Goal: Task Accomplishment & Management: Complete application form

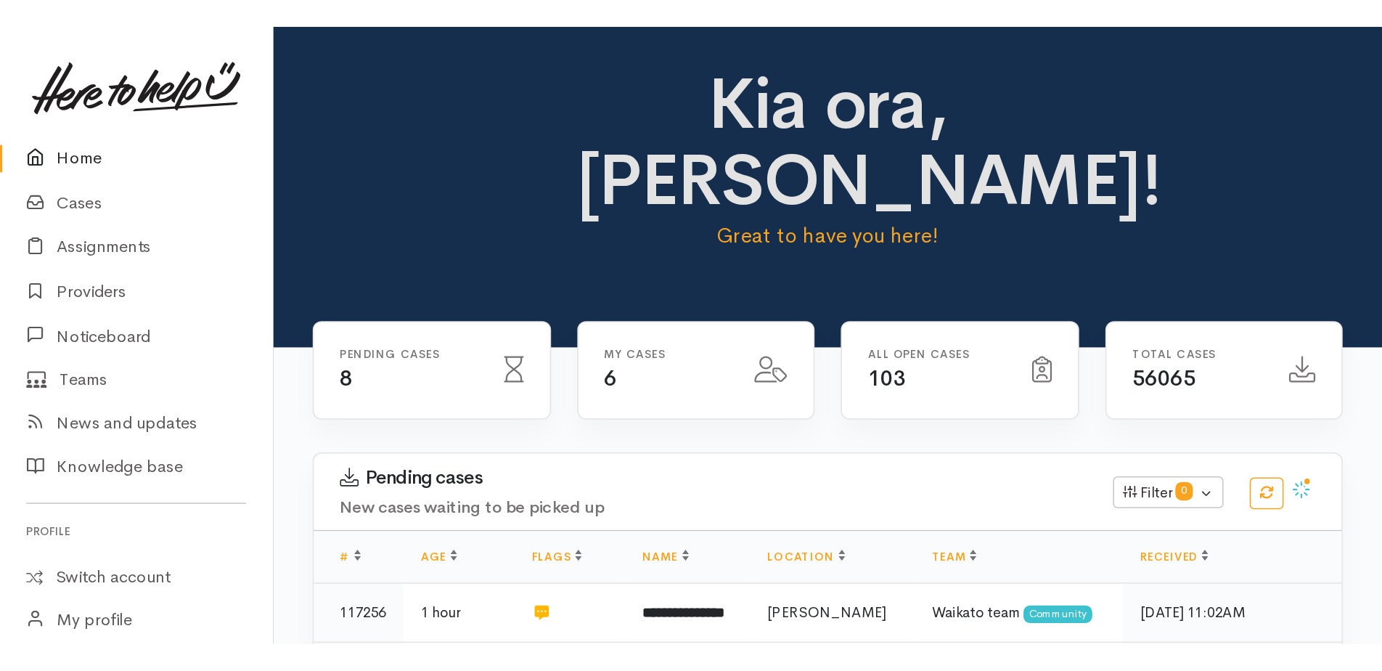
scroll to position [290, 0]
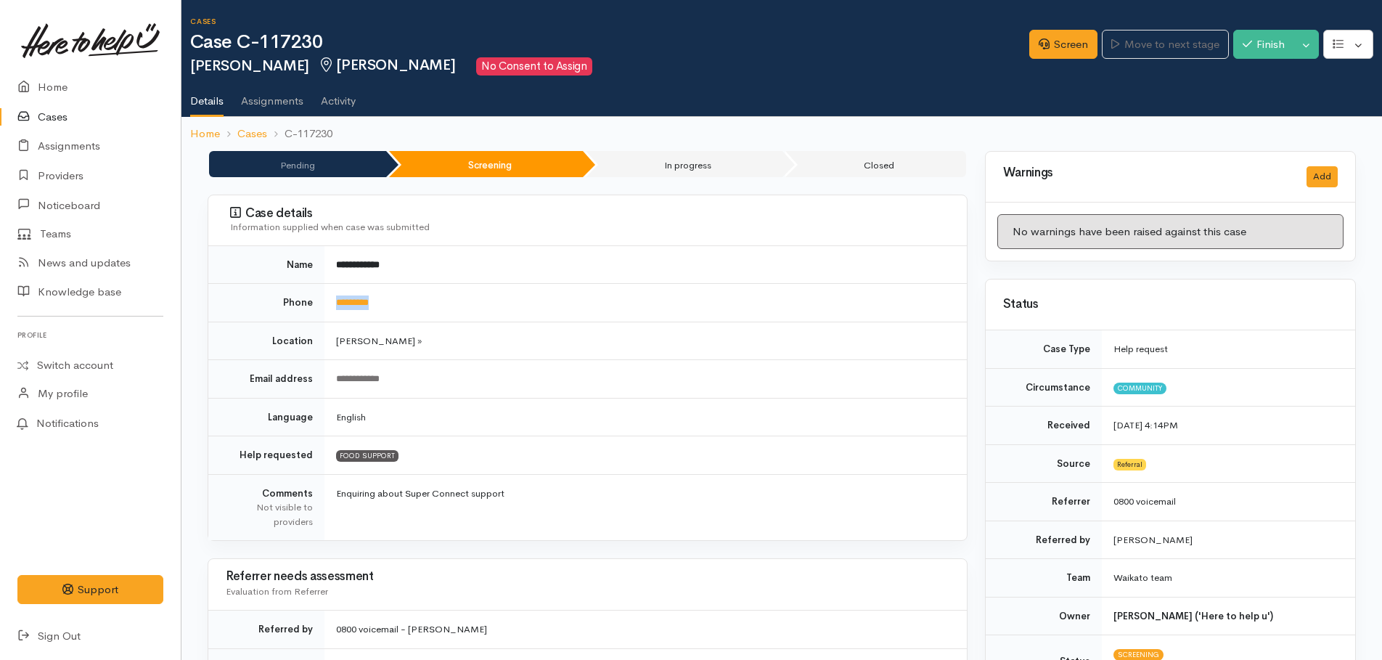
drag, startPoint x: 386, startPoint y: 300, endPoint x: 326, endPoint y: 302, distance: 60.3
click at [326, 302] on td "*********" at bounding box center [645, 303] width 642 height 38
drag, startPoint x: 326, startPoint y: 302, endPoint x: 340, endPoint y: 296, distance: 15.0
copy link "*********"
drag, startPoint x: 1066, startPoint y: 53, endPoint x: 1070, endPoint y: 60, distance: 8.1
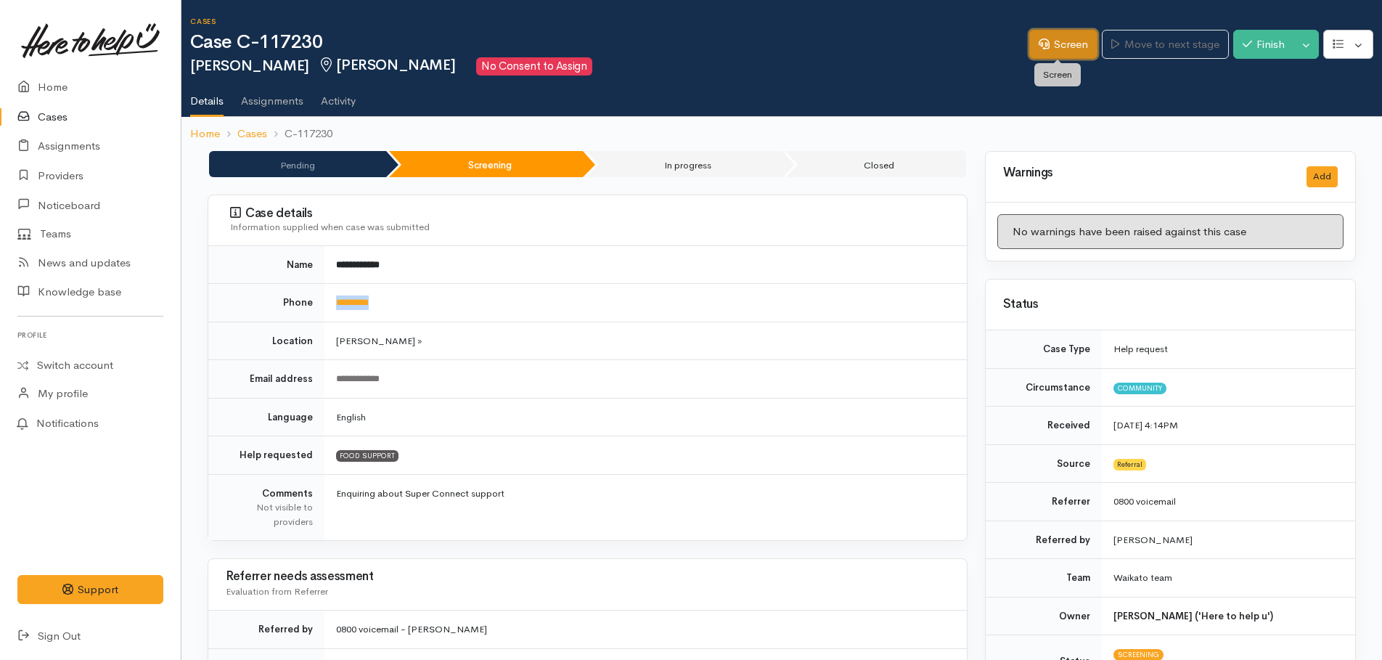
click at [1066, 53] on link "Screen" at bounding box center [1063, 45] width 68 height 30
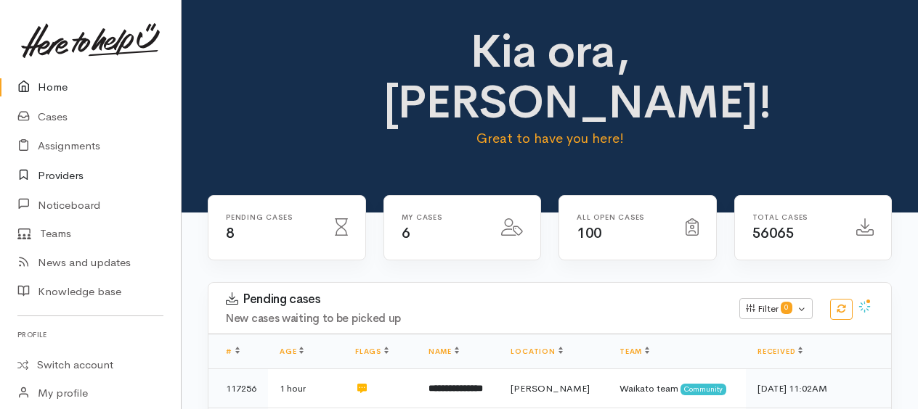
click at [63, 171] on link "Providers" at bounding box center [90, 176] width 181 height 30
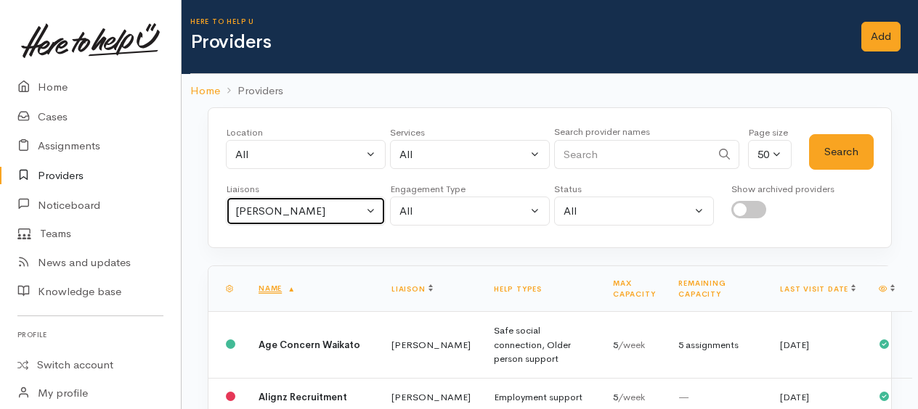
click at [321, 204] on div "[PERSON_NAME]" at bounding box center [299, 211] width 128 height 17
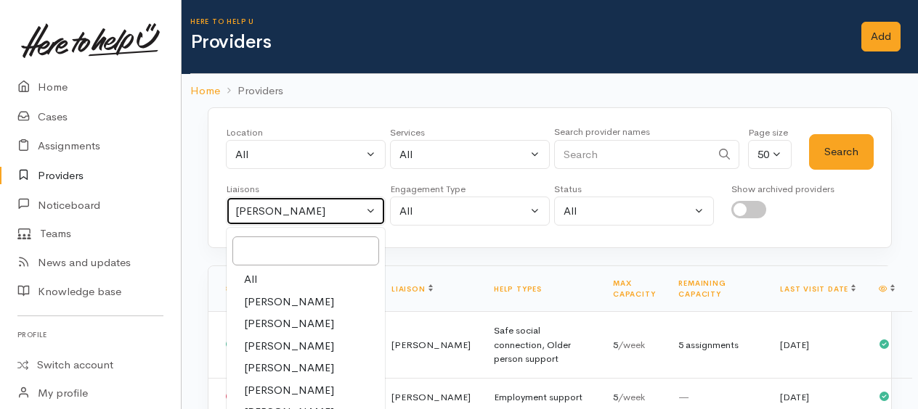
click at [373, 213] on button "[PERSON_NAME]" at bounding box center [306, 212] width 160 height 30
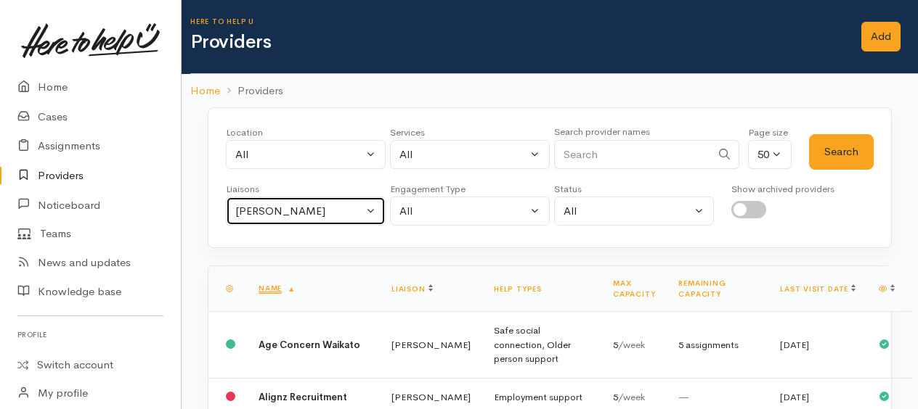
click at [372, 210] on button "[PERSON_NAME]" at bounding box center [306, 212] width 160 height 30
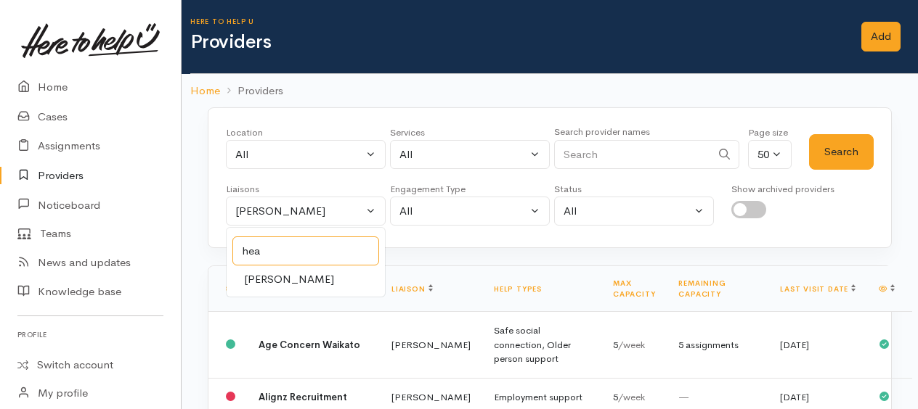
type input "hea"
click at [309, 277] on span "Heather Moore" at bounding box center [289, 279] width 90 height 17
select select "1076"
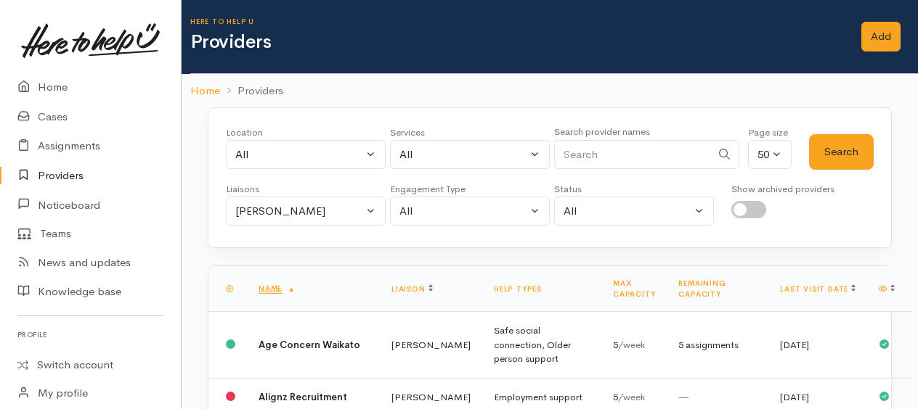
click at [845, 168] on div "Search" at bounding box center [841, 152] width 65 height 52
click at [844, 155] on button "Search" at bounding box center [841, 152] width 65 height 36
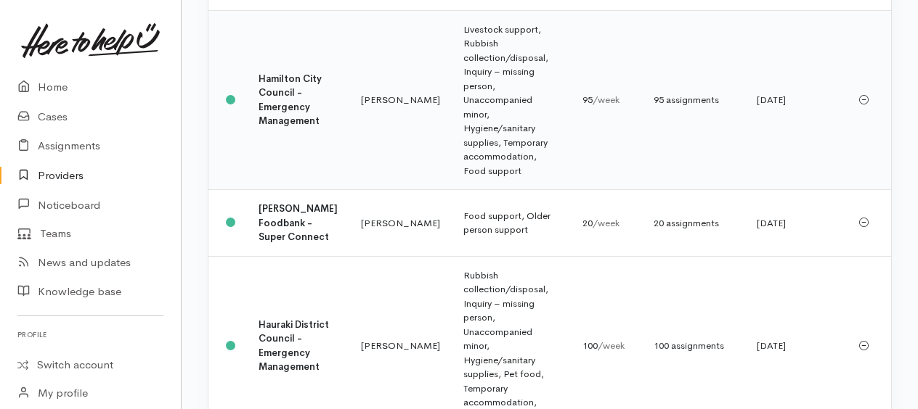
scroll to position [363, 0]
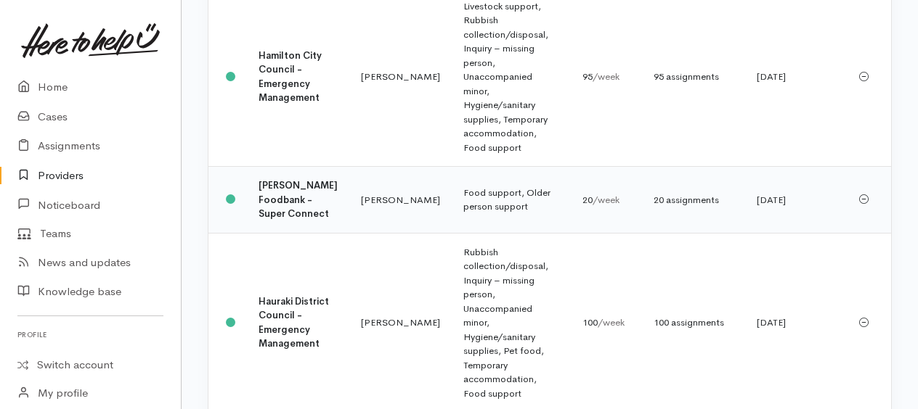
click at [282, 216] on b "Hamilton Foodbank - Super Connect" at bounding box center [297, 199] width 79 height 41
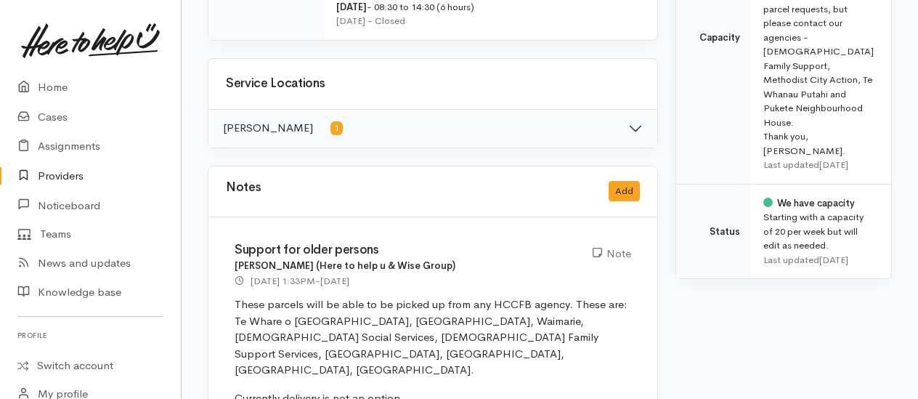
scroll to position [436, 0]
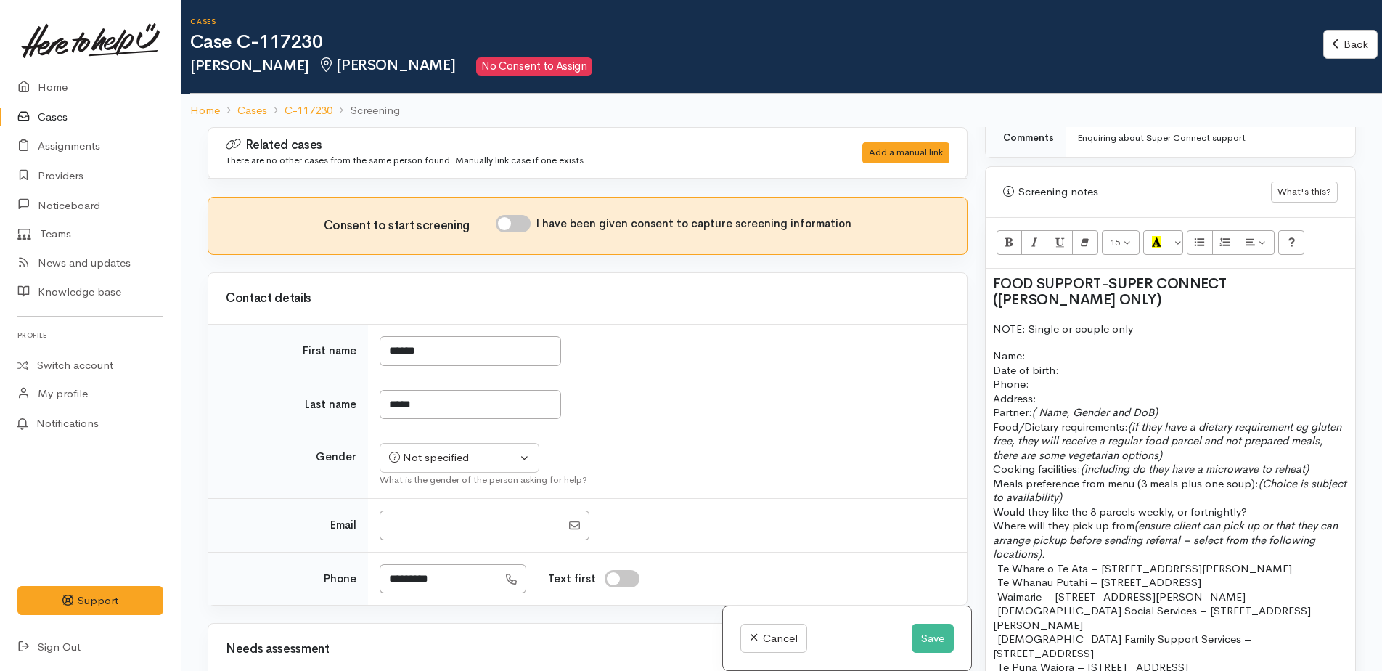
scroll to position [871, 0]
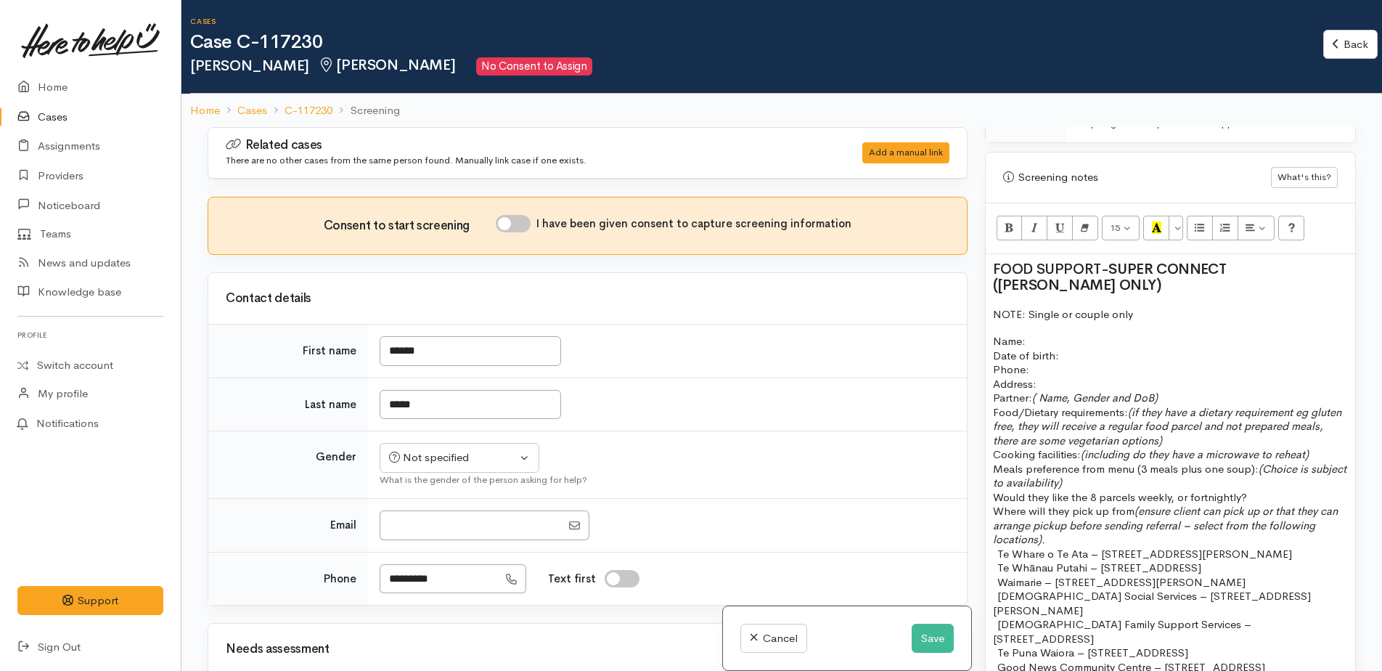
click at [1156, 306] on p "NOTE: Single or couple only" at bounding box center [1170, 314] width 355 height 17
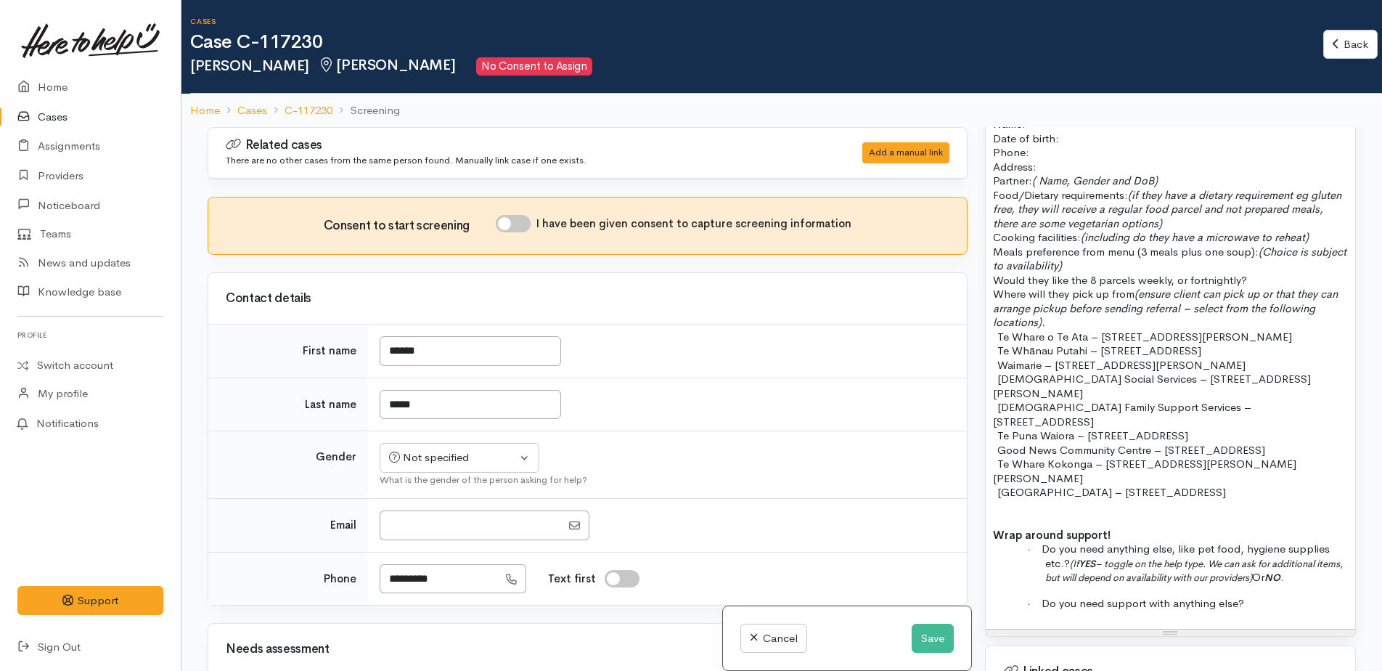
scroll to position [1089, 0]
click at [1238, 456] on p "- Te Whare Kokonga – 58 Bader Street, Bader" at bounding box center [1170, 470] width 355 height 28
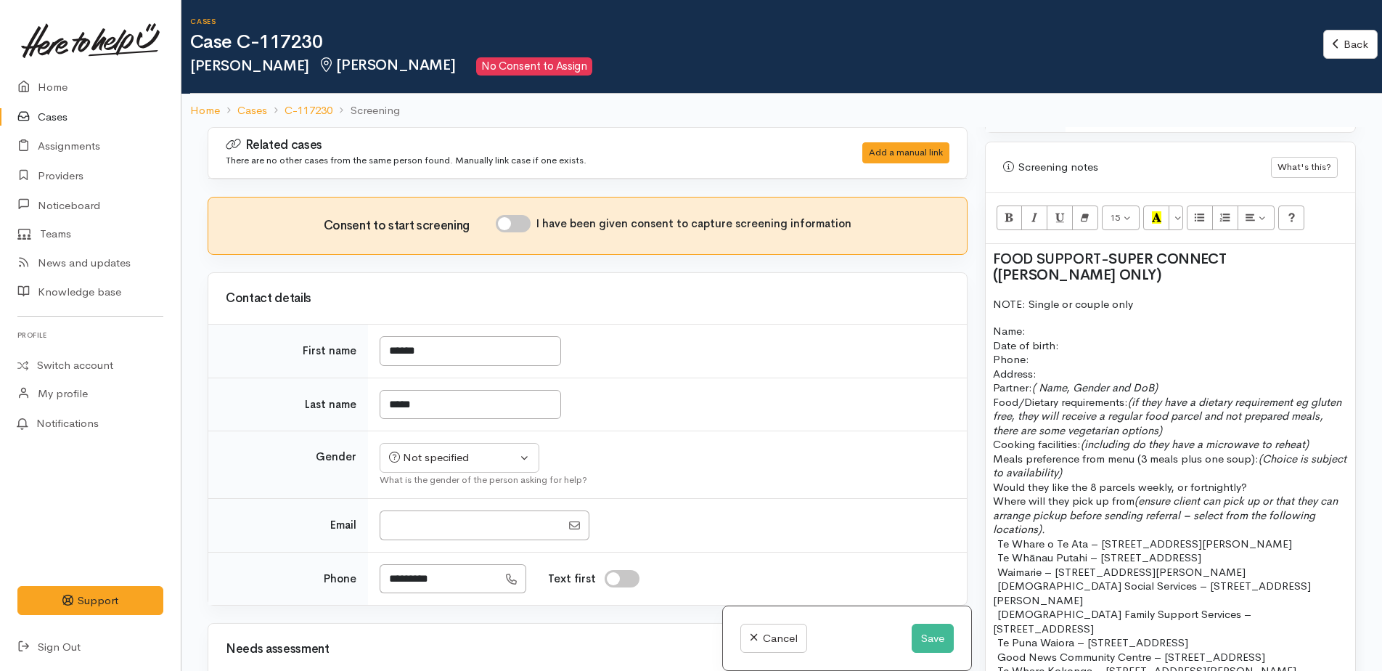
scroll to position [871, 0]
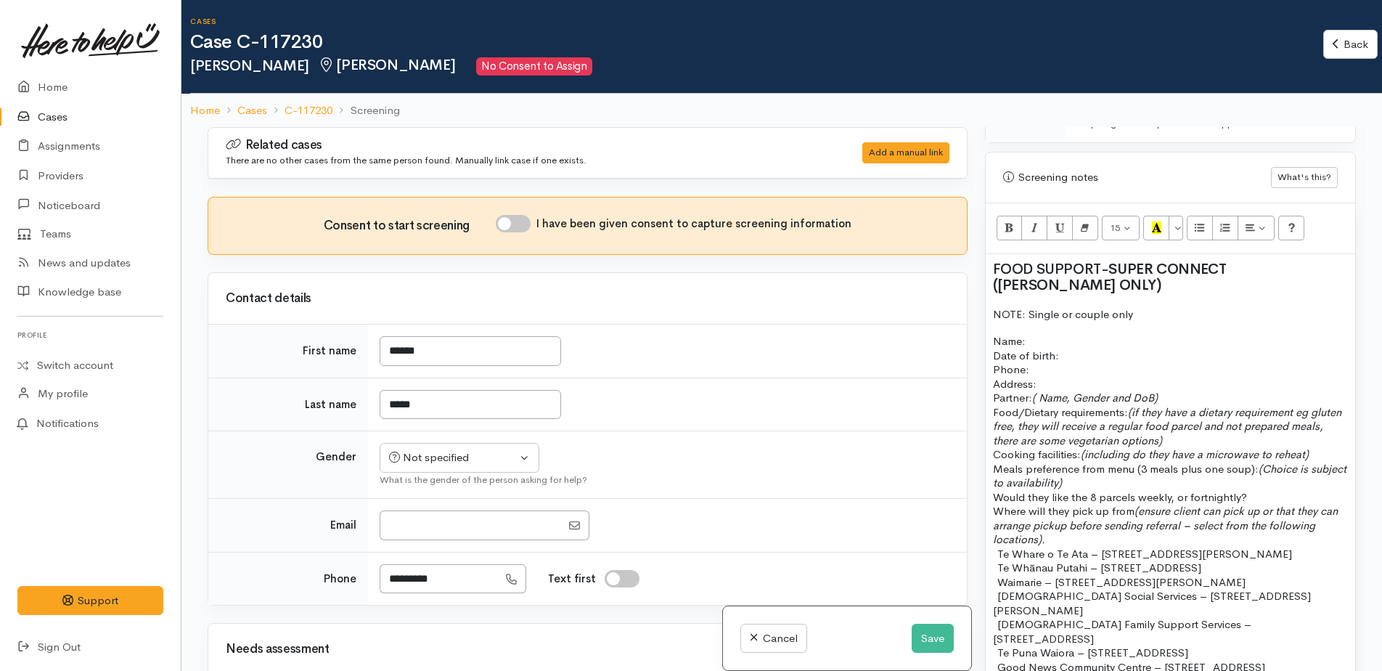
click at [1067, 334] on p "Name: Date of birth: Phone:" at bounding box center [1170, 355] width 355 height 43
click at [511, 220] on input "I have been given consent to capture screening information" at bounding box center [513, 223] width 35 height 17
checkbox input "true"
click at [1063, 334] on p "Name: Date of birth: Phone:" at bounding box center [1170, 355] width 355 height 43
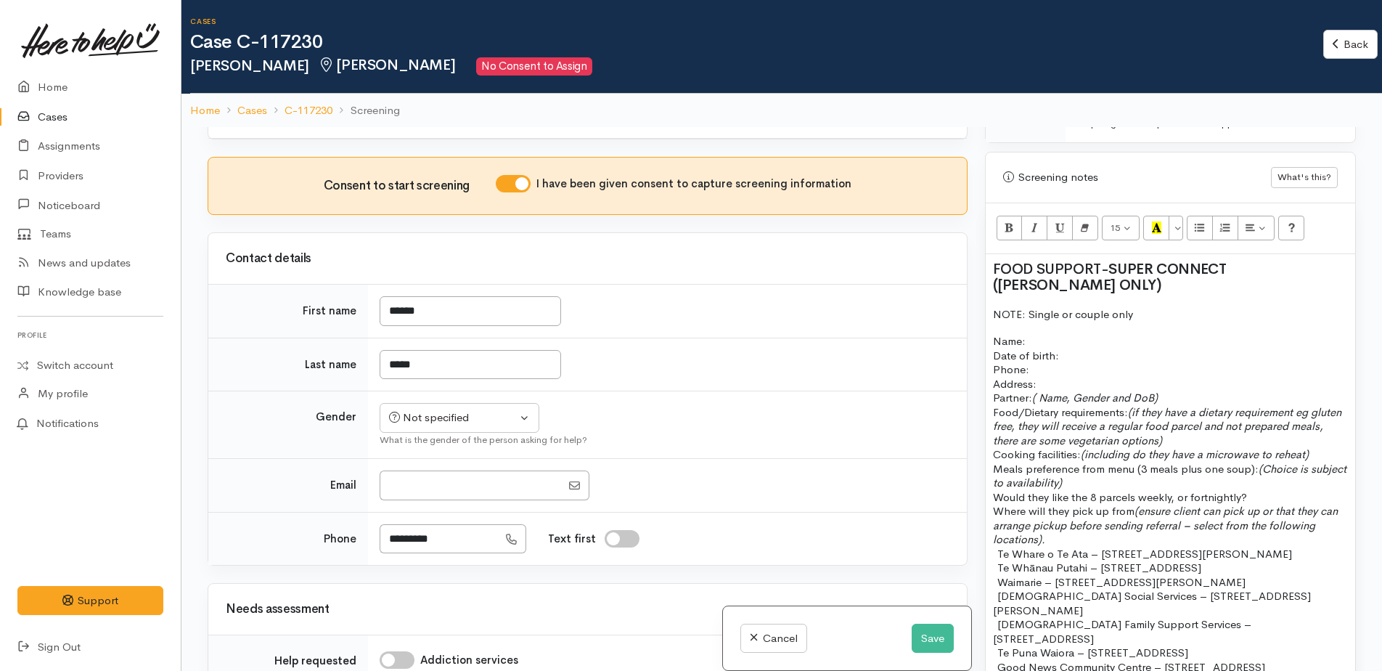
scroll to position [73, 0]
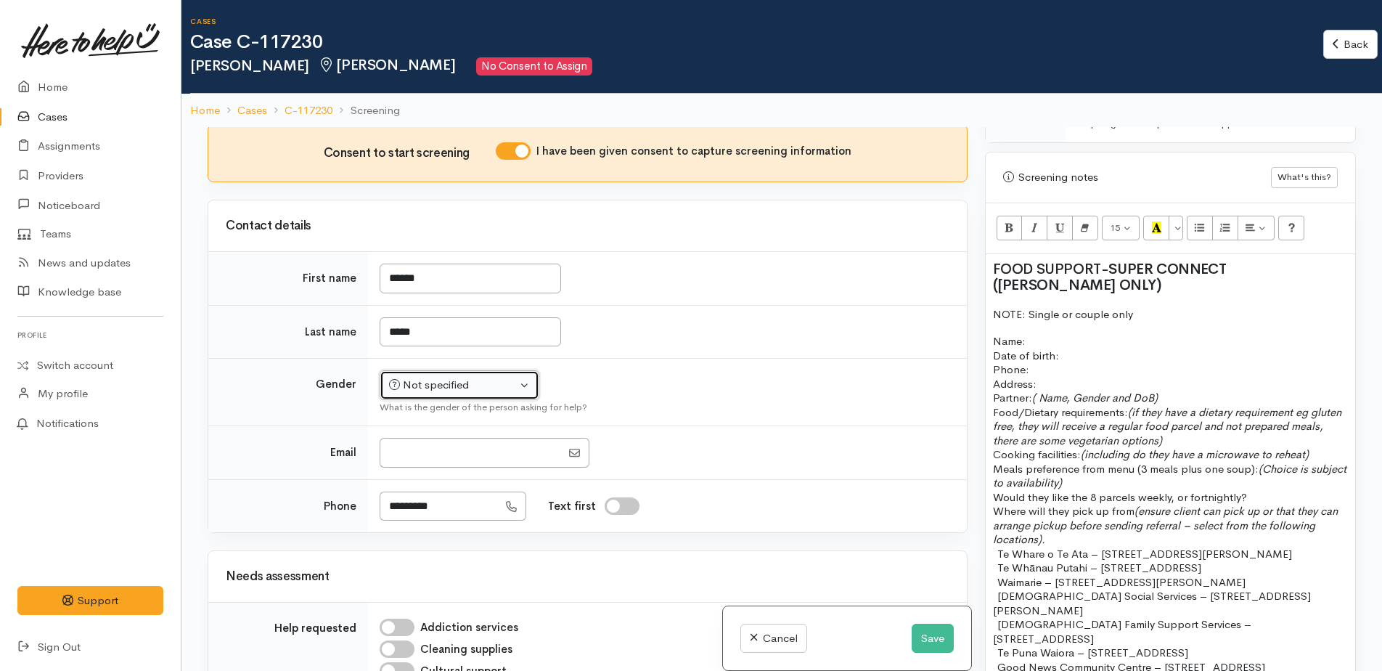
click at [486, 388] on div "Not specified" at bounding box center [453, 385] width 128 height 17
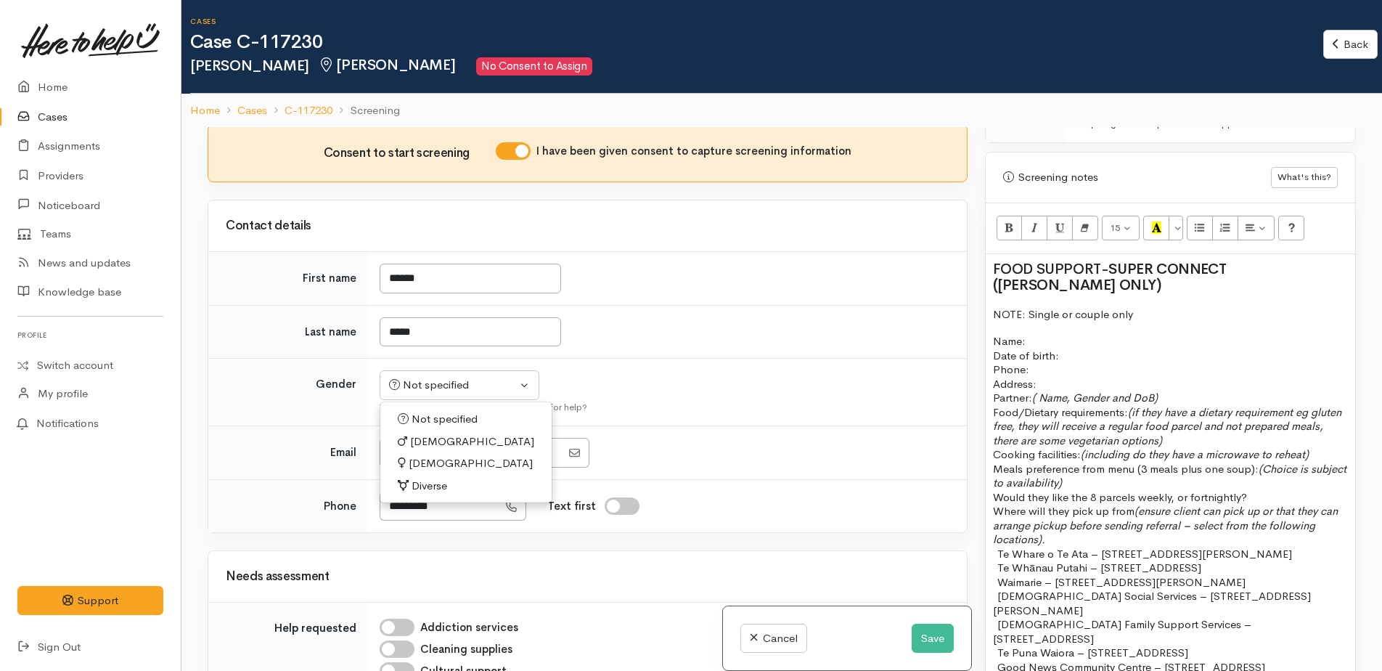
click at [444, 463] on span "Female" at bounding box center [471, 463] width 124 height 17
select select "Female"
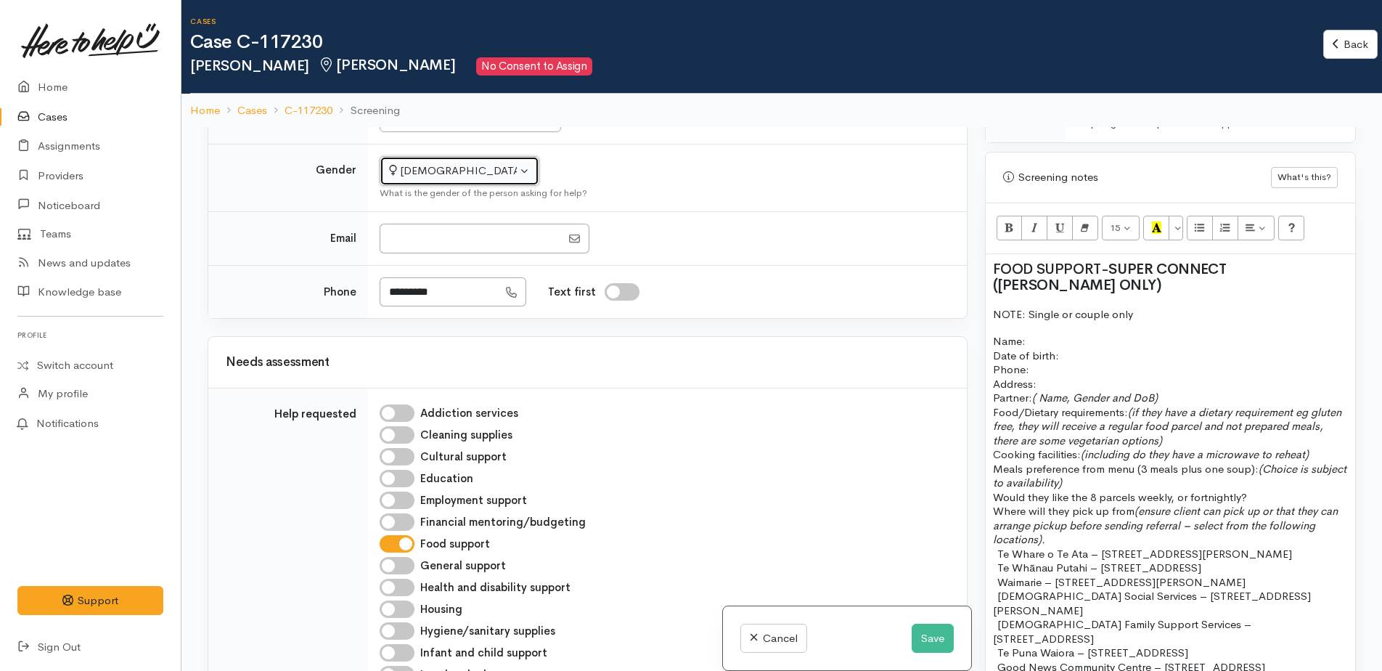
scroll to position [290, 0]
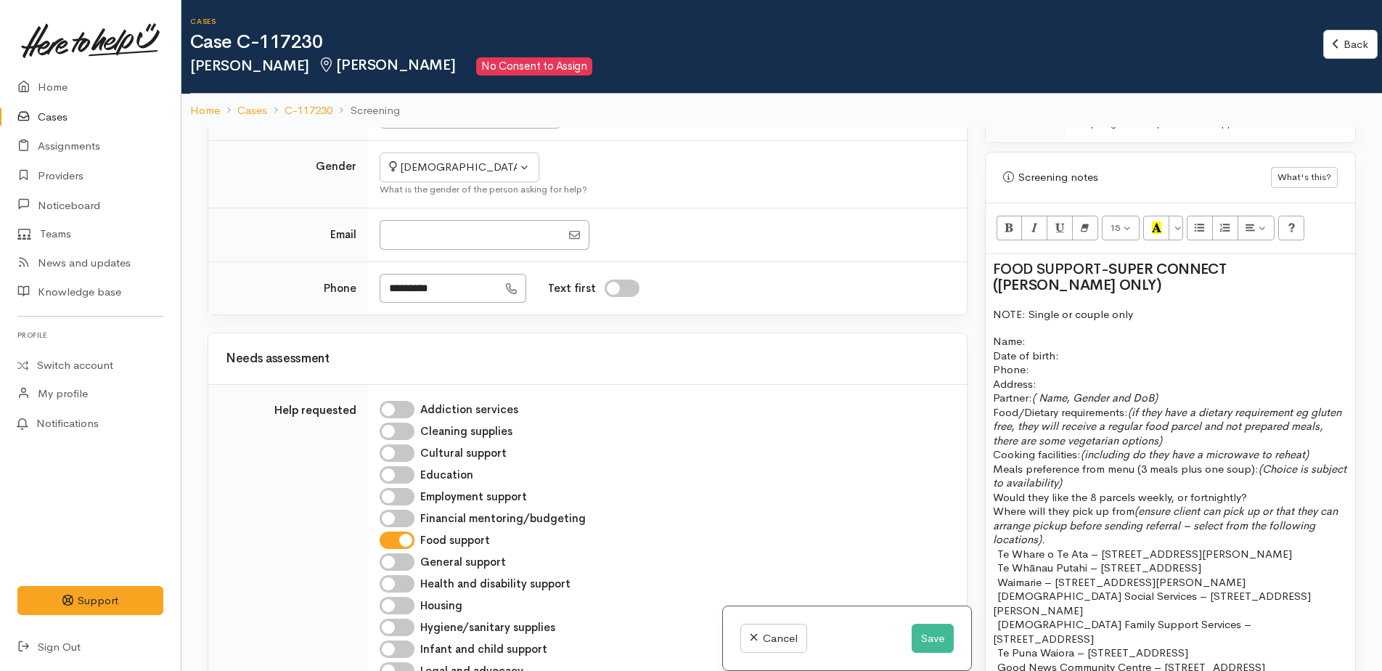
click at [1051, 334] on p "Name: Date of birth: Phone:" at bounding box center [1170, 355] width 355 height 43
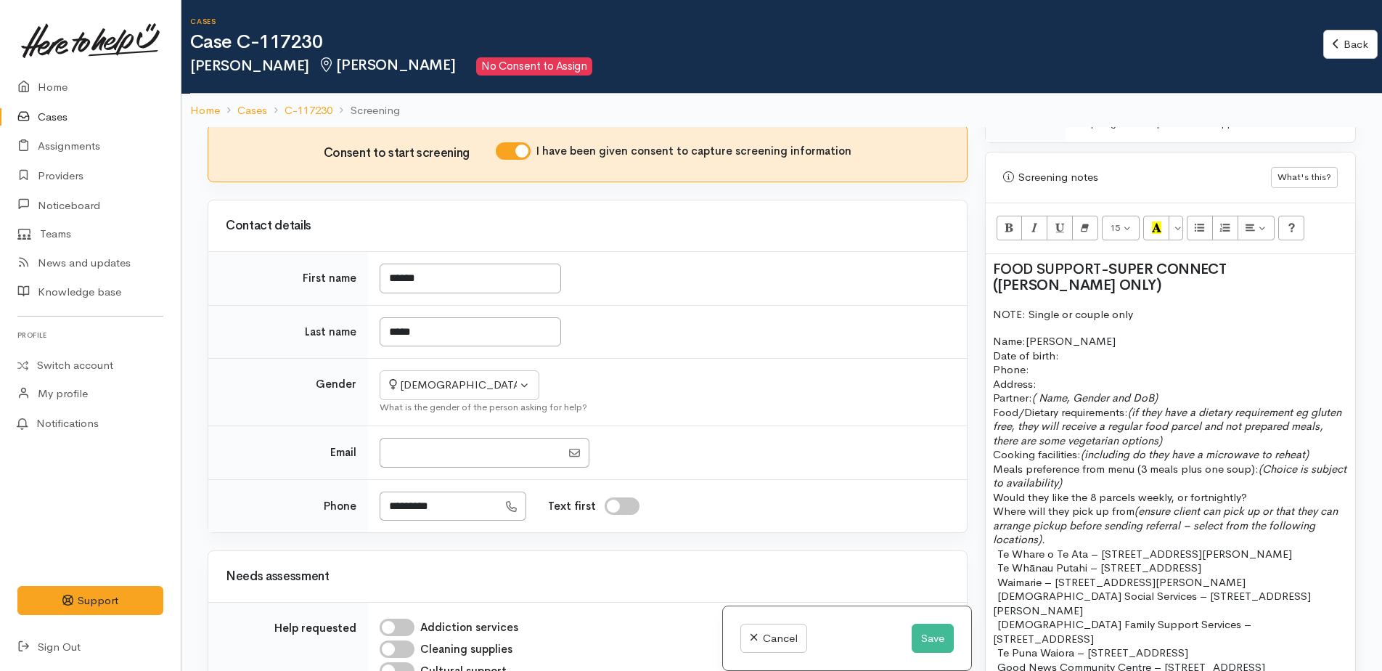
scroll to position [145, 0]
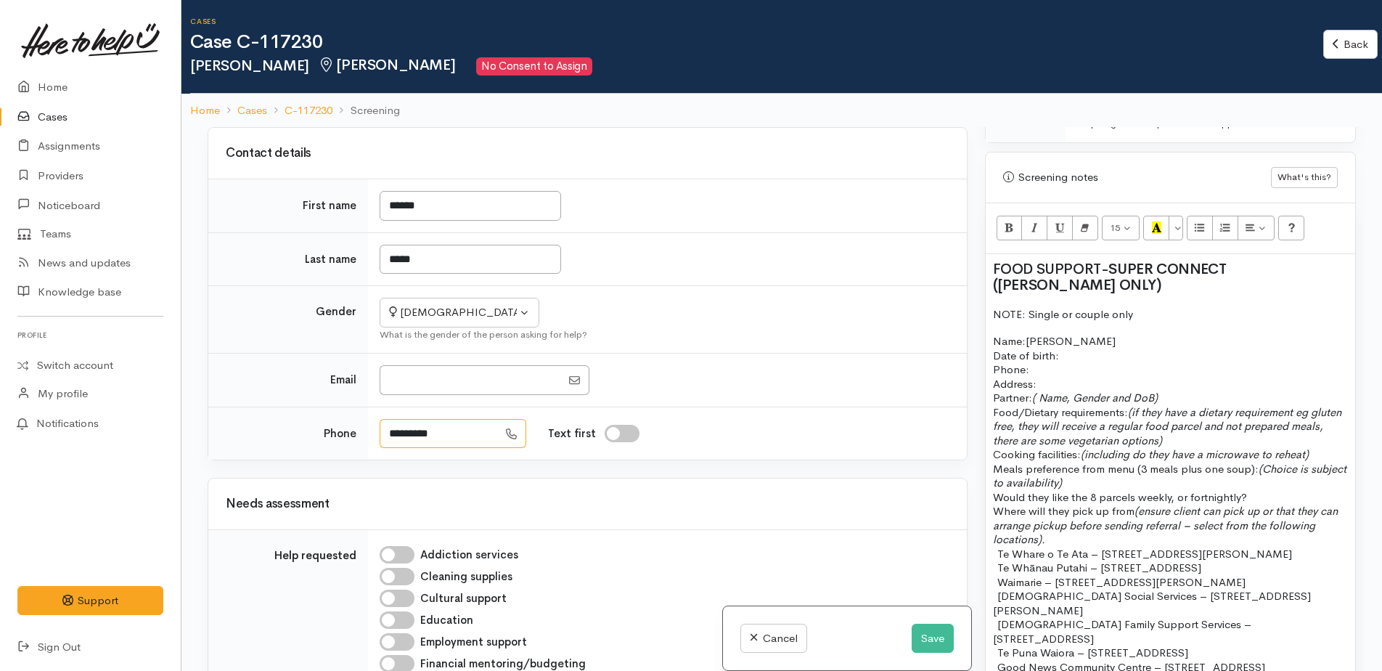
drag, startPoint x: 456, startPoint y: 438, endPoint x: 415, endPoint y: 441, distance: 40.8
click at [397, 439] on input "*********" at bounding box center [439, 434] width 118 height 30
drag, startPoint x: 410, startPoint y: 436, endPoint x: 475, endPoint y: 443, distance: 65.7
click at [475, 443] on input "*********" at bounding box center [439, 434] width 118 height 30
drag, startPoint x: 445, startPoint y: 434, endPoint x: 388, endPoint y: 432, distance: 57.4
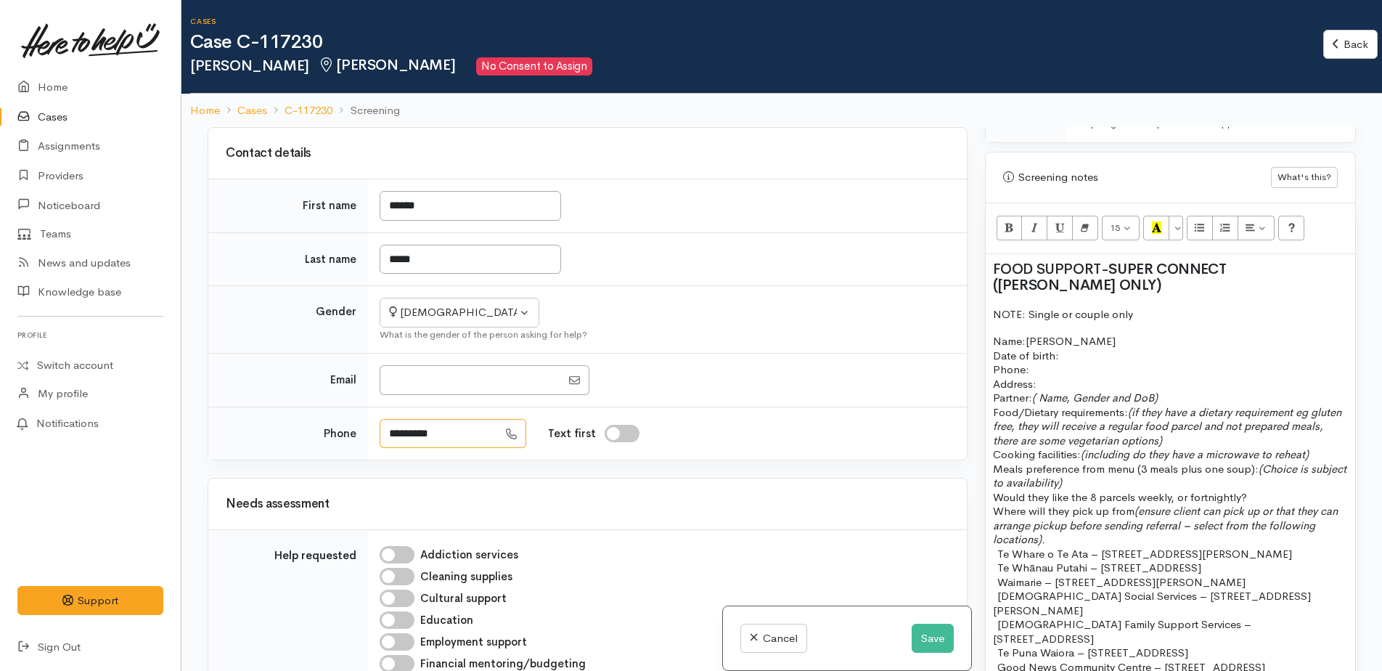
click at [388, 432] on input "*********" at bounding box center [439, 434] width 118 height 30
click at [1076, 341] on p "Name: Pamela Date of birth: Phone:   078463314" at bounding box center [1170, 355] width 355 height 43
click at [1061, 377] on p "Address:" at bounding box center [1170, 384] width 355 height 15
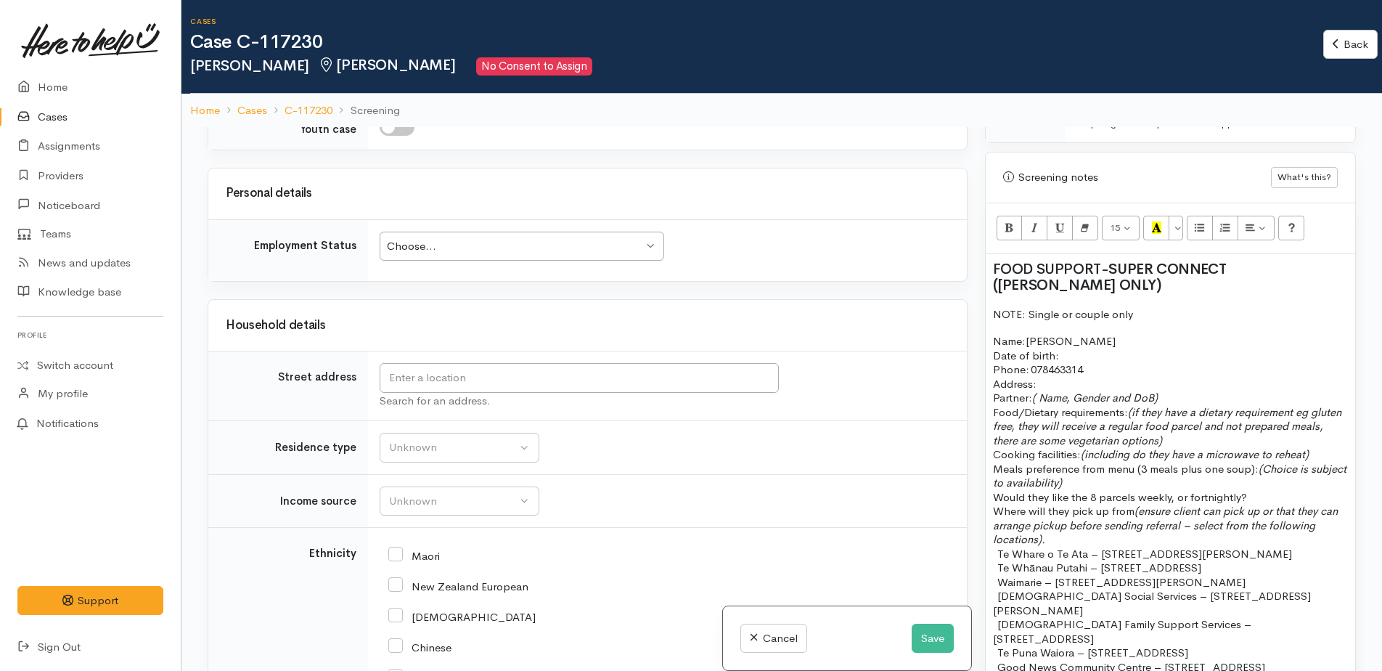
scroll to position [1524, 0]
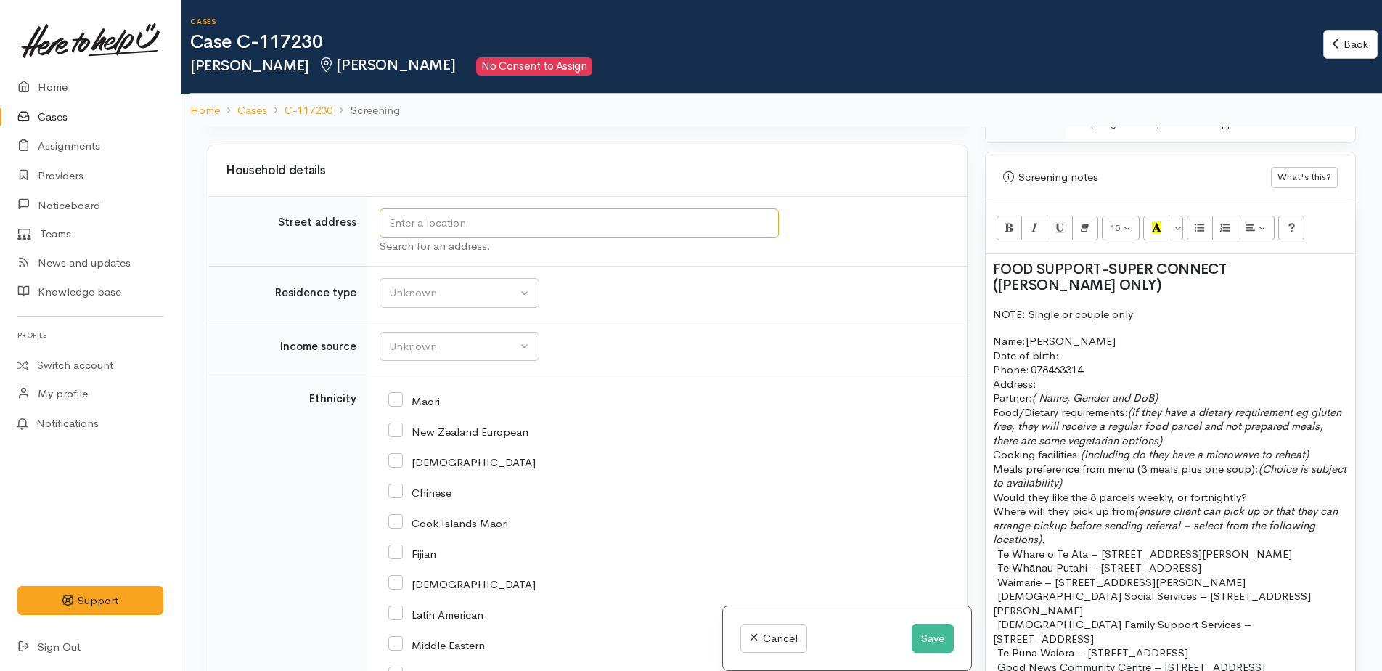
click at [449, 225] on input "text" at bounding box center [579, 223] width 399 height 30
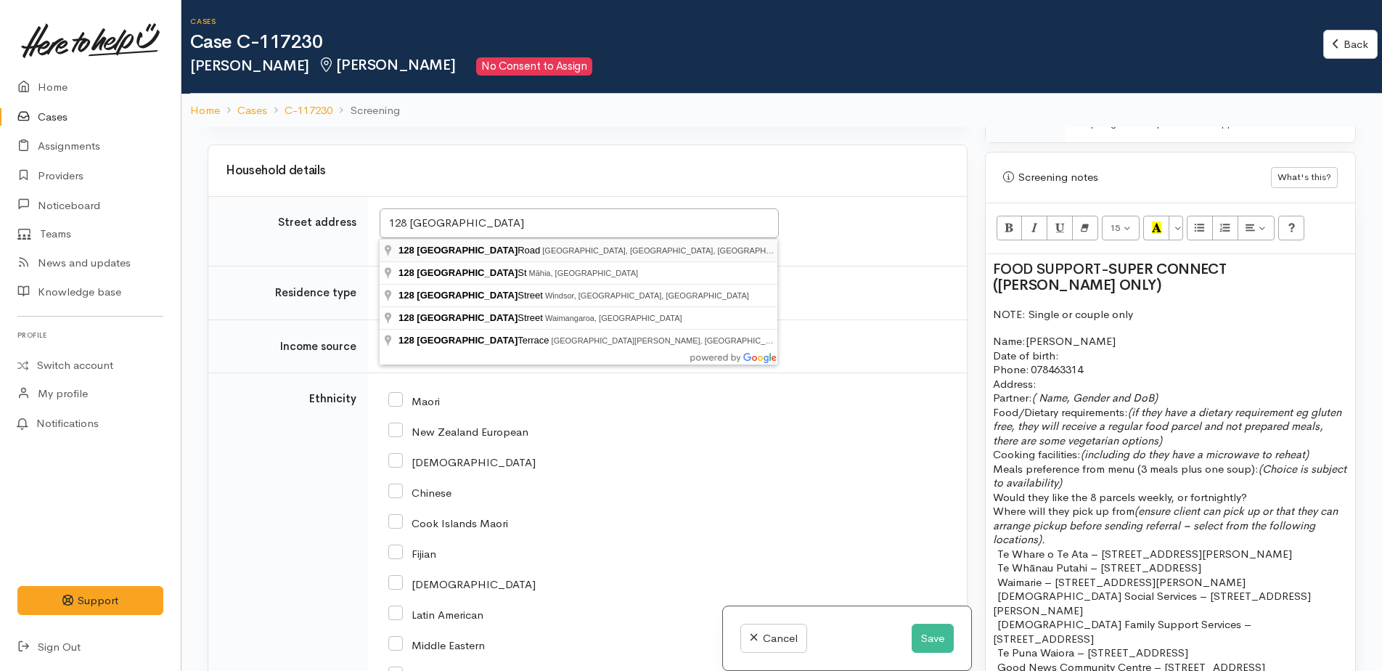
type input "128 Newcastle Road, Dinsdale, Hamilton, New Zealand"
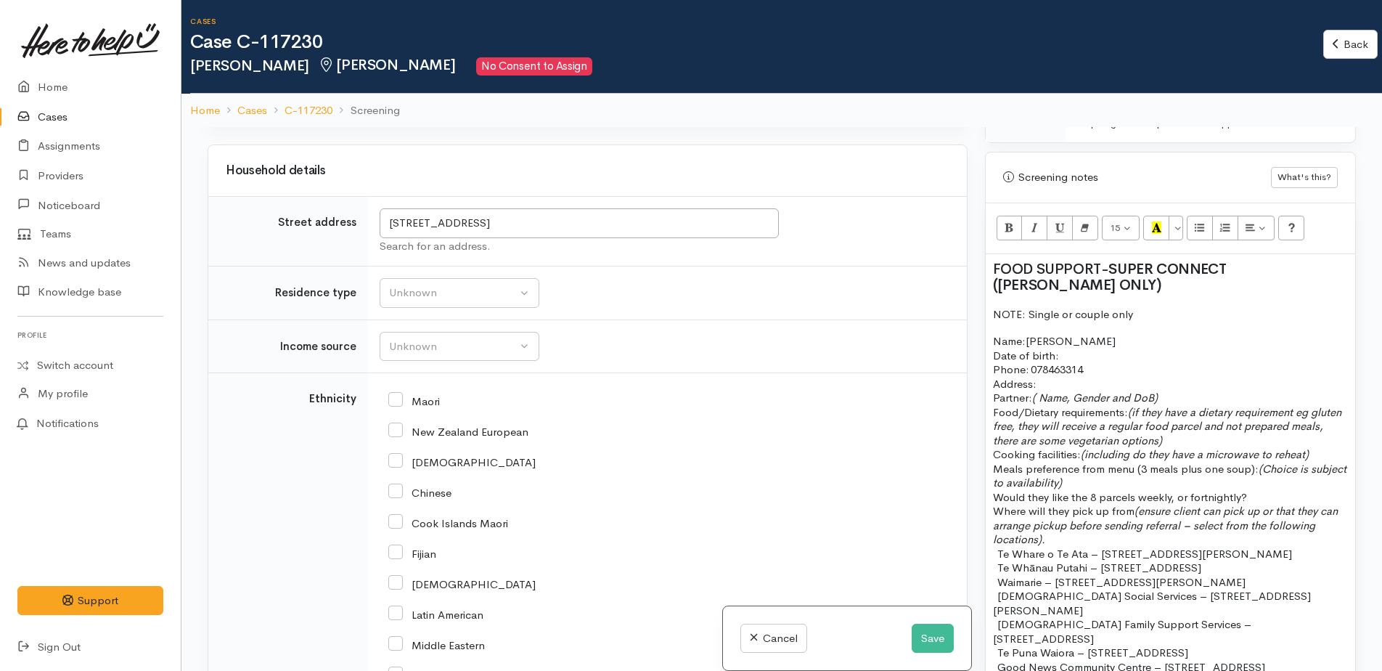
click at [1075, 340] on p "Name: Pamela Date of birth: Phone:   078463314" at bounding box center [1170, 355] width 355 height 43
click at [1180, 391] on p "Partner: ( Name, Gender and DoB) Food/Dietary requirements: (if they have a die…" at bounding box center [1170, 426] width 355 height 71
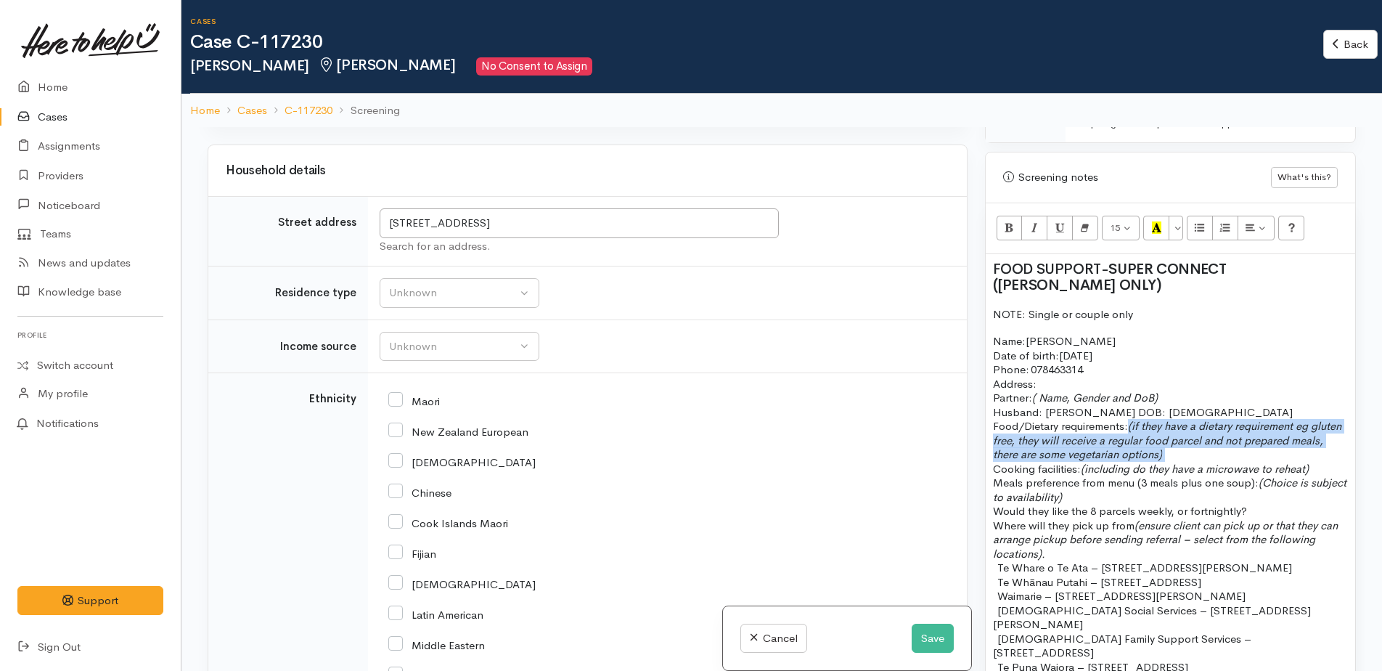
drag, startPoint x: 1133, startPoint y: 412, endPoint x: 1202, endPoint y: 438, distance: 73.7
click at [1202, 438] on p "Husband: John Watts DOB: 22/8/1938 Food/Dietary requirements: (if they have a d…" at bounding box center [1170, 440] width 355 height 71
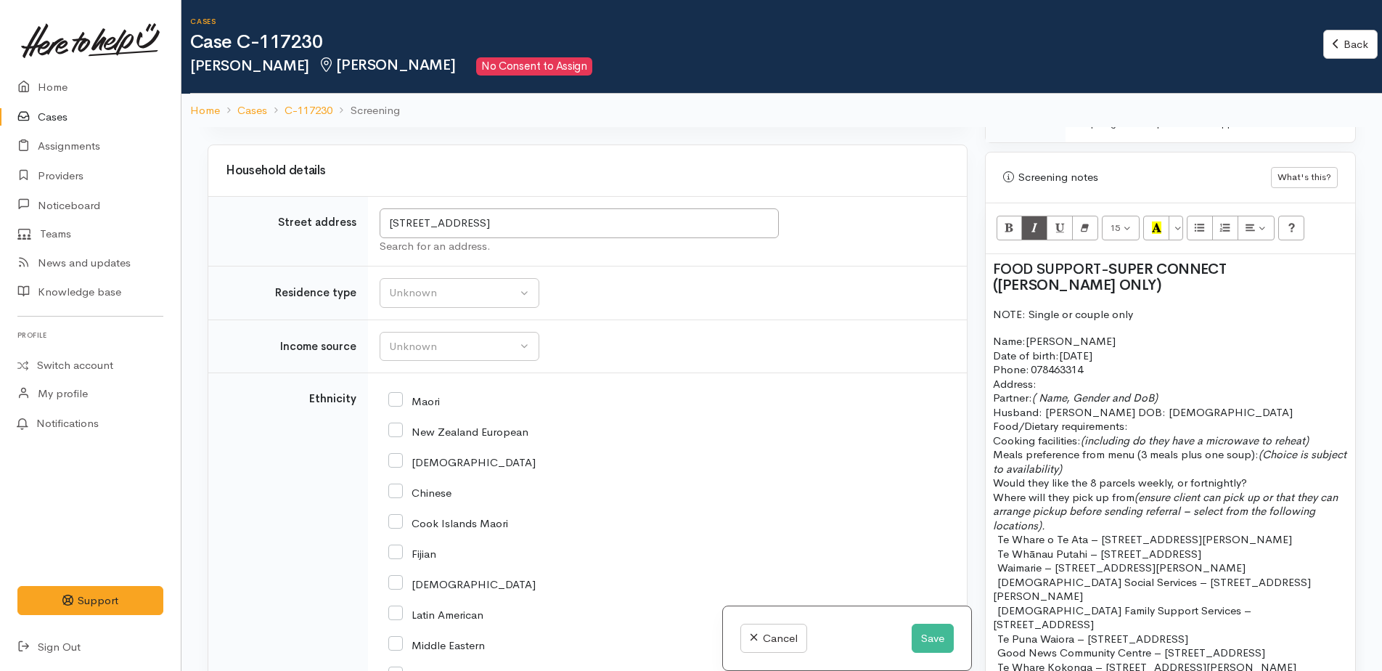
click at [1321, 423] on p "Husband: John Watts DOB: 22/8/1938 Food/Dietary requirements: Cooking facilitie…" at bounding box center [1170, 426] width 355 height 43
click at [1147, 409] on p "Husband: John Watts DOB: 22/8/1938 Food/Dietary requirements: Cooking facilitie…" at bounding box center [1170, 426] width 355 height 43
click at [1321, 428] on p "Husband: John Watts DOB: 22/8/1938 Food/Dietary requirements: no Cooking facili…" at bounding box center [1170, 426] width 355 height 43
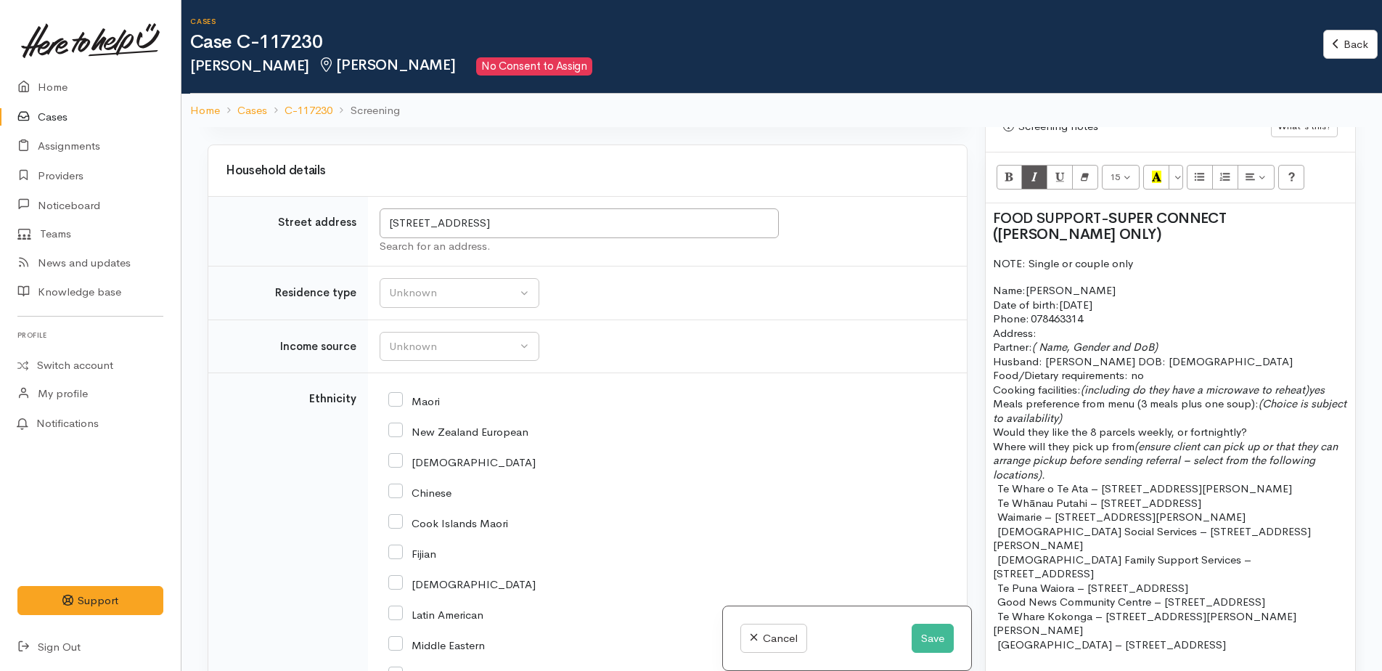
scroll to position [944, 0]
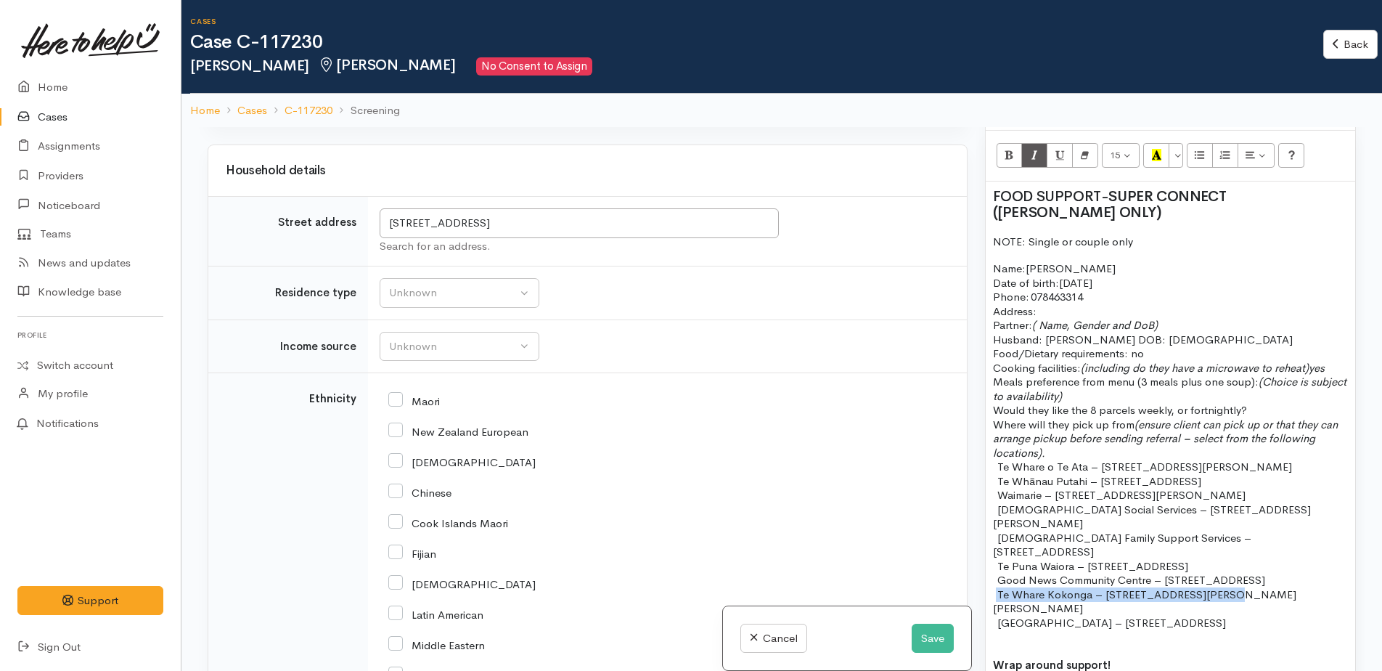
drag, startPoint x: 997, startPoint y: 552, endPoint x: 1241, endPoint y: 549, distance: 244.7
click at [1241, 587] on p "- Te Whare Kokonga – 58 Bader Street, Bader" at bounding box center [1170, 601] width 355 height 28
click at [1152, 149] on icon "Recent Color" at bounding box center [1151, 155] width 9 height 12
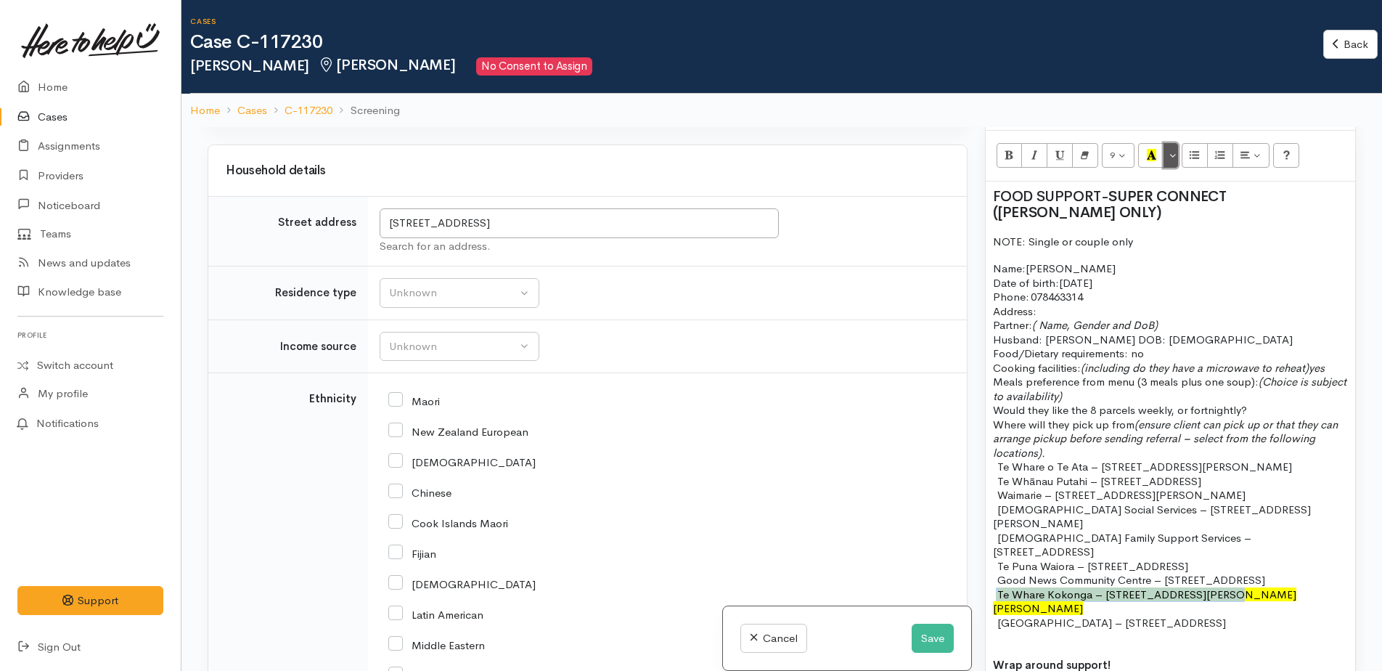
click at [1167, 147] on button "More Color" at bounding box center [1171, 155] width 15 height 25
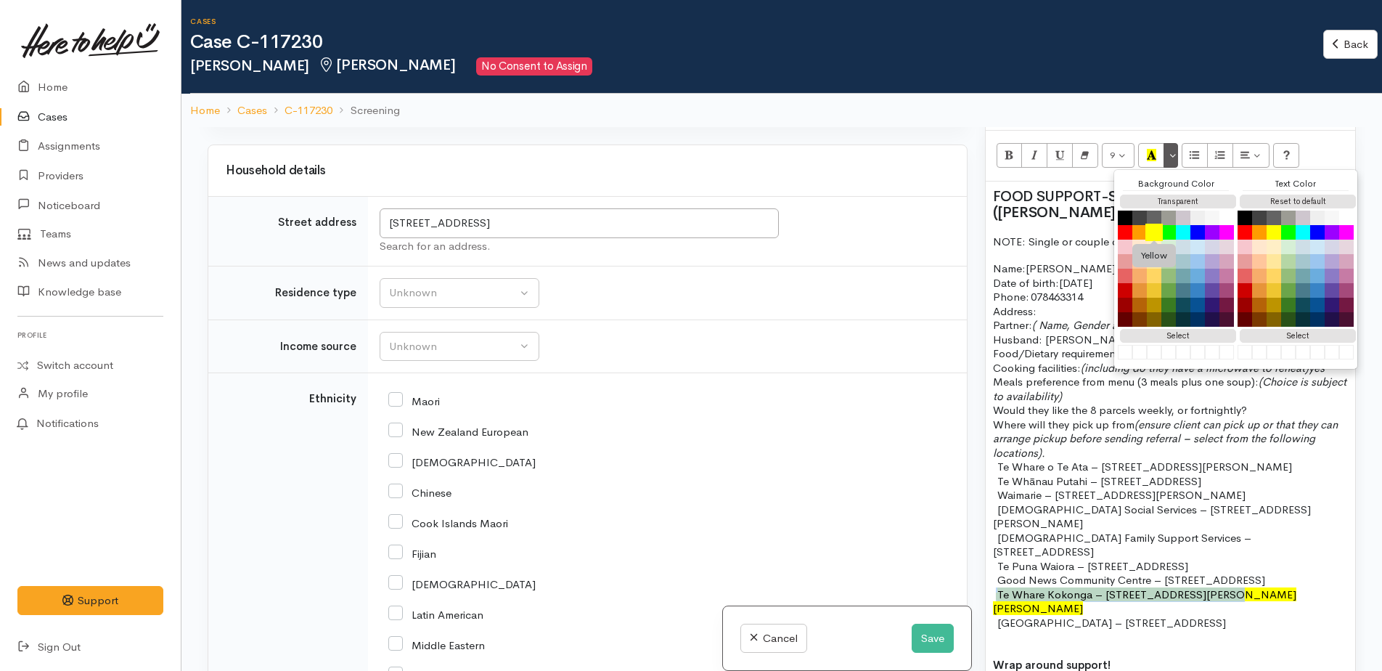
click at [1157, 224] on button "Yellow" at bounding box center [1153, 232] width 17 height 17
click at [1288, 587] on p "- Te Whare Kokonga – 58 Bader Street, Bader" at bounding box center [1170, 601] width 355 height 28
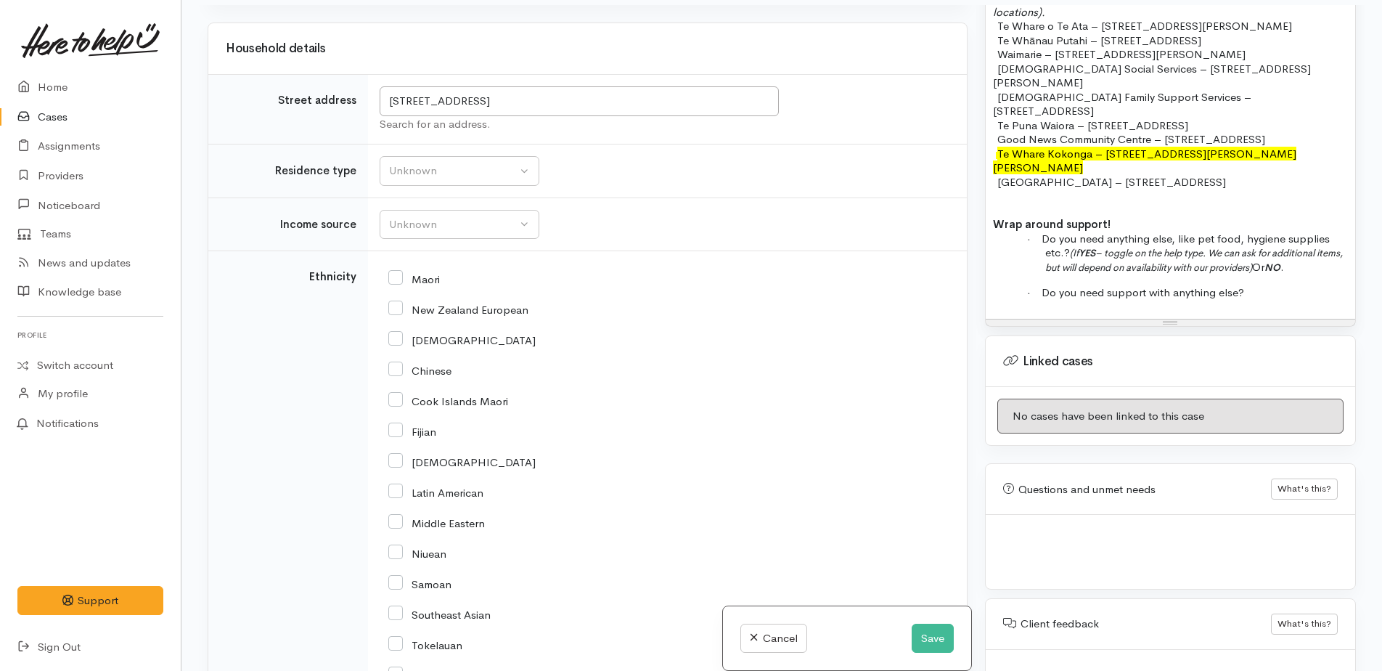
scroll to position [127, 0]
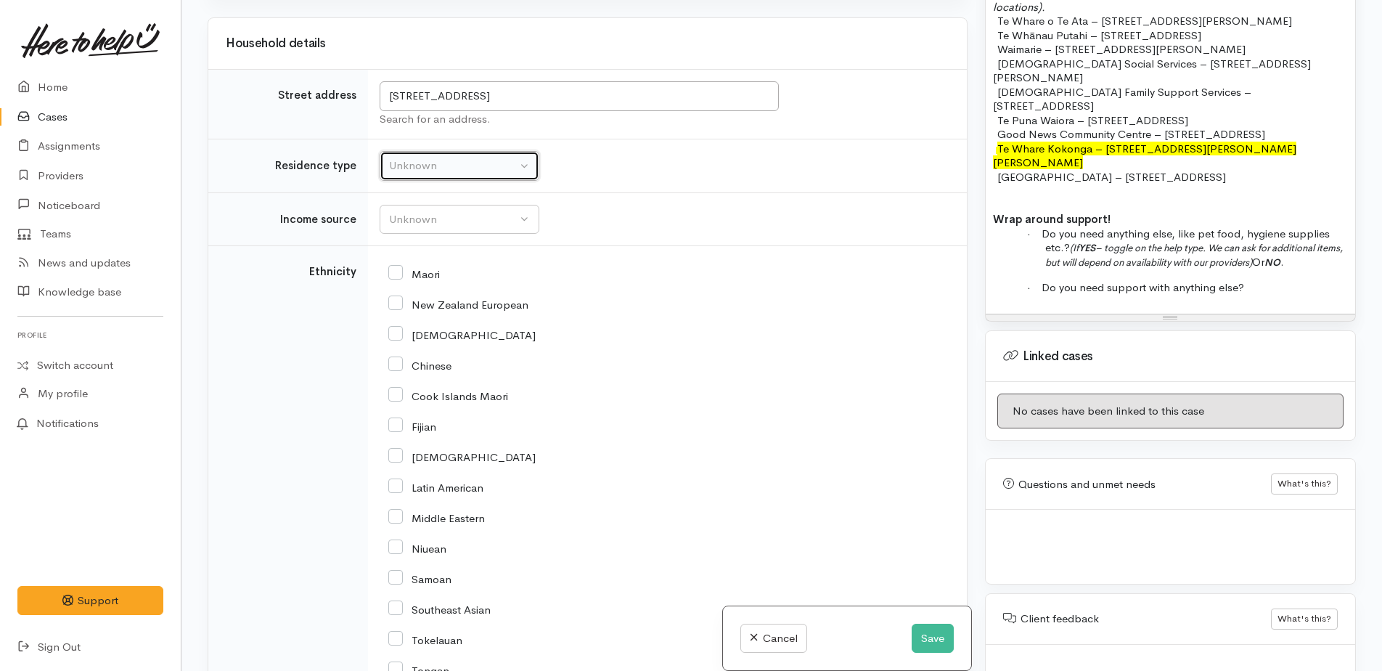
click at [436, 172] on div "Unknown" at bounding box center [453, 166] width 128 height 17
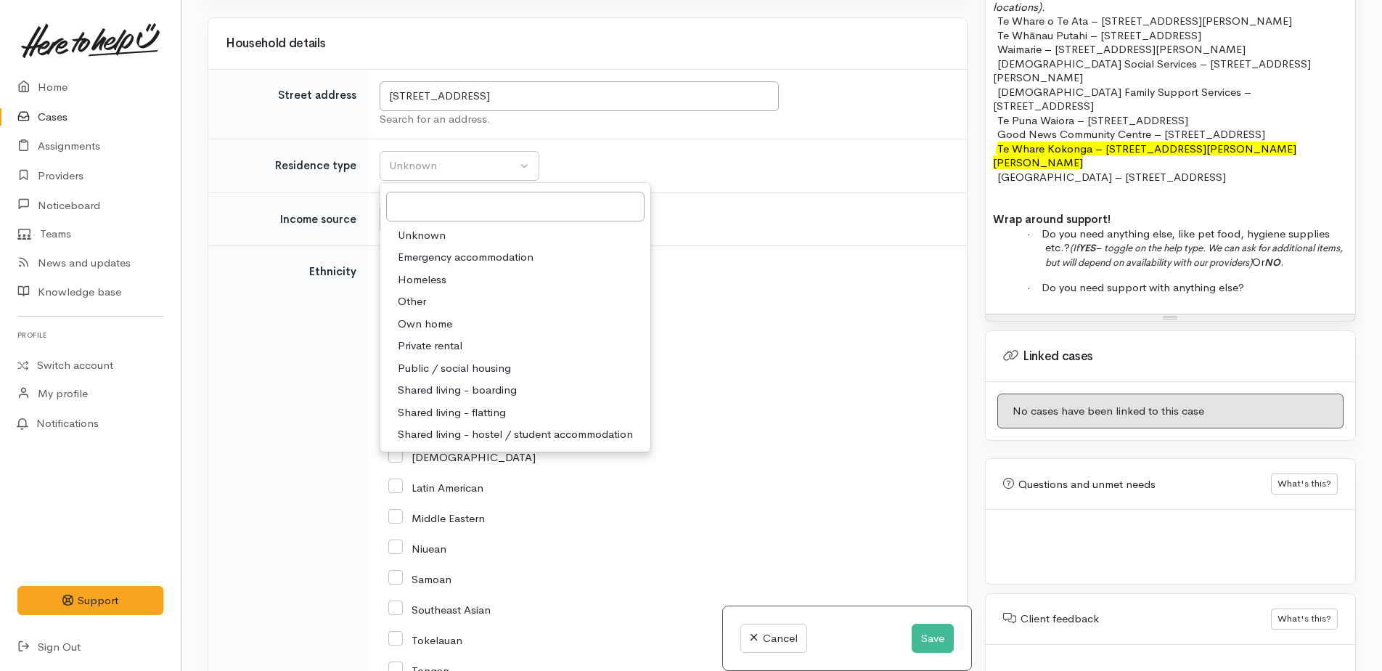
click at [414, 326] on span "Own home" at bounding box center [425, 324] width 54 height 17
select select "1"
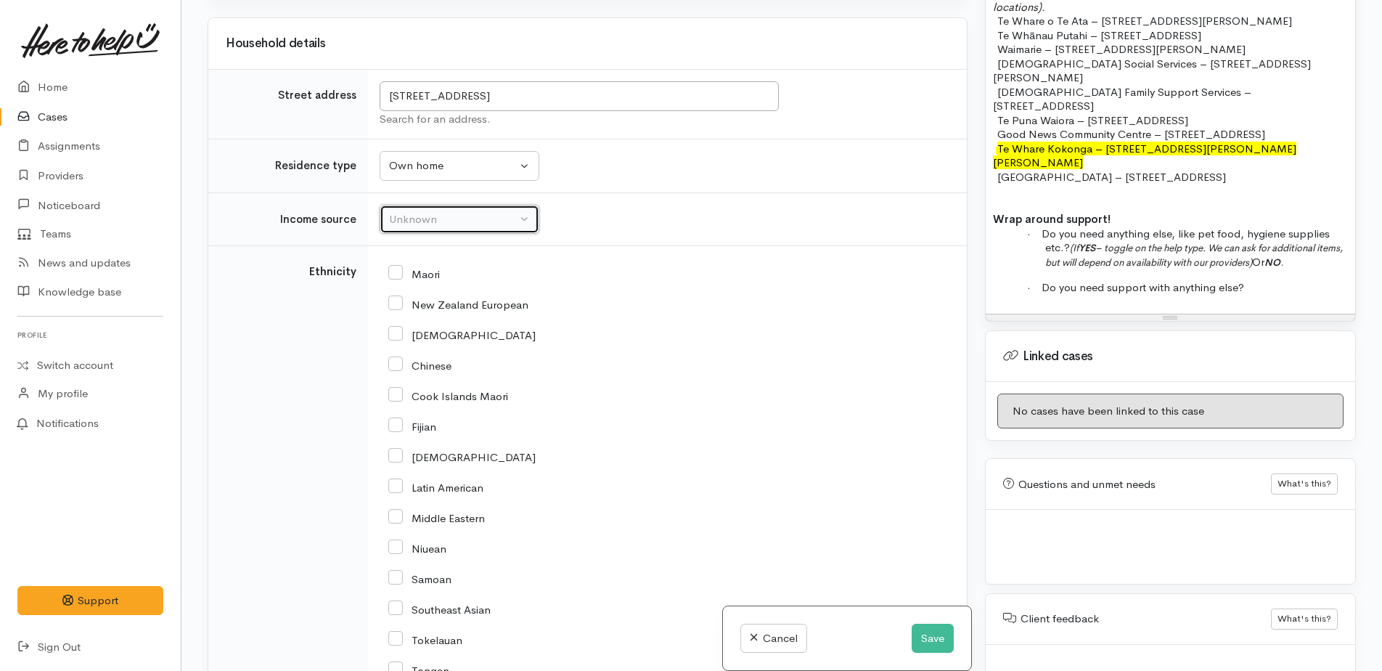
click at [436, 216] on div "Unknown" at bounding box center [453, 219] width 128 height 17
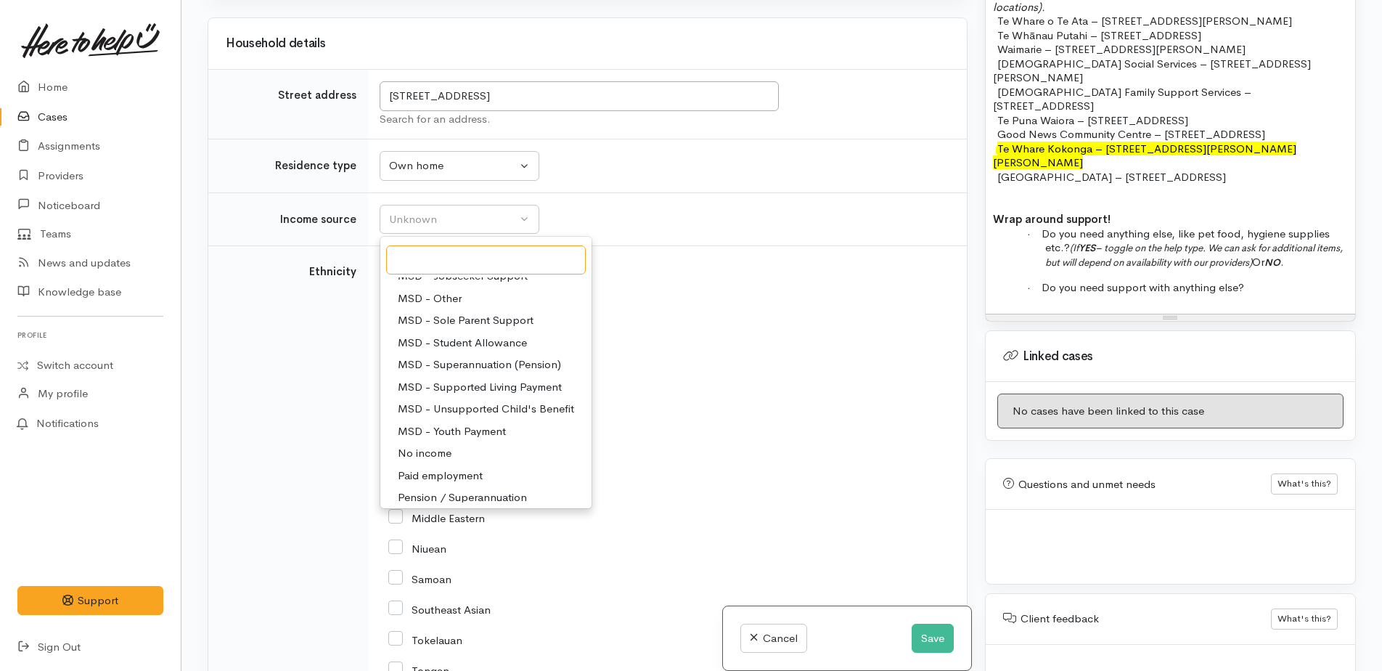
scroll to position [218, 0]
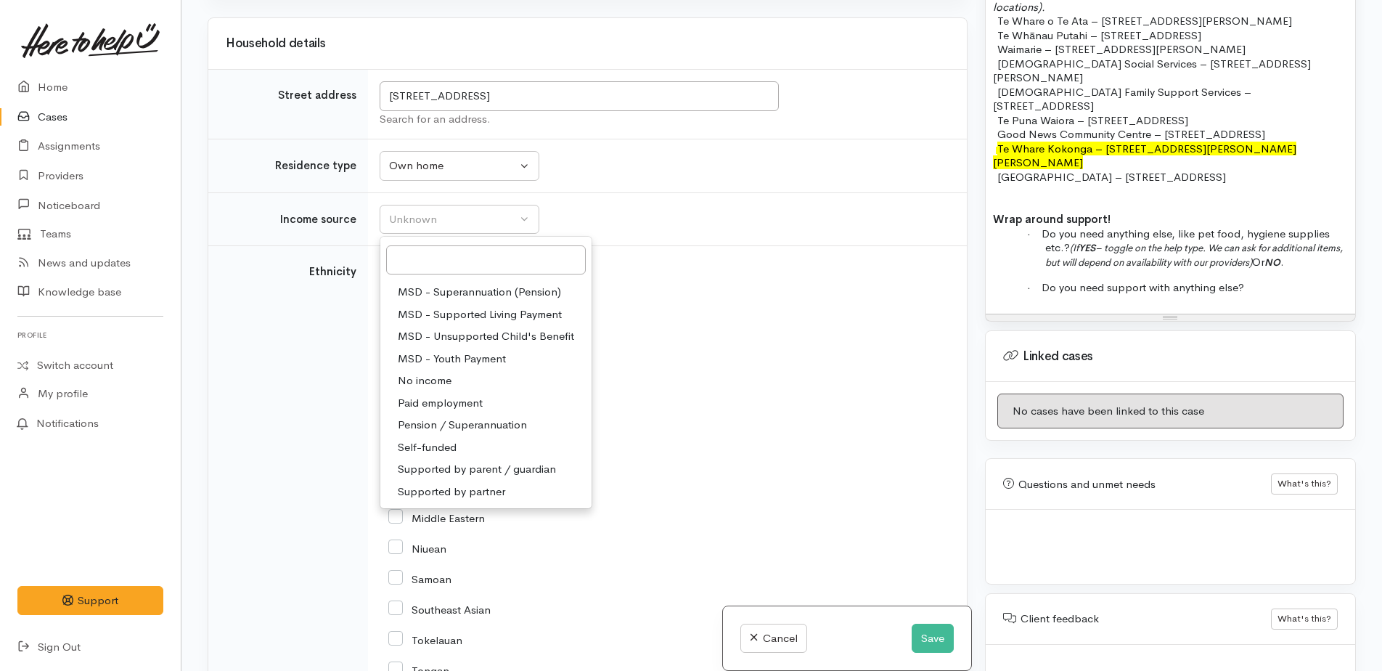
click at [457, 422] on span "Pension / Superannuation" at bounding box center [462, 425] width 129 height 17
select select "19"
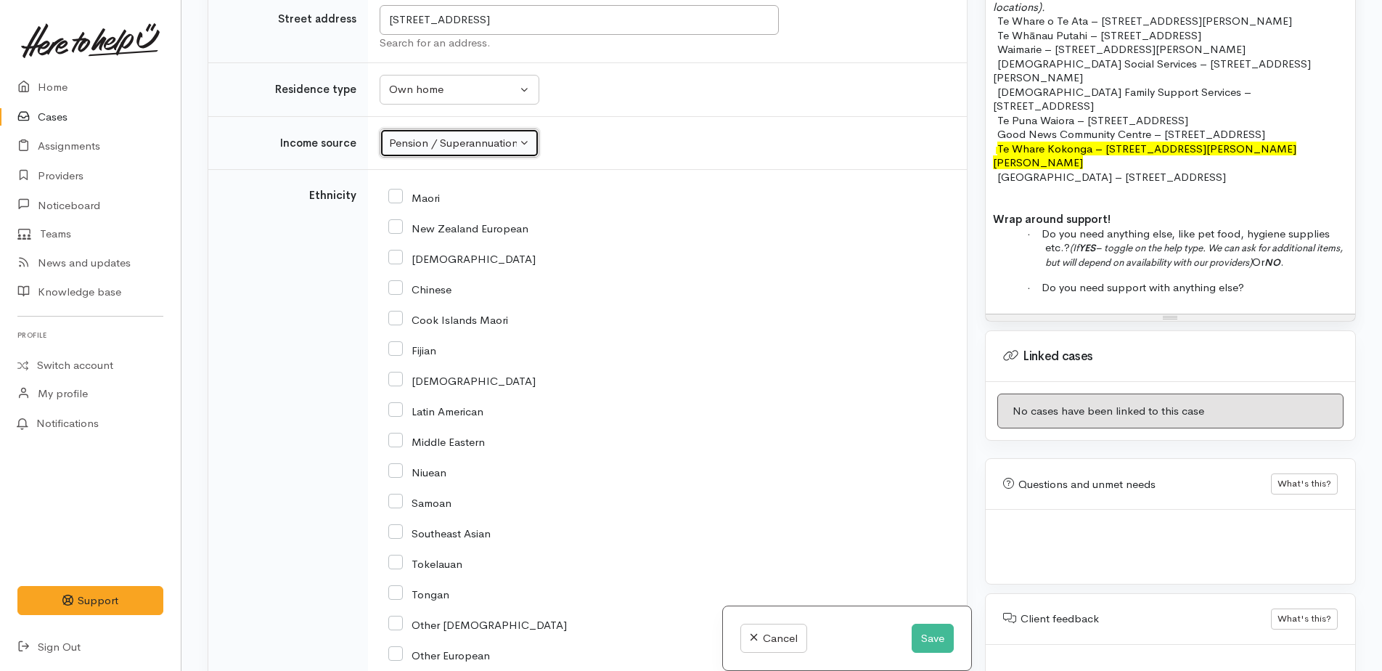
scroll to position [1379, 0]
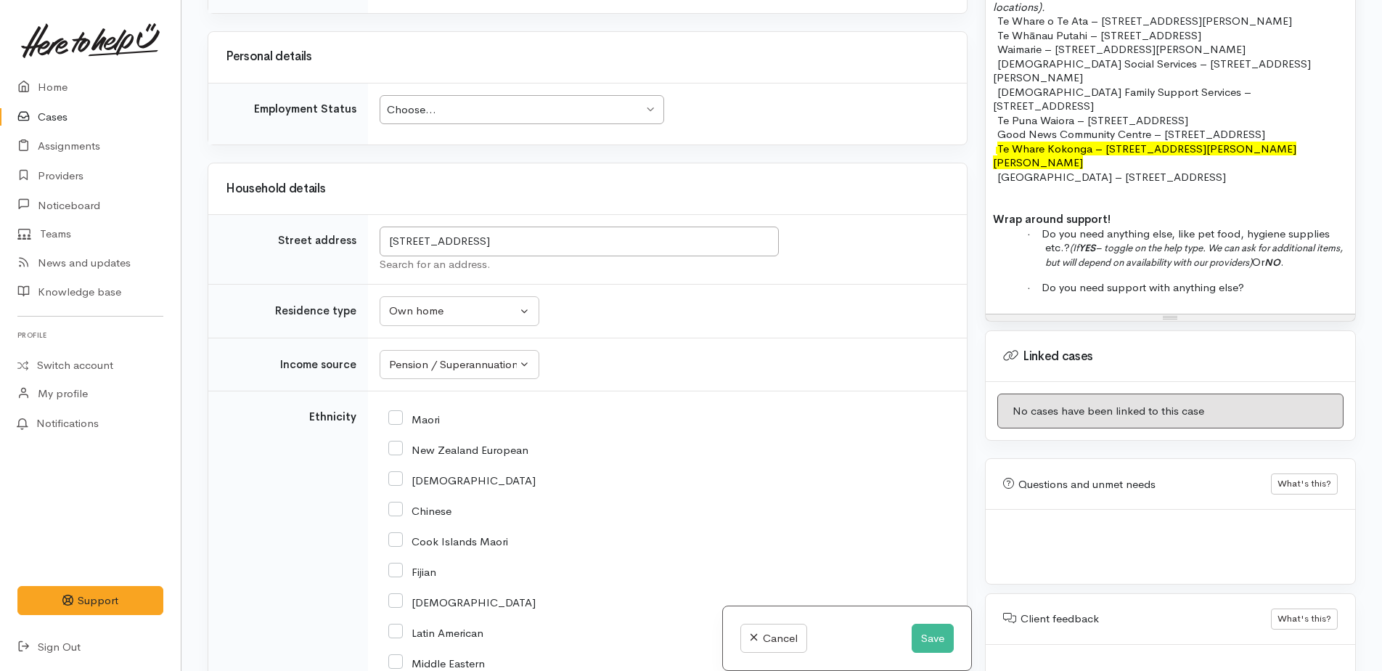
click at [398, 451] on input "New Zealand European" at bounding box center [458, 448] width 140 height 13
checkbox input "true"
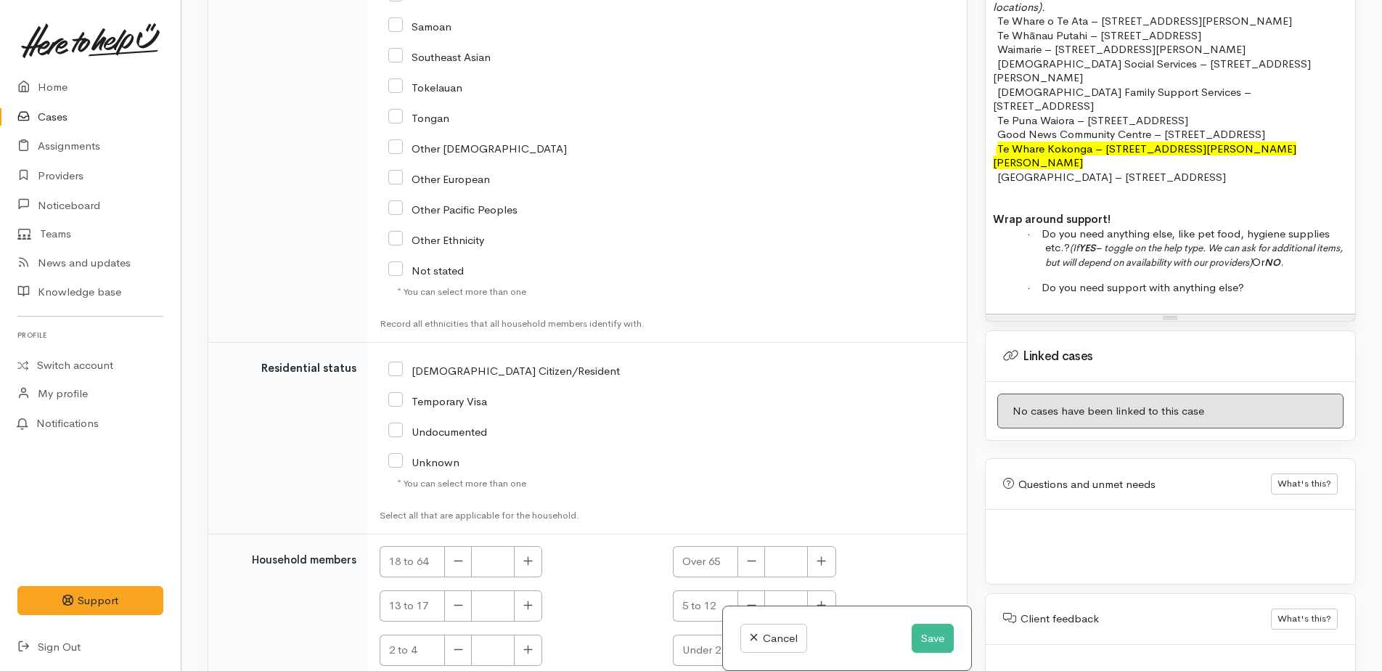
scroll to position [2105, 0]
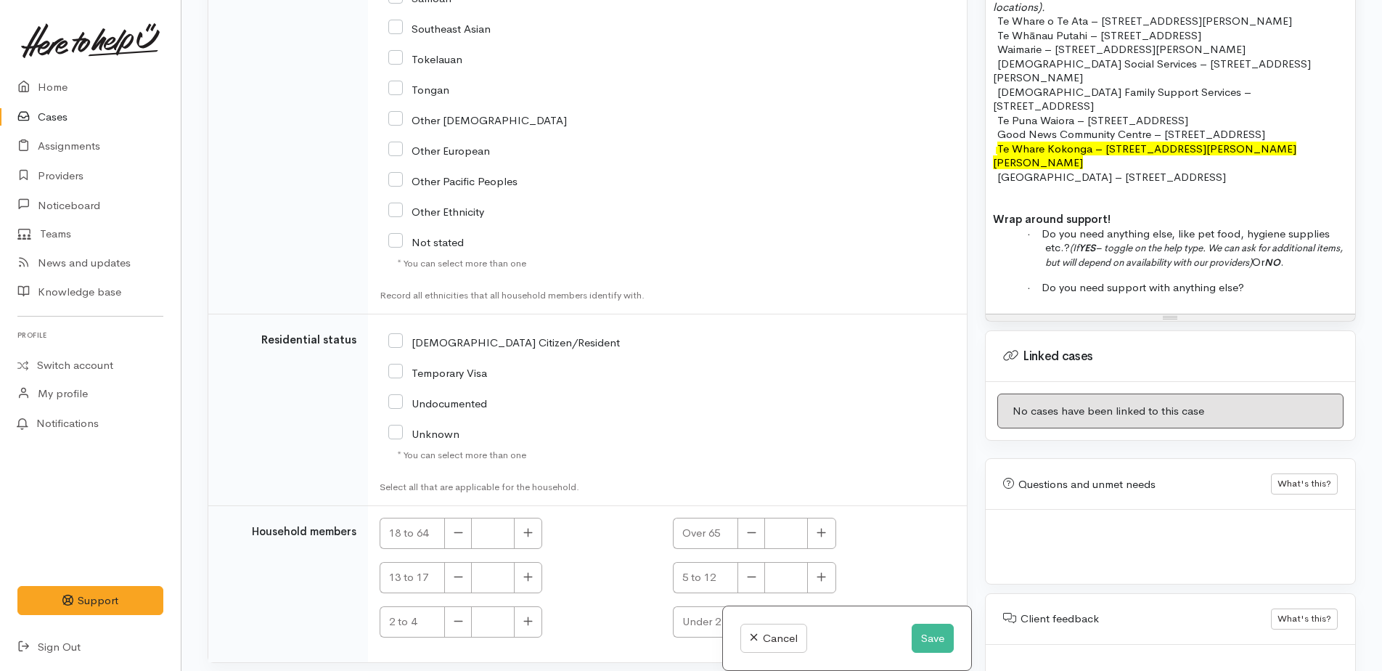
click at [398, 346] on input "NZ Citizen/Resident" at bounding box center [504, 341] width 232 height 13
checkbox input "true"
click at [813, 542] on button "button" at bounding box center [821, 533] width 28 height 31
click at [813, 540] on button "button" at bounding box center [821, 533] width 28 height 31
type input "2"
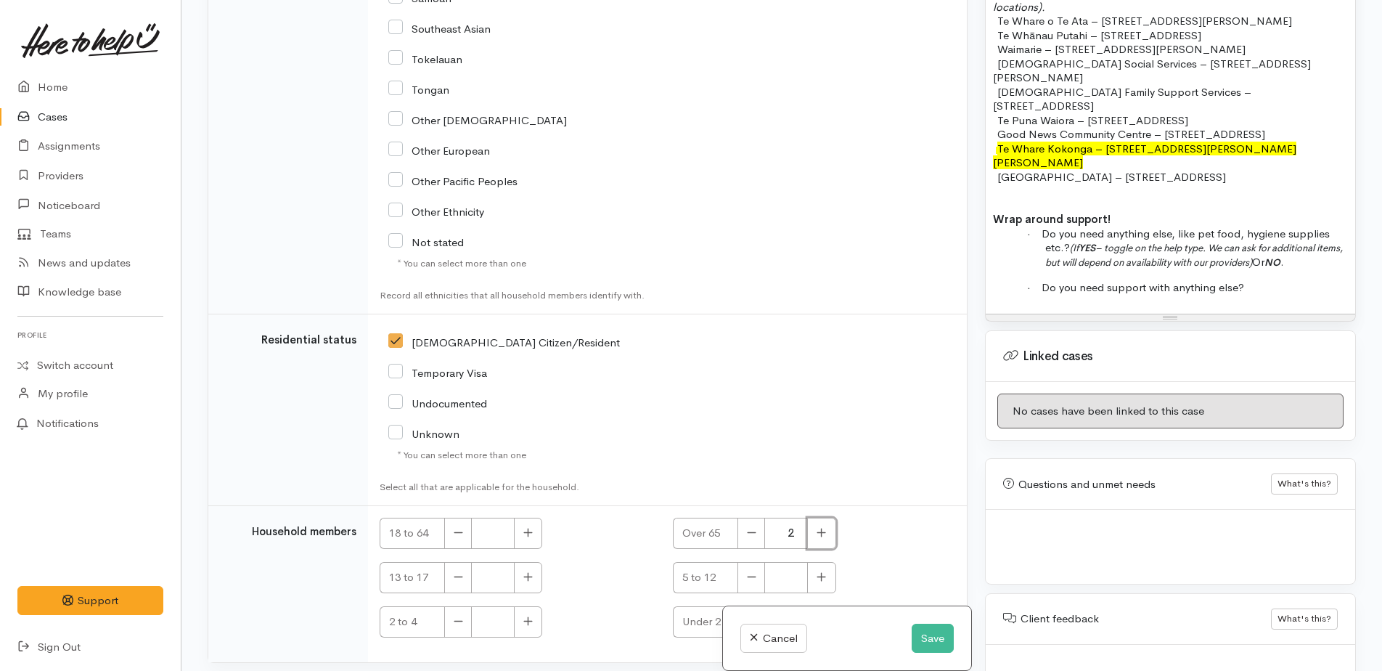
scroll to position [2262, 0]
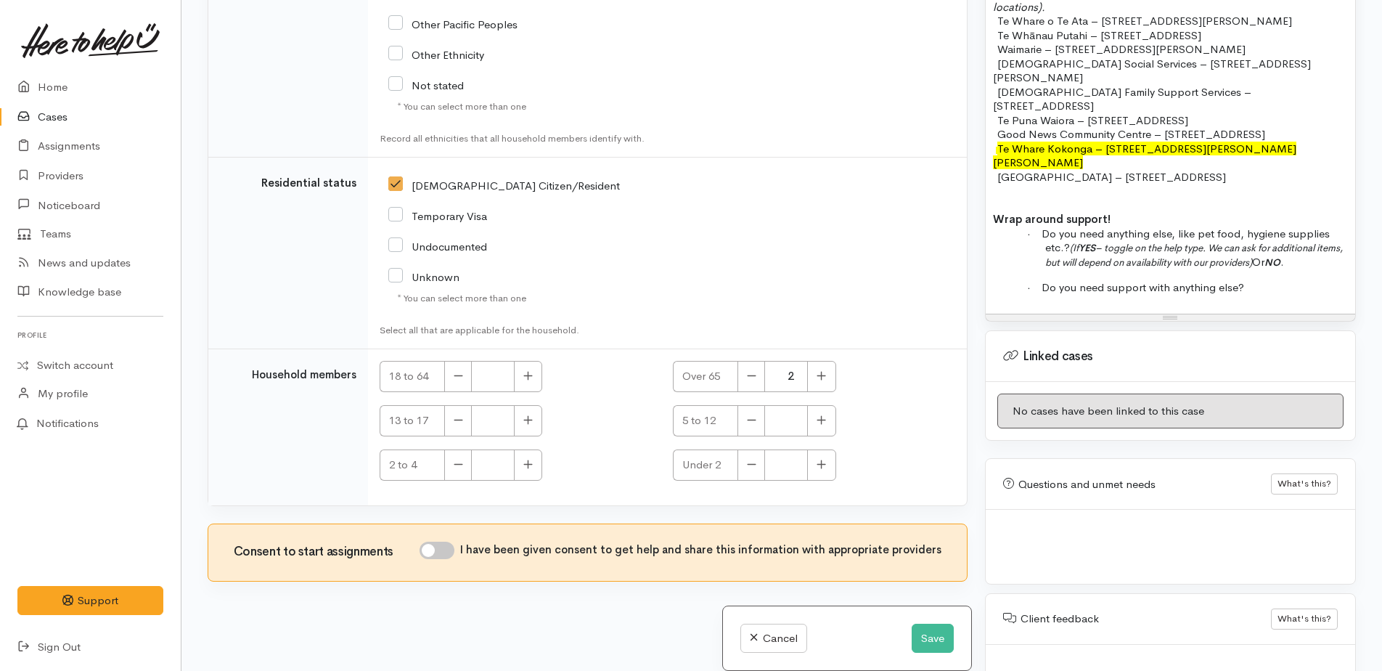
click at [439, 550] on input "I have been given consent to get help and share this information with appropria…" at bounding box center [437, 550] width 35 height 17
checkbox input "true"
click at [916, 639] on button "Save" at bounding box center [933, 639] width 42 height 30
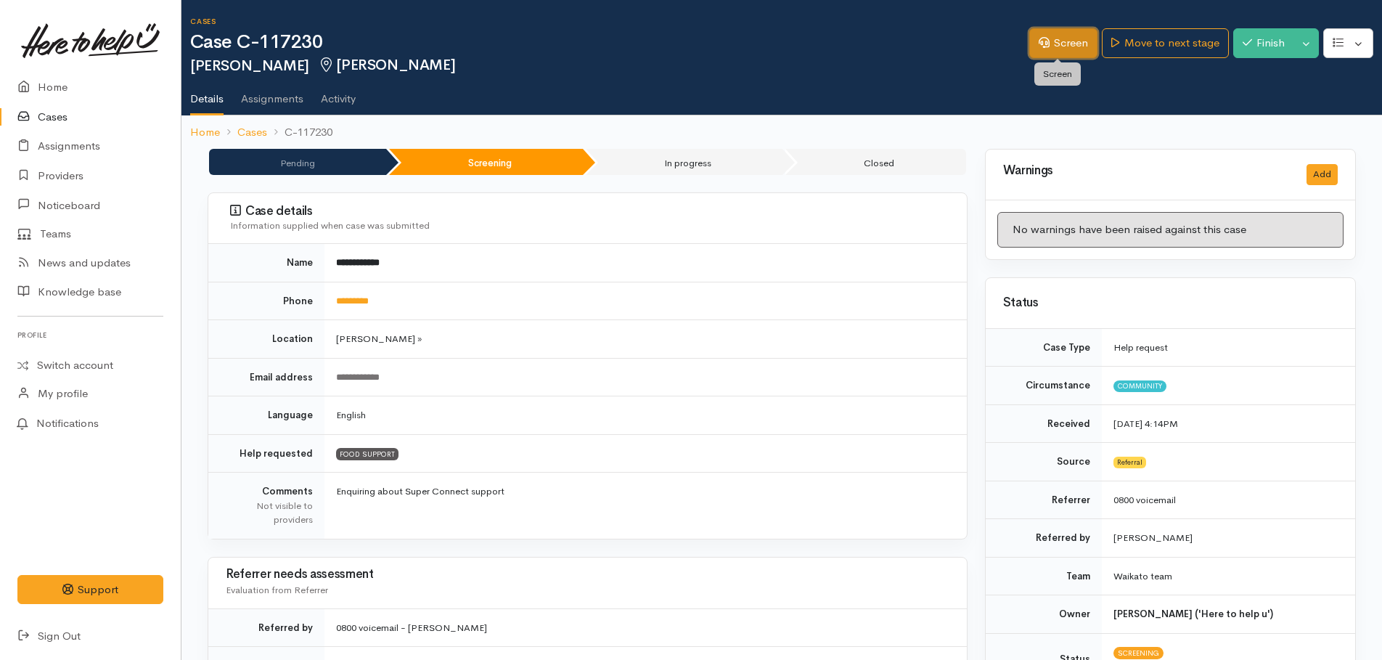
drag, startPoint x: 1055, startPoint y: 52, endPoint x: 1064, endPoint y: 60, distance: 12.8
click at [1055, 52] on link "Screen" at bounding box center [1063, 43] width 68 height 30
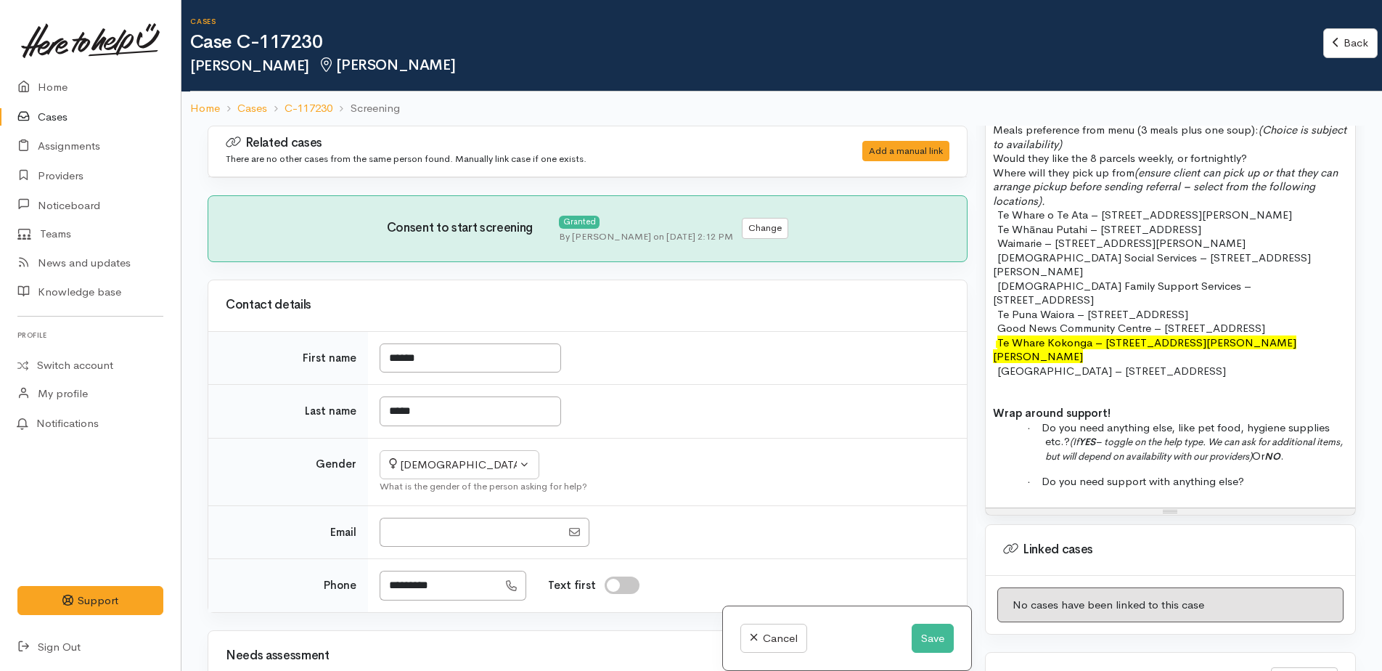
scroll to position [1234, 0]
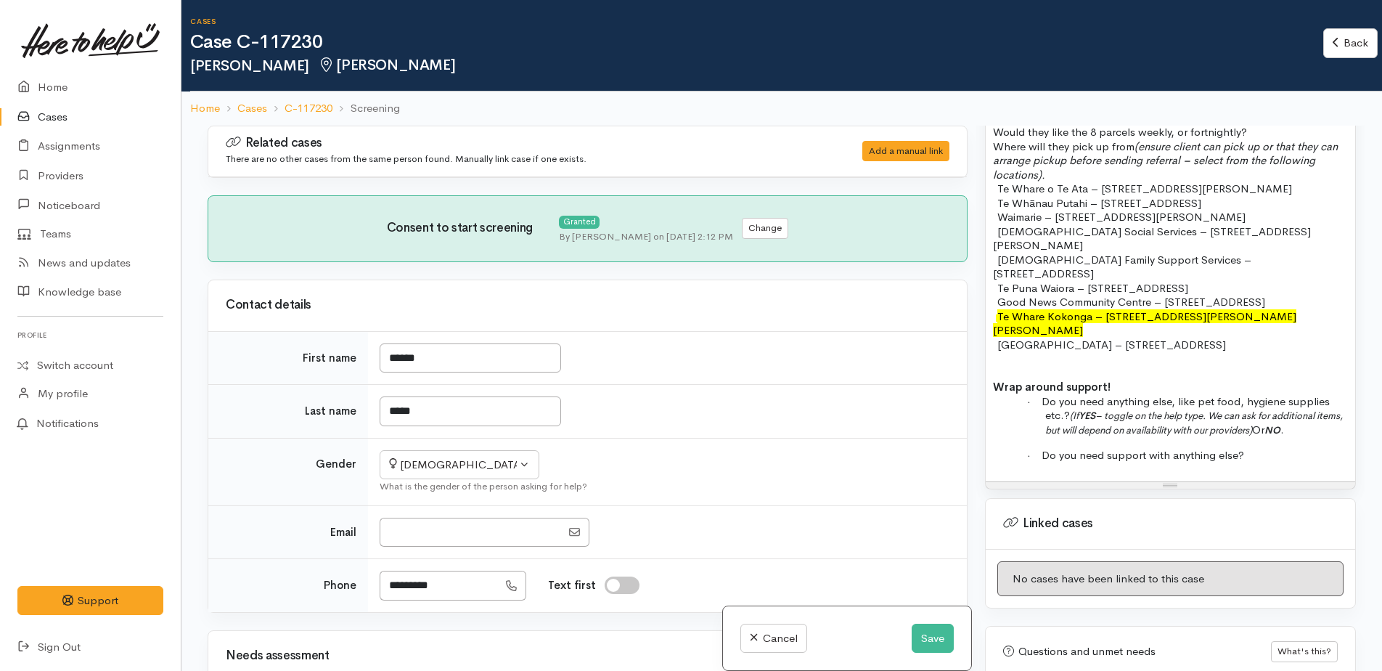
click at [1259, 448] on p "· Do you need support with anything else?" at bounding box center [1196, 455] width 303 height 15
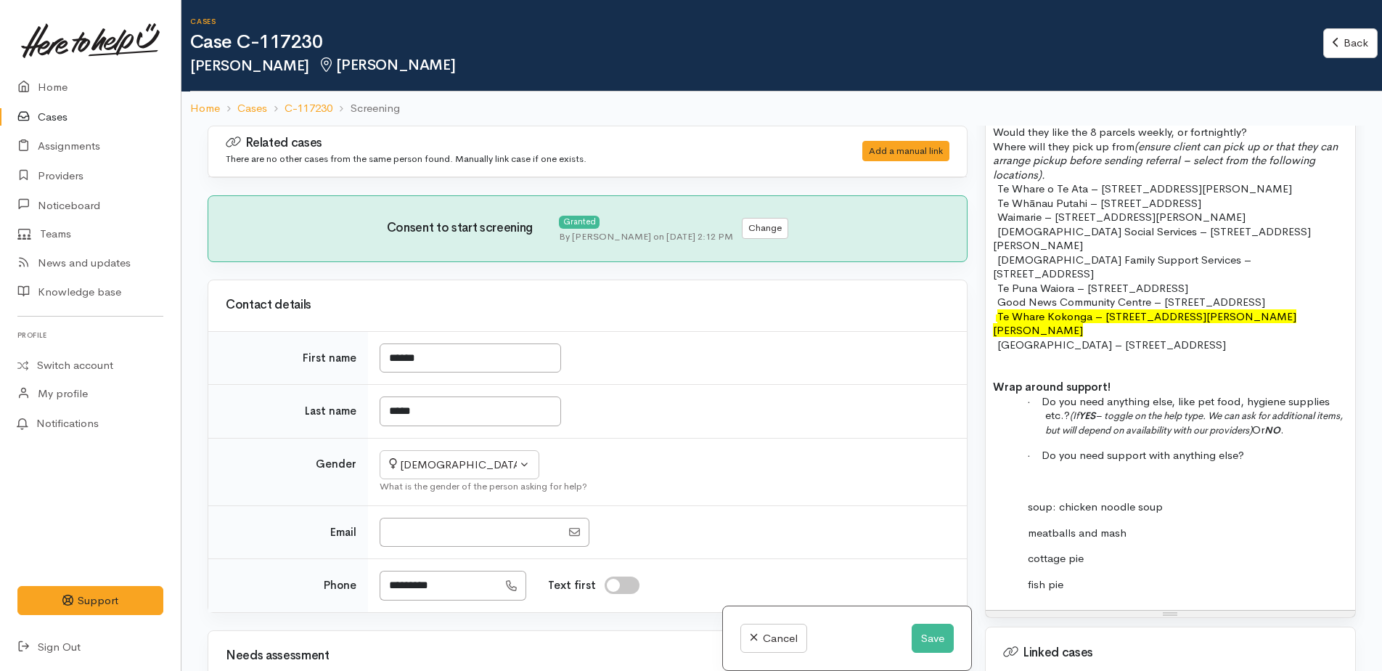
click at [1121, 551] on p "cottage pie" at bounding box center [1196, 558] width 303 height 15
click at [1079, 549] on div "FOOD SUPPORT - SUPER CONNECT (HAMILTON ONLY) NOTE: Single or couple only Name: …" at bounding box center [1170, 256] width 369 height 707
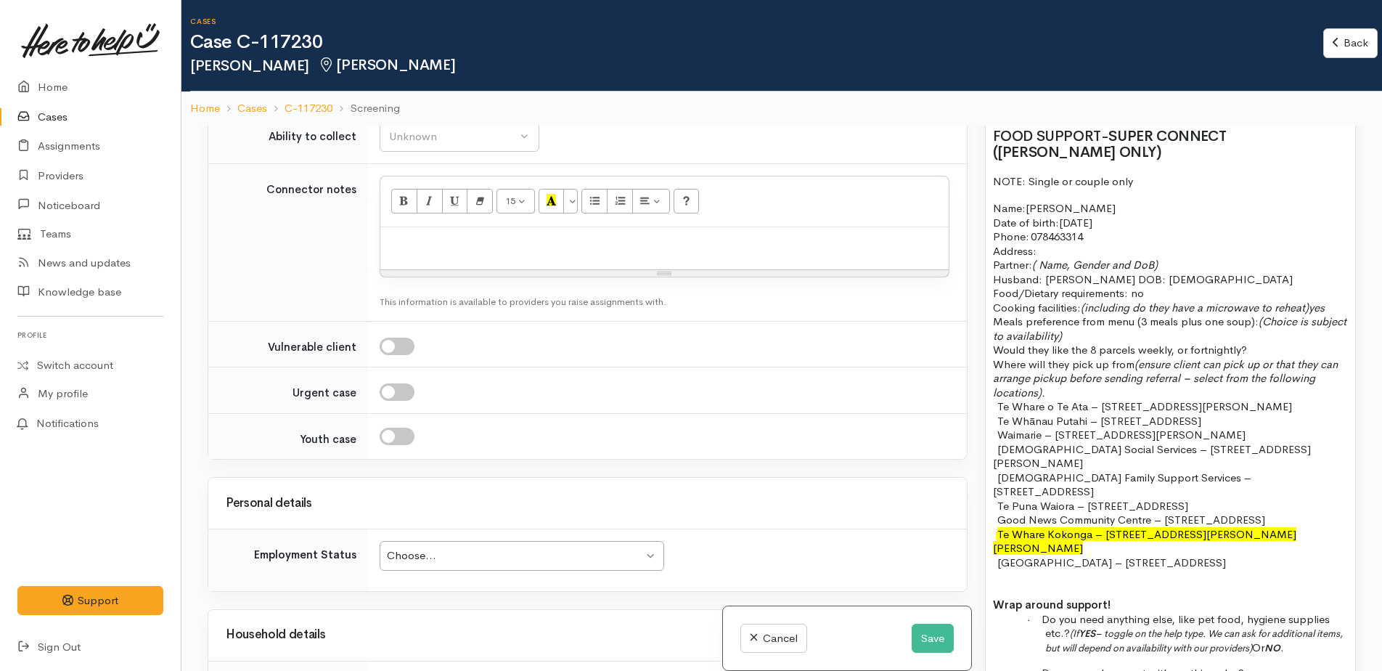
scroll to position [1089, 0]
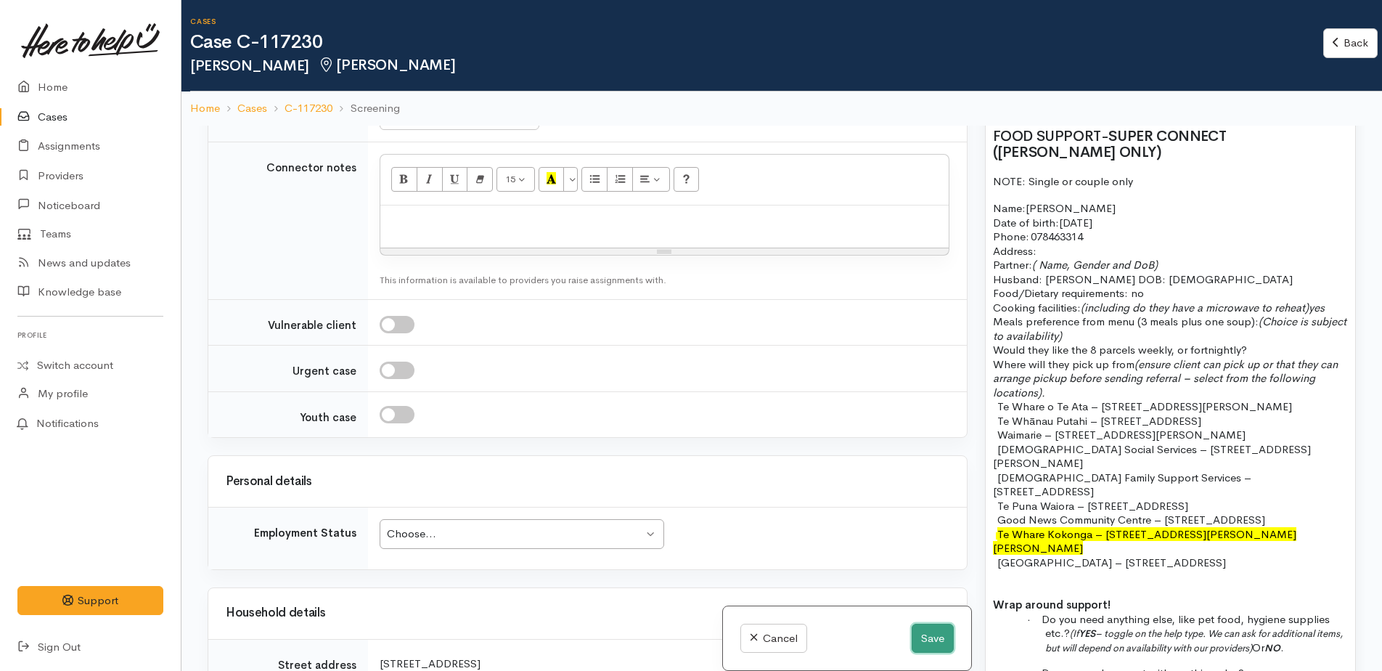
click at [928, 641] on button "Save" at bounding box center [933, 639] width 42 height 30
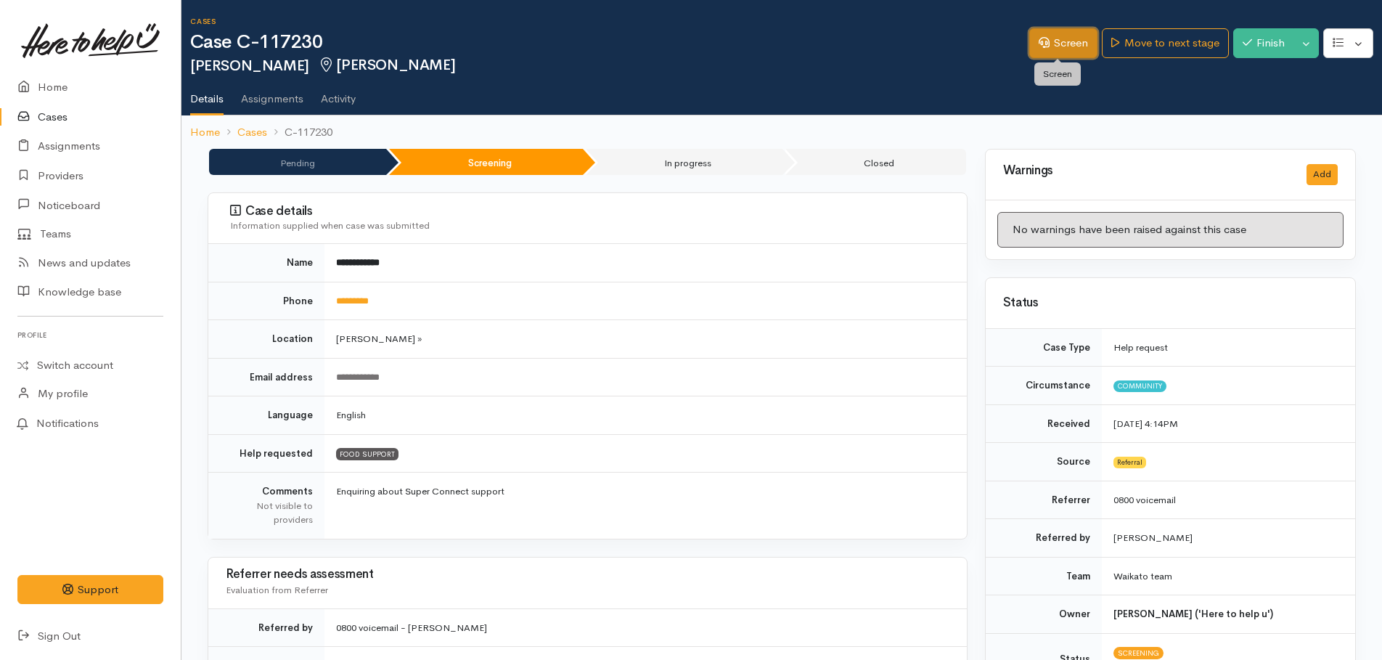
click at [1059, 44] on link "Screen" at bounding box center [1063, 43] width 68 height 30
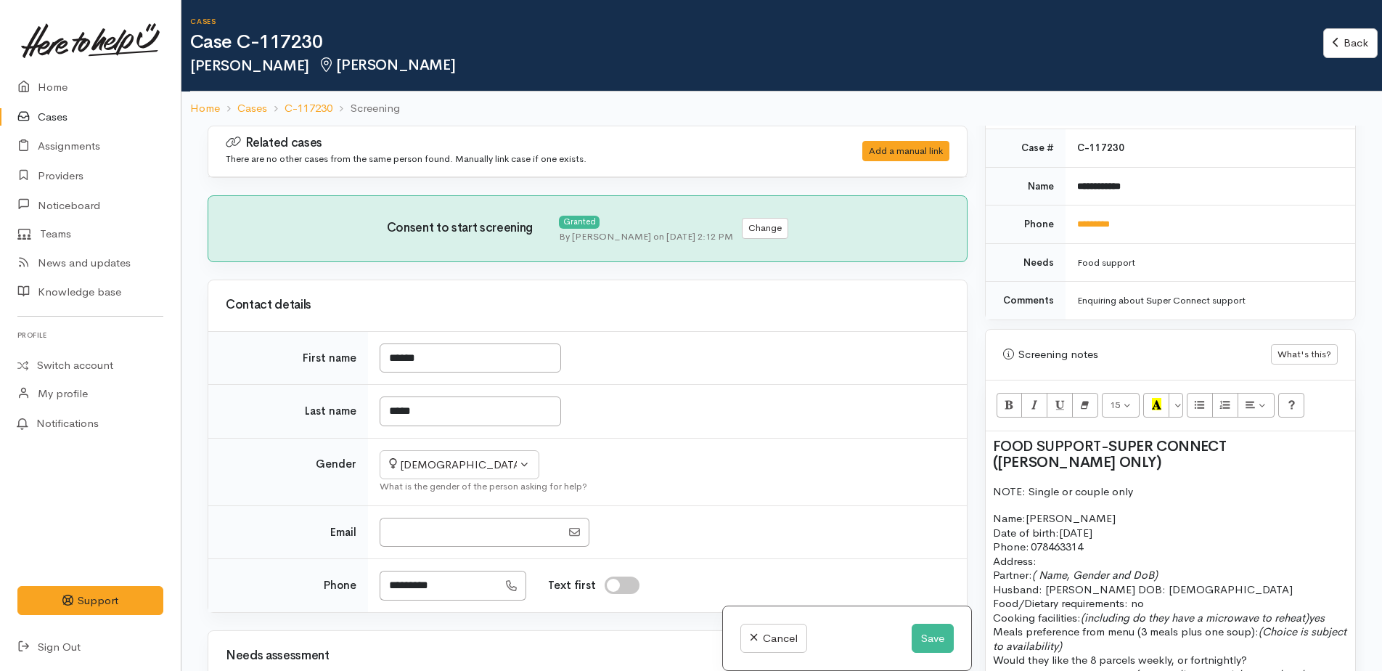
scroll to position [944, 0]
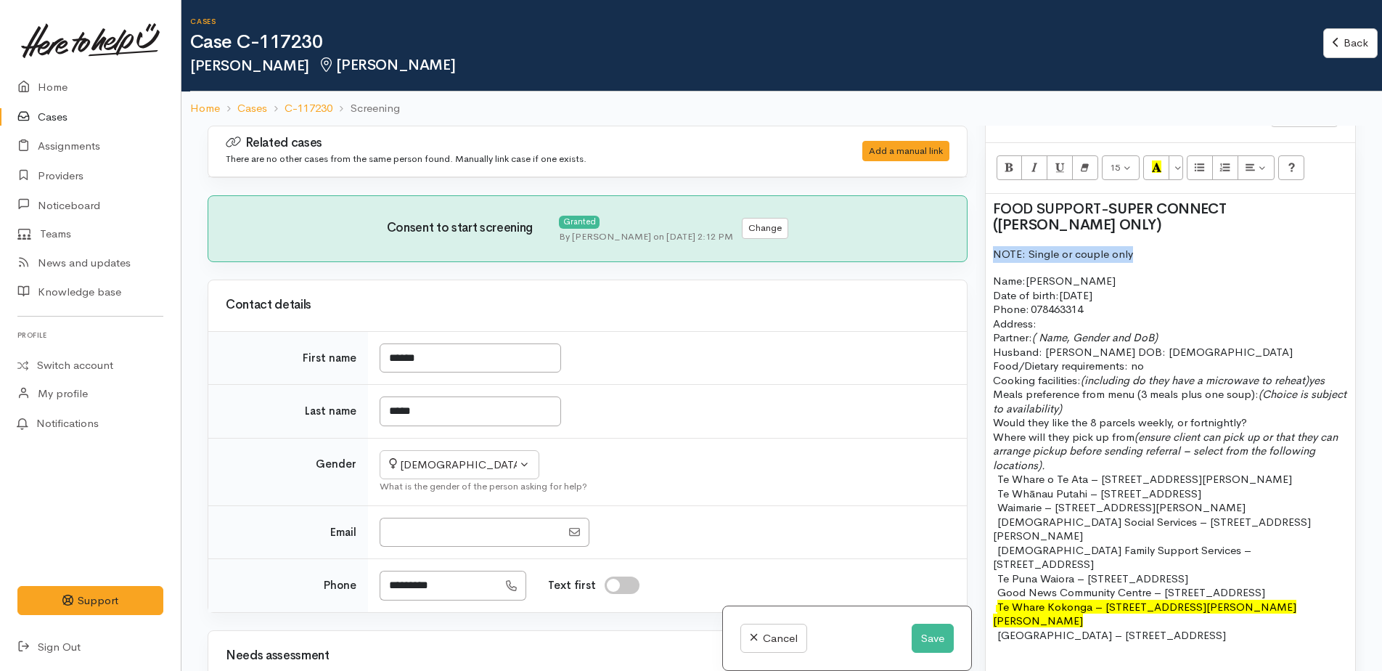
drag, startPoint x: 990, startPoint y: 251, endPoint x: 1145, endPoint y: 253, distance: 155.4
click at [1145, 253] on div "FOOD SUPPORT - SUPER CONNECT (HAMILTON ONLY) NOTE: Single or couple only Name: …" at bounding box center [1170, 573] width 369 height 759
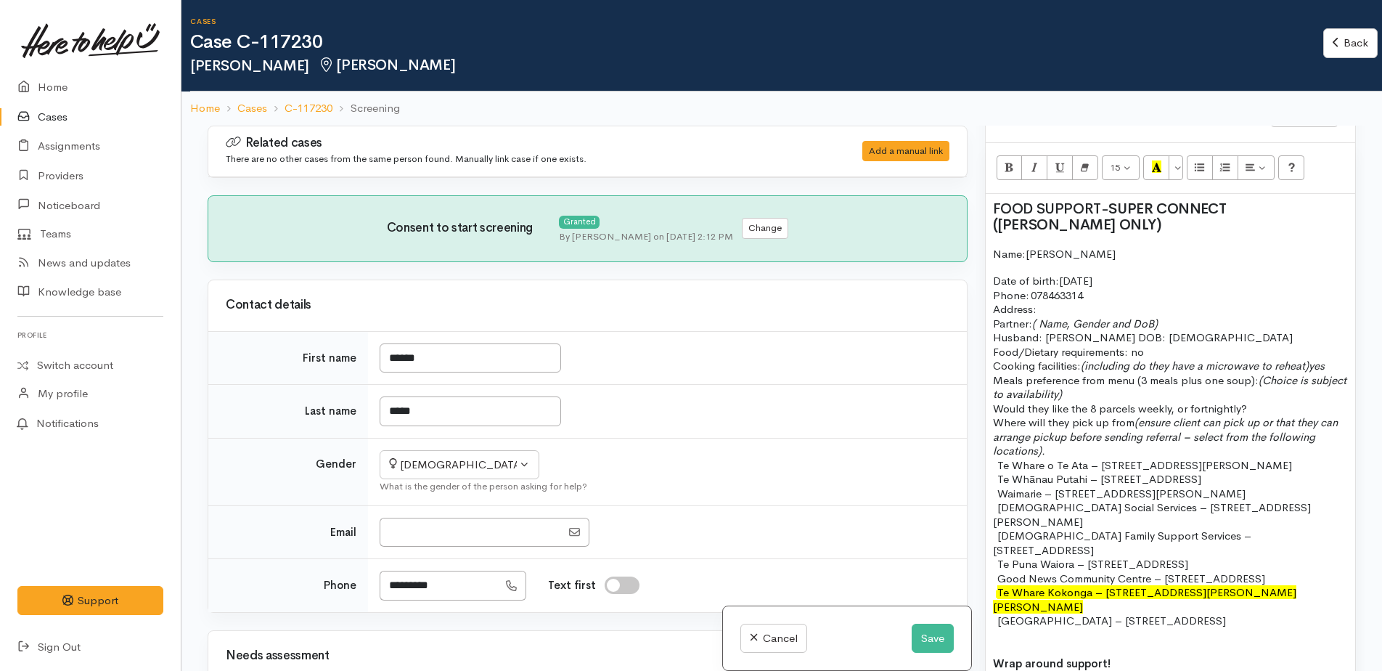
click at [1082, 258] on p "Name: Pamela" at bounding box center [1170, 254] width 355 height 17
click at [998, 265] on div "FOOD SUPPORT - SUPER CONNECT (HAMILTON ONLY) Name: Pamela Watts Date of birth: …" at bounding box center [1170, 566] width 369 height 744
click at [989, 275] on div "FOOD SUPPORT - SUPER CONNECT (HAMILTON ONLY) Name: Pamela Watts Date of birth: …" at bounding box center [1170, 566] width 369 height 744
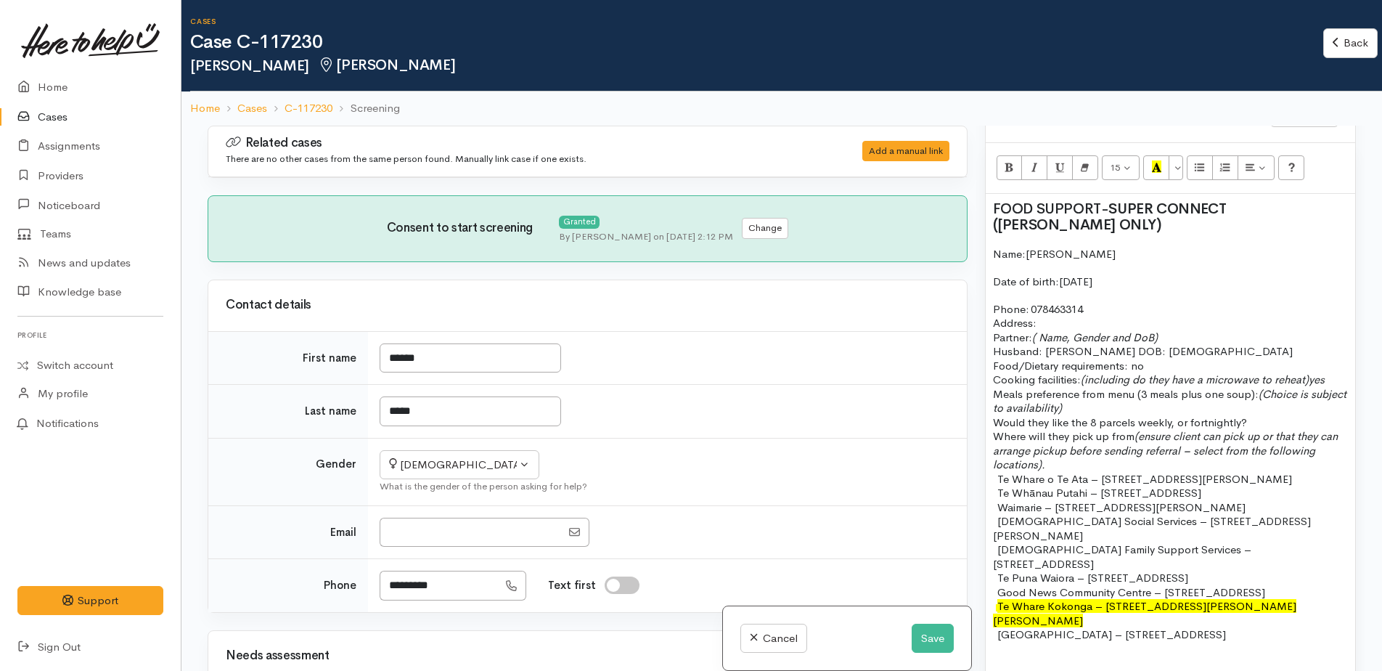
click at [1105, 304] on p "Phone:   078463314" at bounding box center [1170, 309] width 355 height 15
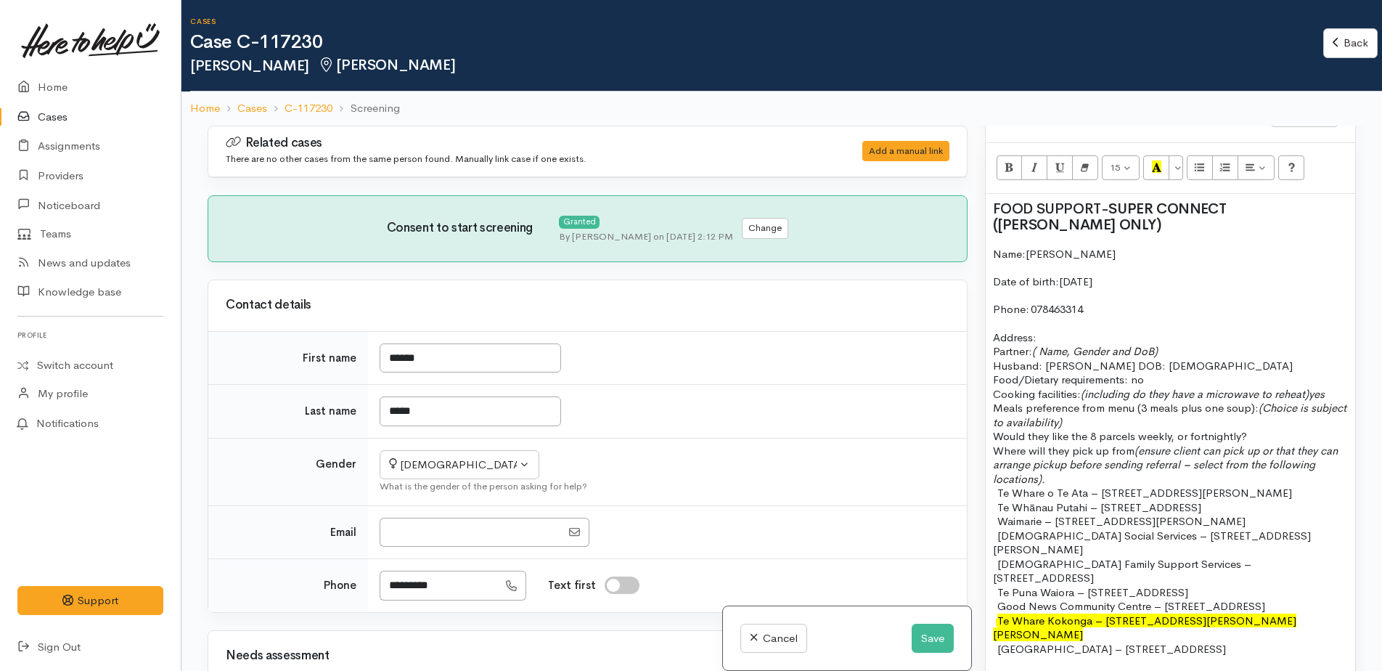
click at [1054, 338] on p "Address:" at bounding box center [1170, 337] width 355 height 15
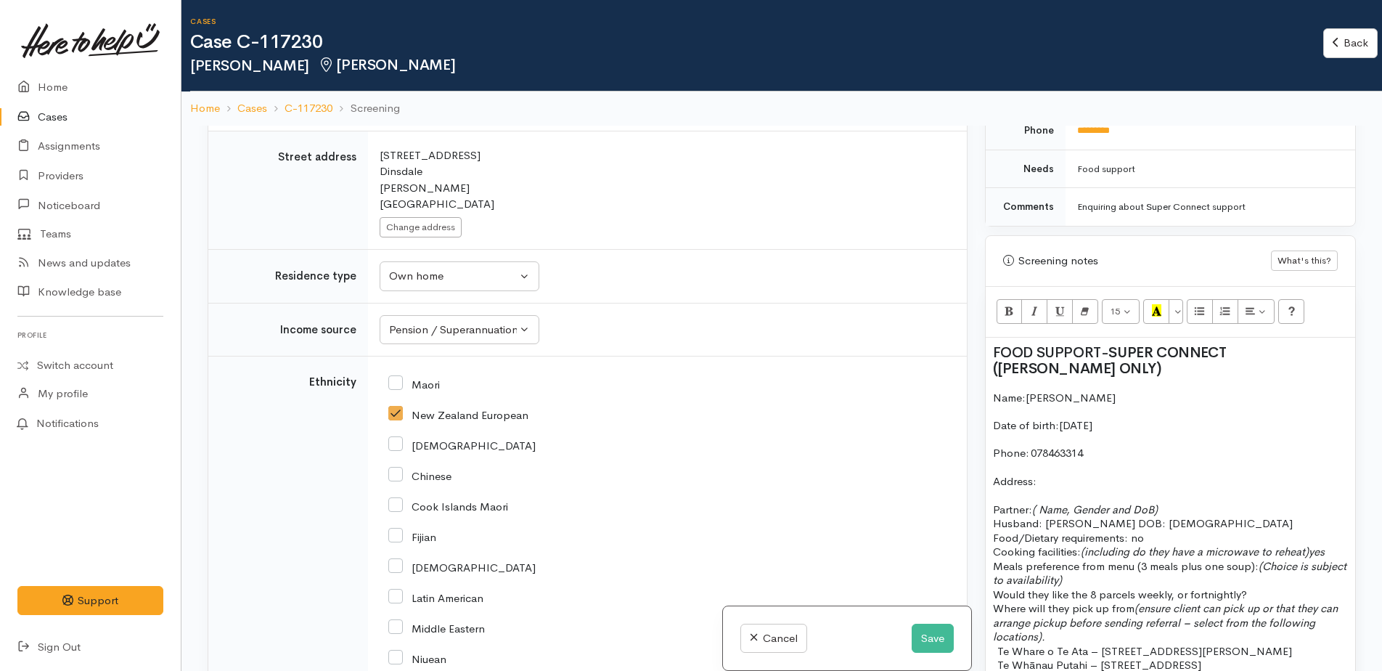
scroll to position [799, 0]
click at [1067, 483] on p "Address:" at bounding box center [1170, 482] width 355 height 15
drag, startPoint x: 1033, startPoint y: 512, endPoint x: 1184, endPoint y: 510, distance: 151.0
click at [1184, 510] on p "Partner: ( Name, Gender and DoB)" at bounding box center [1170, 511] width 355 height 15
click at [1209, 528] on p "Husband: John Watts DOB: 22/8/1938 Food/Dietary requirements: no Cooking facili…" at bounding box center [1170, 539] width 355 height 43
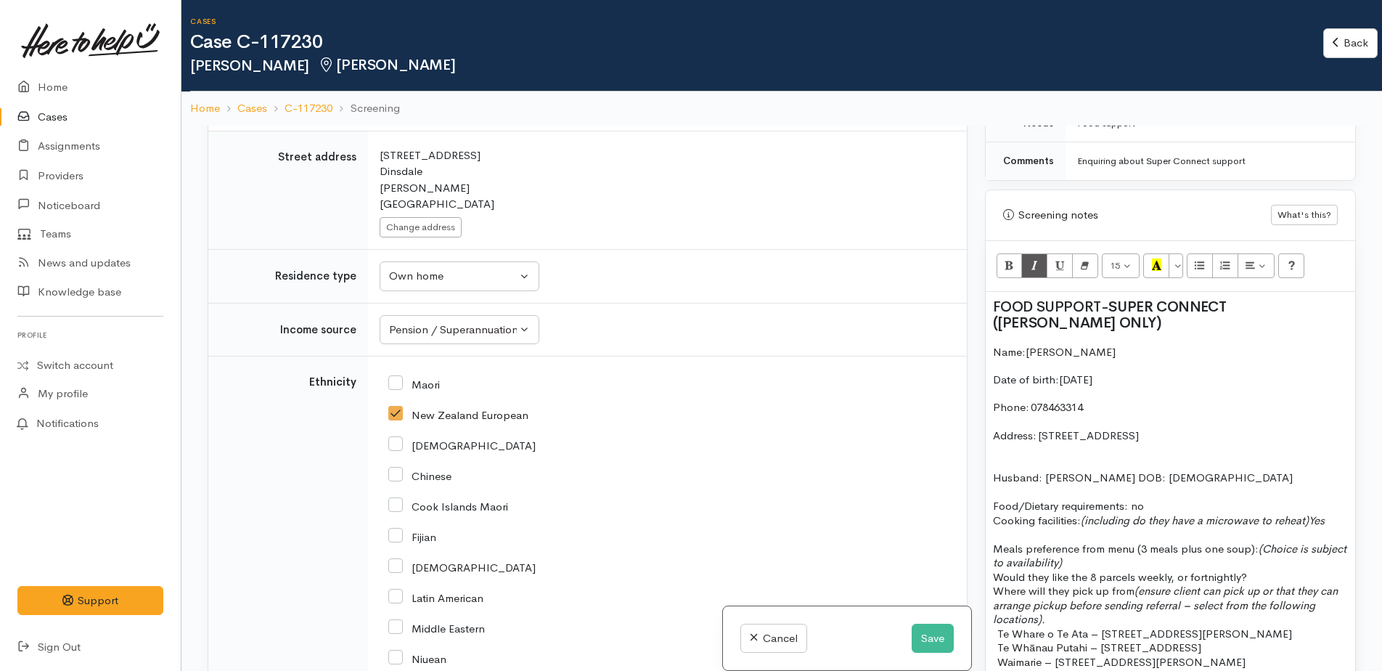
scroll to position [871, 0]
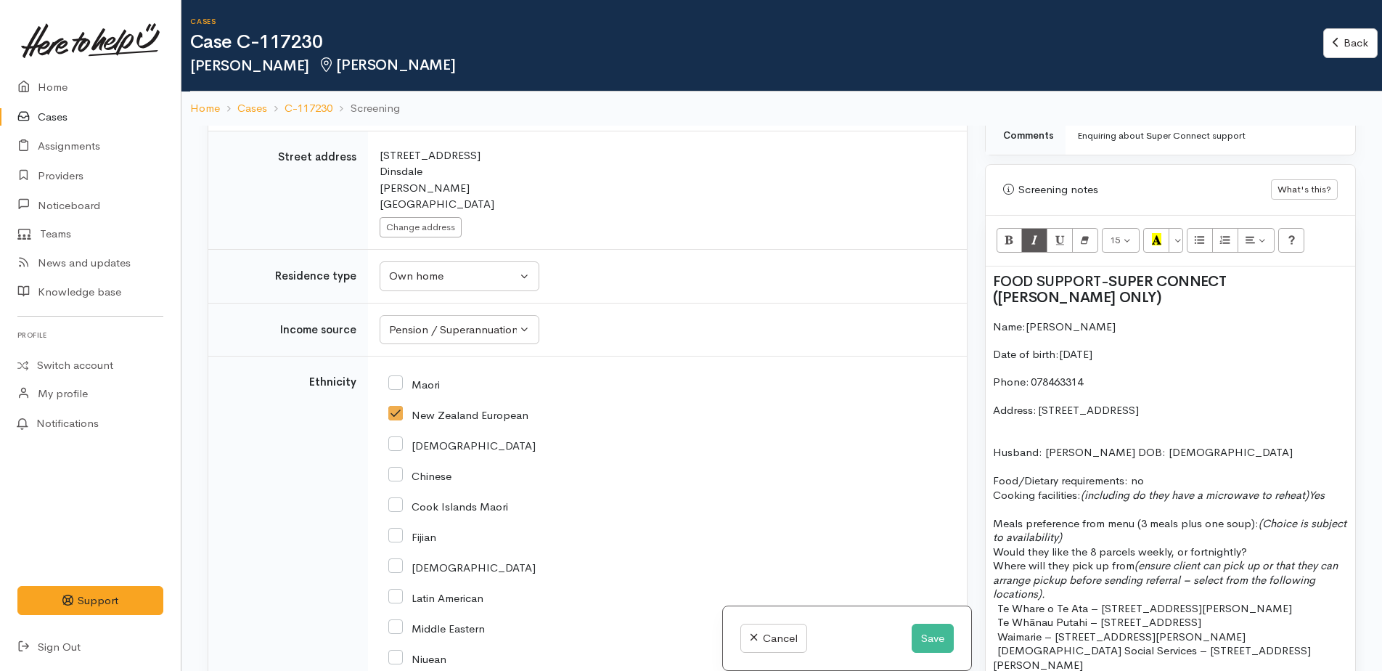
drag, startPoint x: 1258, startPoint y: 524, endPoint x: 1274, endPoint y: 531, distance: 17.5
click at [1274, 531] on p "Meals preference from menu (3 meals plus one soup): (Choice is subject to avail…" at bounding box center [1170, 530] width 355 height 28
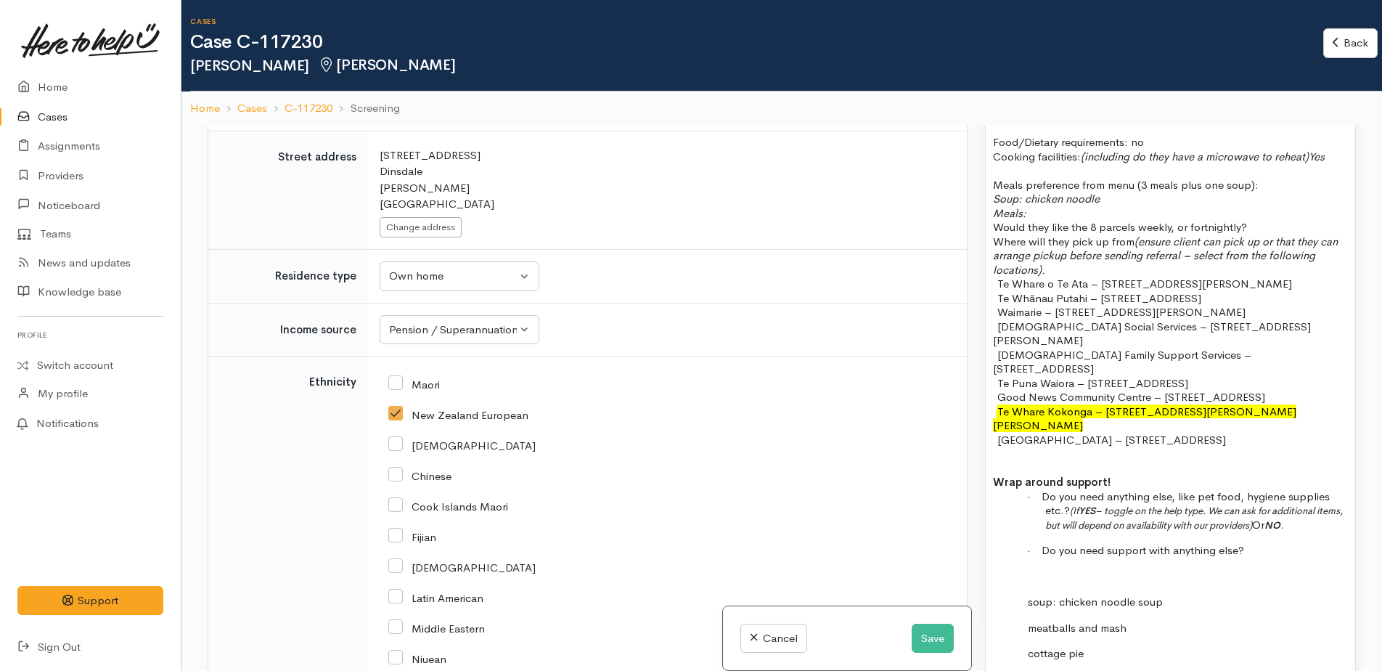
scroll to position [1234, 0]
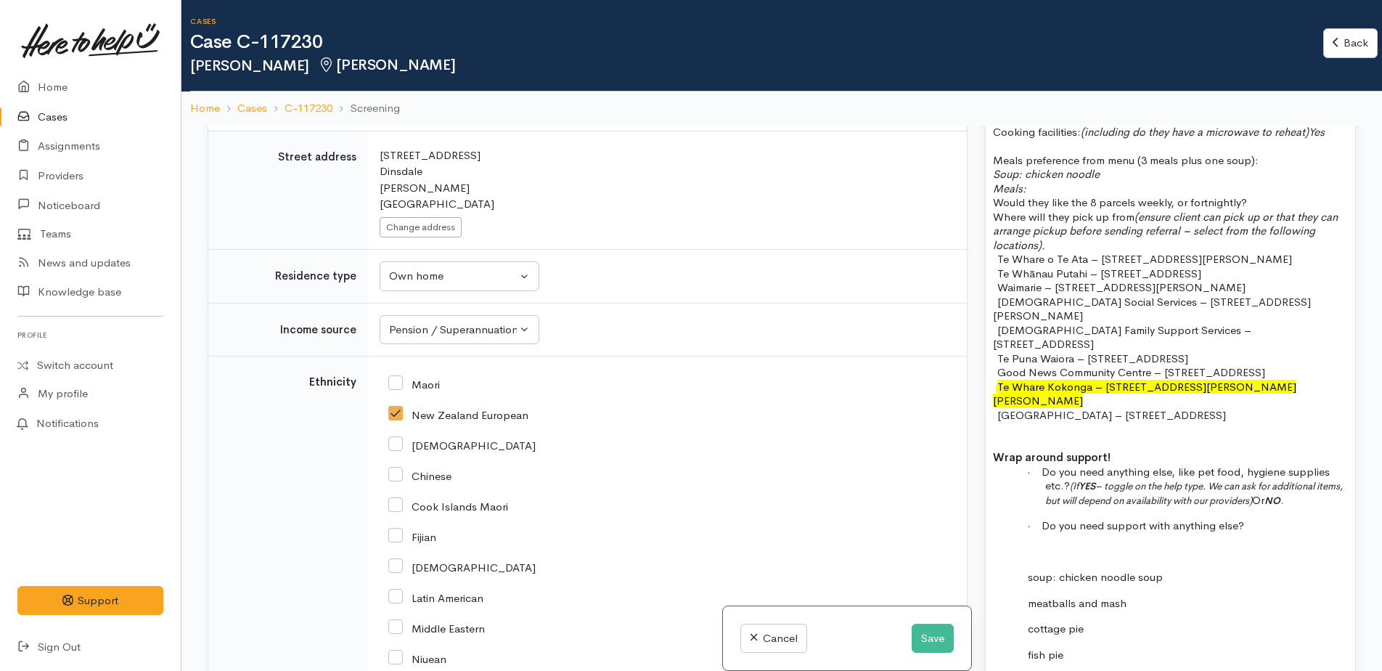
drag, startPoint x: 1024, startPoint y: 562, endPoint x: 1089, endPoint y: 612, distance: 82.3
click at [1089, 612] on div "FOOD SUPPORT - SUPER CONNECT (HAMILTON ONLY) Name: Pamela Watts Date of birth: …" at bounding box center [1170, 317] width 369 height 829
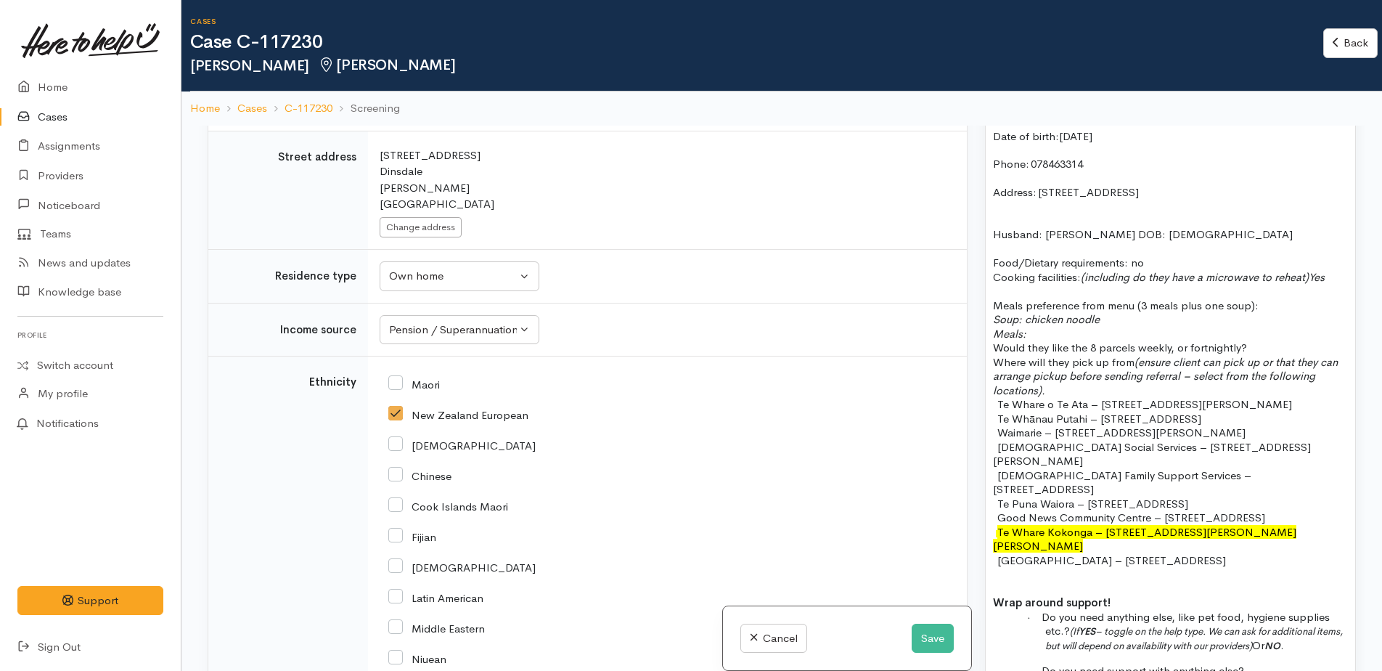
click at [1058, 335] on p "Meals:" at bounding box center [1170, 334] width 355 height 15
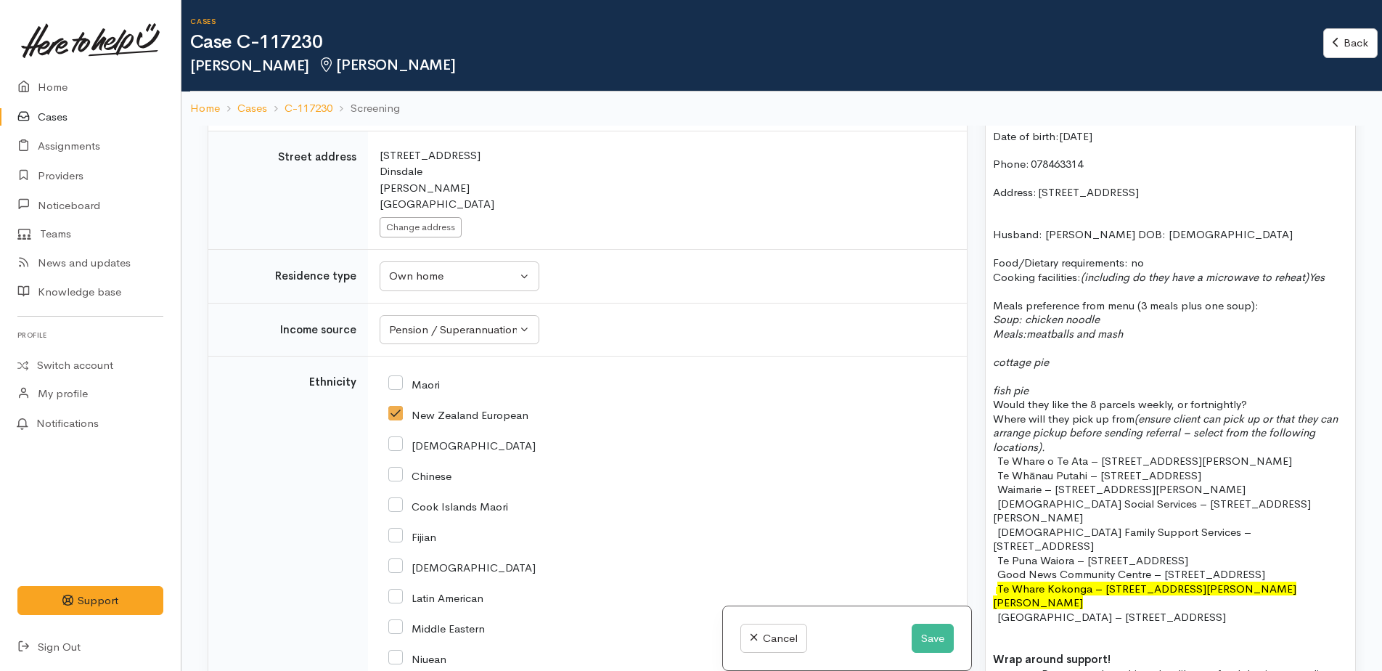
click at [990, 363] on div "FOOD SUPPORT - SUPER CONNECT (HAMILTON ONLY) Name: Pamela Watts Date of birth: …" at bounding box center [1170, 466] width 369 height 834
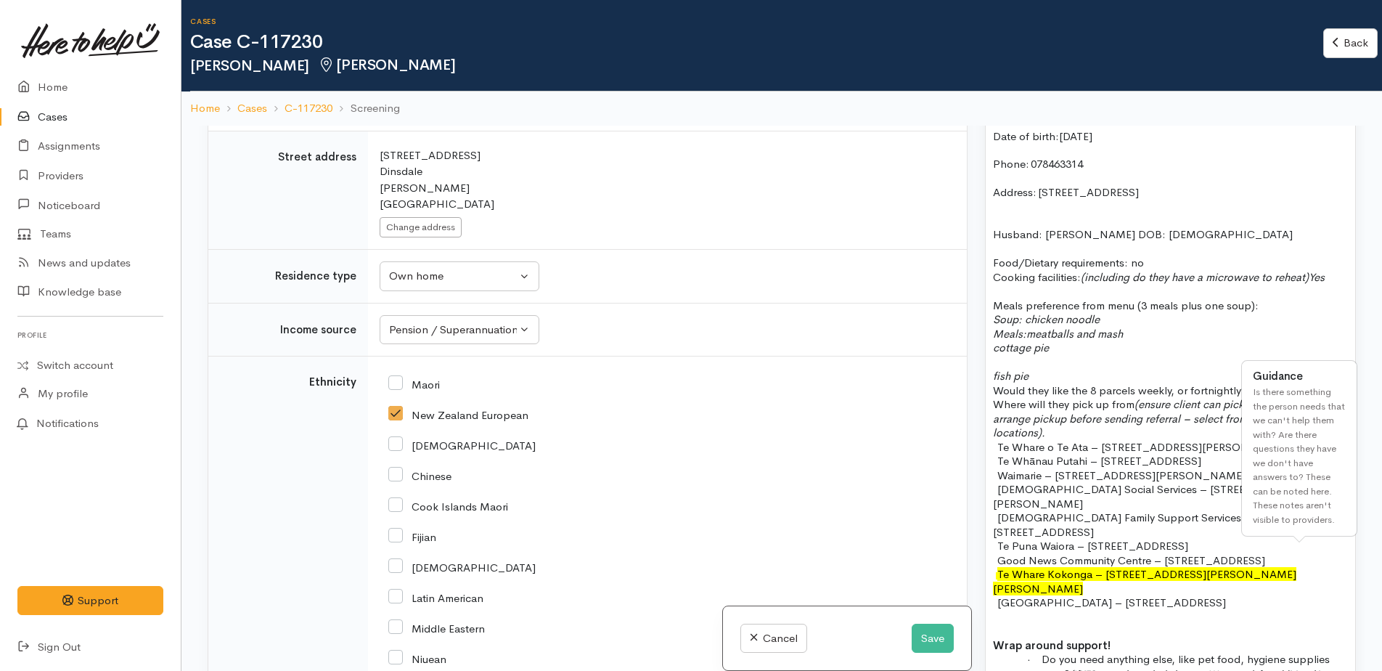
scroll to position [1532, 0]
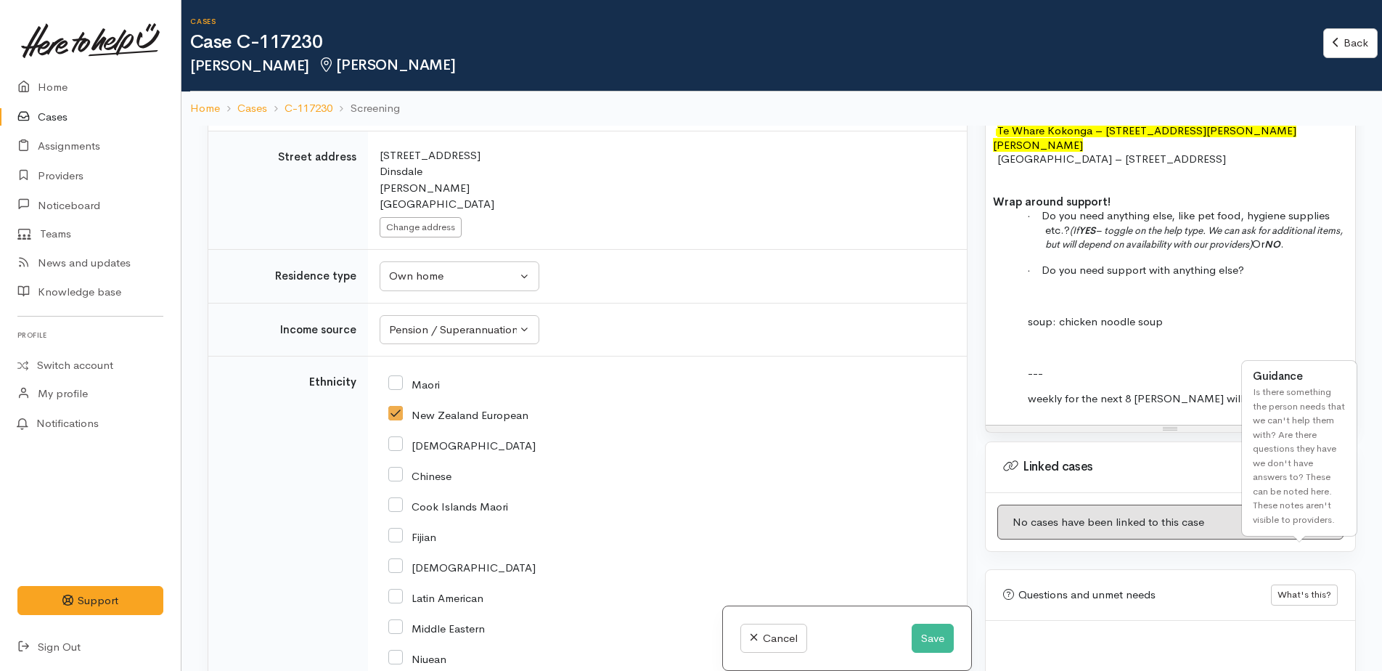
drag, startPoint x: 1265, startPoint y: 304, endPoint x: 1232, endPoint y: 296, distance: 33.6
click at [1261, 340] on p at bounding box center [1196, 347] width 303 height 15
click at [1013, 280] on div "FOOD SUPPORT - SUPER CONNECT (HAMILTON ONLY) Name: Pamela Watts Date of birth: …" at bounding box center [1170, 15] width 369 height 820
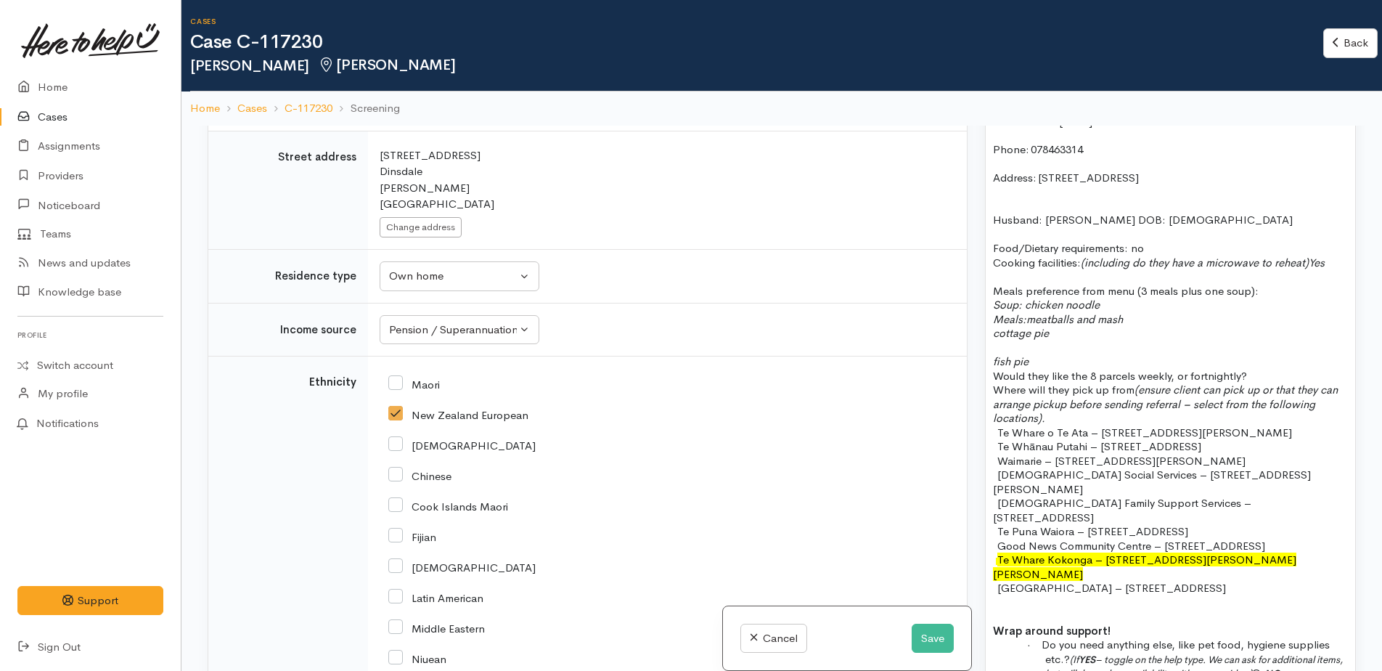
scroll to position [1097, 0]
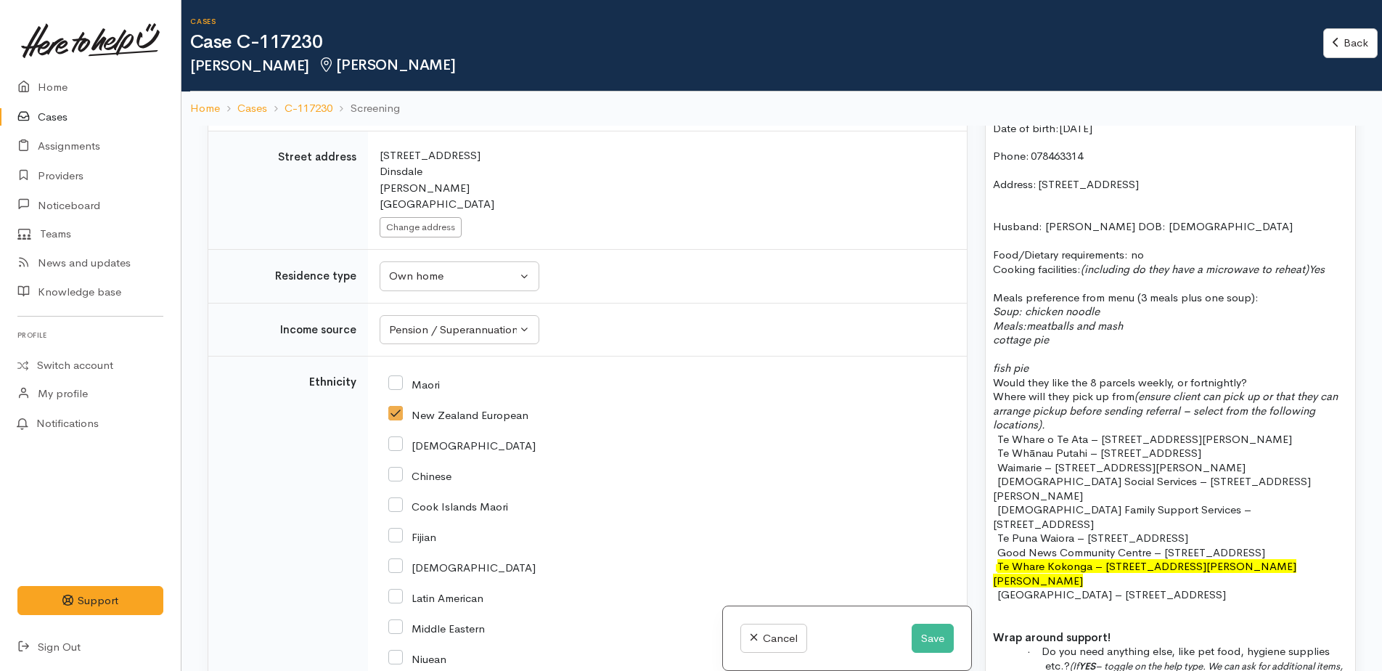
click at [1063, 338] on p "cottage pie" at bounding box center [1170, 339] width 355 height 15
click at [993, 340] on p "cottage pie" at bounding box center [1170, 339] width 355 height 15
click at [987, 364] on div "FOOD SUPPORT - SUPER CONNECT (HAMILTON ONLY) Name: Pamela Watts Date of birth: …" at bounding box center [1170, 451] width 369 height 820
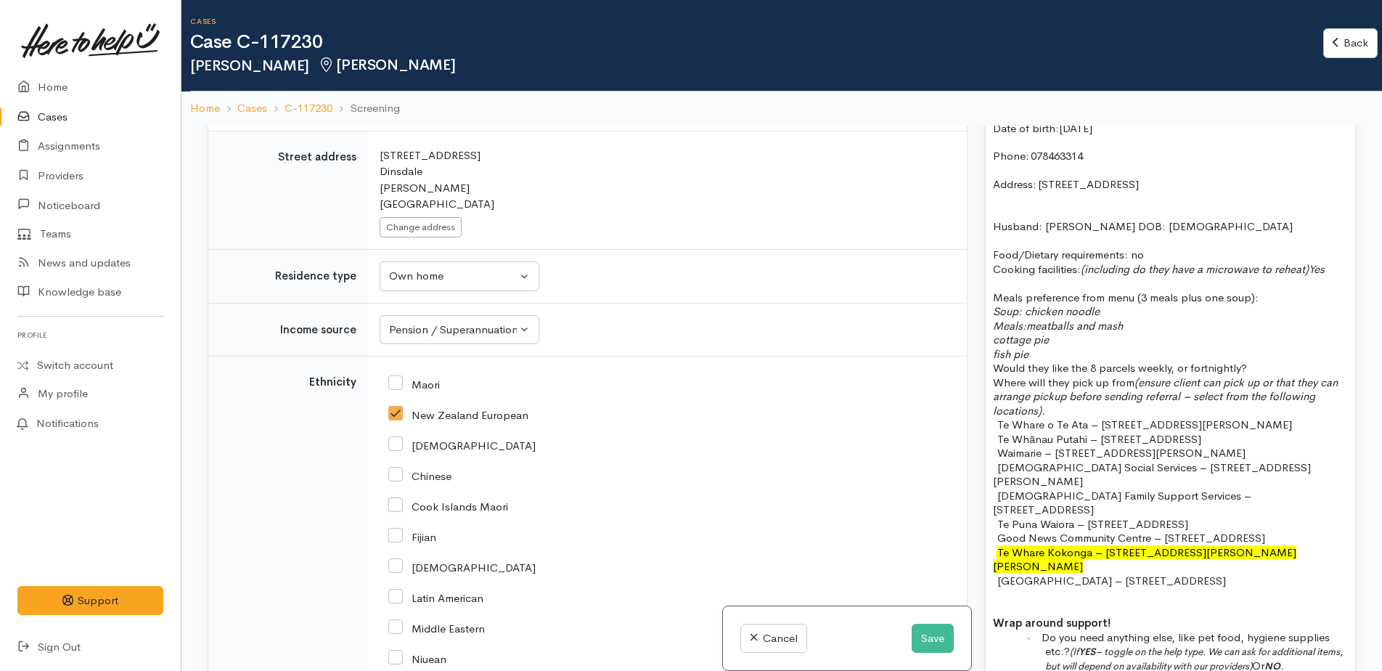
click at [1032, 324] on icon "meatballs and mash" at bounding box center [1074, 326] width 97 height 14
click at [1032, 339] on icon "cottage pie" at bounding box center [1021, 339] width 56 height 14
click at [1040, 340] on icon "2)cottage pie" at bounding box center [1025, 339] width 65 height 14
click at [1024, 357] on icon "fish pie" at bounding box center [1011, 354] width 36 height 14
click at [1091, 354] on p "3) fish pie" at bounding box center [1170, 354] width 355 height 15
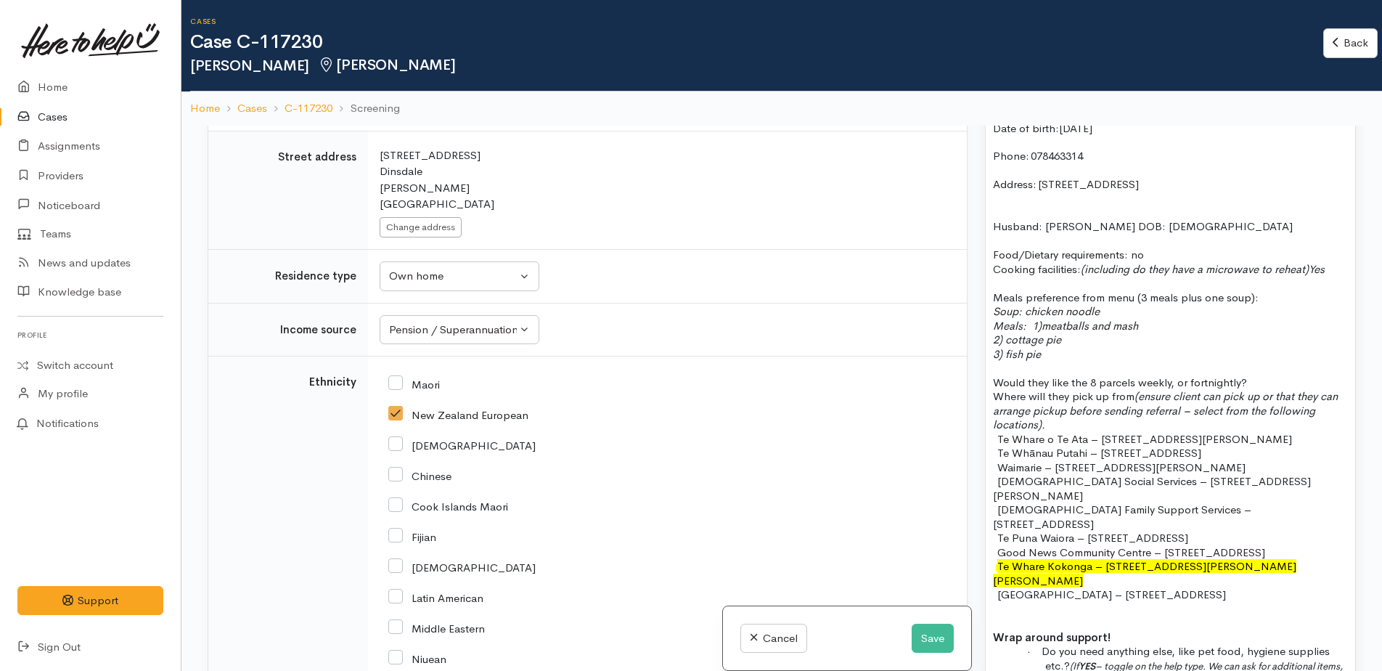
click at [1247, 381] on p "Would they like the 8 parcels weekly, or fortnightly?" at bounding box center [1170, 382] width 355 height 15
click at [1261, 382] on p "Would they like the 8 parcels weekly, or fortnightly?" at bounding box center [1170, 382] width 355 height 15
drag, startPoint x: 1137, startPoint y: 382, endPoint x: 1169, endPoint y: 383, distance: 32.7
click at [1169, 383] on span "Would they like the 8 parcels weekly, or fortnightly?" at bounding box center [1120, 382] width 254 height 14
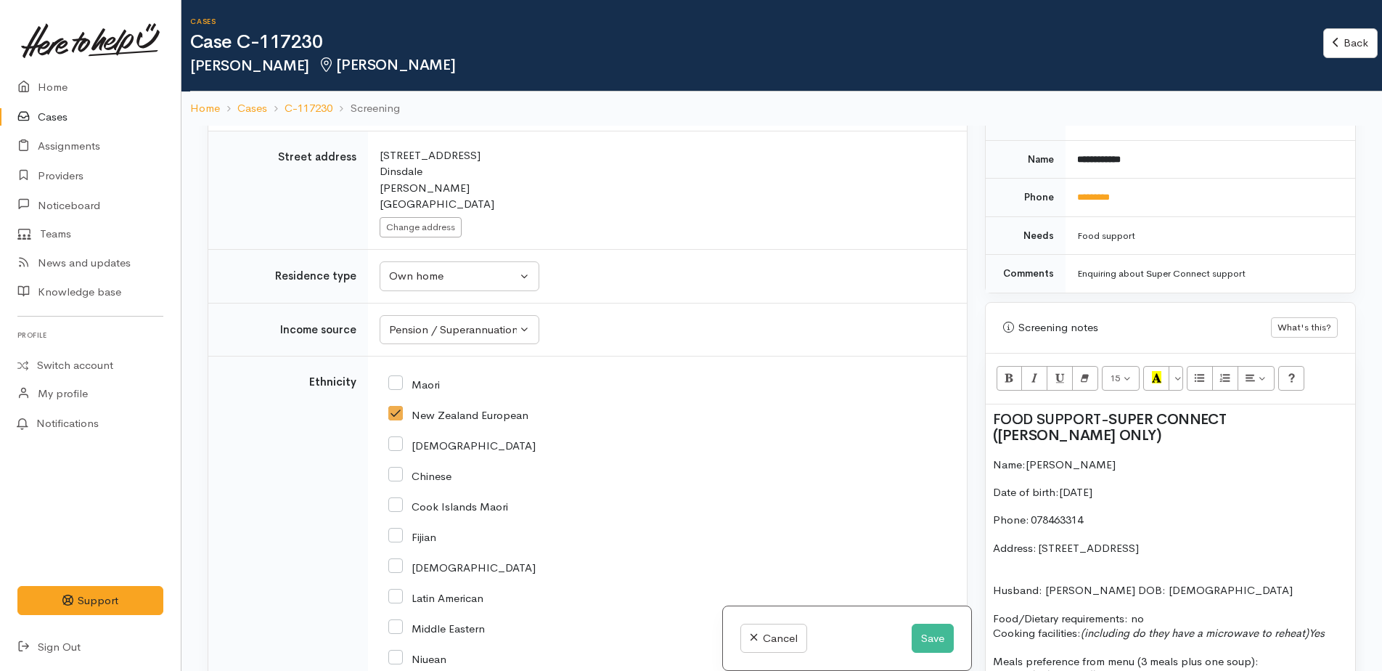
scroll to position [734, 0]
click at [1157, 377] on icon "Recent Color" at bounding box center [1156, 376] width 9 height 12
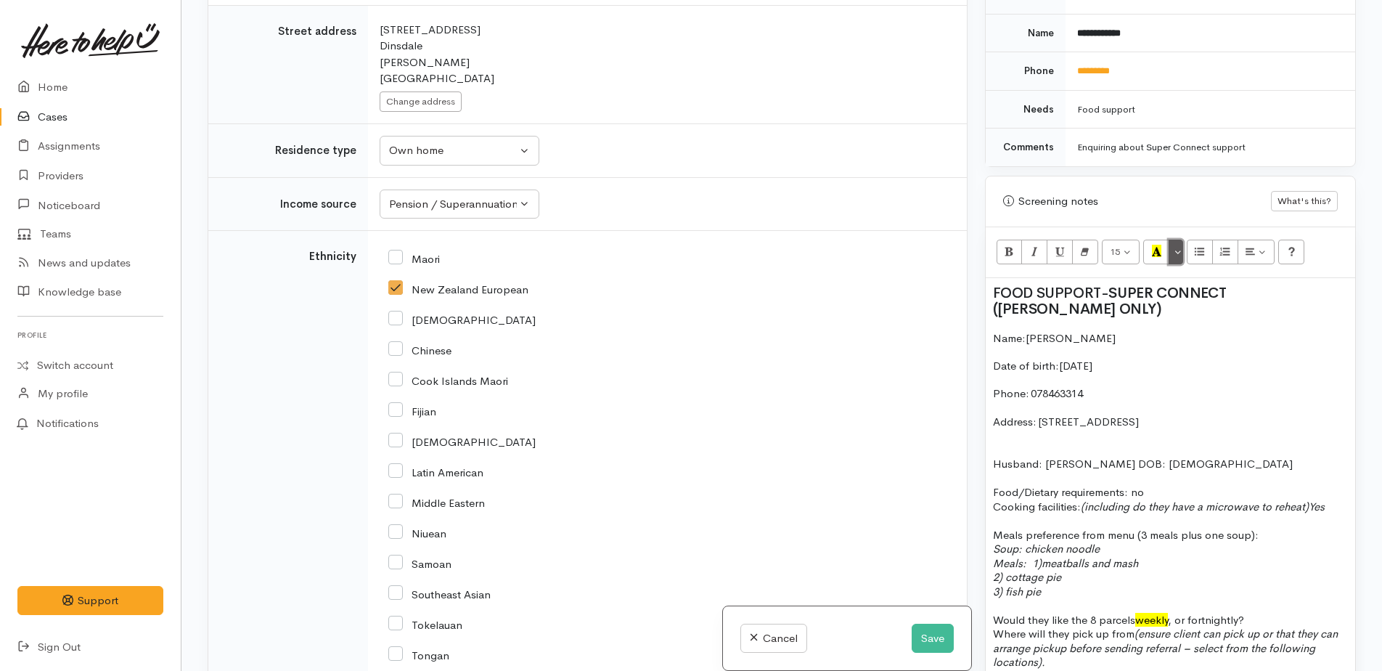
click at [1174, 262] on button "More Color" at bounding box center [1176, 252] width 15 height 25
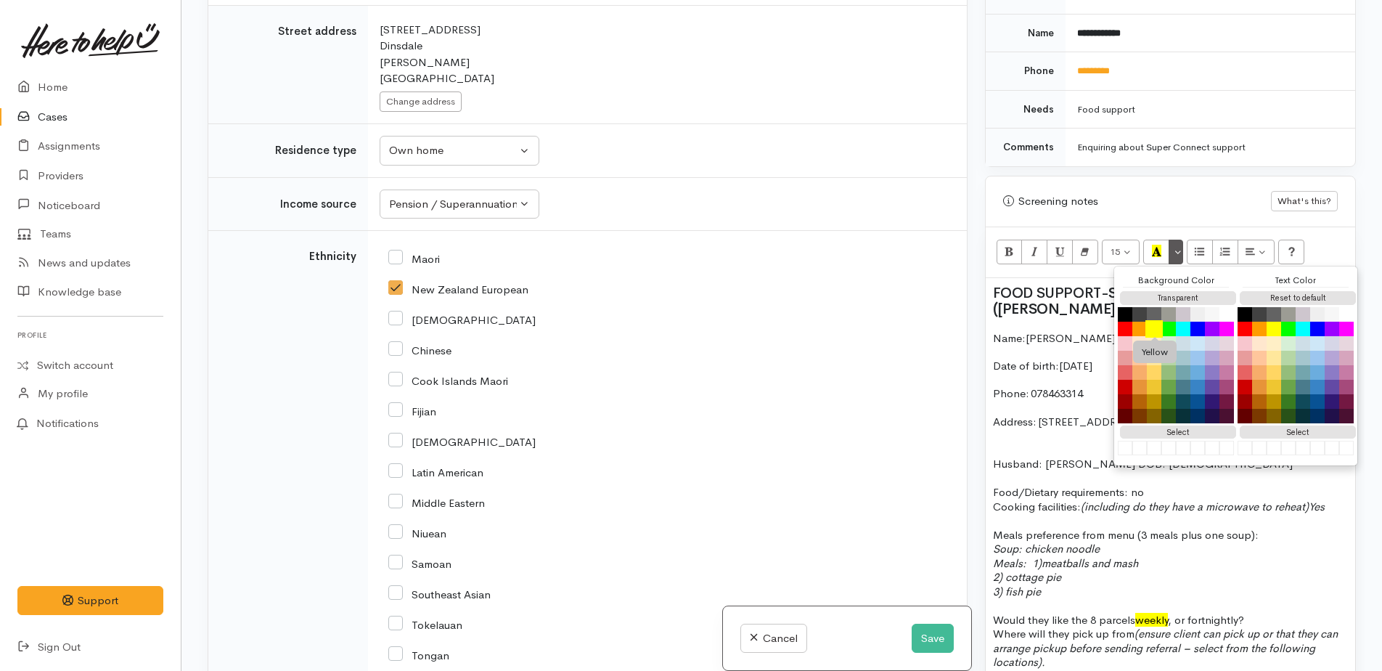
click at [1156, 326] on button "Yellow" at bounding box center [1153, 328] width 17 height 17
click at [1291, 578] on p "2) cottage pie" at bounding box center [1170, 577] width 355 height 15
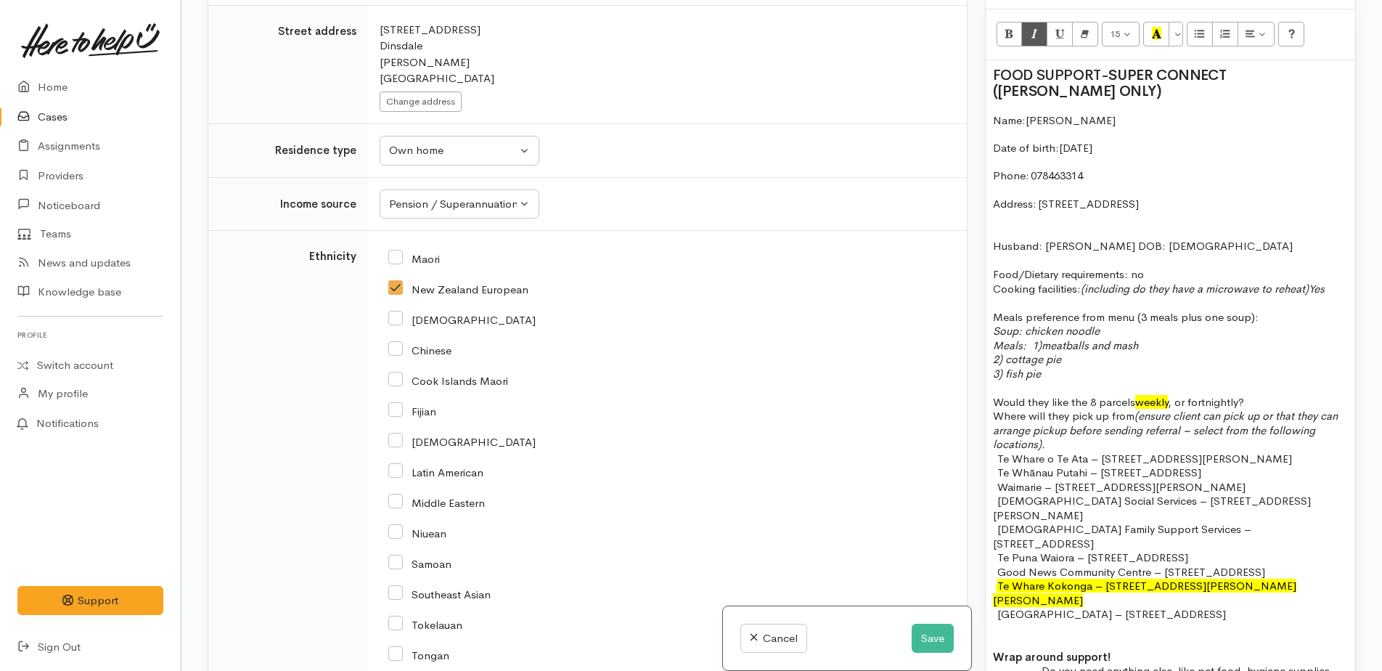
scroll to position [1024, 0]
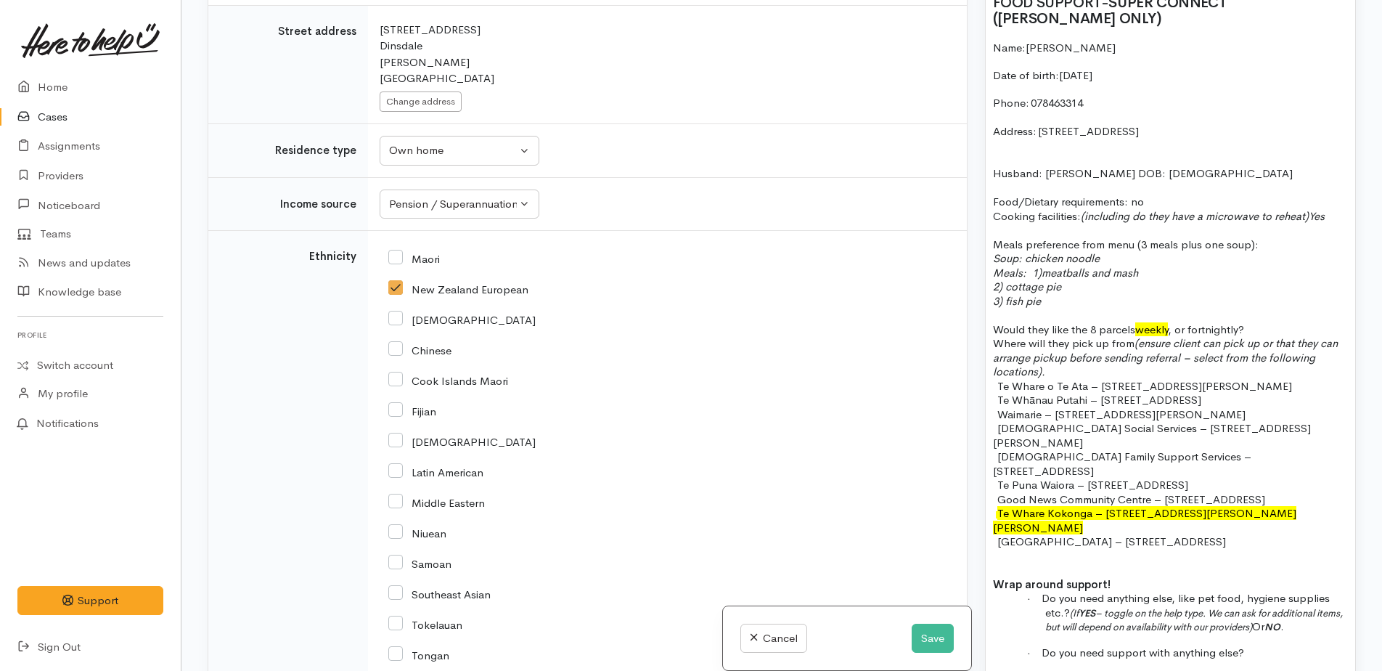
click at [1032, 332] on span "Would they like the 8 parcels weekly , or fortnightly?" at bounding box center [1118, 329] width 251 height 14
click at [1214, 325] on p "They like the 8 parcels weekly , or fortnightly?" at bounding box center [1170, 329] width 355 height 15
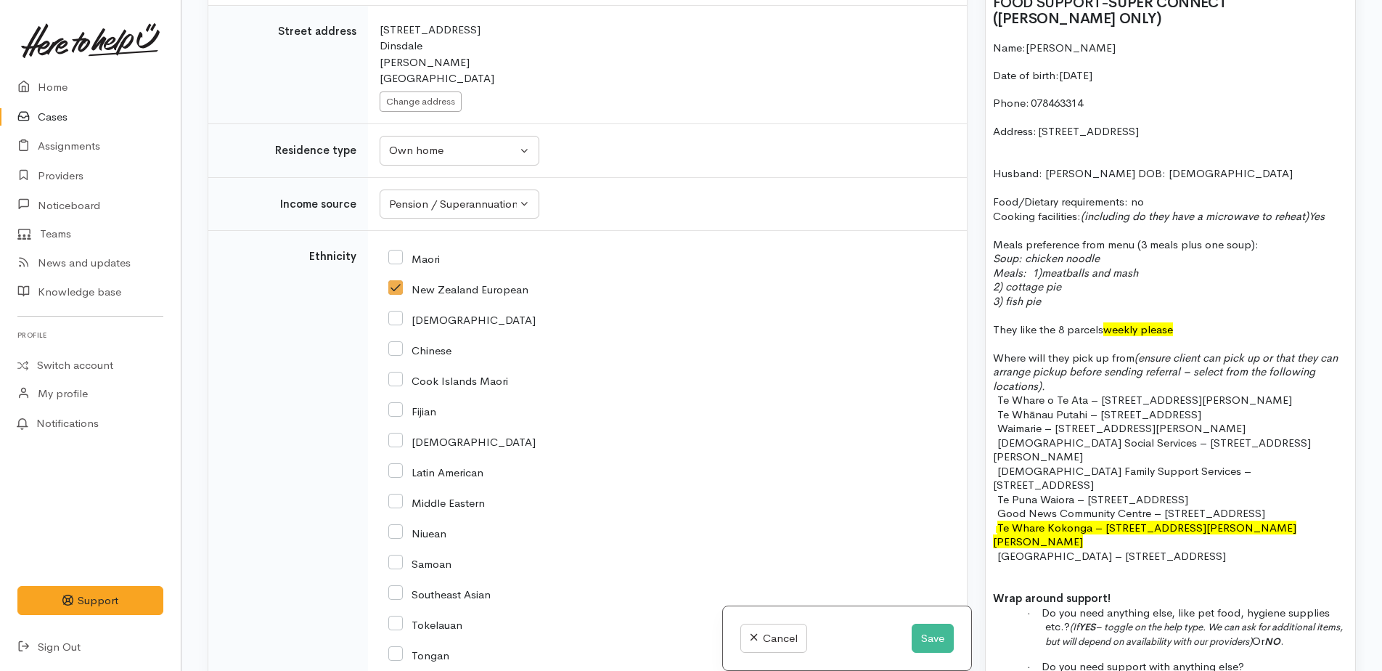
click at [1132, 359] on span "Where will they pick up from (ensure client can pick up or that they can arrang…" at bounding box center [1165, 372] width 345 height 42
drag, startPoint x: 1145, startPoint y: 356, endPoint x: 1301, endPoint y: 483, distance: 200.7
click at [1301, 483] on div "FOOD SUPPORT - SUPER CONNECT (HAMILTON ONLY) Name: Pamela Watts Date of birth: …" at bounding box center [1170, 405] width 369 height 834
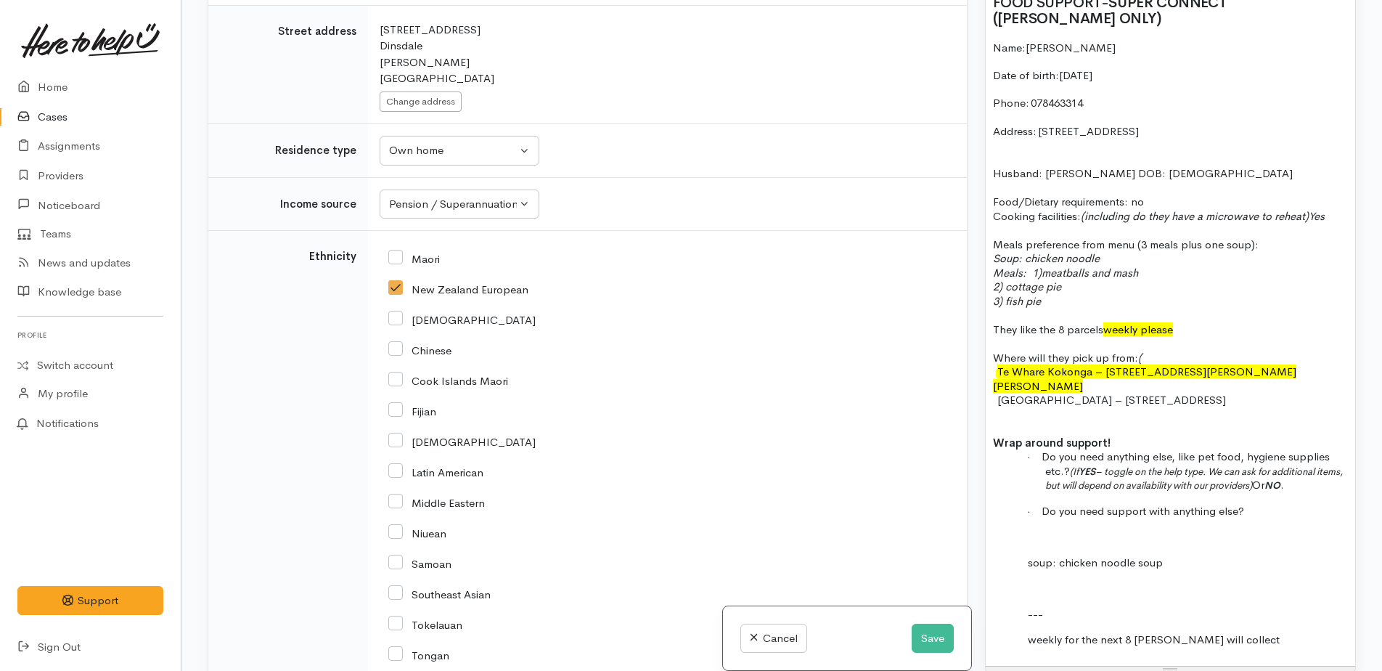
drag, startPoint x: 1000, startPoint y: 388, endPoint x: 1296, endPoint y: 384, distance: 295.5
click at [1296, 393] on p "- Pukete Community Centre – 44 Church Road, Pukete" at bounding box center [1170, 400] width 355 height 15
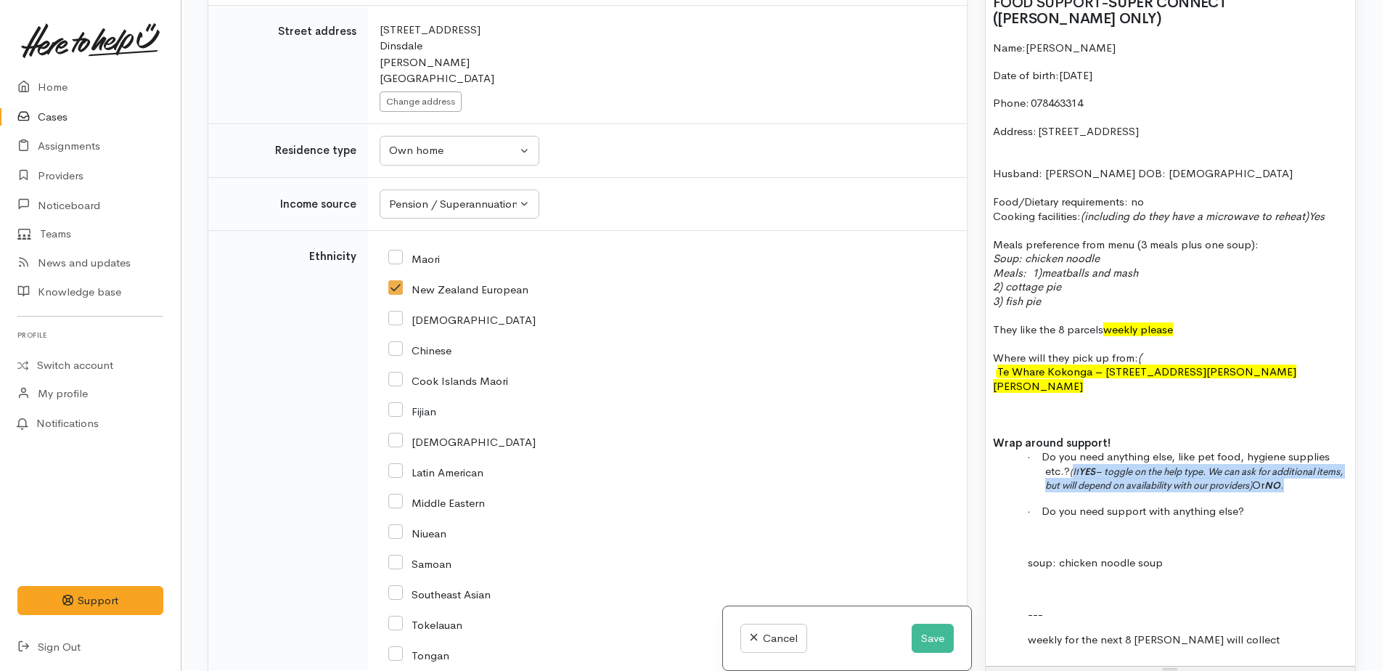
drag, startPoint x: 1076, startPoint y: 459, endPoint x: 1326, endPoint y: 469, distance: 250.6
click at [1326, 469] on p "· Do you need anything else, like pet food, hygiene supplies etc.? (If YES – to…" at bounding box center [1196, 470] width 303 height 43
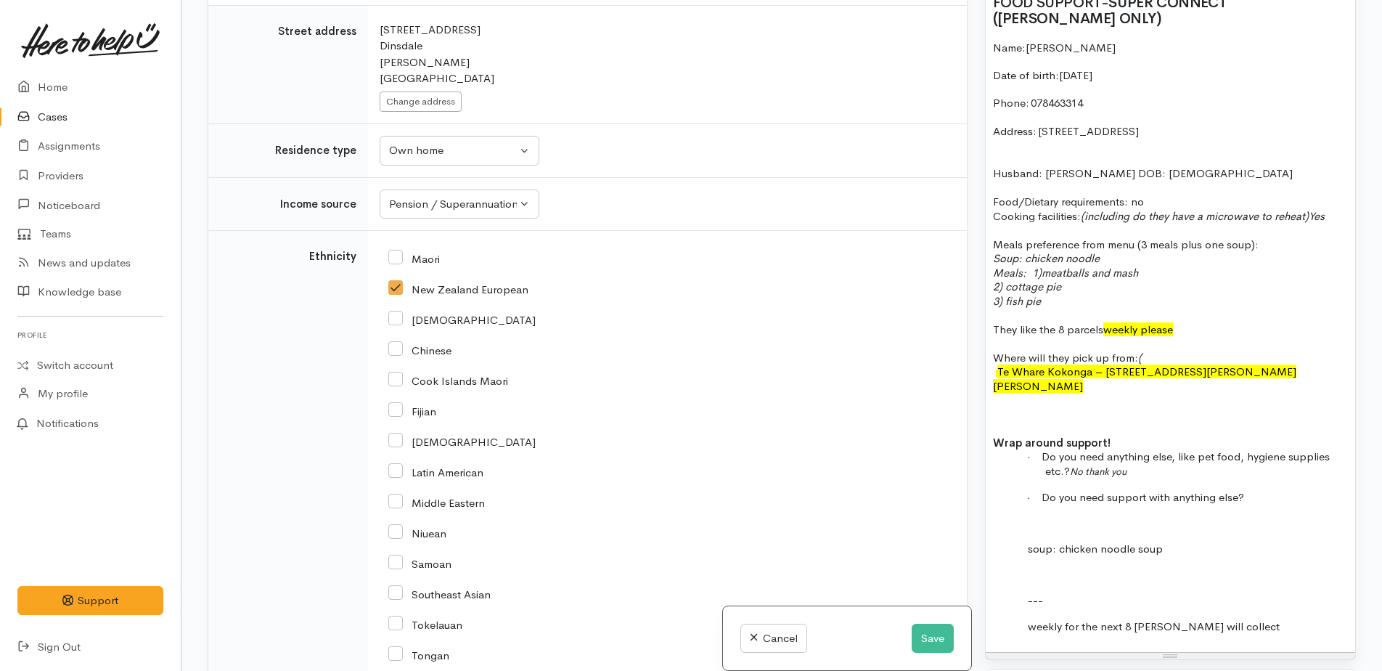
click at [1082, 516] on p at bounding box center [1196, 523] width 303 height 15
click at [1085, 516] on p at bounding box center [1196, 523] width 303 height 15
click at [1244, 490] on p "· Do you need support with anything else?" at bounding box center [1196, 497] width 303 height 15
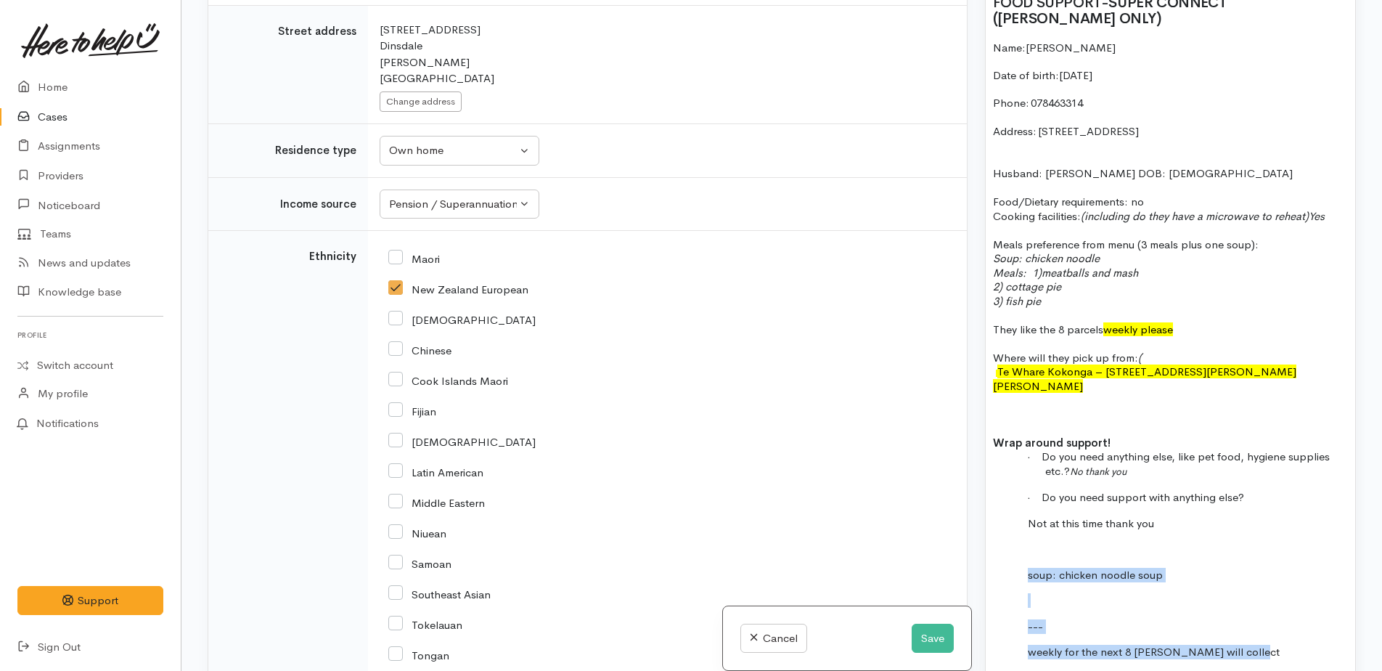
drag, startPoint x: 1024, startPoint y: 555, endPoint x: 1262, endPoint y: 629, distance: 249.3
click at [1262, 629] on div "FOOD SUPPORT - SUPER CONNECT (HAMILTON ONLY) Name: Pamela Watts Date of birth: …" at bounding box center [1170, 333] width 369 height 690
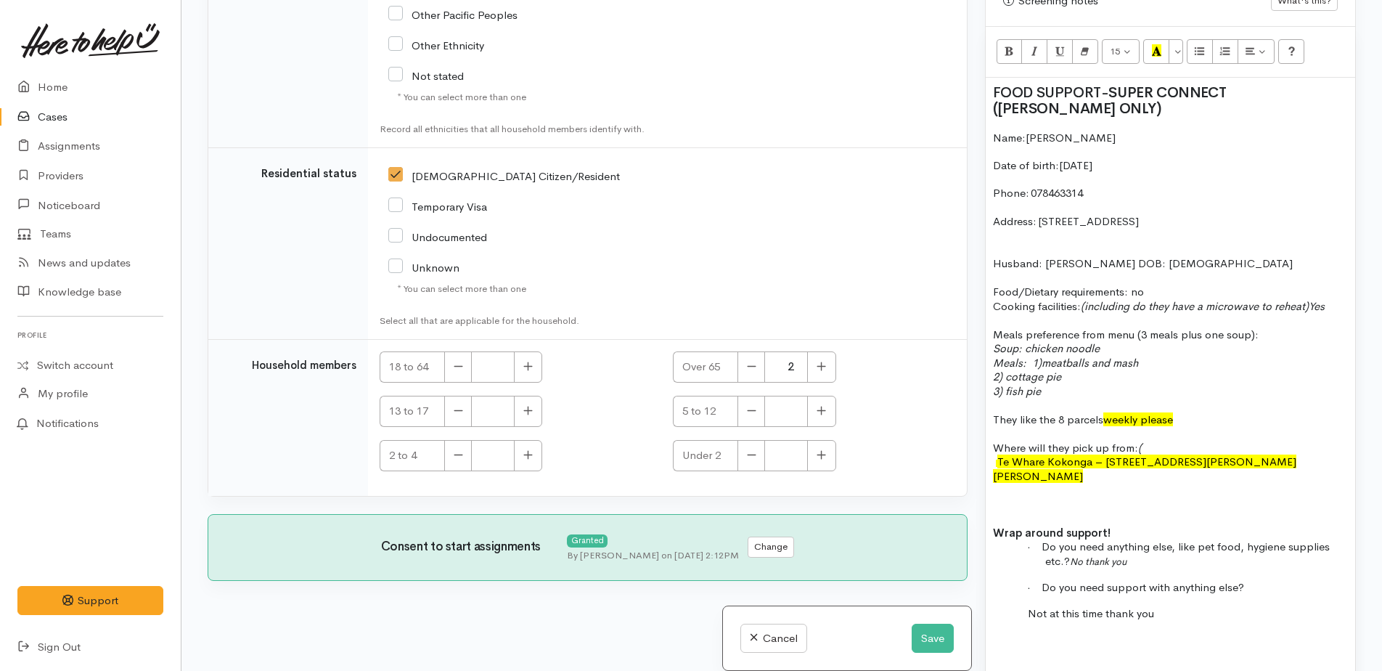
scroll to position [901, 0]
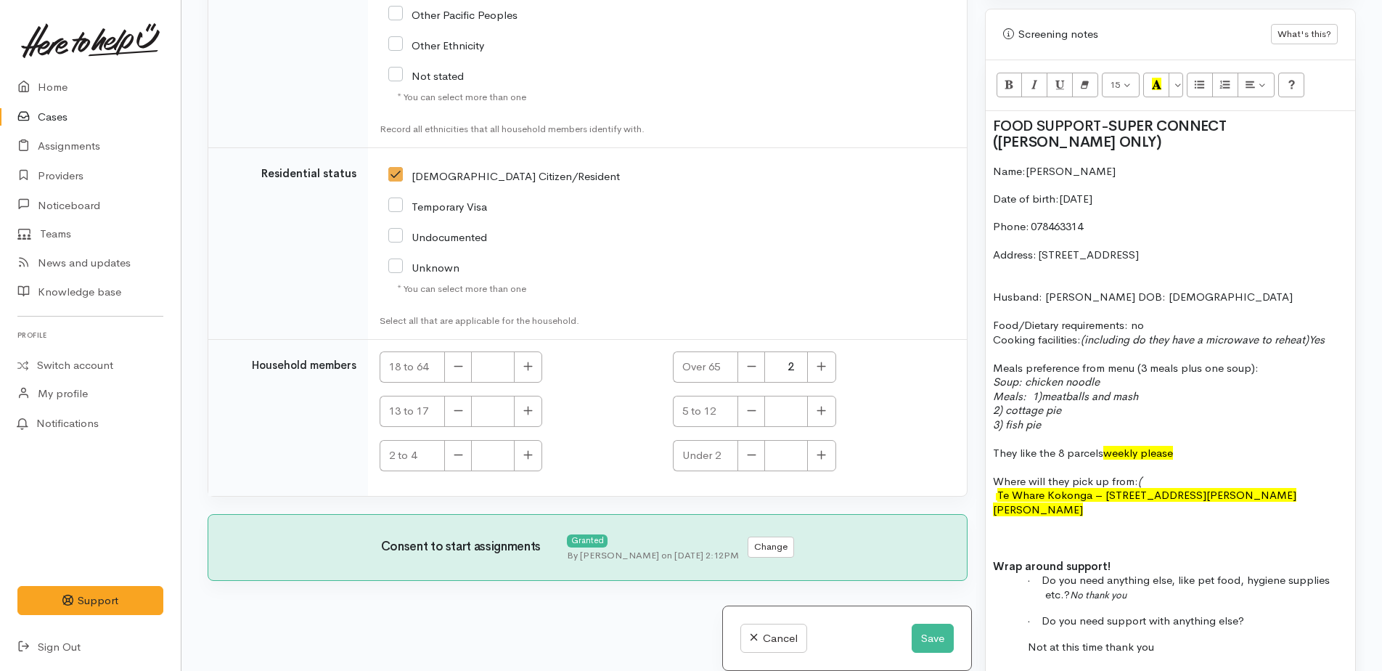
drag, startPoint x: 1158, startPoint y: 359, endPoint x: 981, endPoint y: 166, distance: 262.1
click at [981, 166] on div "Warnings Add No warnings have been raised against this case Add Warning Title ●…" at bounding box center [1170, 335] width 388 height 671
copy div "Name: Pamela Watts Date of birth: 12/01/1941 Phone:   078463314 Address:   128 …"
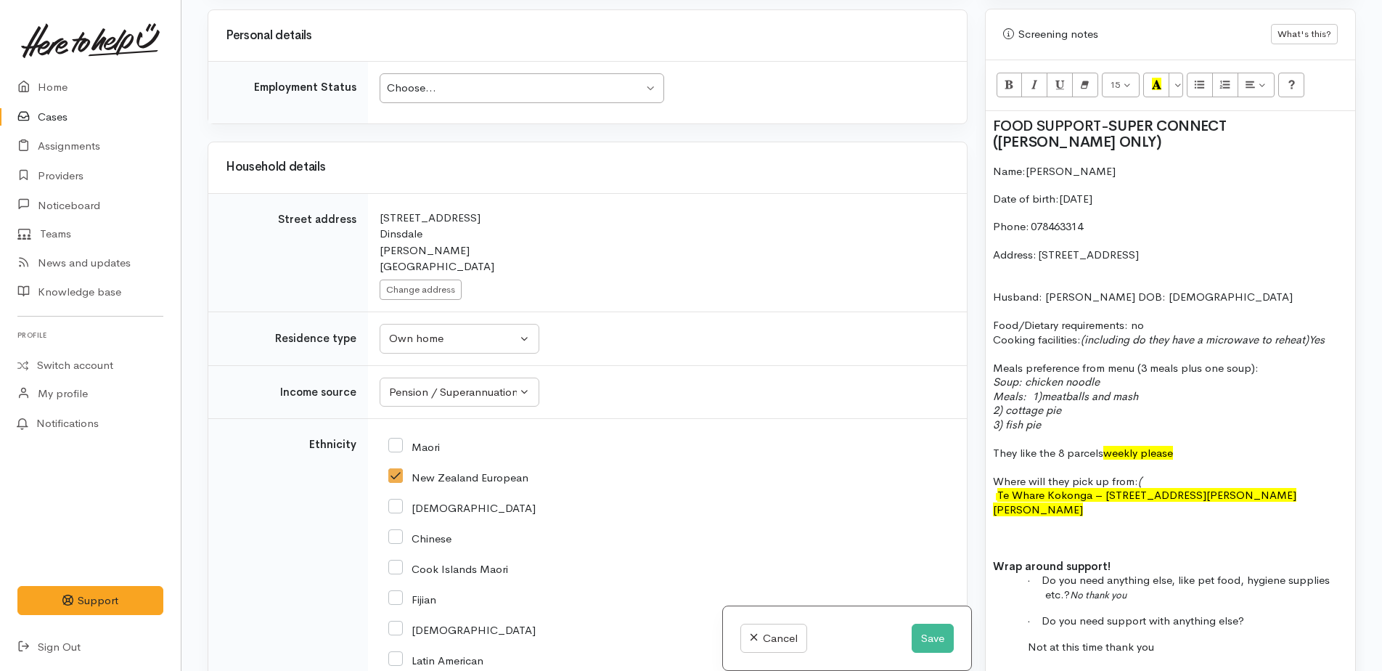
scroll to position [1095, 0]
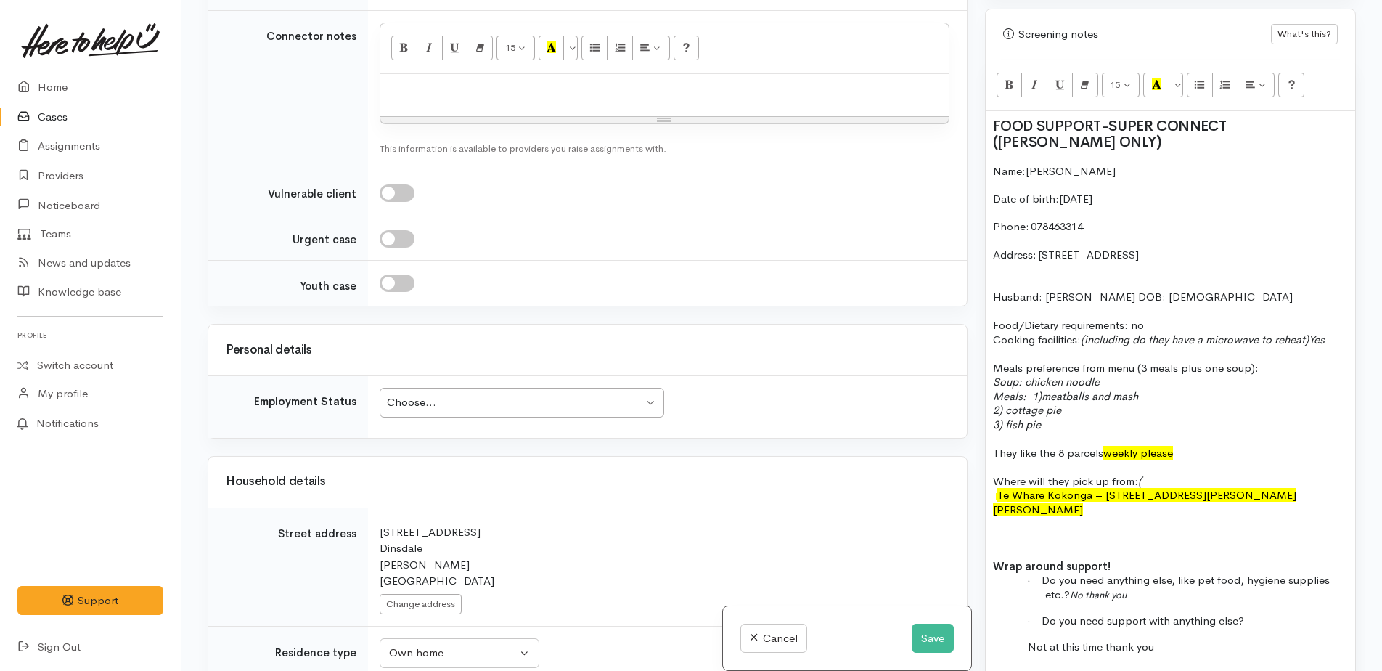
paste div
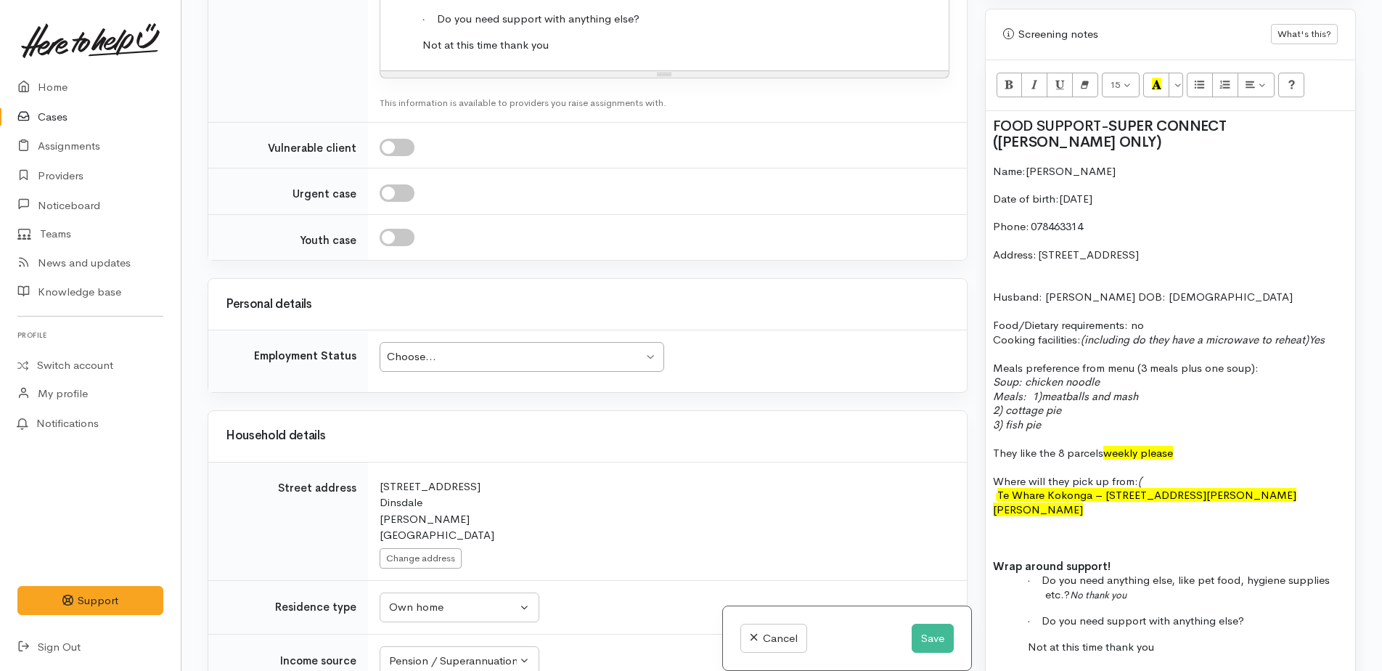
scroll to position [1603, 0]
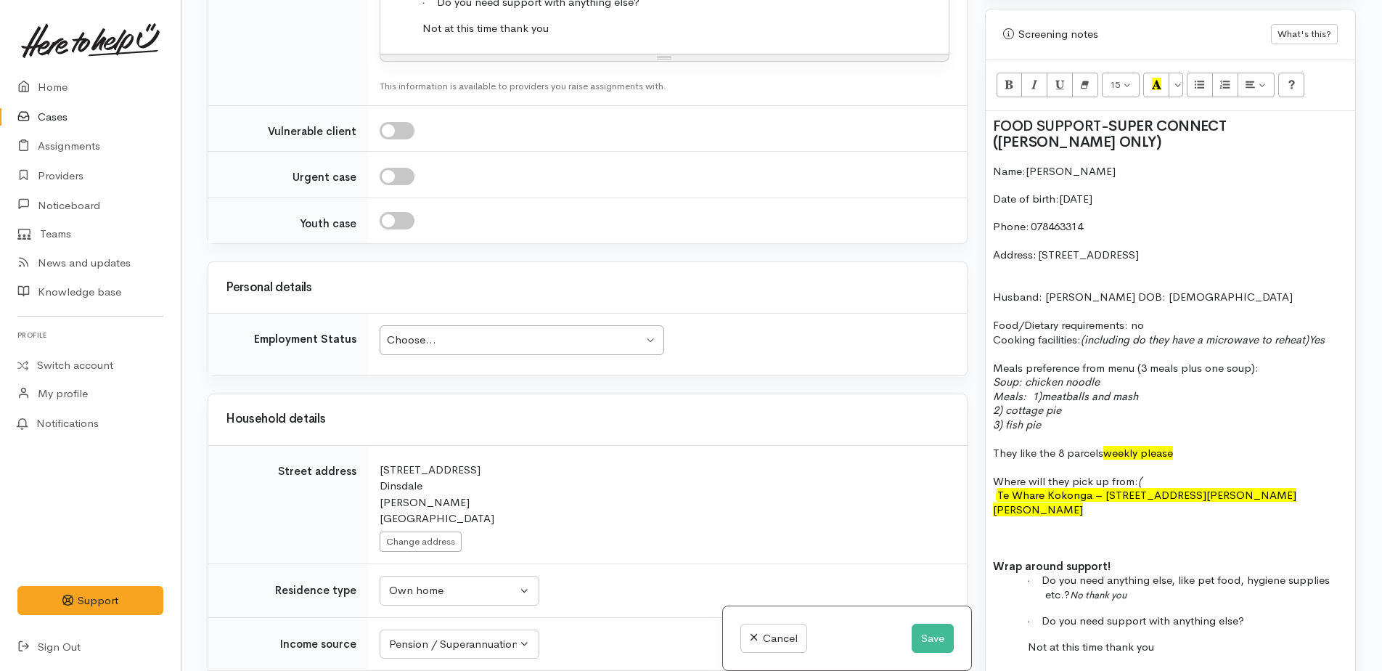
click at [460, 334] on div "Choose..." at bounding box center [515, 340] width 256 height 17
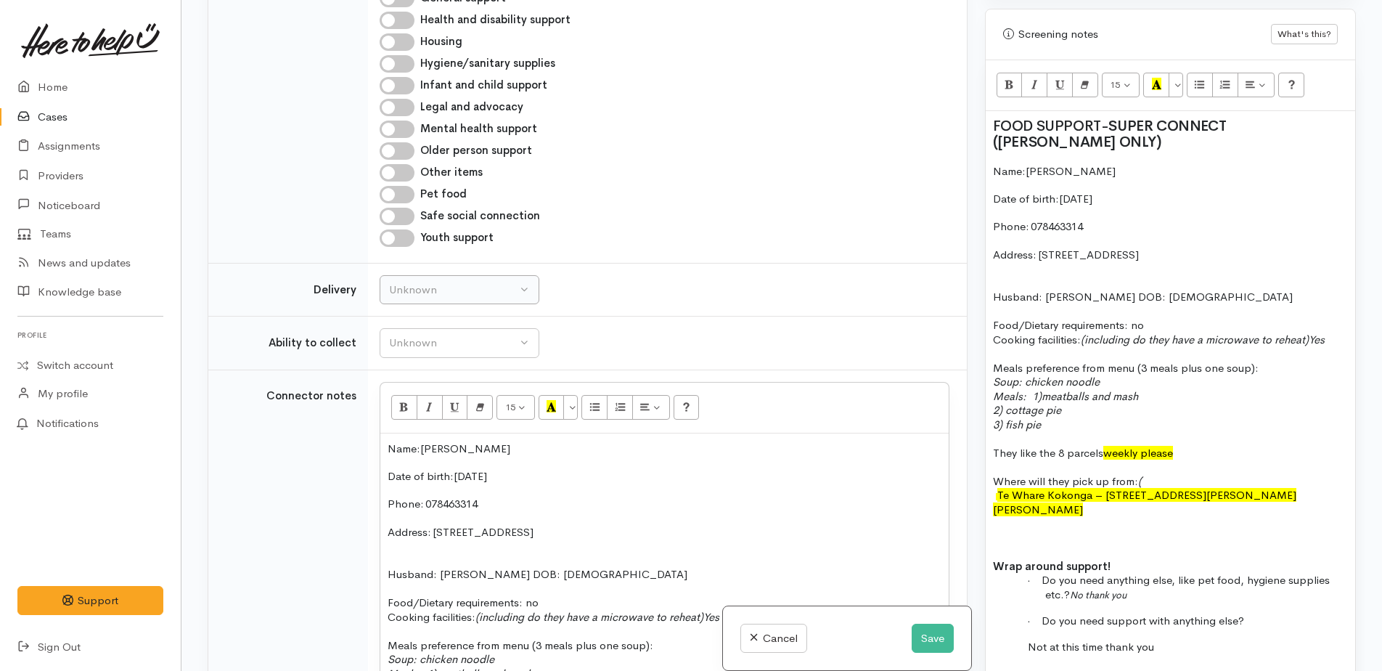
scroll to position [732, 0]
click at [444, 299] on div "Unknown" at bounding box center [453, 293] width 128 height 17
drag, startPoint x: 414, startPoint y: 429, endPoint x: 404, endPoint y: 362, distance: 68.3
click at [412, 429] on link "No" at bounding box center [459, 429] width 158 height 23
select select "1"
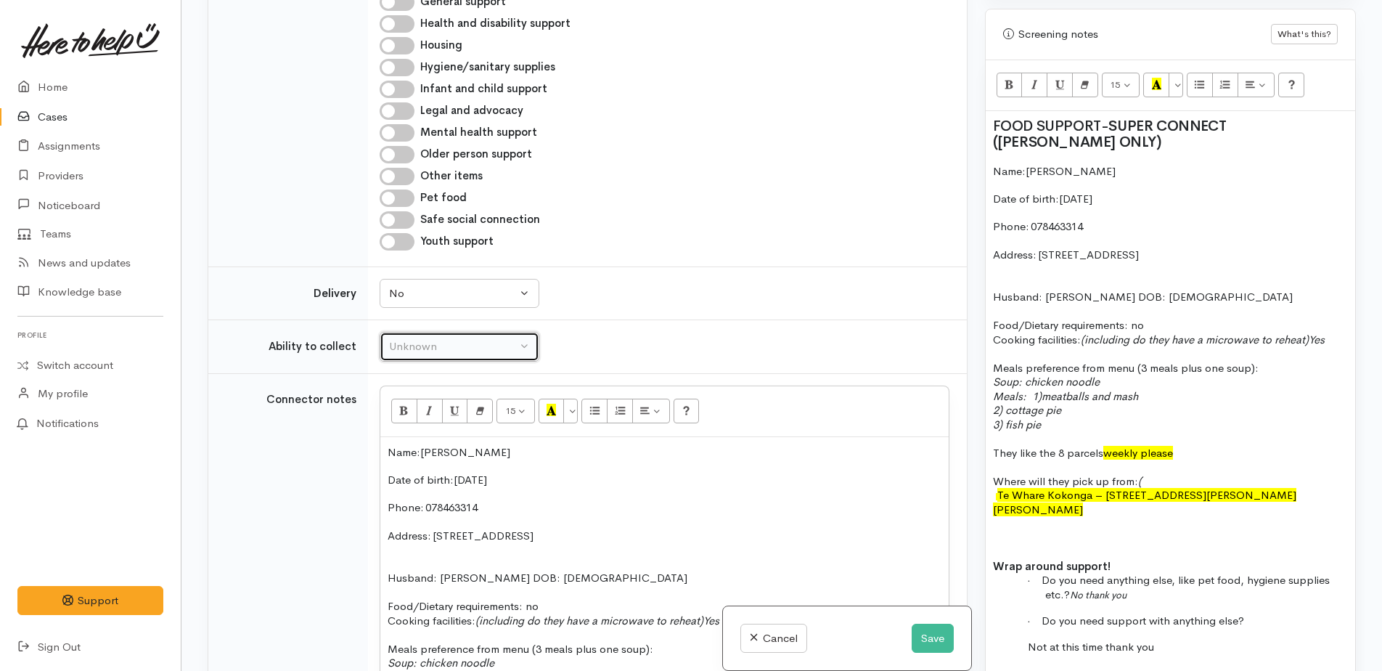
click at [402, 343] on div "Unknown" at bounding box center [453, 346] width 128 height 17
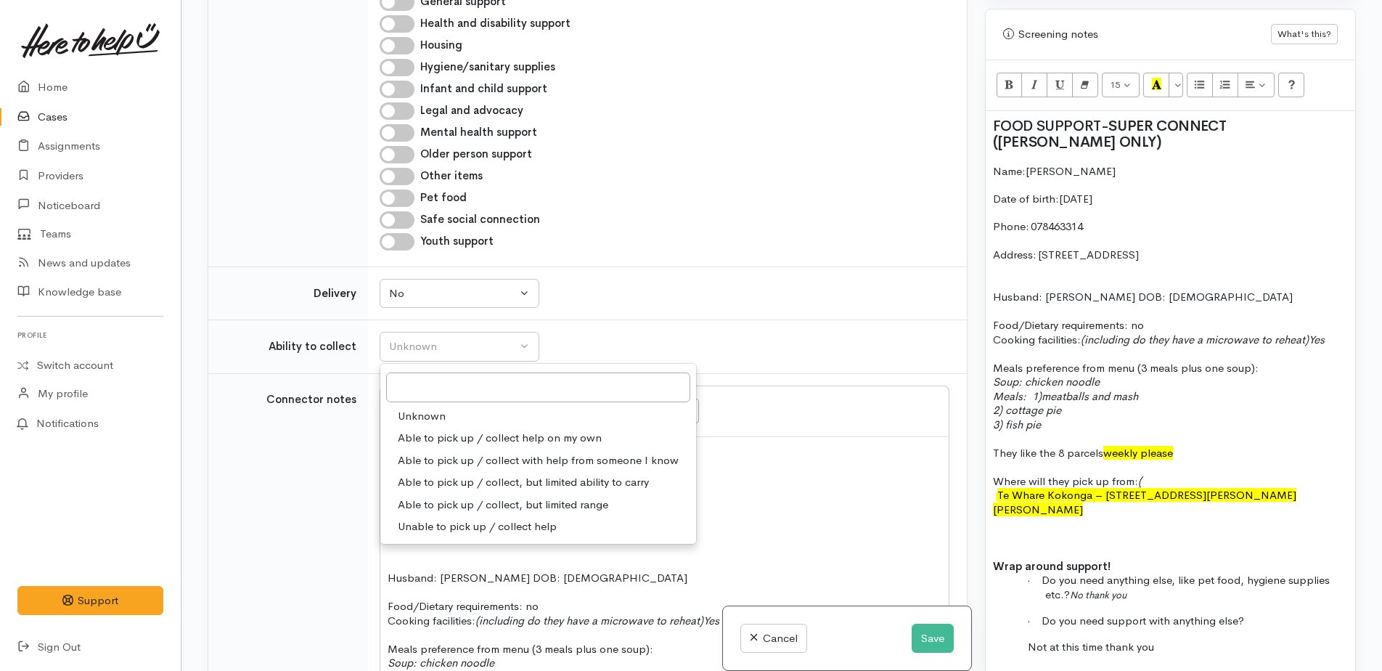
click at [427, 460] on span "Able to pick up / collect with help from someone I know" at bounding box center [538, 460] width 281 height 17
select select "5"
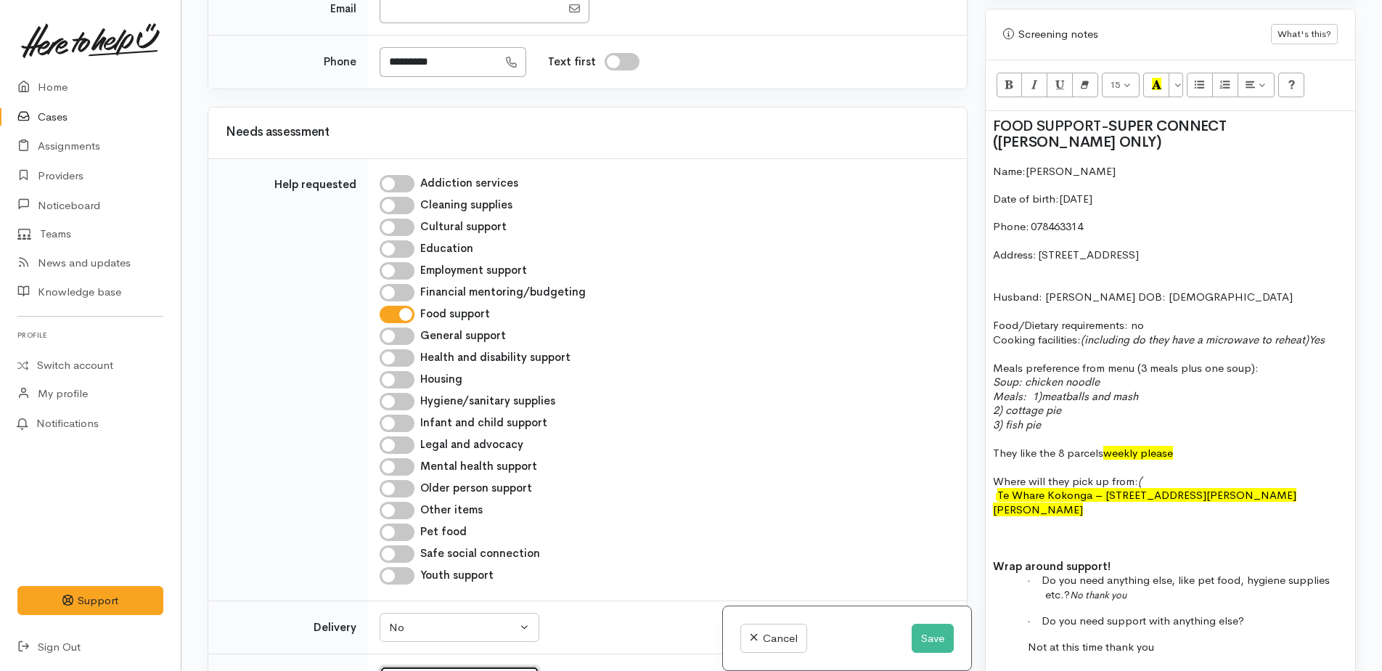
scroll to position [369, 0]
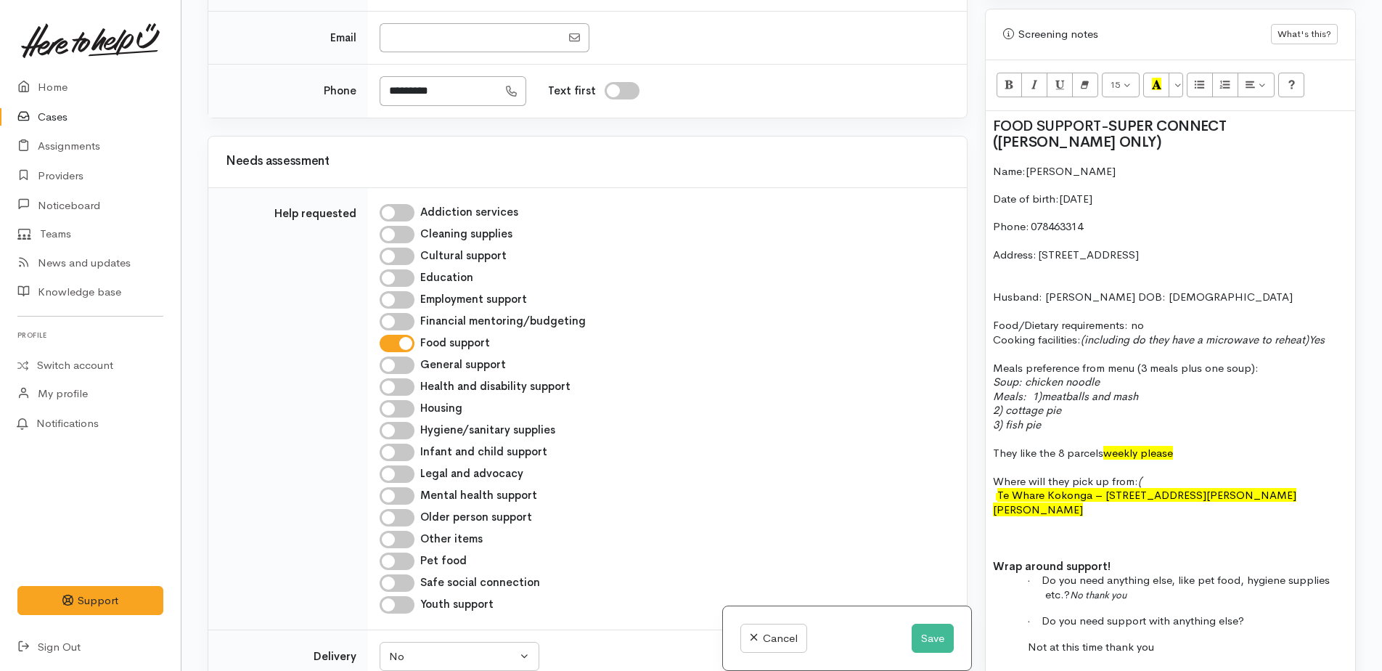
click at [386, 514] on input "Older person support" at bounding box center [397, 517] width 35 height 17
checkbox input "true"
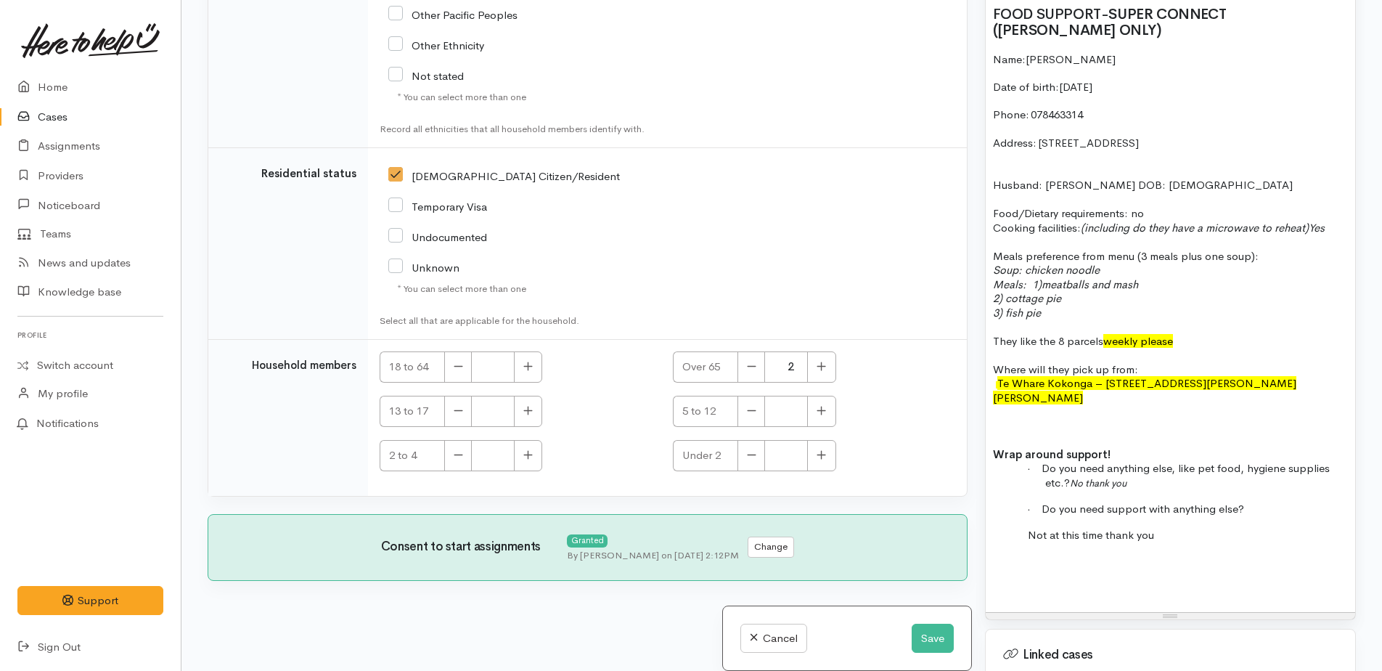
scroll to position [986, 0]
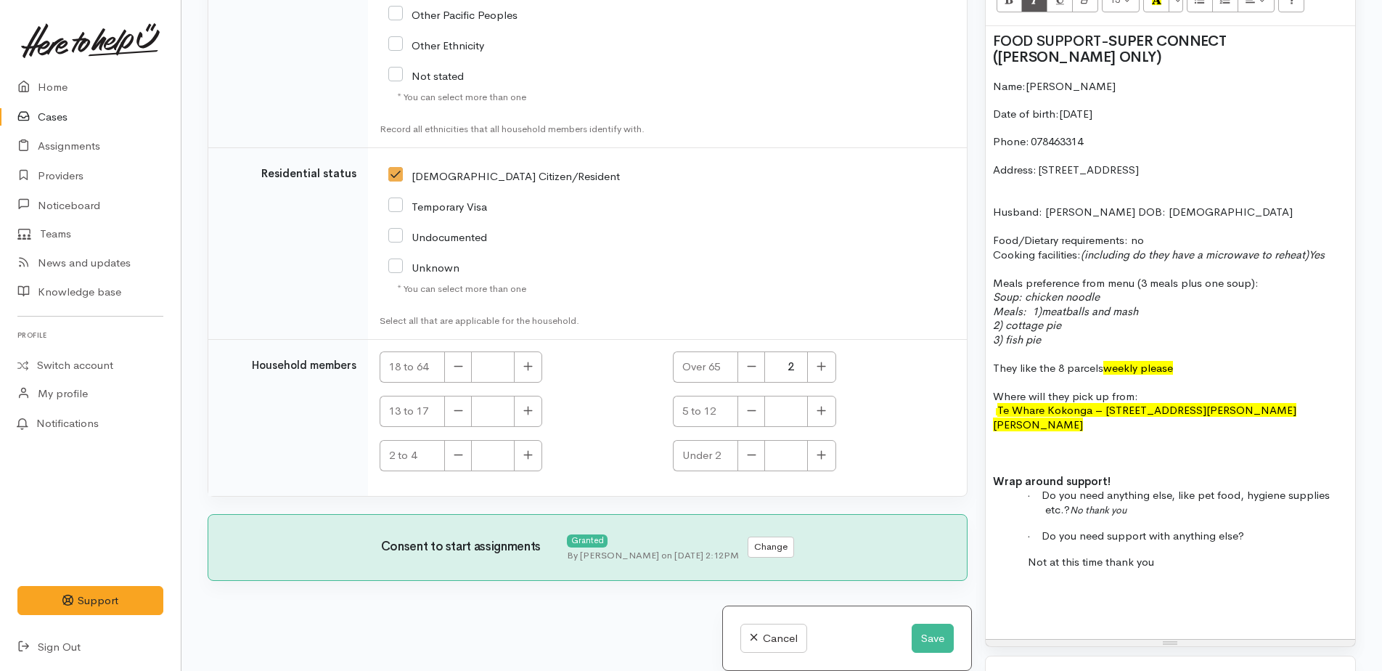
drag, startPoint x: 1167, startPoint y: 420, endPoint x: 987, endPoint y: 83, distance: 381.9
click at [987, 83] on div "FOOD SUPPORT - SUPER CONNECT (HAMILTON ONLY) Name: Pamela Watts Date of birth: …" at bounding box center [1170, 332] width 369 height 613
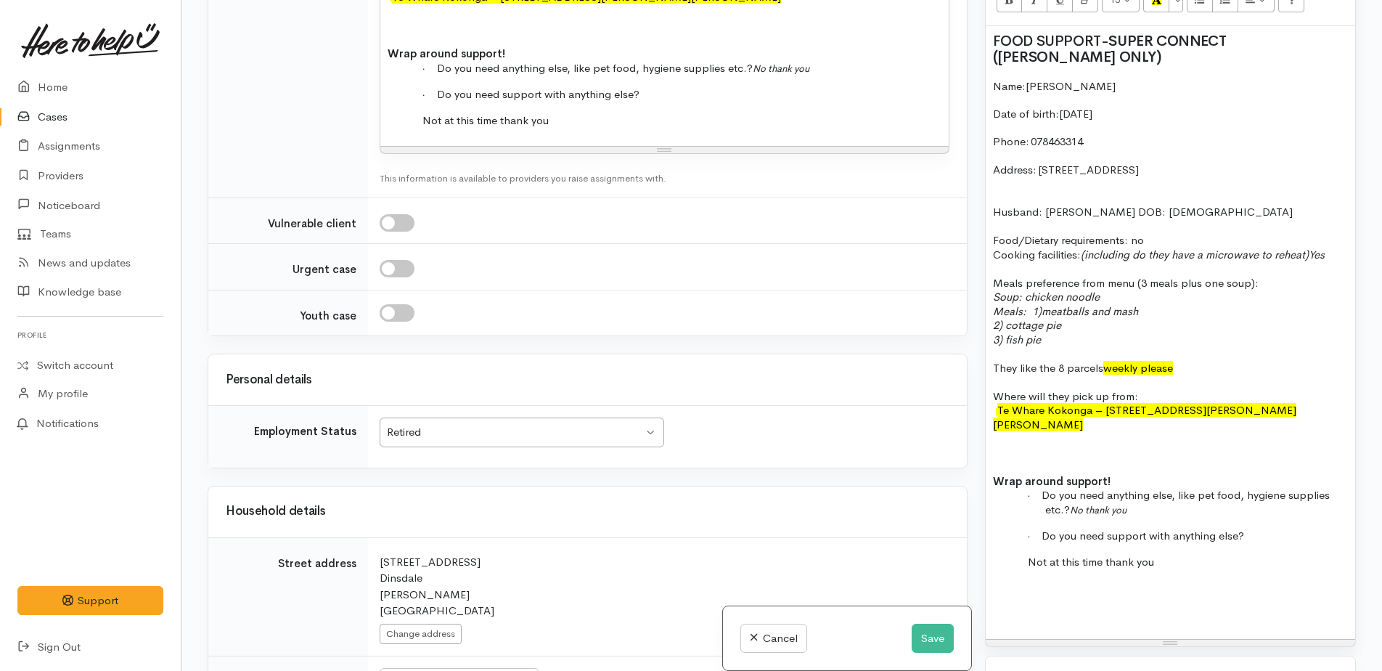
scroll to position [1250, 0]
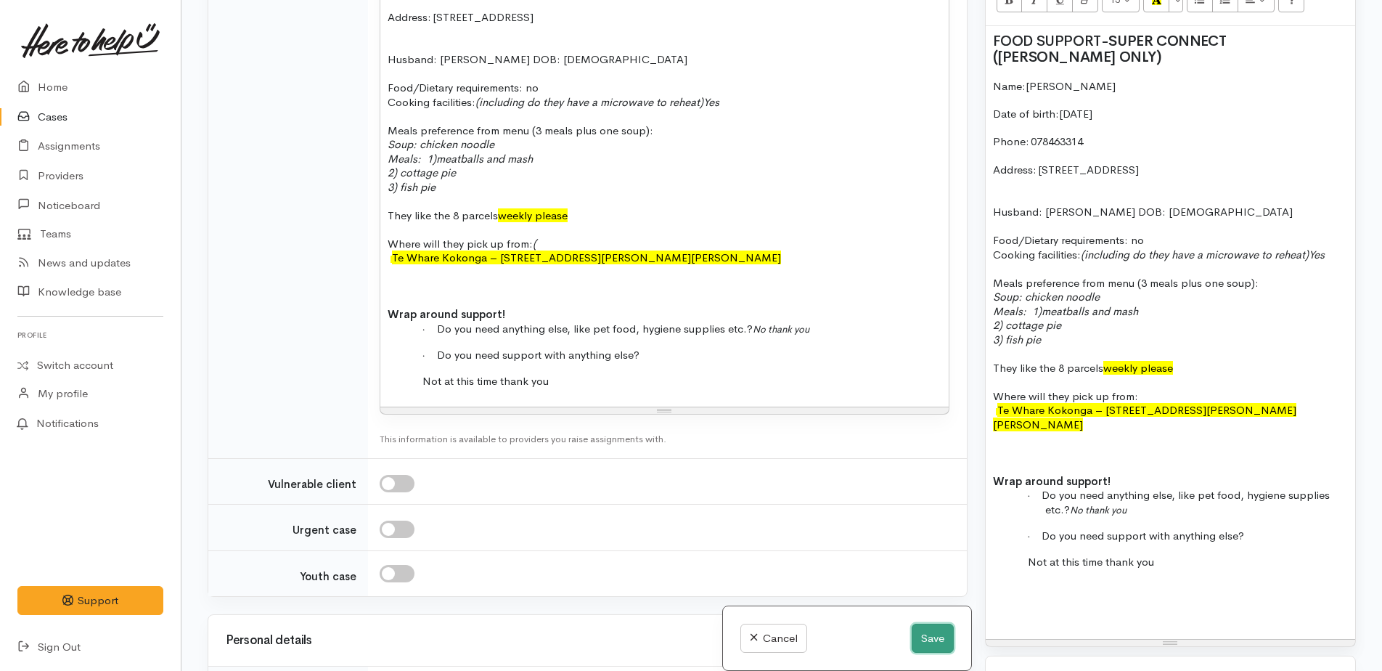
click at [923, 642] on button "Save" at bounding box center [933, 639] width 42 height 30
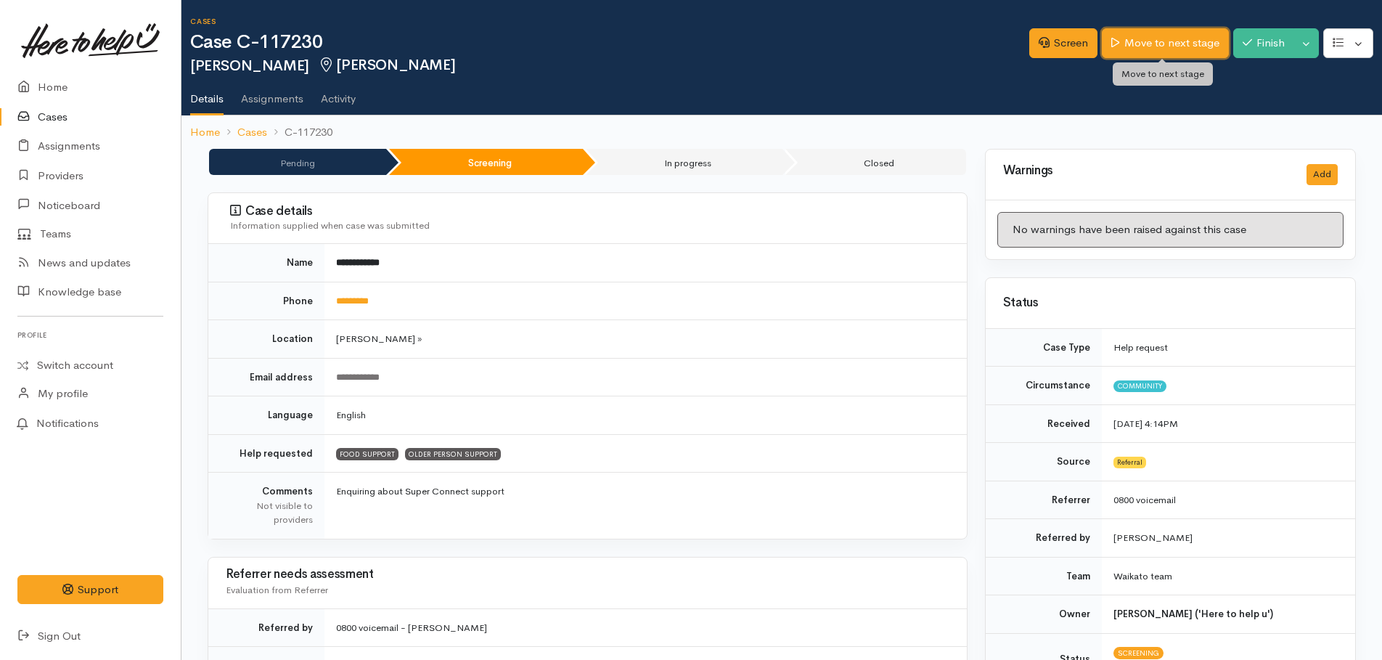
click at [1152, 38] on link "Move to next stage" at bounding box center [1165, 43] width 126 height 30
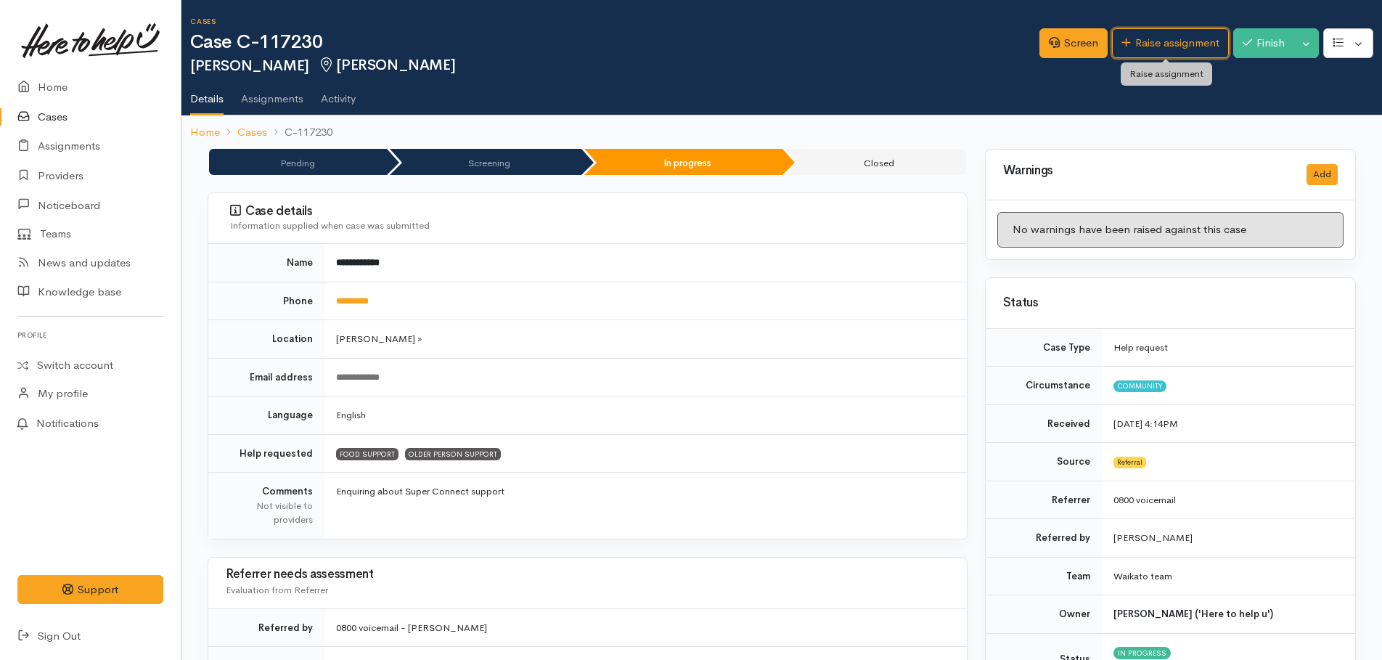
drag, startPoint x: 1164, startPoint y: 43, endPoint x: 1103, endPoint y: 57, distance: 62.0
click at [1164, 42] on link "Raise assignment" at bounding box center [1170, 43] width 117 height 30
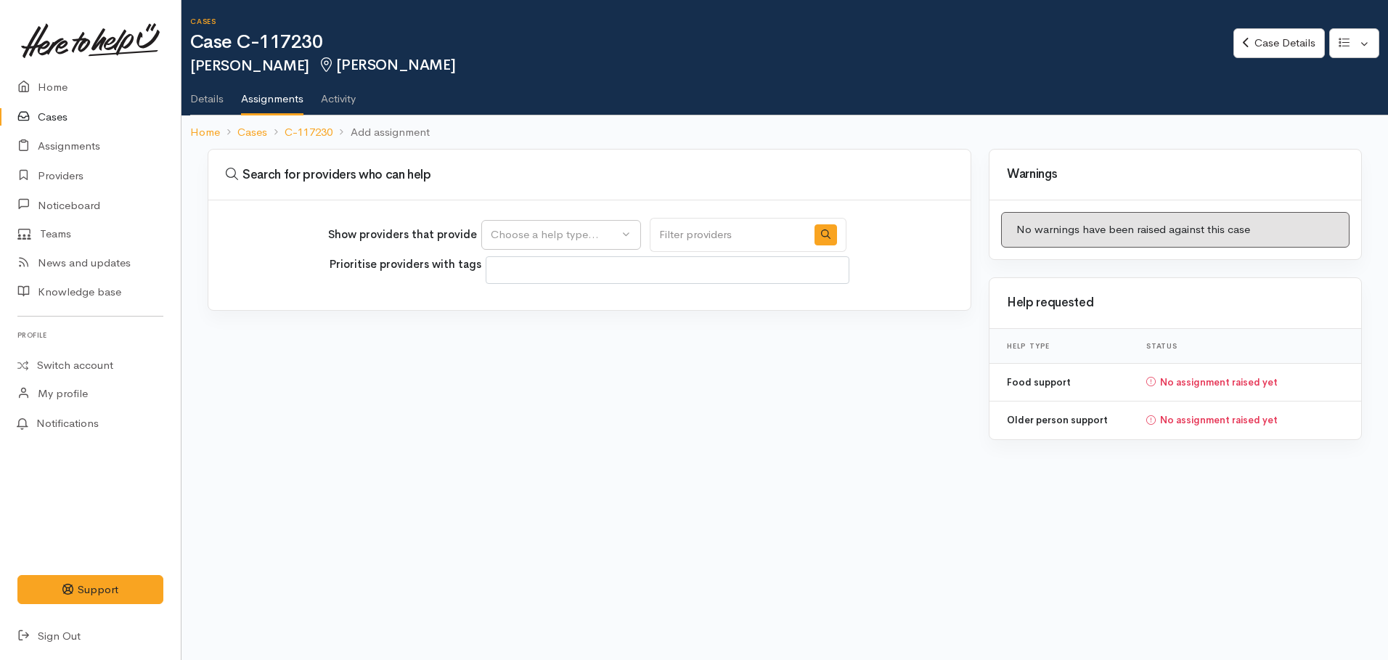
select select
drag, startPoint x: 542, startPoint y: 236, endPoint x: 547, endPoint y: 243, distance: 8.5
click at [543, 236] on div "Choose a help type..." at bounding box center [555, 234] width 128 height 17
click at [525, 298] on span "Food support" at bounding box center [533, 304] width 68 height 17
select select "3"
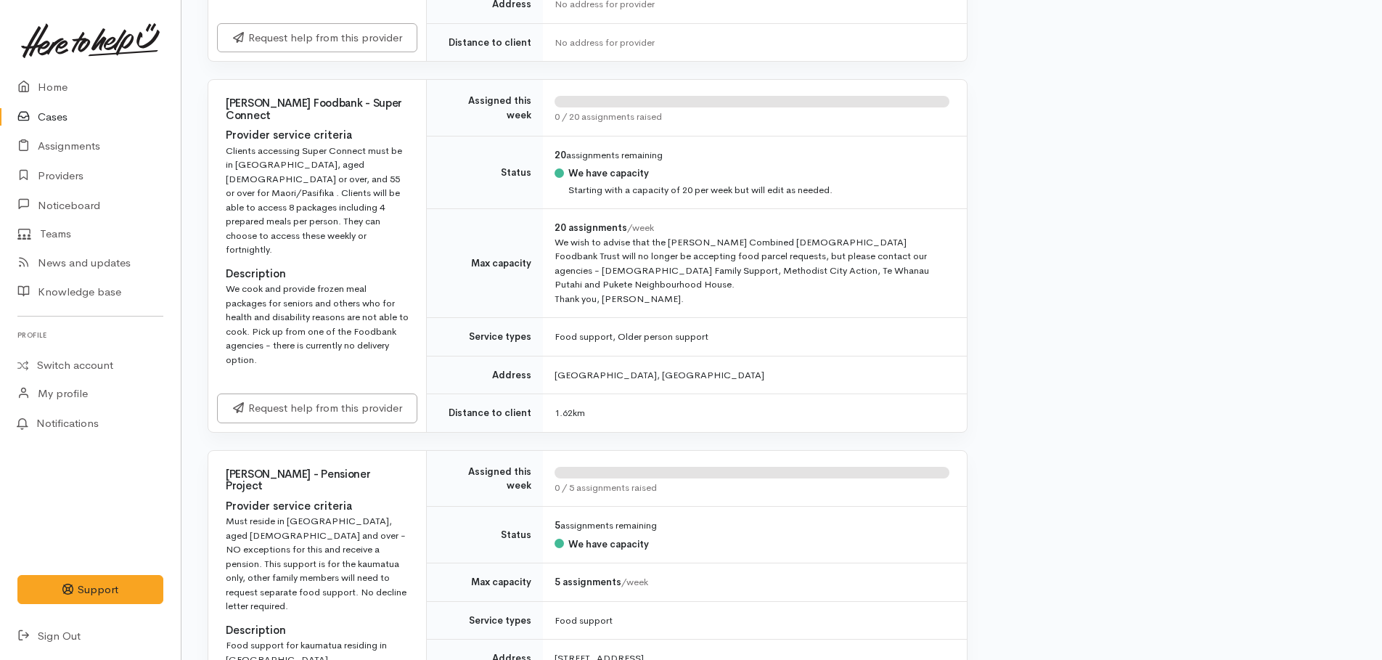
scroll to position [653, 0]
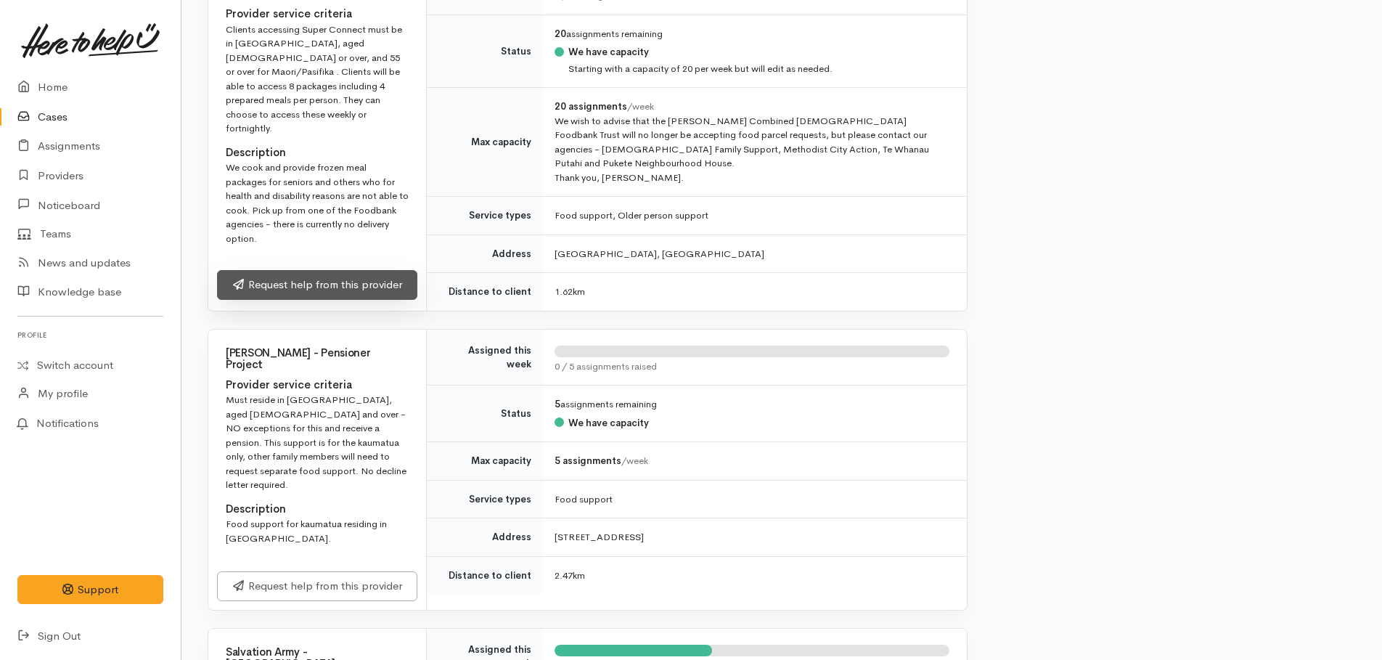
click at [332, 270] on link "Request help from this provider" at bounding box center [317, 285] width 200 height 30
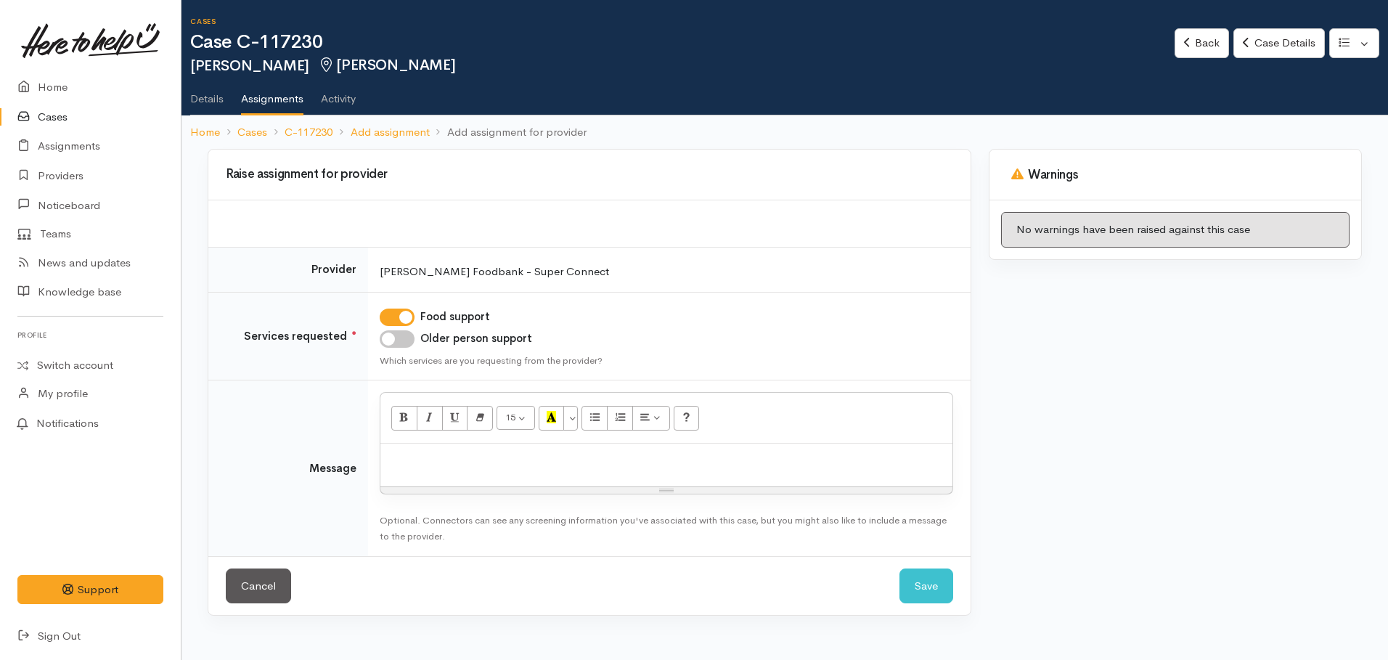
click at [390, 339] on input "Older person support" at bounding box center [397, 338] width 35 height 17
checkbox input "true"
click at [436, 465] on p at bounding box center [667, 459] width 558 height 17
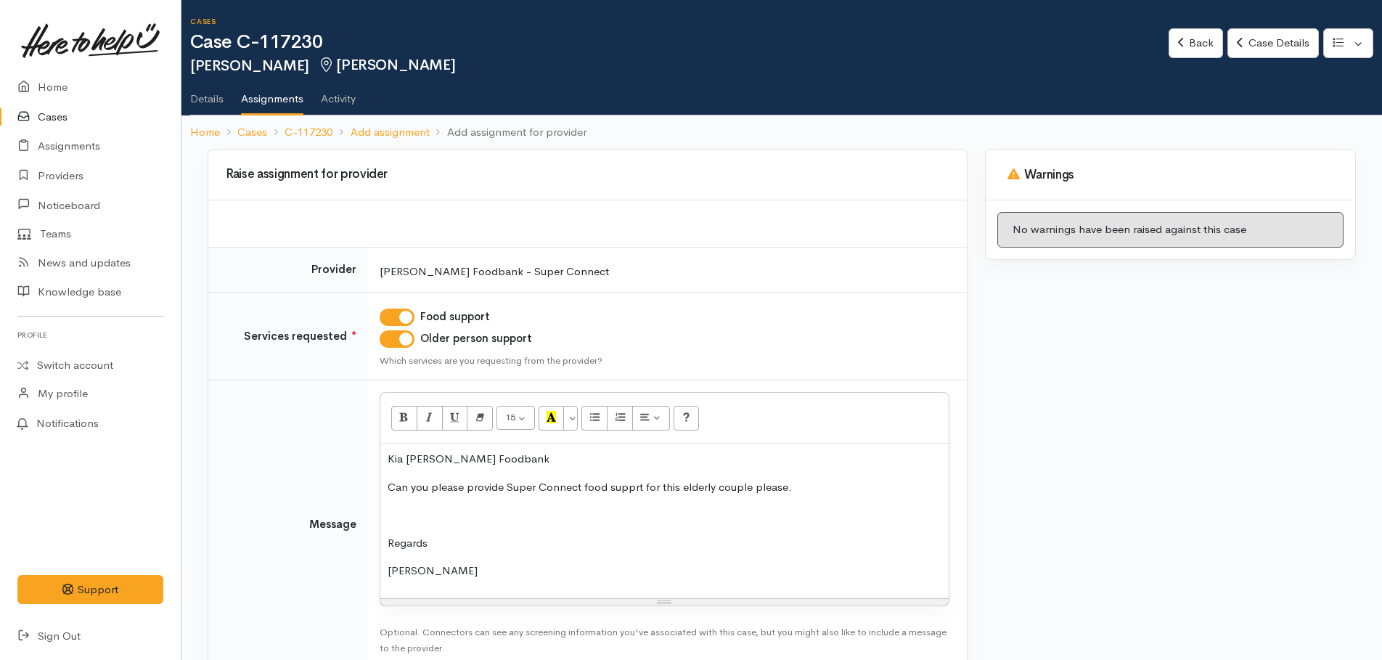
click at [407, 504] on div "Kia ora Hamilton Foodbank Can you please provide Super Connect food supprt for …" at bounding box center [664, 521] width 568 height 155
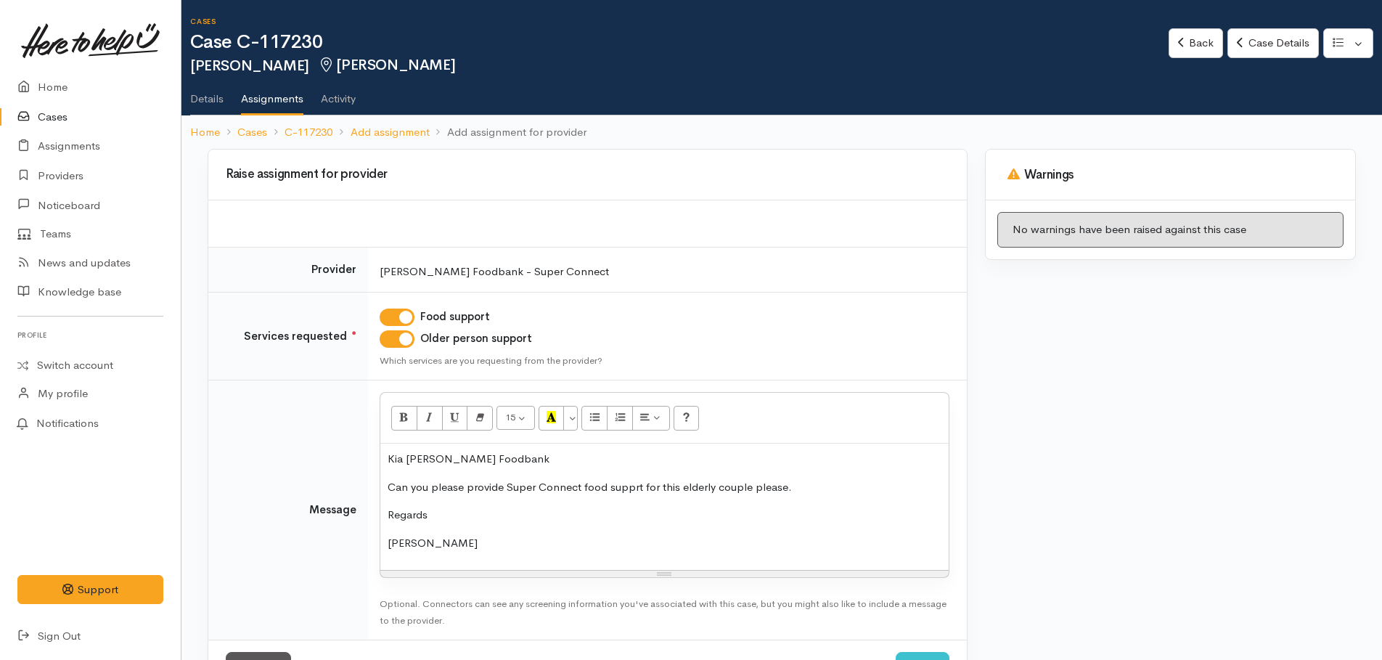
click at [629, 487] on p "Can you please provide Super Connect food supprt for this elderly couple please." at bounding box center [665, 487] width 554 height 17
click at [812, 486] on p "Can you please provide Super Connect food support for this elderly couple pleas…" at bounding box center [665, 487] width 554 height 17
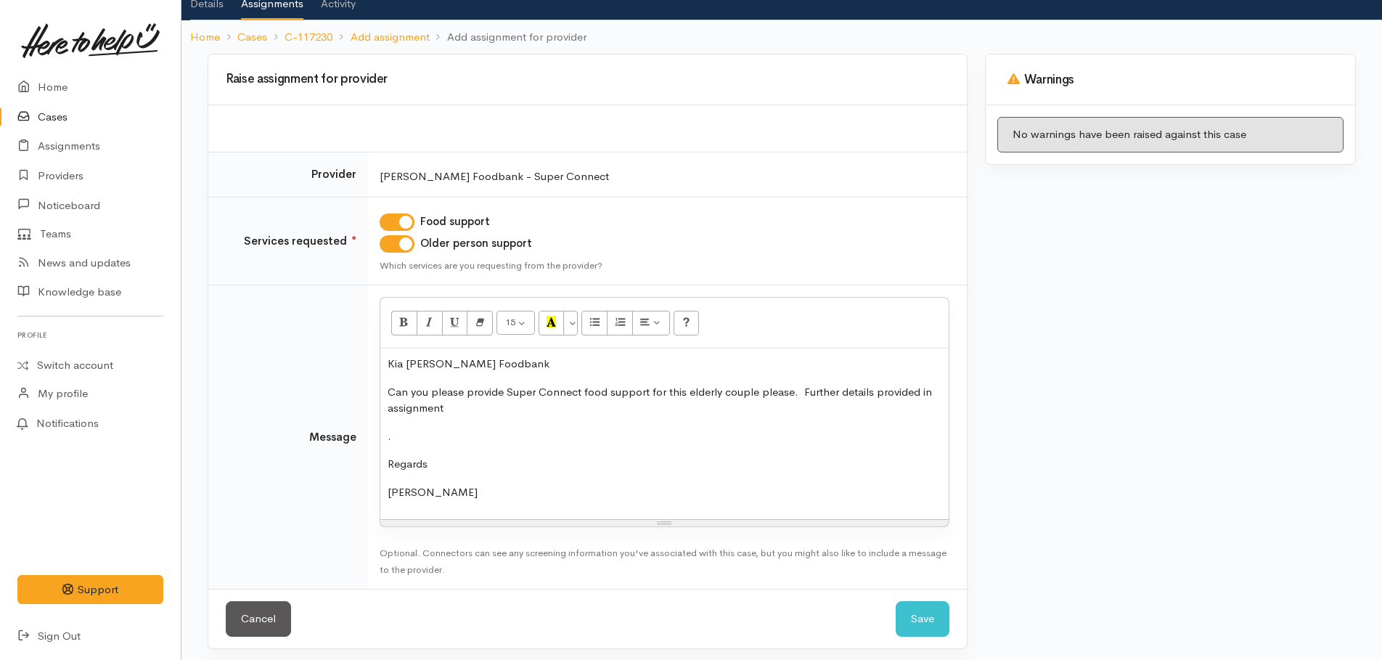
scroll to position [102, 0]
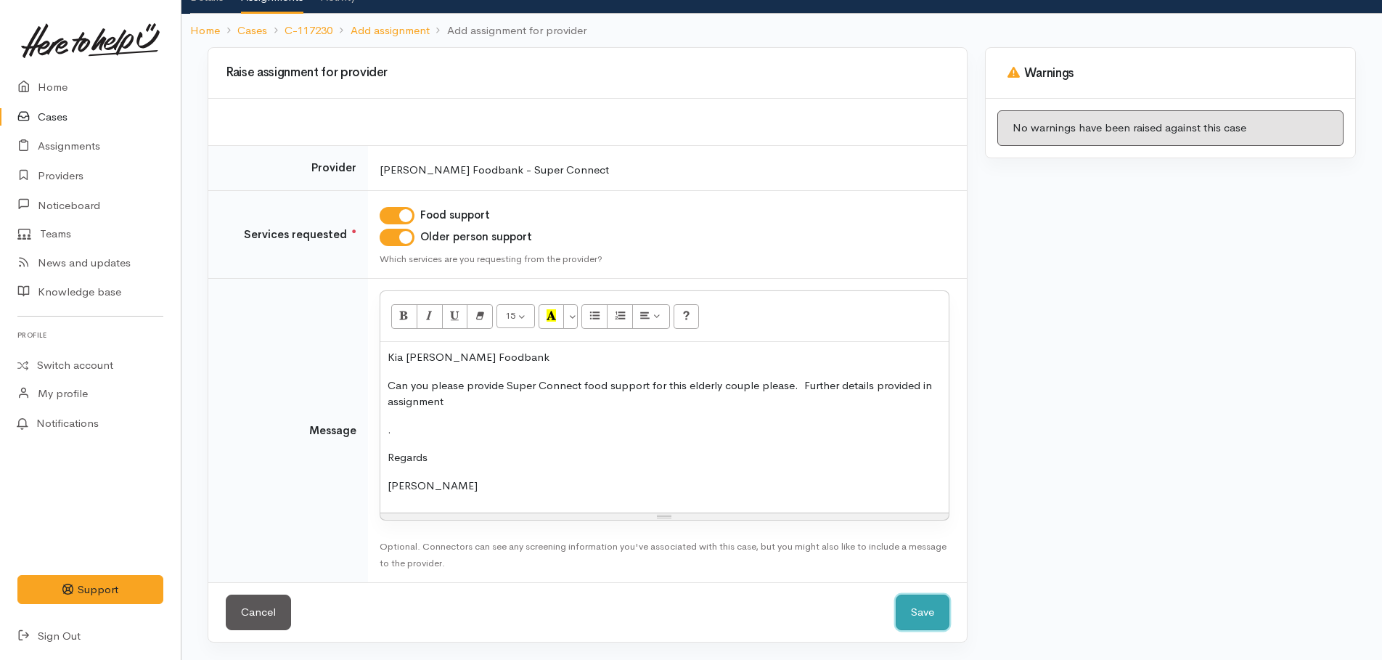
click at [909, 605] on button "Save" at bounding box center [923, 613] width 54 height 36
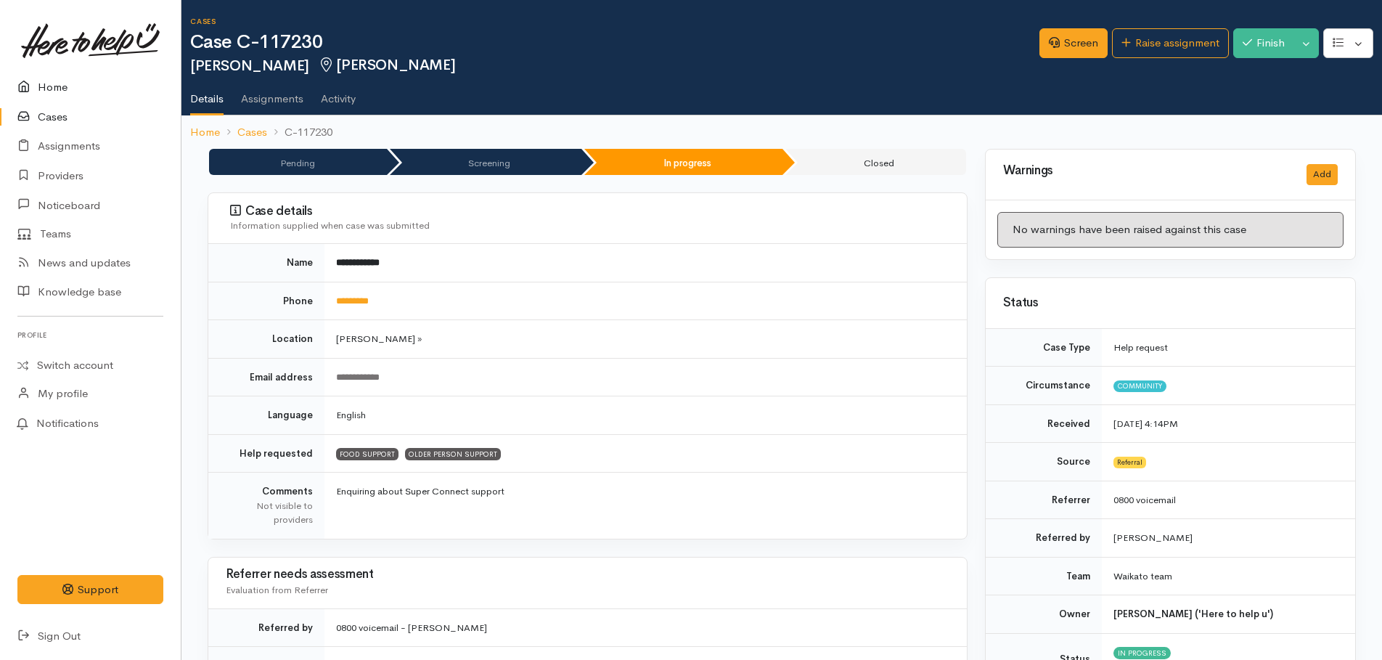
click at [60, 83] on link "Home" at bounding box center [90, 88] width 181 height 30
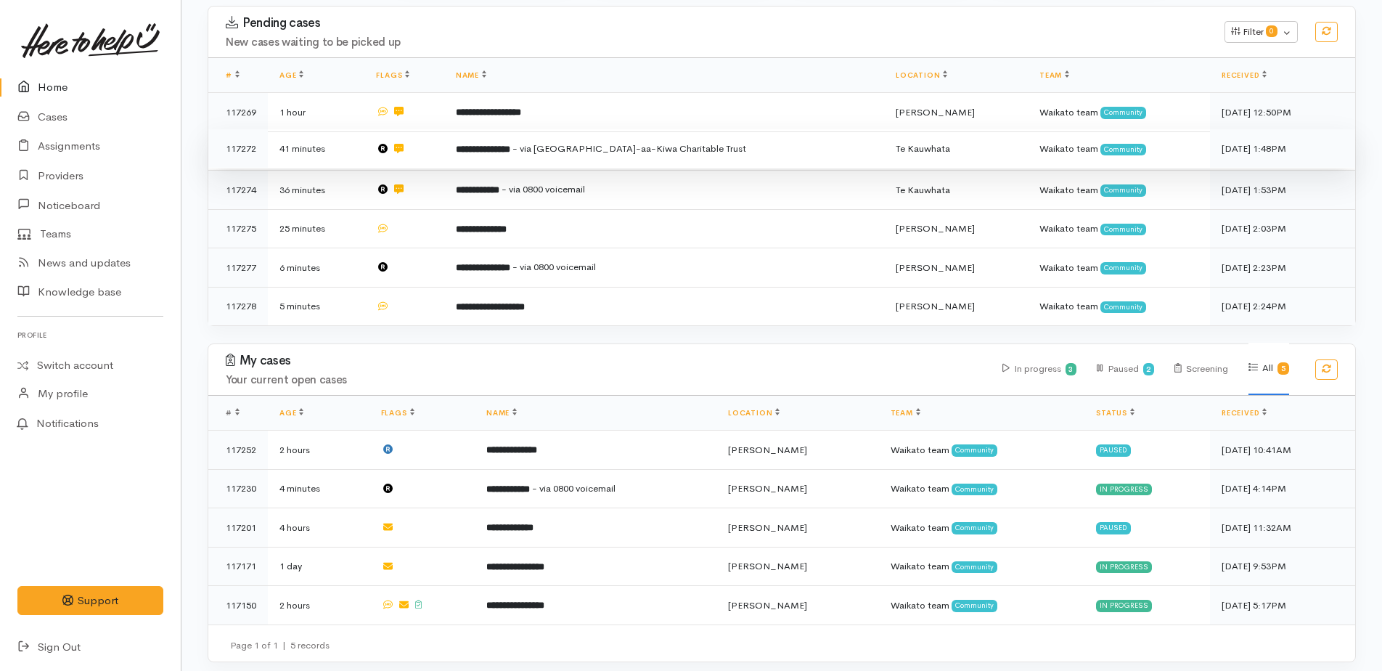
scroll to position [226, 0]
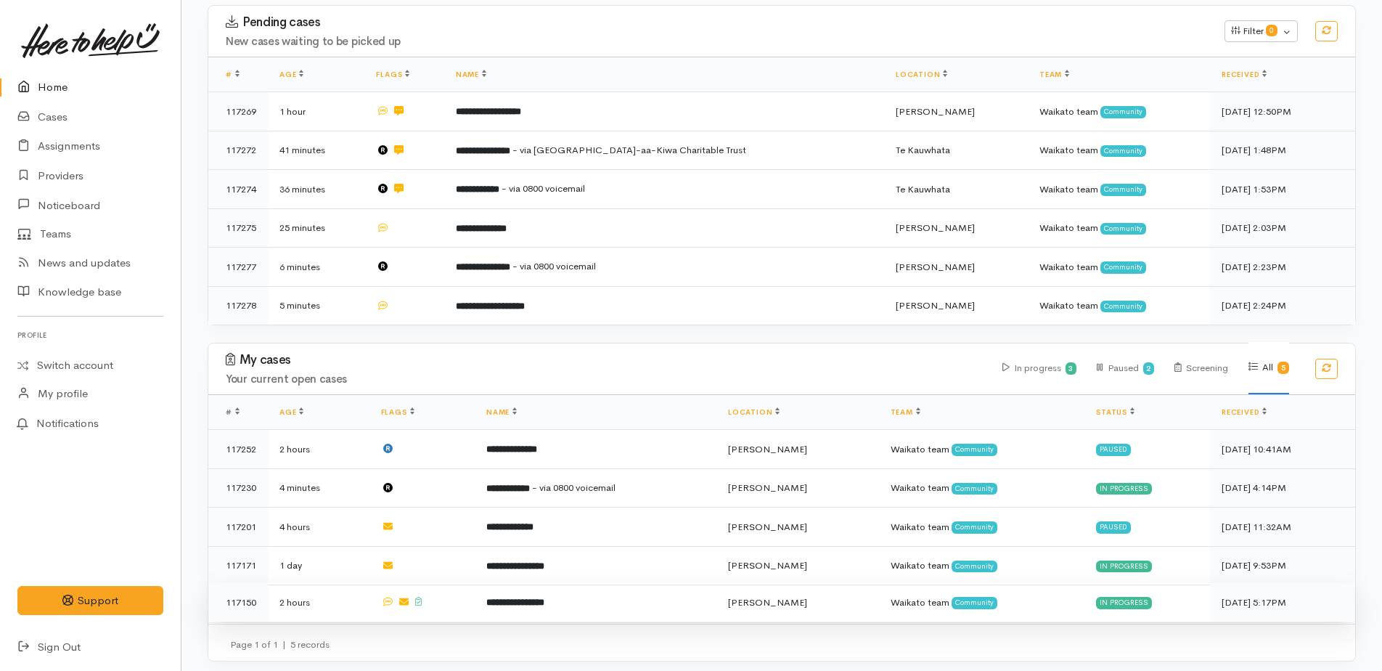
click at [520, 597] on b "**********" at bounding box center [515, 601] width 58 height 9
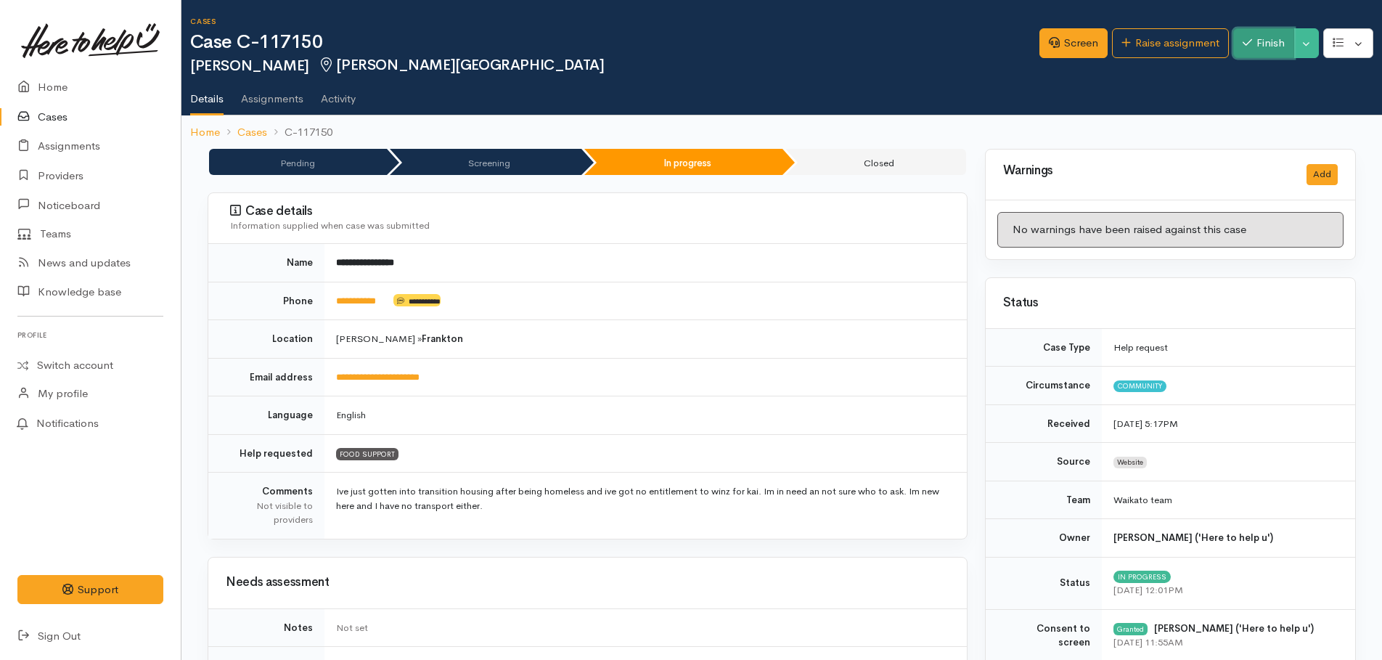
click at [1272, 36] on button "Finish" at bounding box center [1263, 43] width 61 height 30
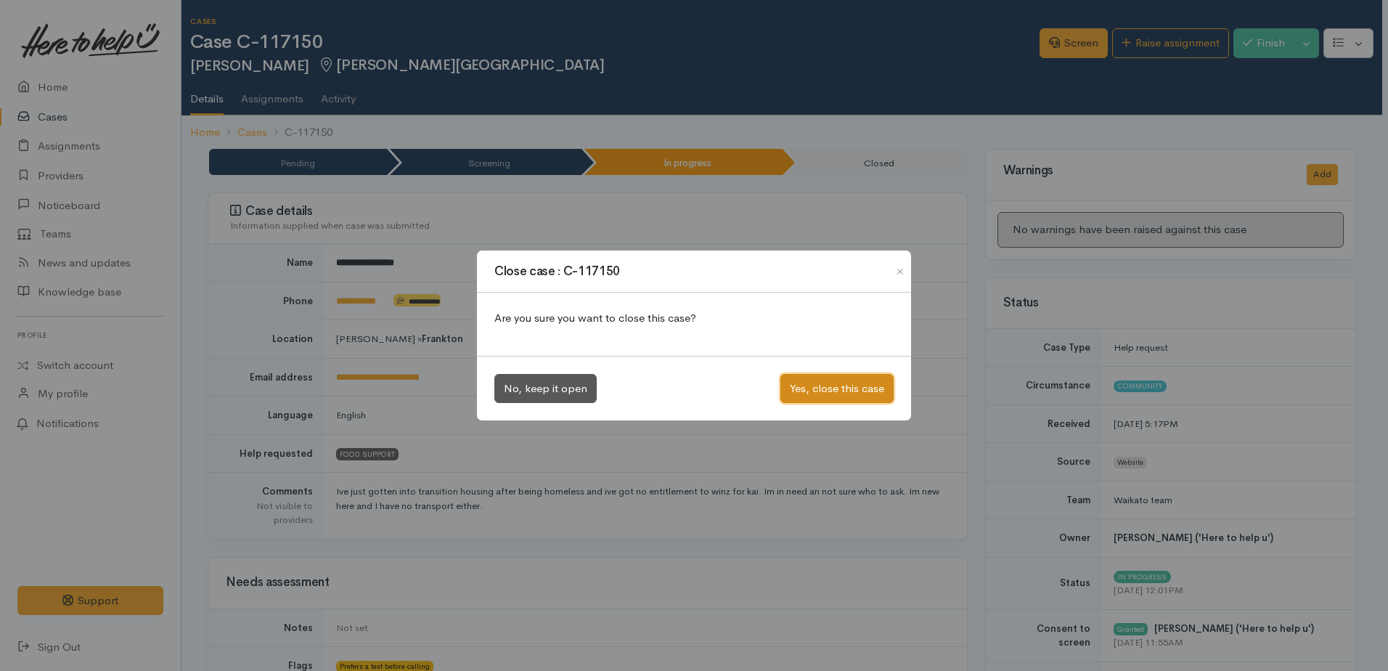
drag, startPoint x: 842, startPoint y: 390, endPoint x: 841, endPoint y: 380, distance: 9.5
click at [841, 388] on button "Yes, close this case" at bounding box center [836, 389] width 113 height 30
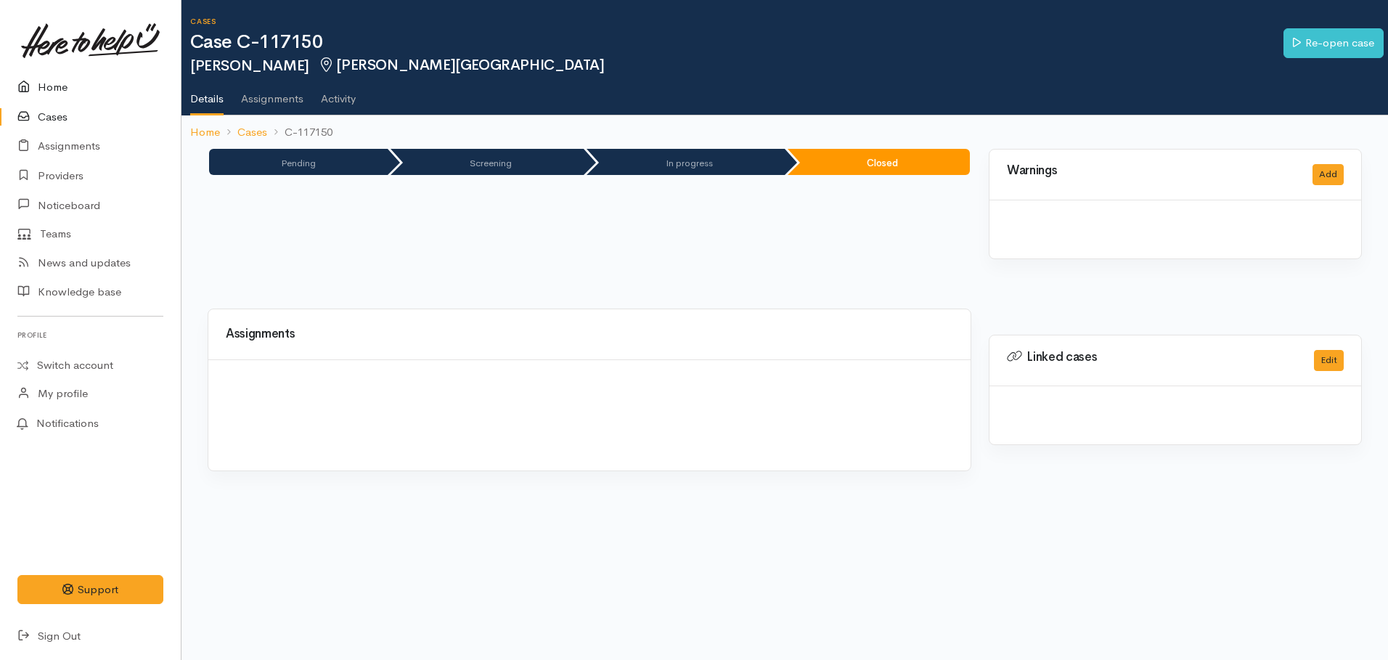
click at [54, 90] on link "Home" at bounding box center [90, 88] width 181 height 30
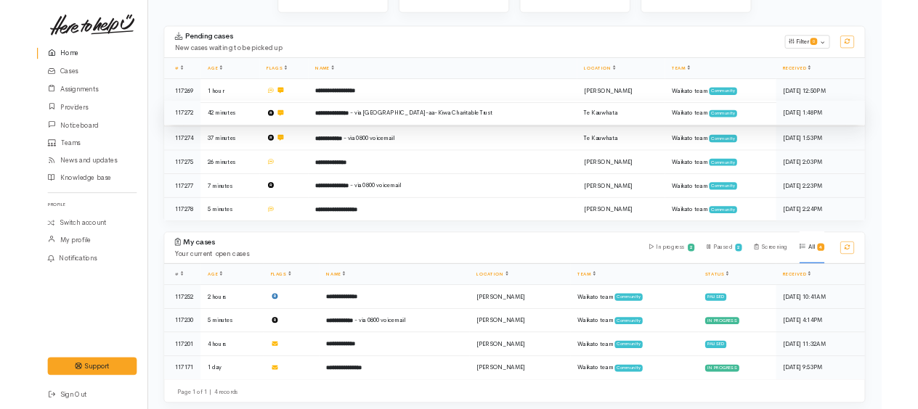
scroll to position [184, 0]
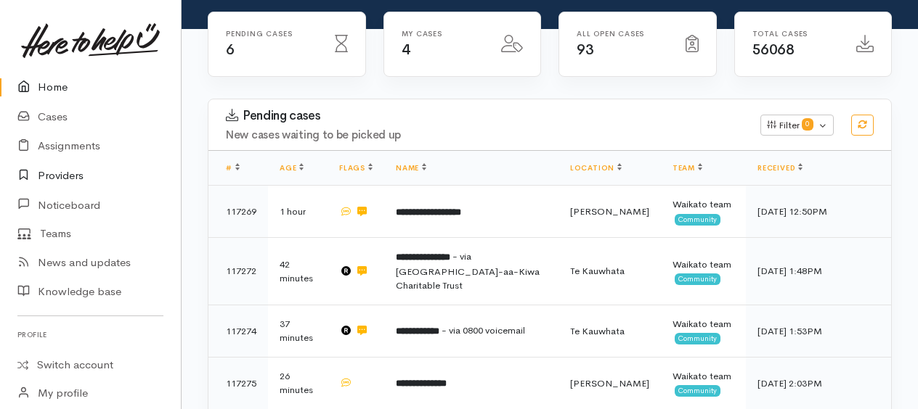
click at [46, 177] on link "Providers" at bounding box center [90, 176] width 181 height 30
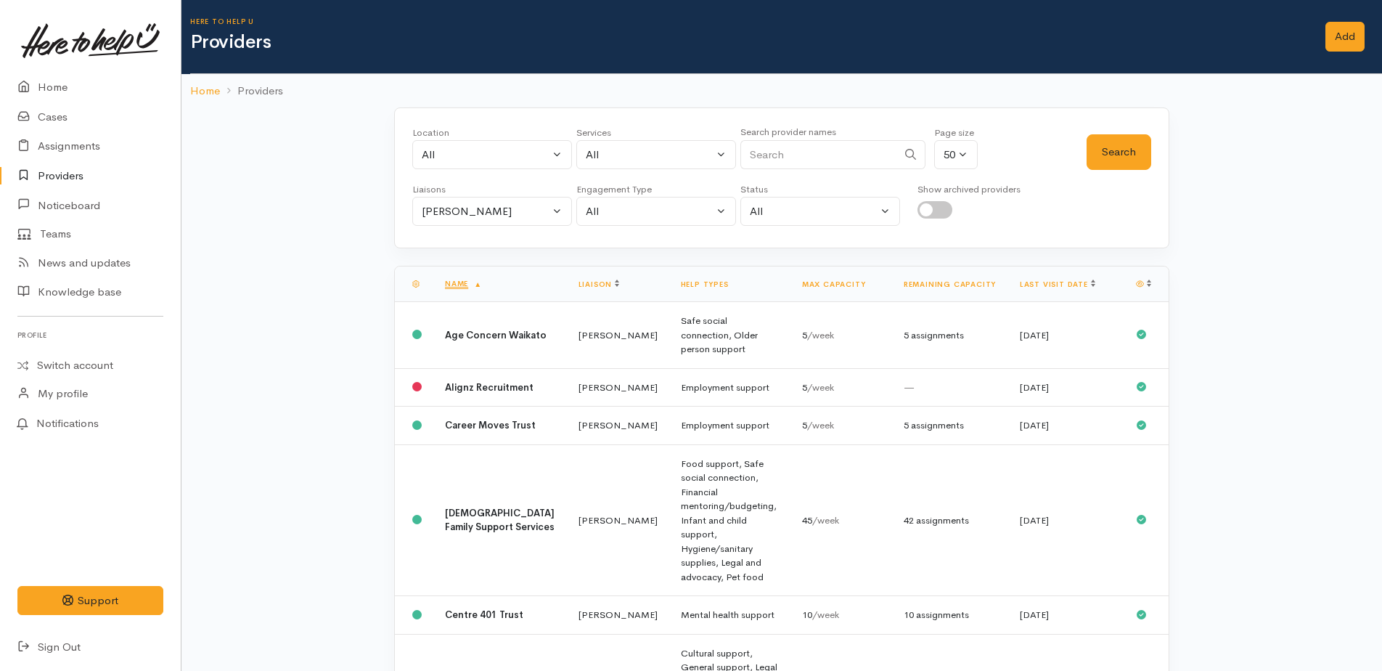
click at [69, 175] on link "Providers" at bounding box center [90, 176] width 181 height 30
click at [59, 91] on link "Home" at bounding box center [90, 88] width 181 height 30
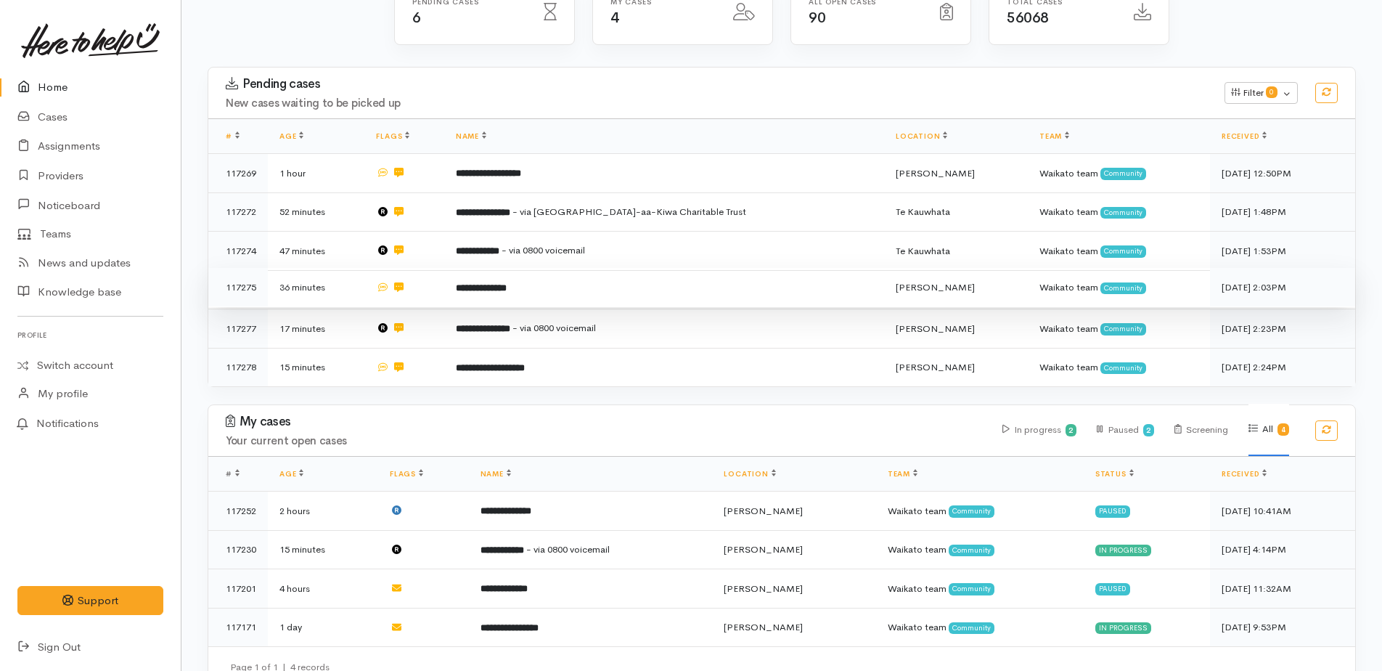
scroll to position [189, 0]
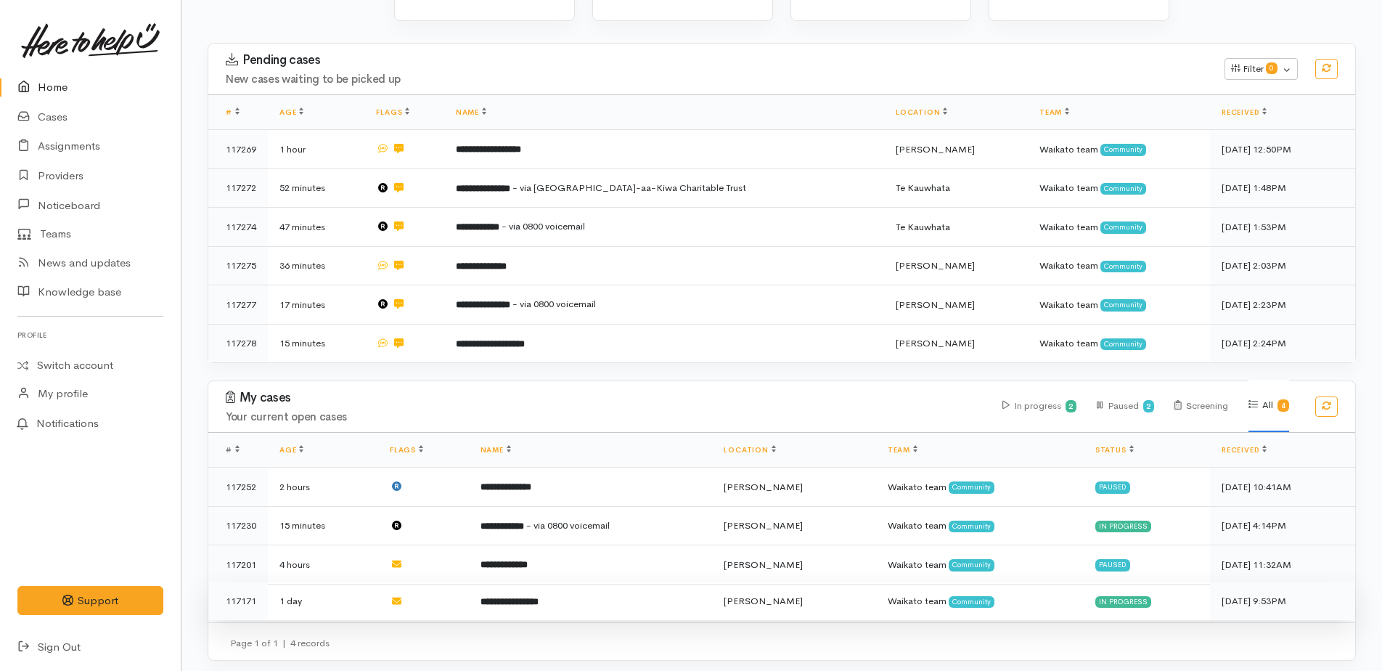
click at [532, 597] on b "**********" at bounding box center [510, 601] width 58 height 9
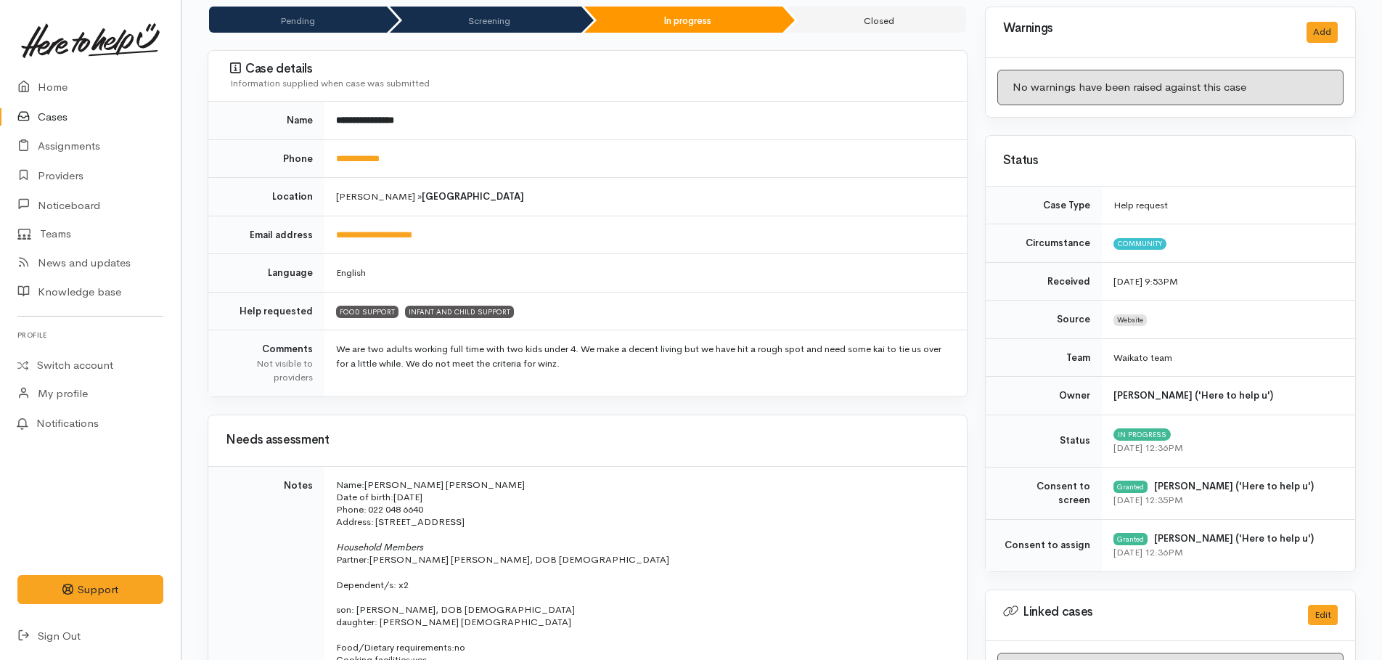
scroll to position [145, 0]
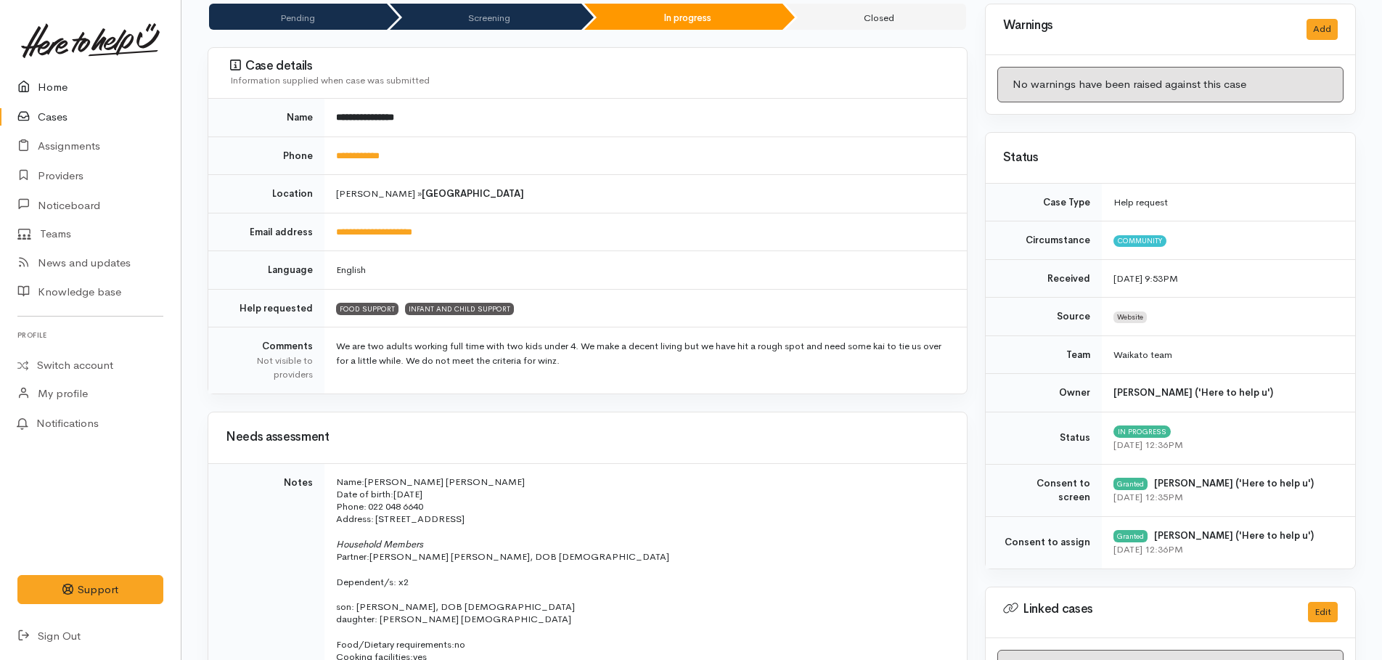
click at [70, 86] on link "Home" at bounding box center [90, 88] width 181 height 30
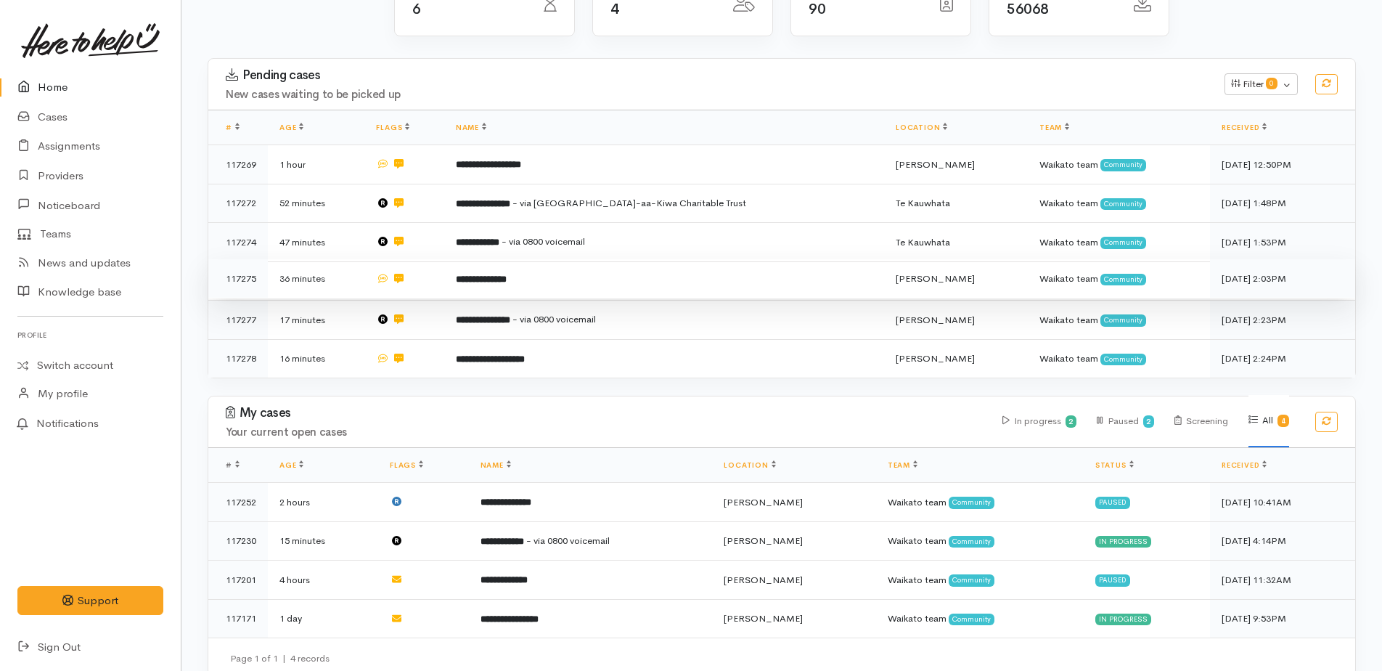
scroll to position [189, 0]
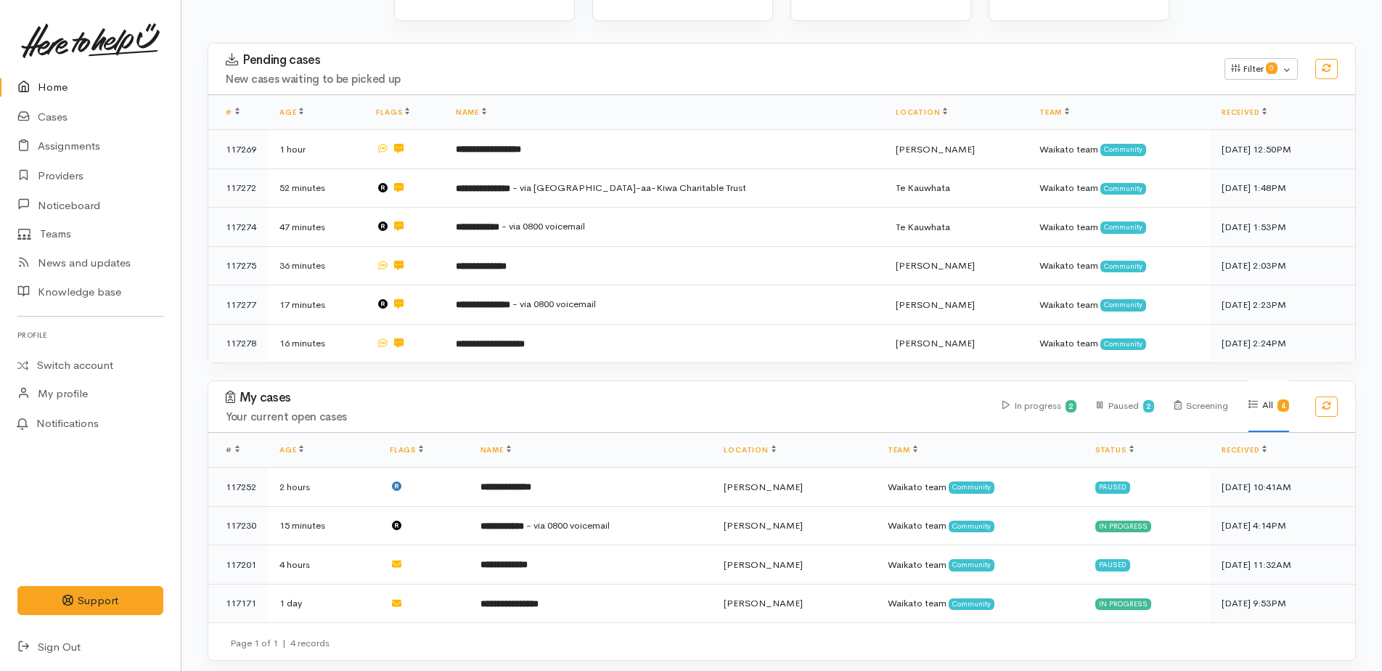
click at [56, 81] on link "Home" at bounding box center [90, 88] width 181 height 30
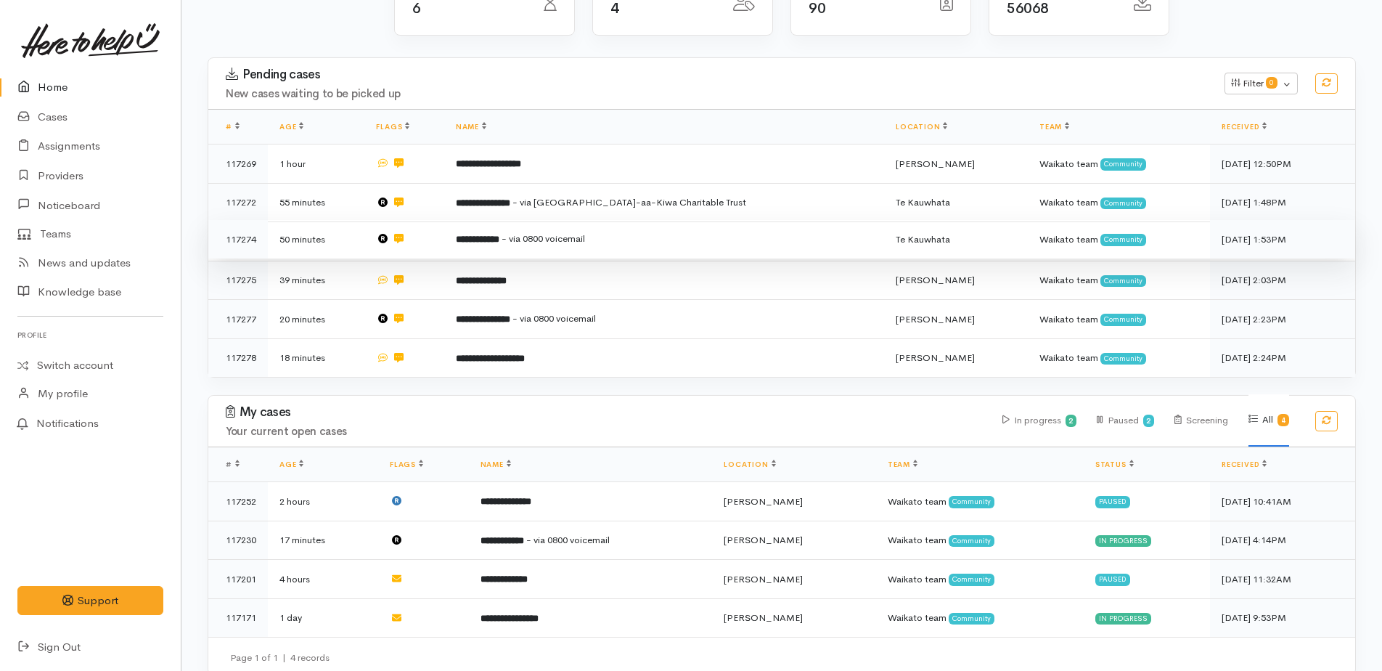
scroll to position [189, 0]
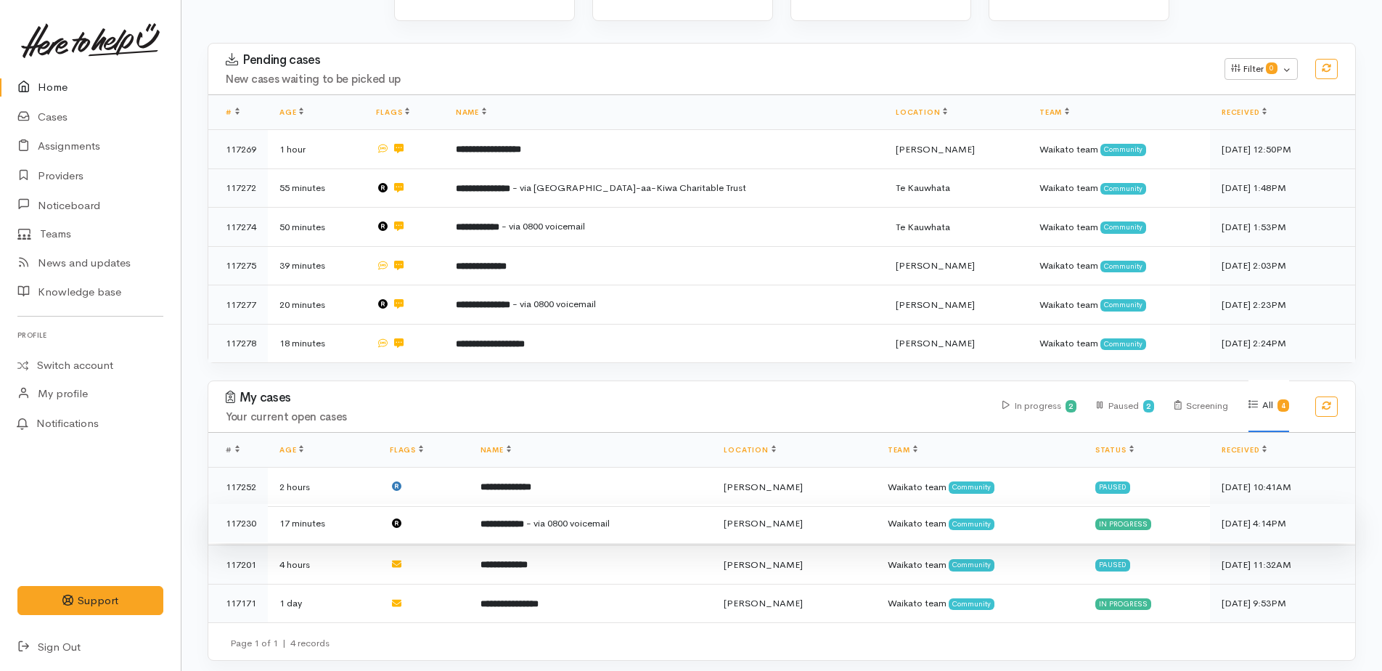
click at [584, 517] on span "- via 0800 voicemail" at bounding box center [567, 523] width 83 height 12
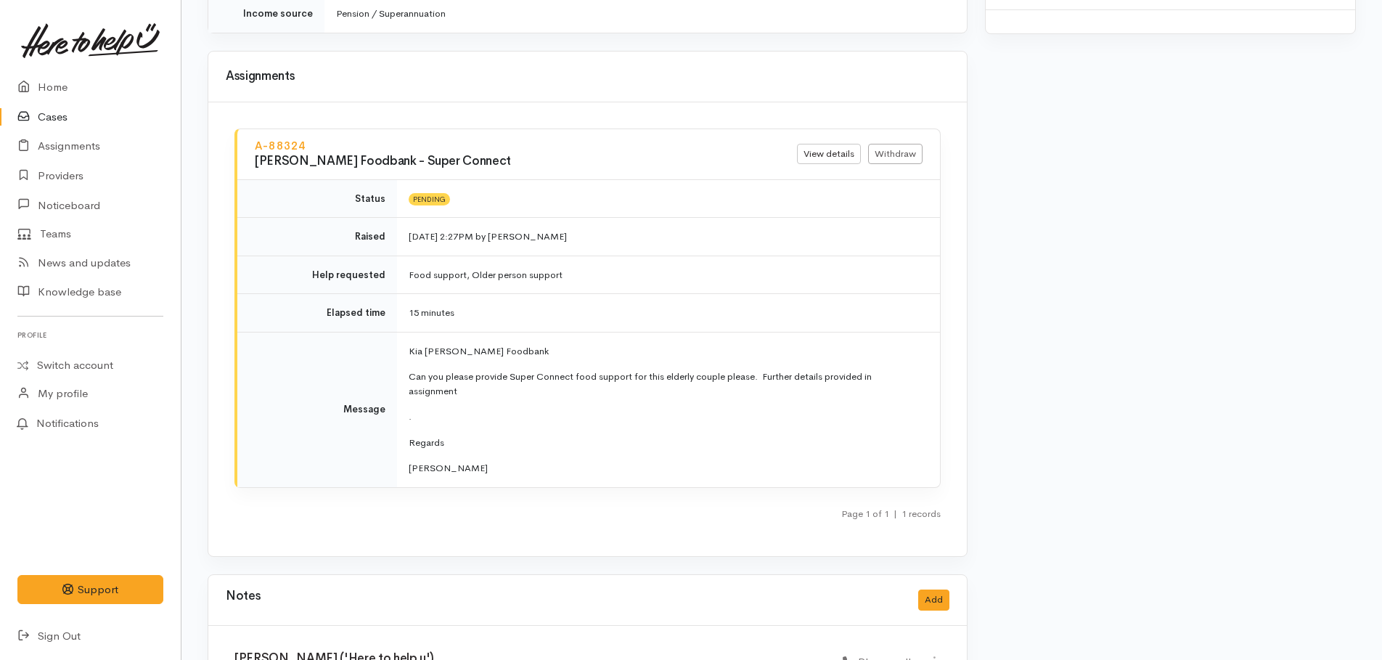
scroll to position [1677, 0]
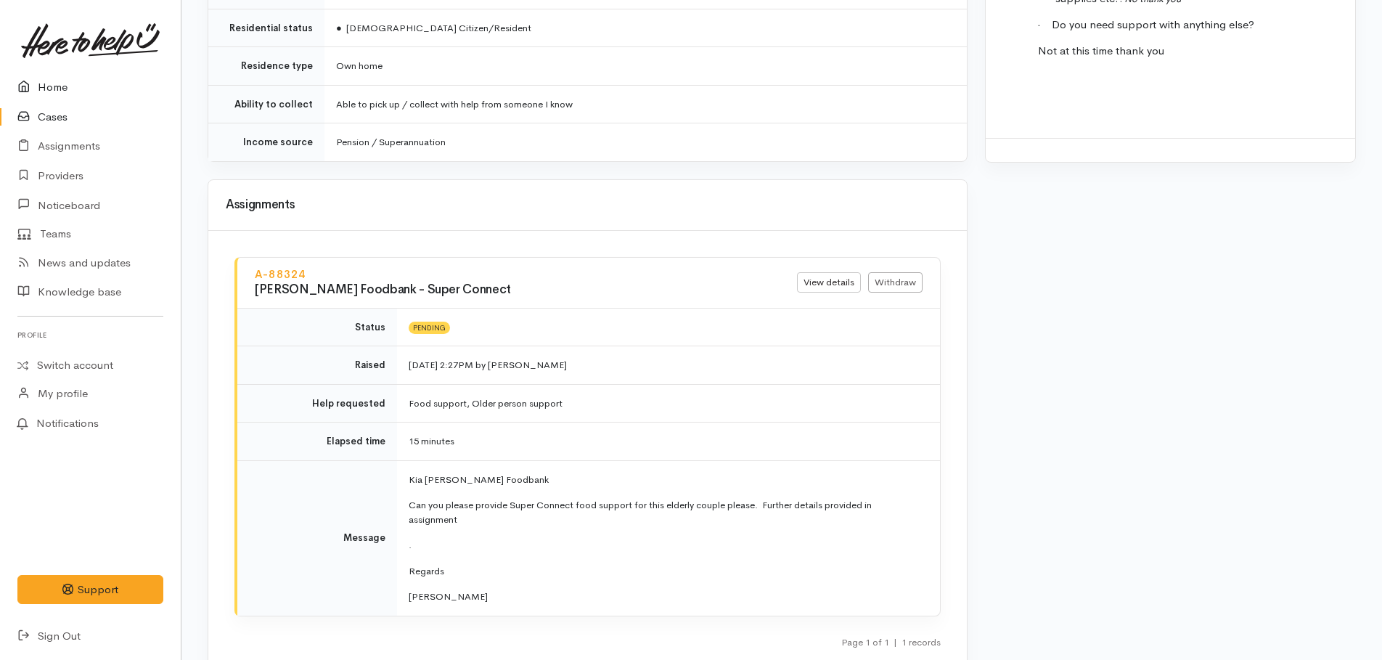
click at [47, 82] on link "Home" at bounding box center [90, 88] width 181 height 30
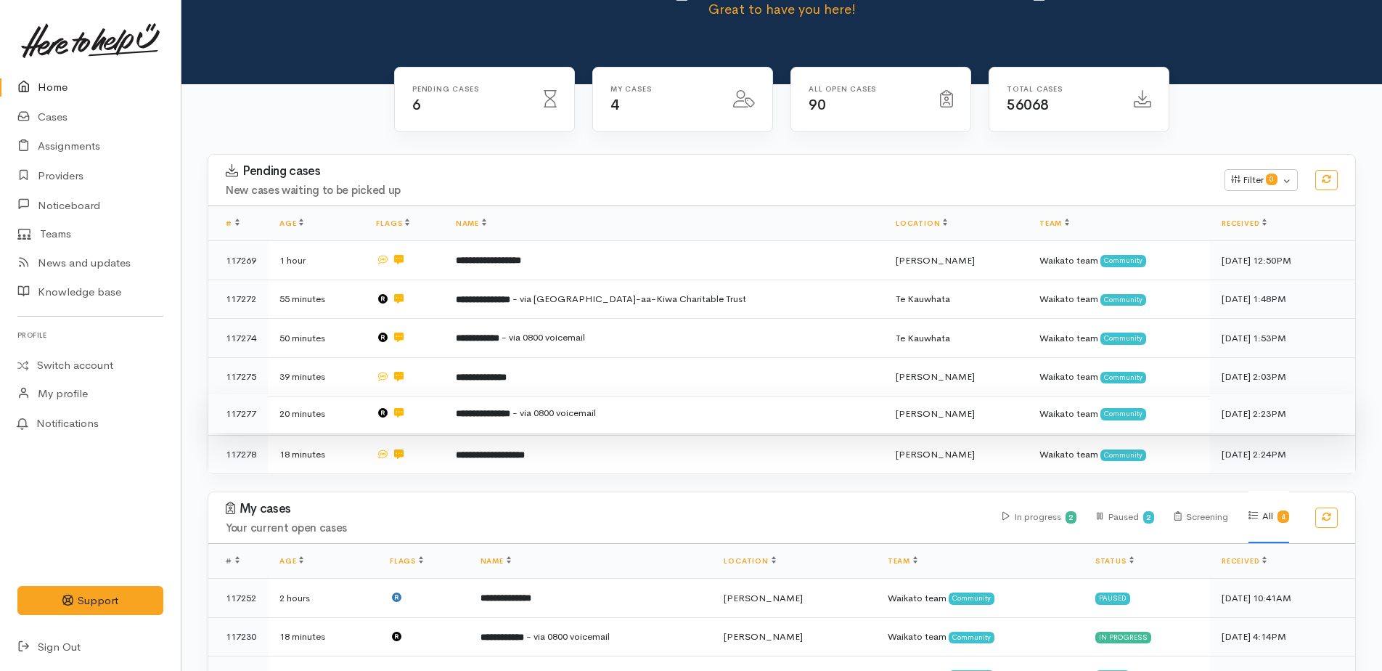
scroll to position [189, 0]
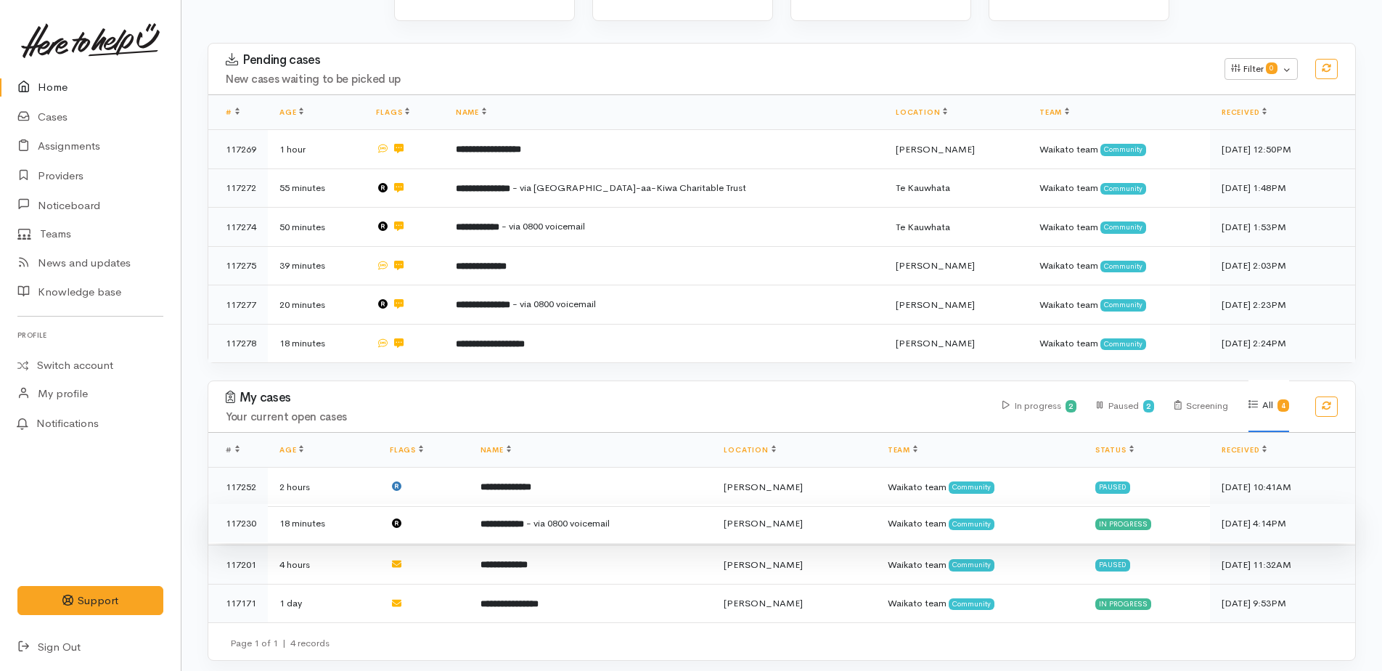
click at [524, 519] on b "**********" at bounding box center [503, 523] width 44 height 9
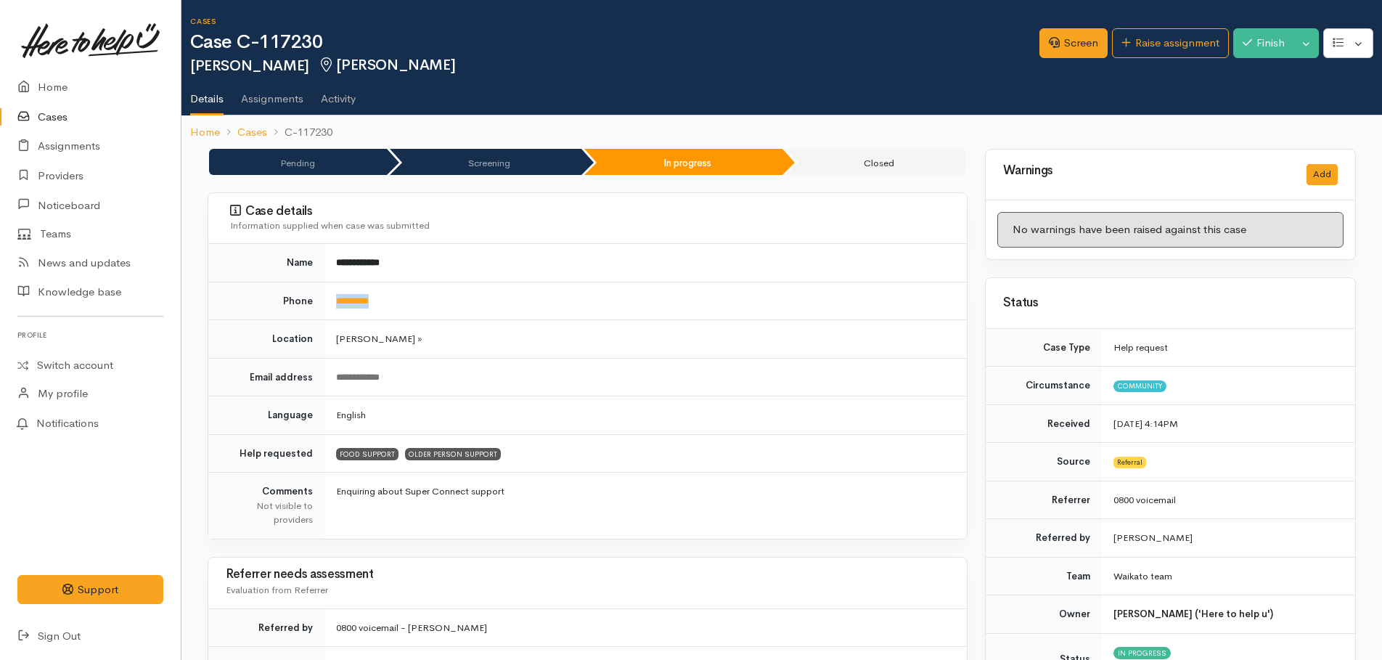
drag, startPoint x: 395, startPoint y: 299, endPoint x: 322, endPoint y: 303, distance: 72.7
click at [322, 303] on tr "Phone *********" at bounding box center [587, 301] width 759 height 38
drag, startPoint x: 322, startPoint y: 303, endPoint x: 343, endPoint y: 301, distance: 20.4
copy tr "*********"
drag, startPoint x: 1071, startPoint y: 46, endPoint x: 1061, endPoint y: 50, distance: 11.1
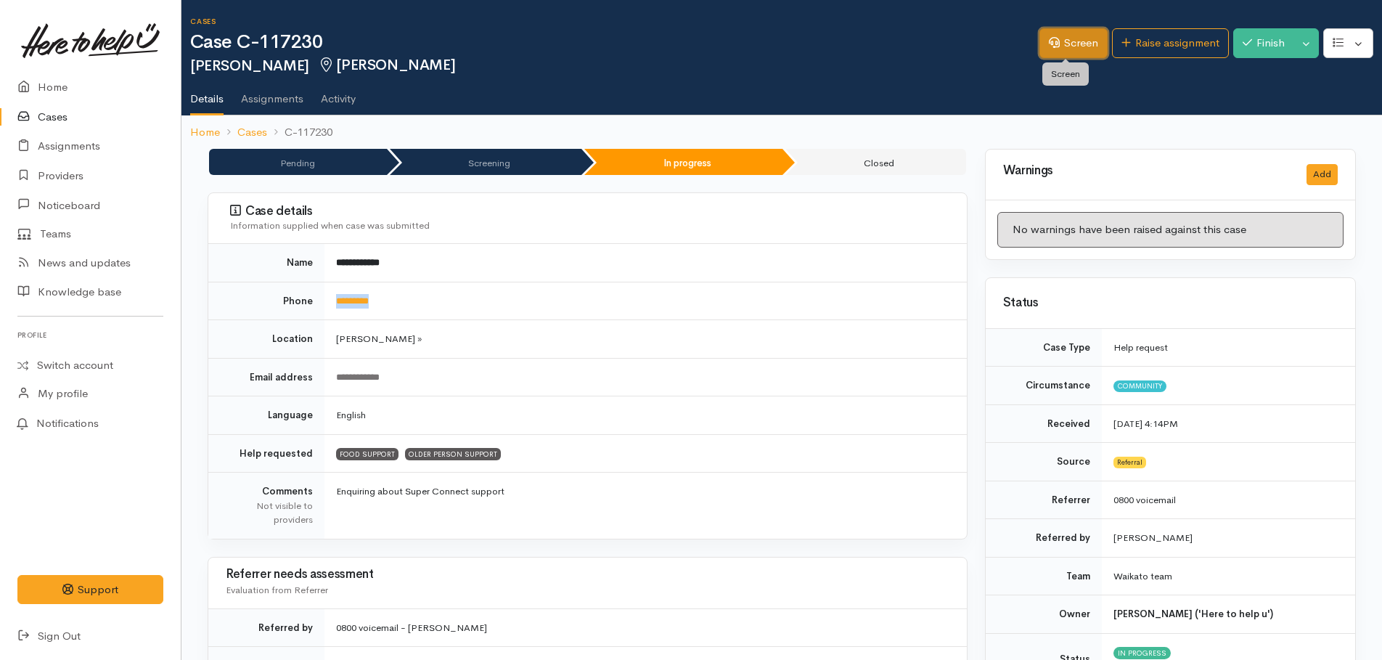
click at [1071, 46] on link "Screen" at bounding box center [1074, 43] width 68 height 30
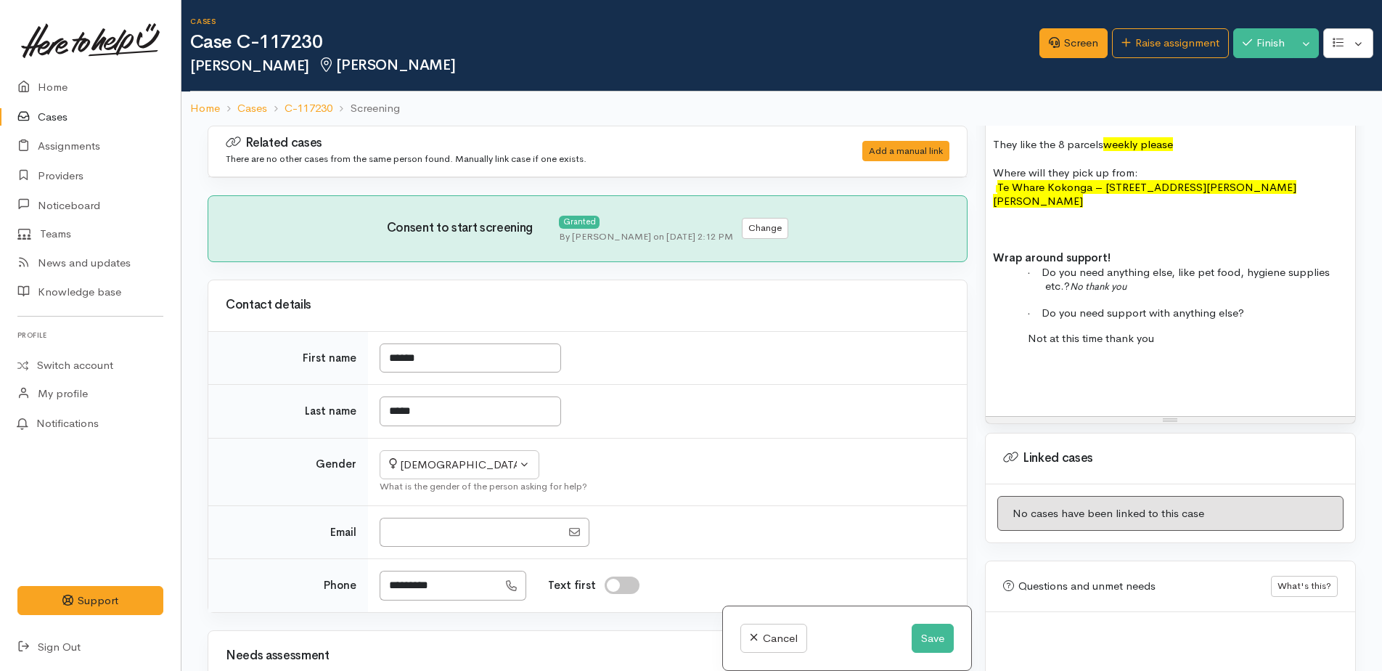
scroll to position [1368, 0]
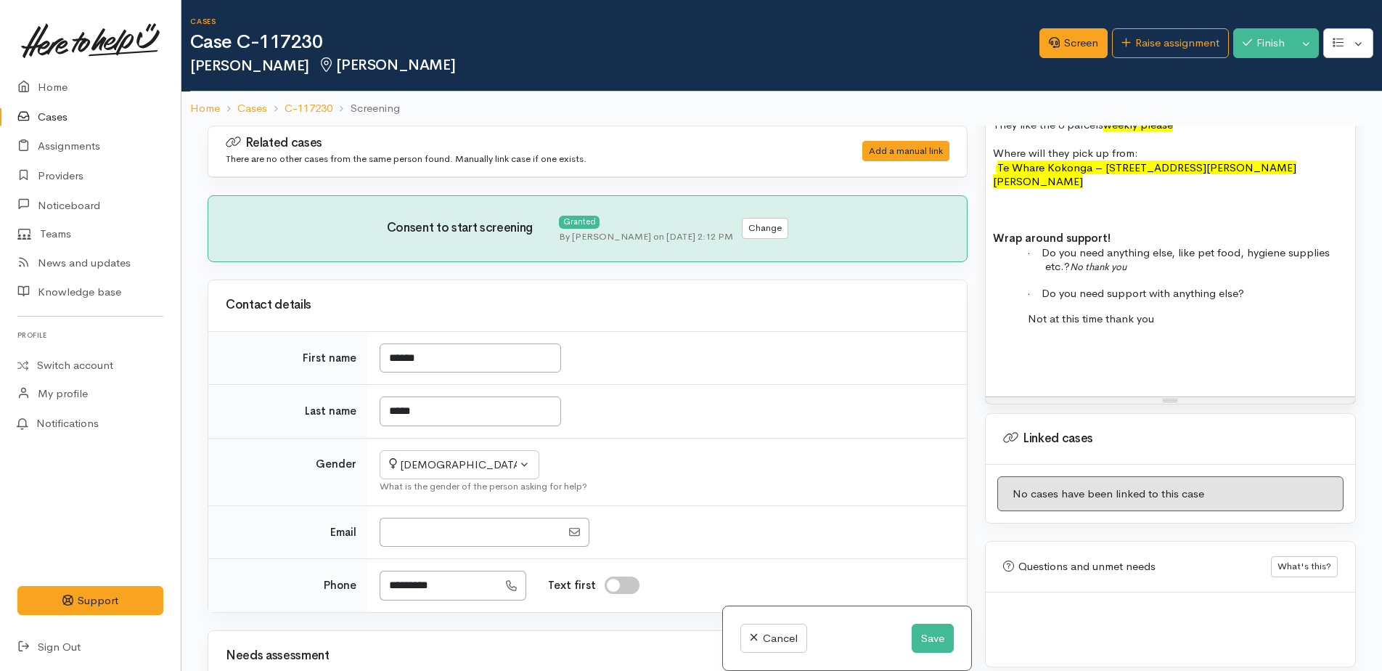
click at [1184, 296] on div "FOOD SUPPORT - SUPER CONNECT ([PERSON_NAME] ONLY) Name: [PERSON_NAME] Date of b…" at bounding box center [1170, 89] width 369 height 613
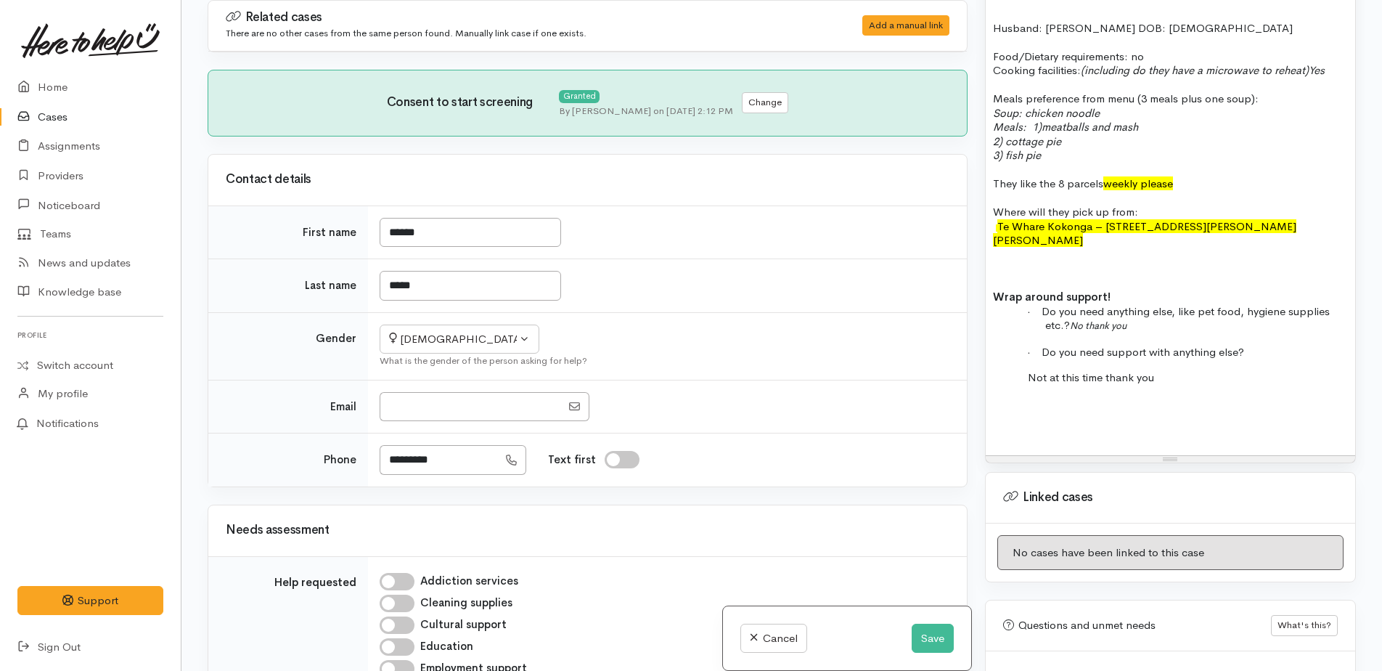
scroll to position [1151, 0]
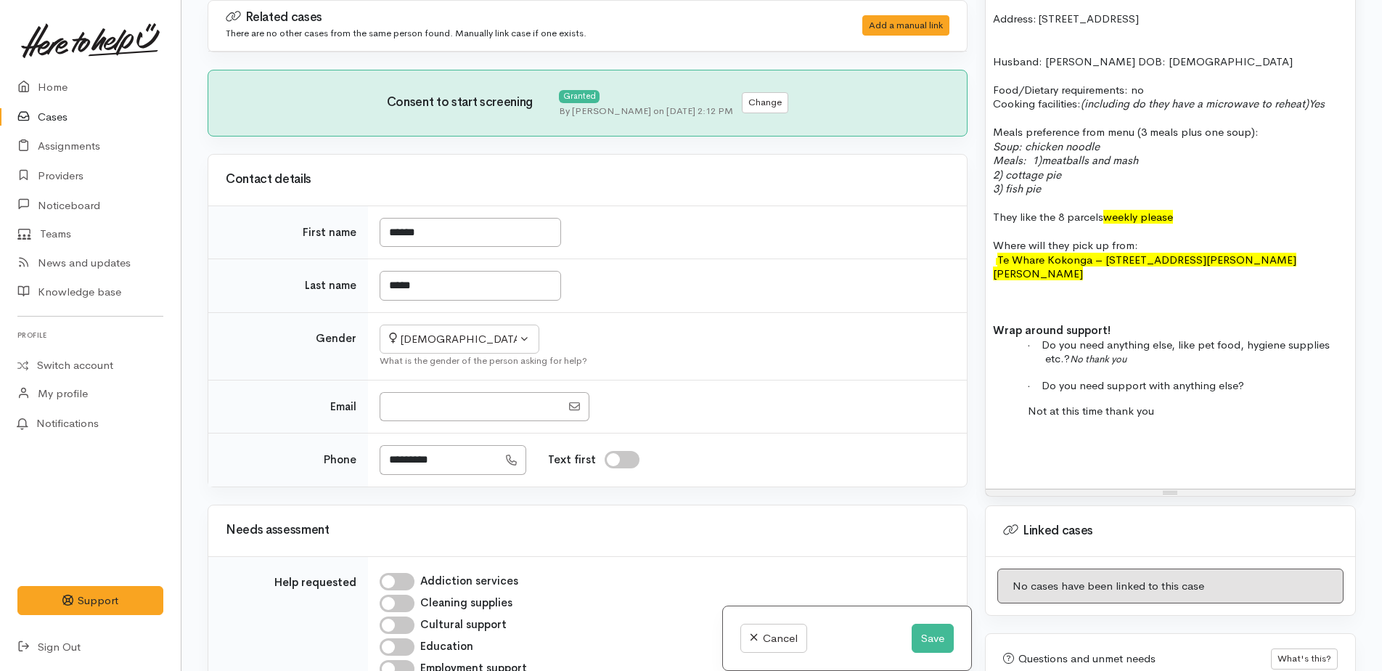
click at [1233, 263] on p "- Te Whare Kokonga – 58 Bader Street, Bader" at bounding box center [1170, 267] width 355 height 28
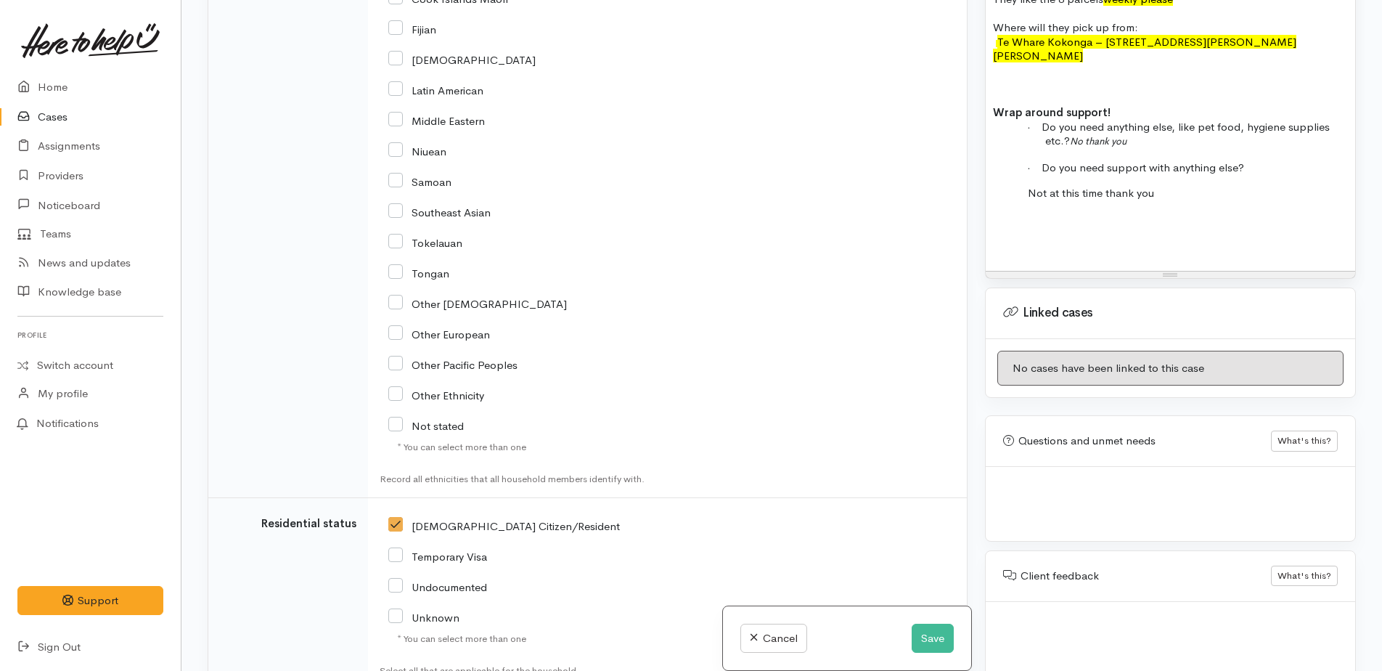
scroll to position [2613, 0]
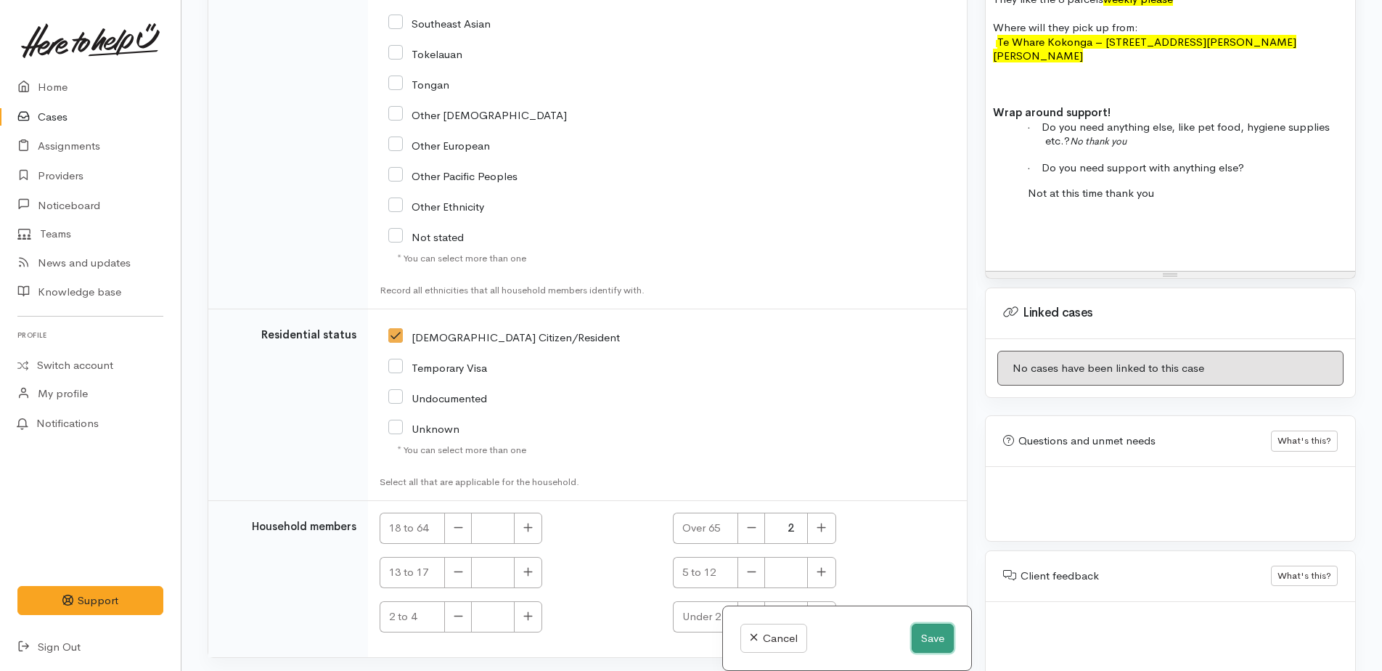
click at [927, 642] on button "Save" at bounding box center [933, 639] width 42 height 30
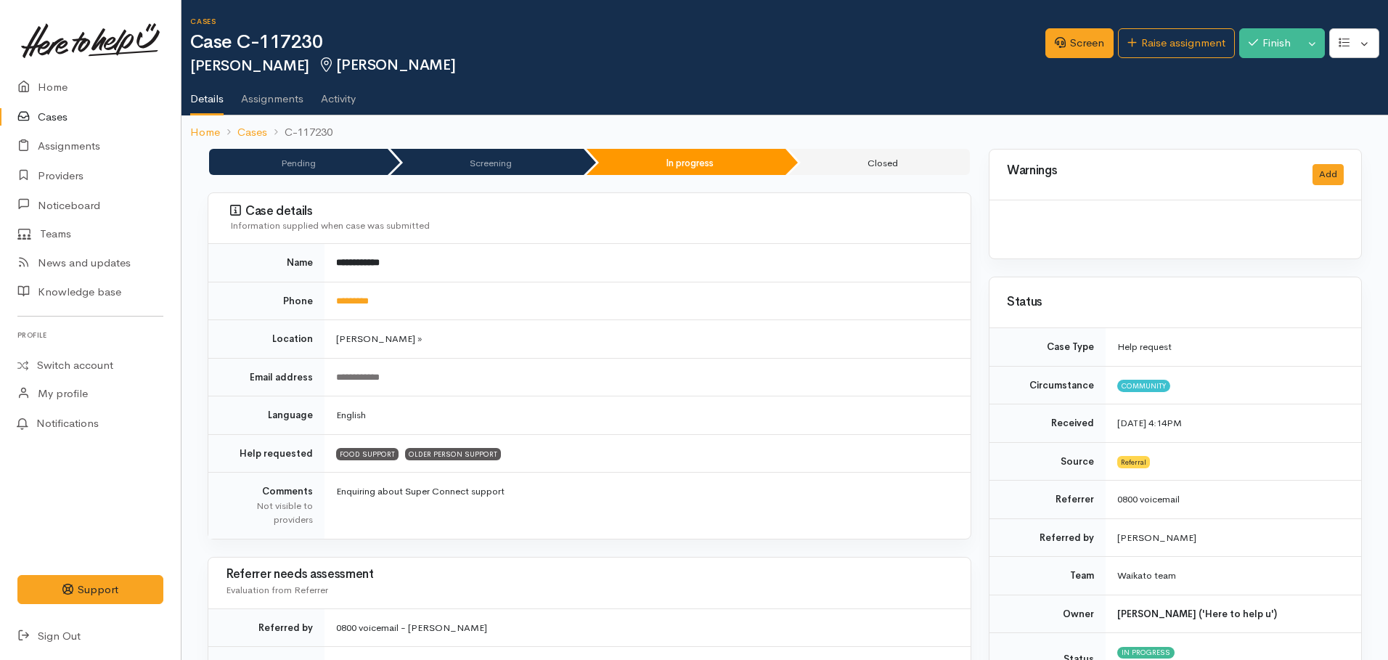
click at [54, 89] on link "Home" at bounding box center [90, 88] width 181 height 30
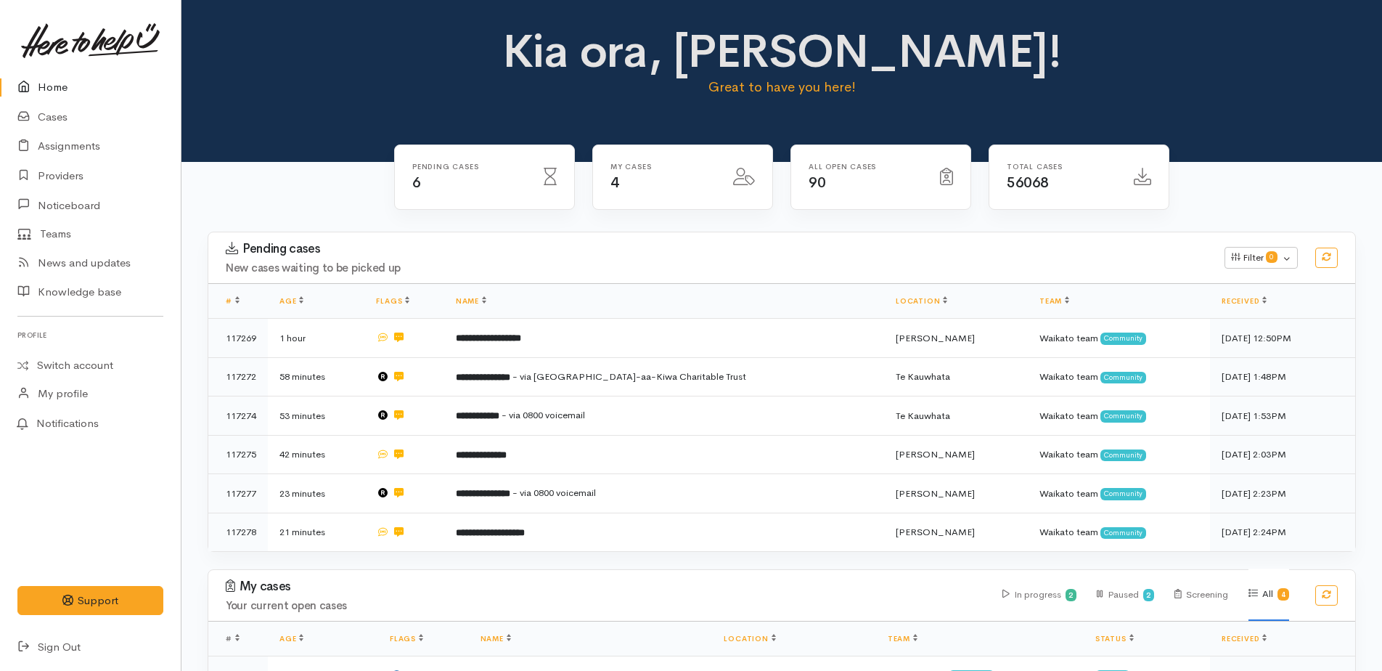
click at [61, 89] on link "Home" at bounding box center [90, 88] width 181 height 30
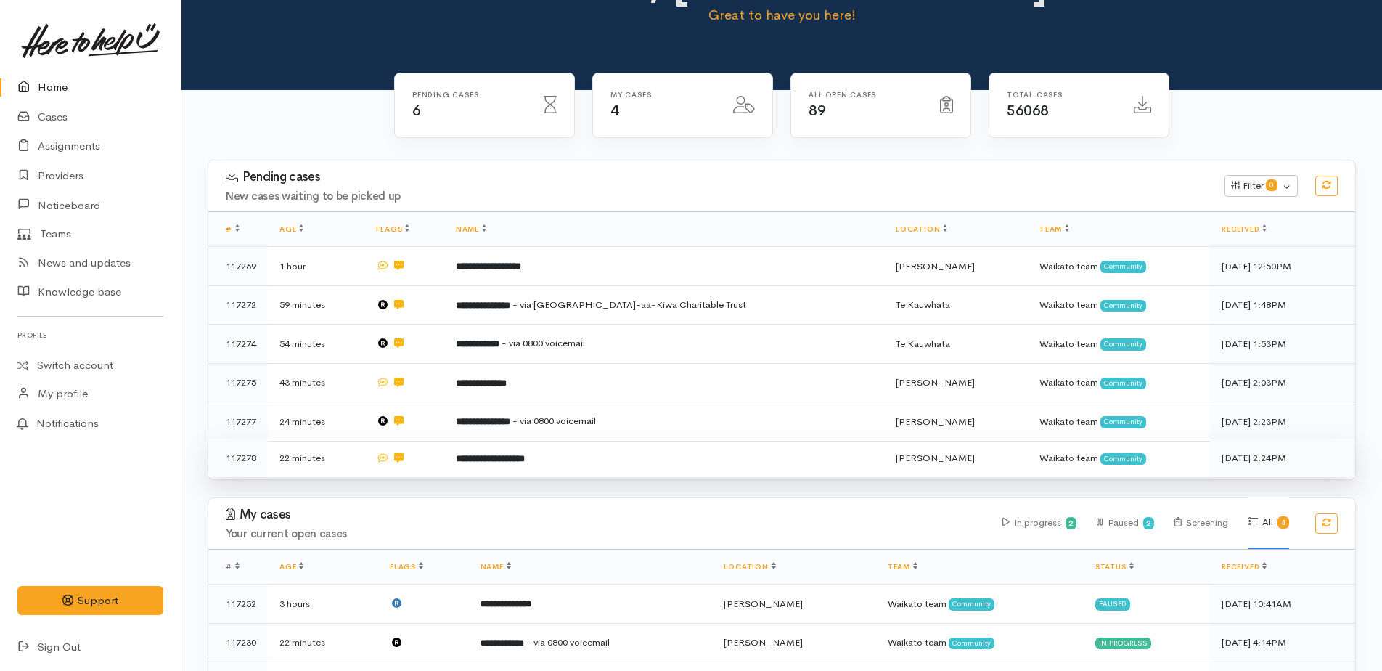
scroll to position [189, 0]
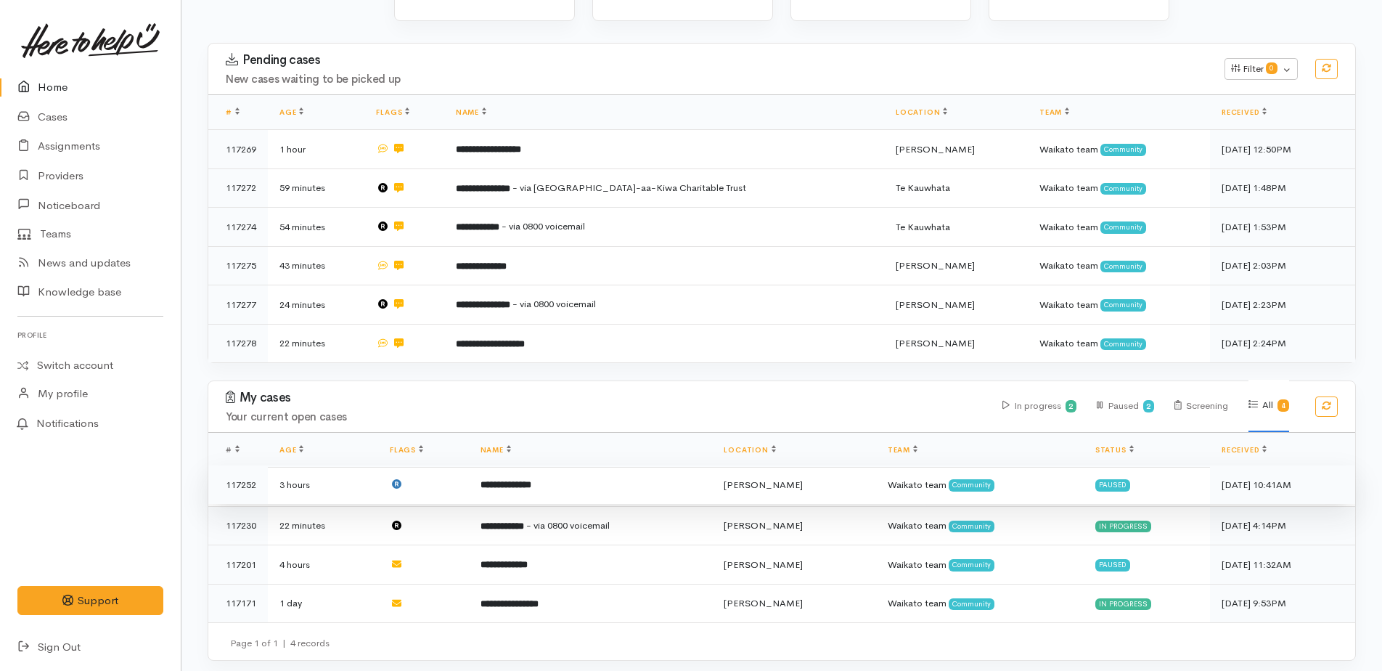
click at [513, 483] on b "**********" at bounding box center [506, 484] width 51 height 9
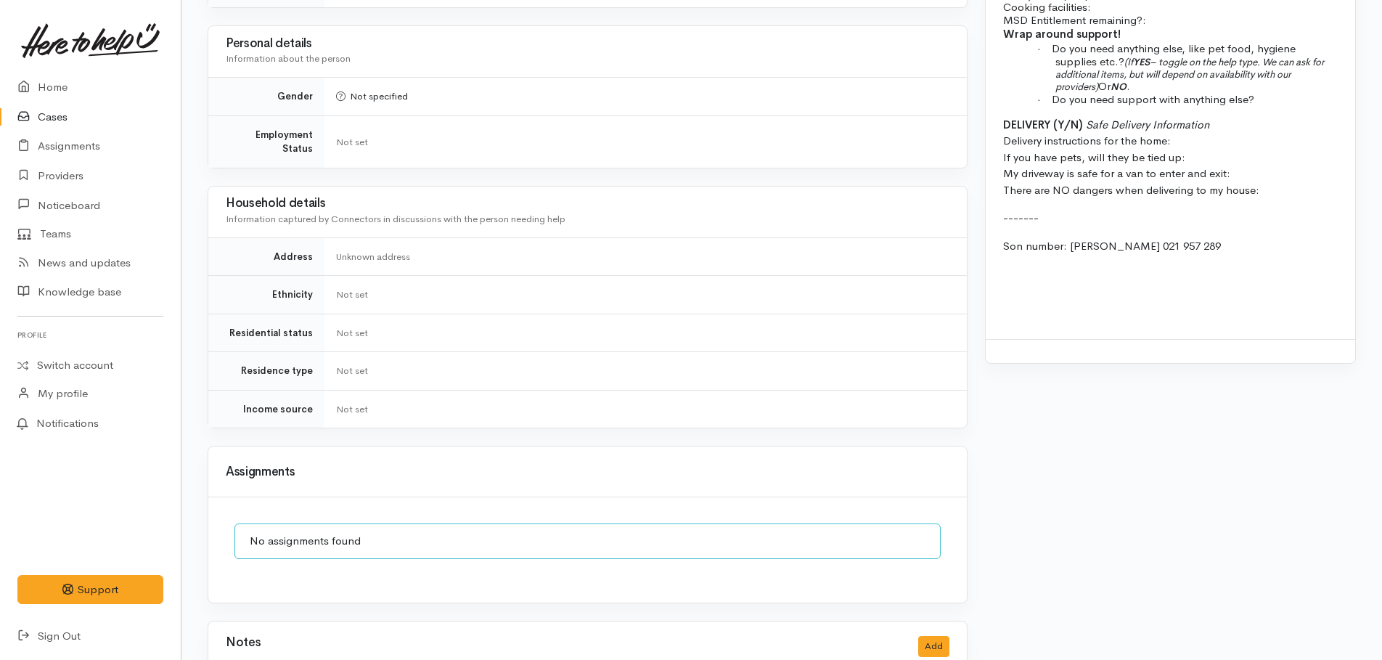
scroll to position [1171, 0]
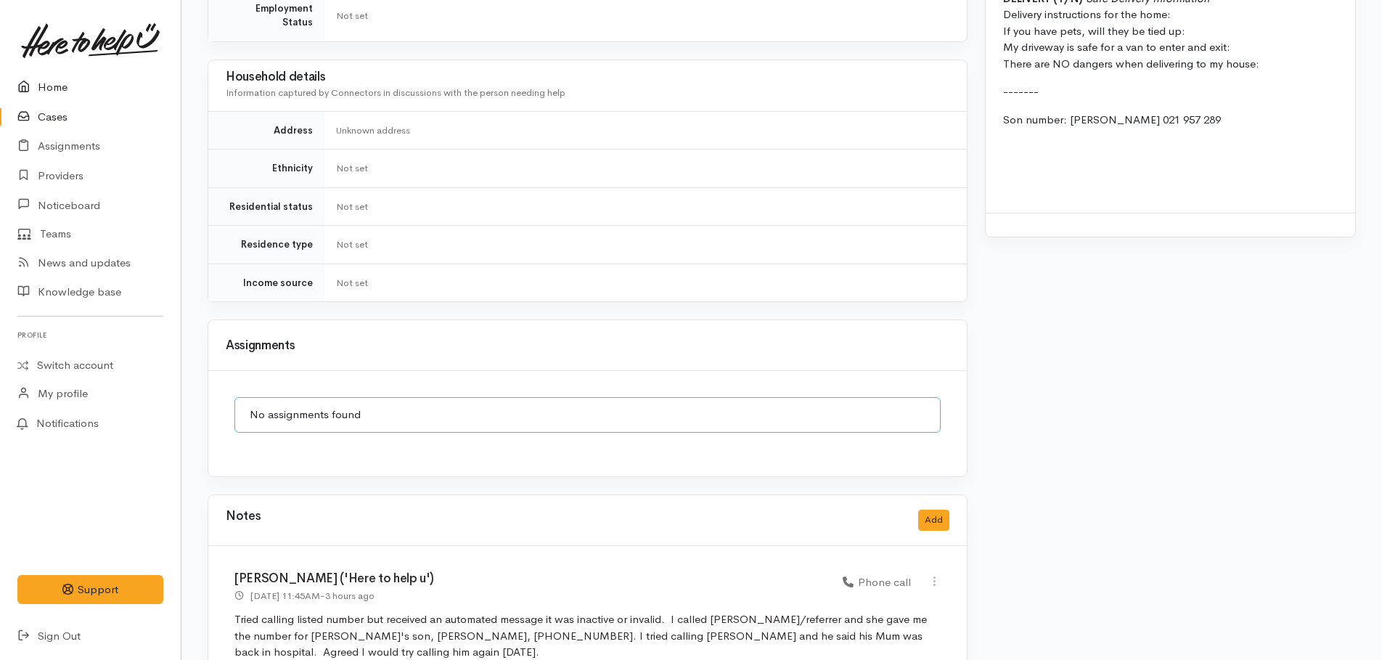
click at [60, 89] on link "Home" at bounding box center [90, 88] width 181 height 30
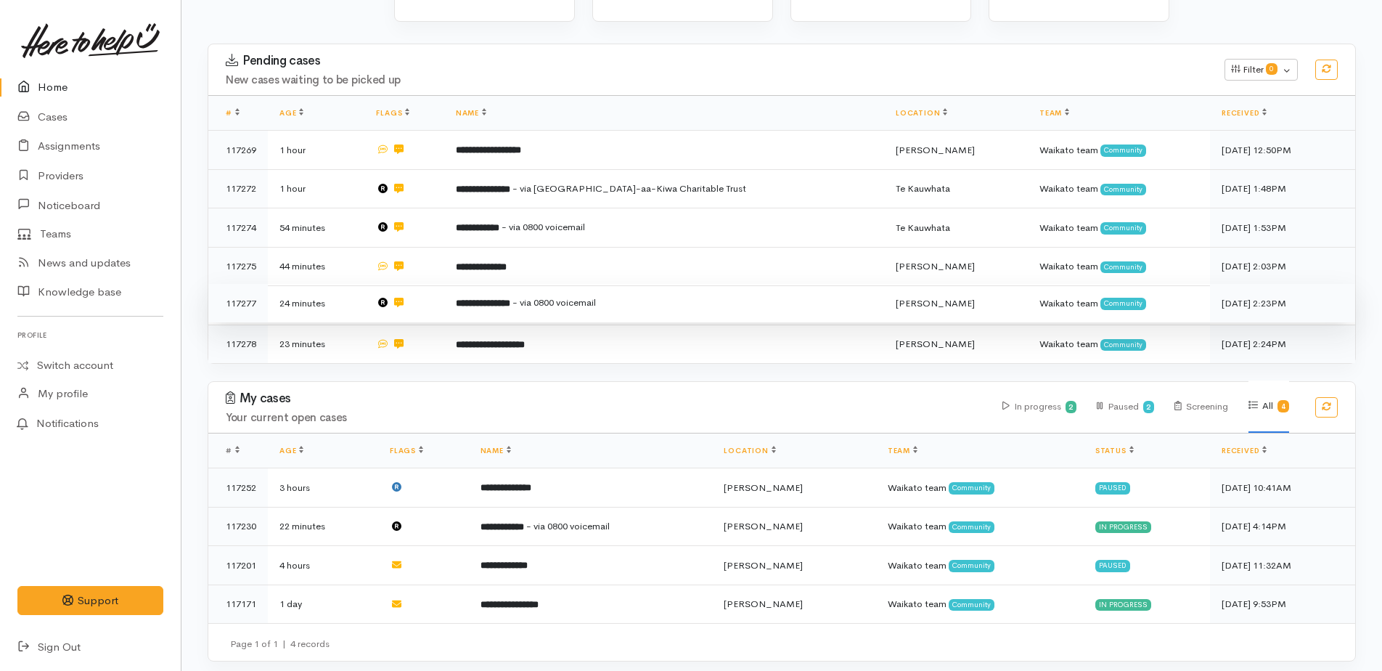
scroll to position [189, 0]
click at [41, 86] on link "Home" at bounding box center [90, 88] width 181 height 30
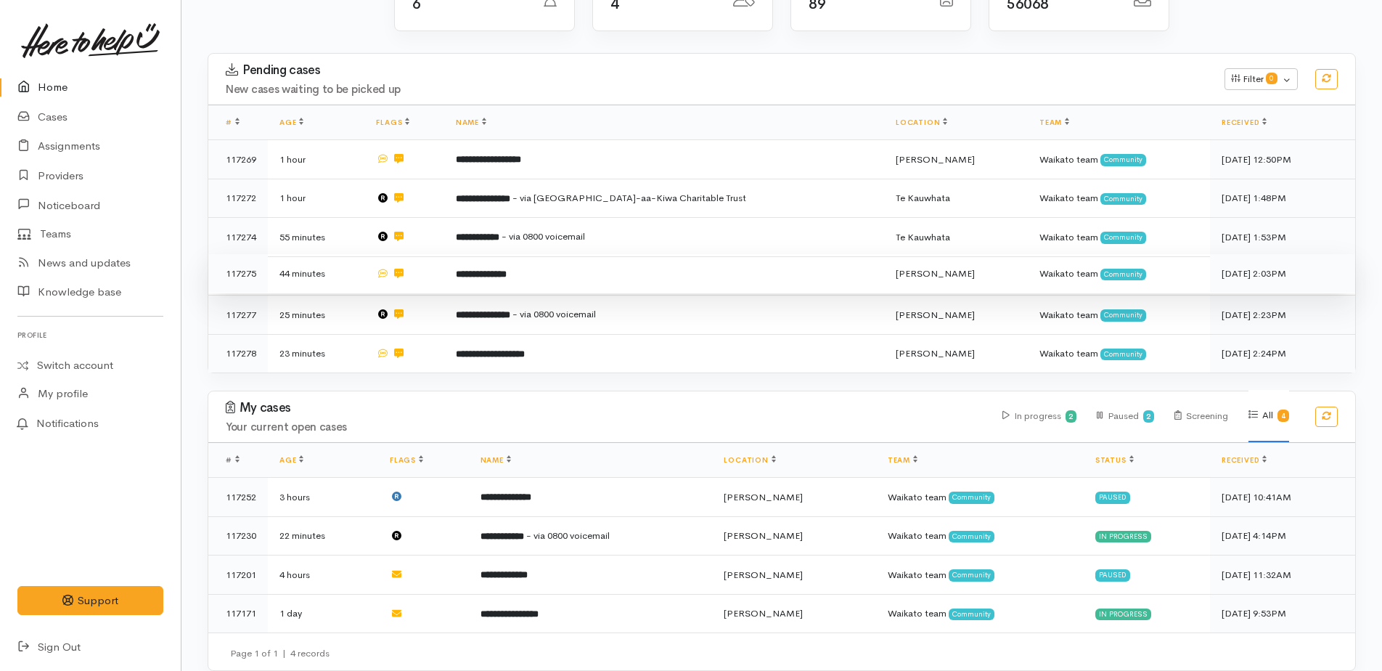
scroll to position [189, 0]
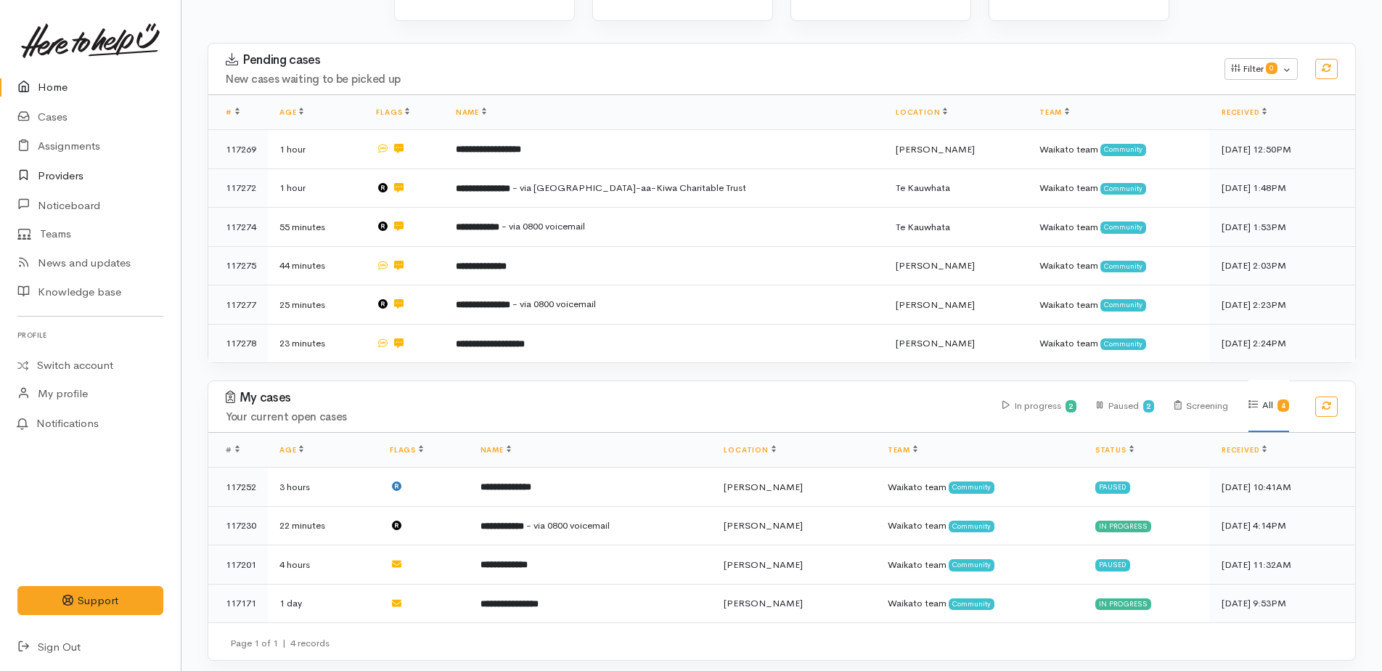
click at [66, 175] on link "Providers" at bounding box center [90, 176] width 181 height 30
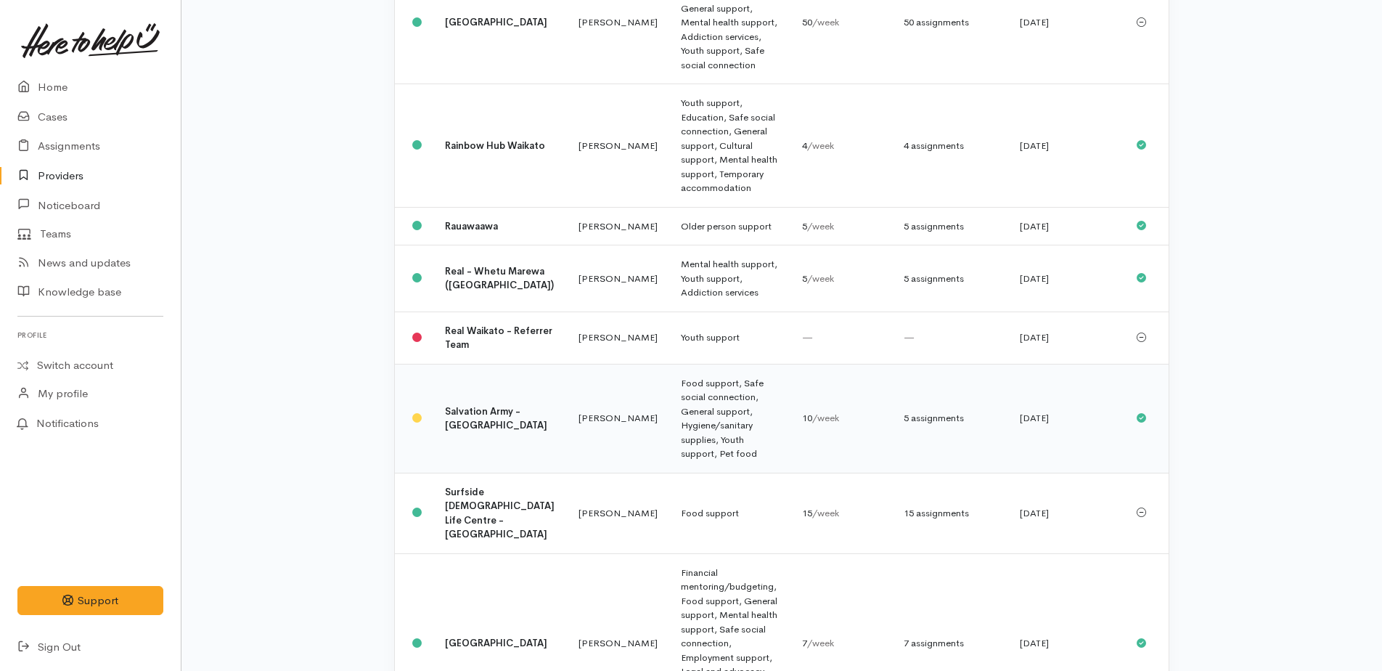
scroll to position [1452, 0]
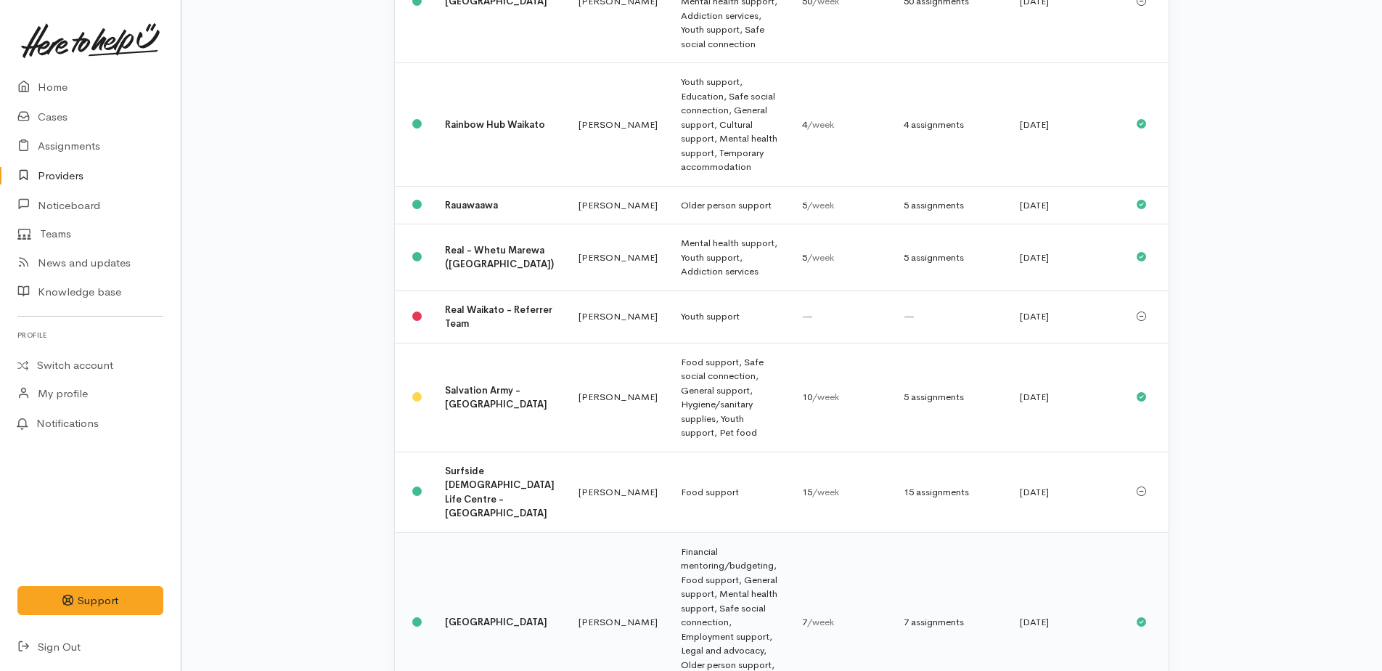
click at [703, 532] on td "Financial mentoring/budgeting, Food support, General support, Mental health sup…" at bounding box center [729, 622] width 121 height 180
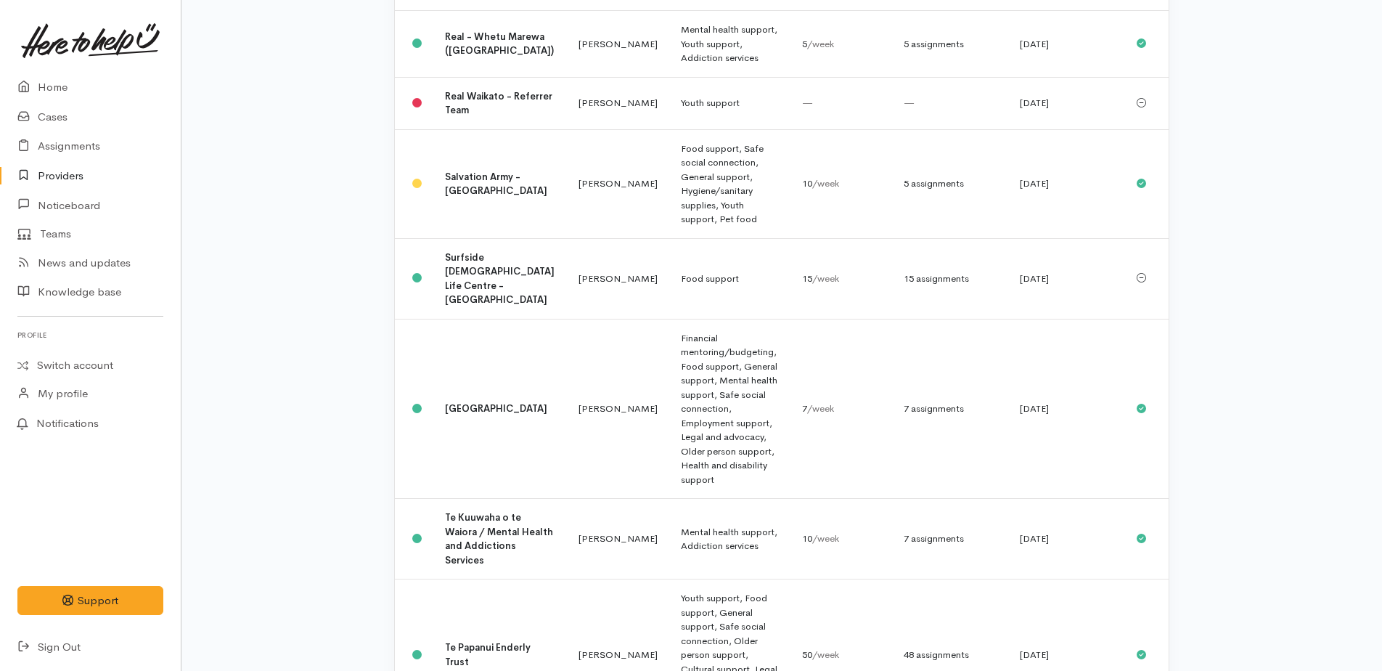
scroll to position [1670, 0]
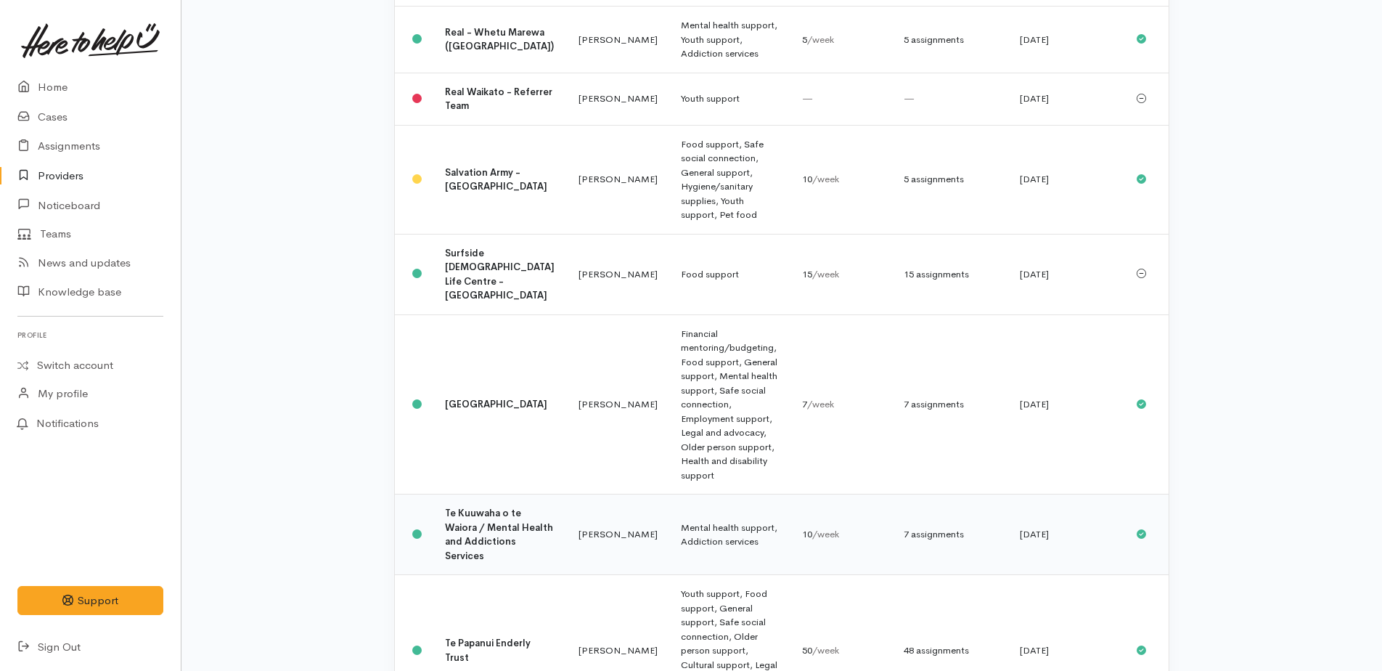
click at [669, 494] on td "Mental health support, Addiction services" at bounding box center [729, 534] width 121 height 81
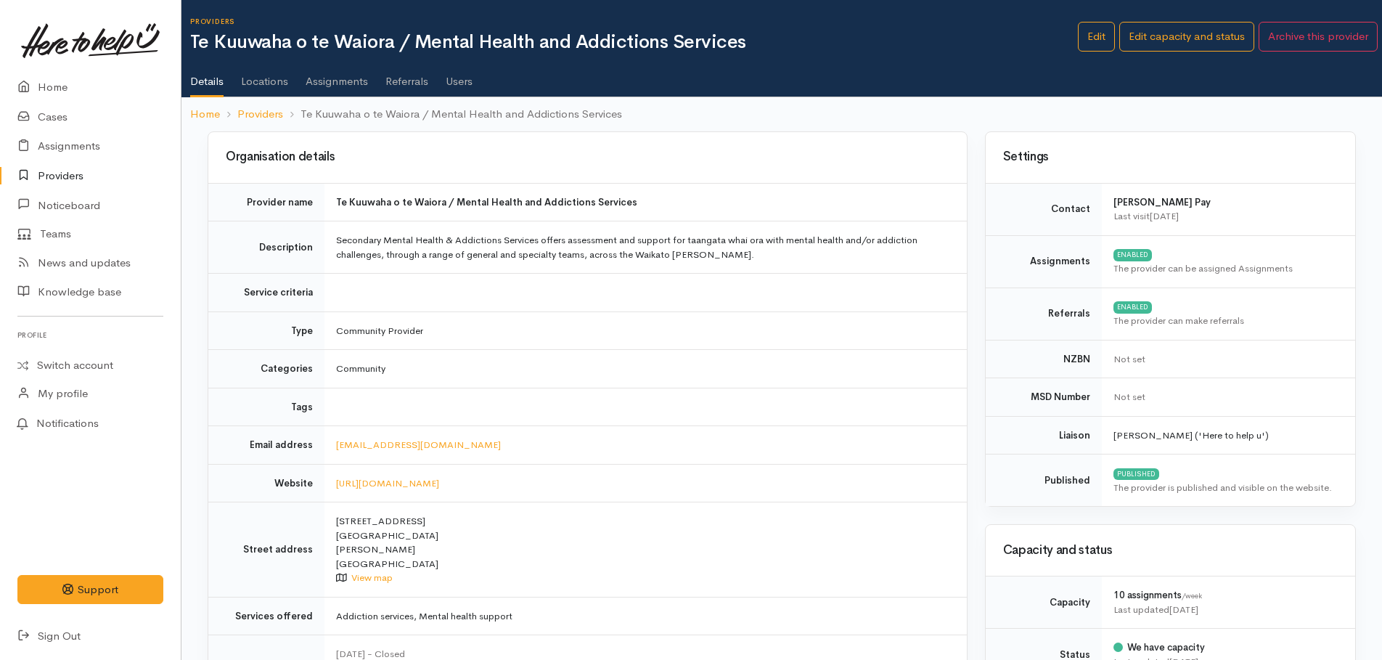
click at [346, 85] on link "Assignments" at bounding box center [337, 76] width 62 height 41
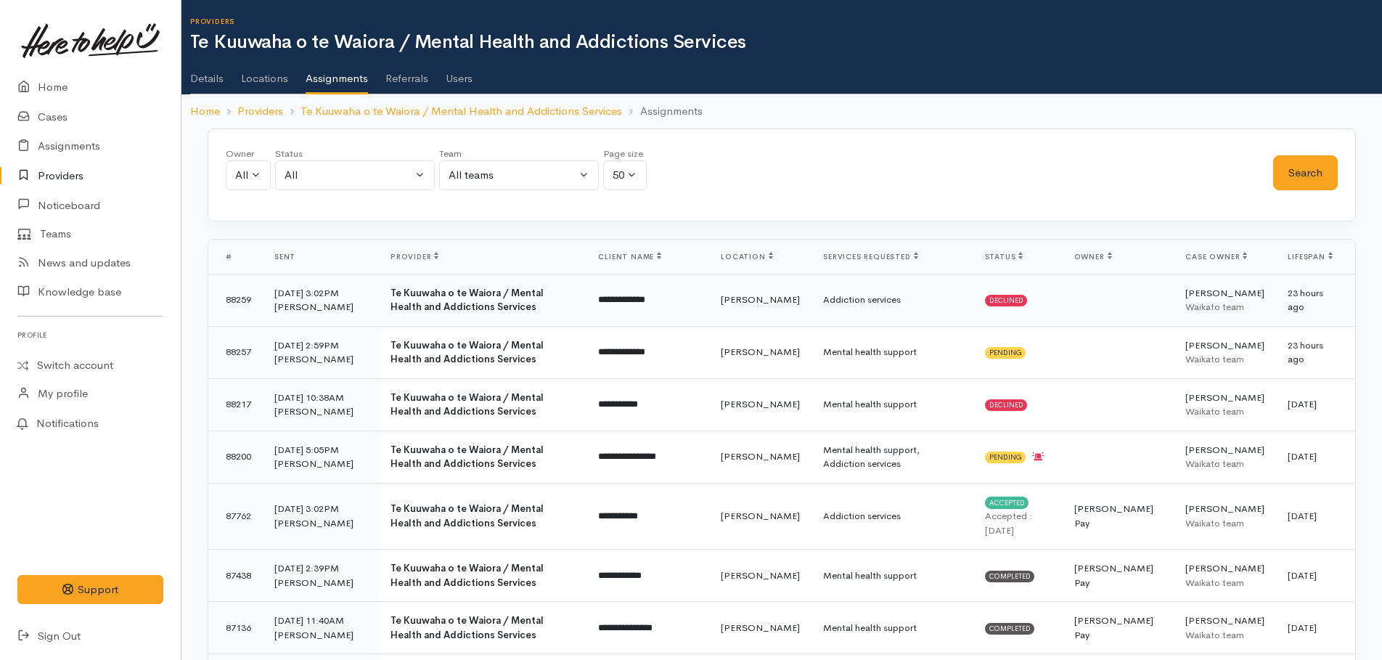
click at [871, 298] on td "Addiction services" at bounding box center [892, 300] width 161 height 52
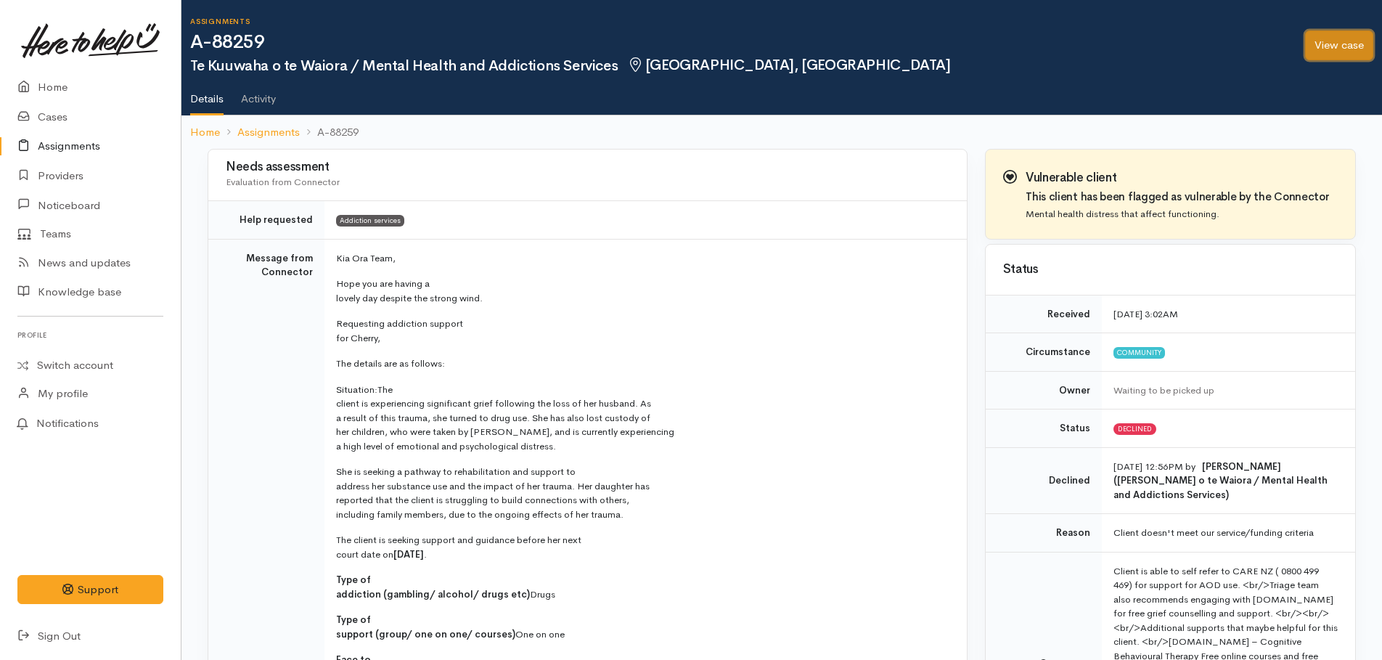
click at [1347, 47] on link "View case" at bounding box center [1339, 45] width 68 height 30
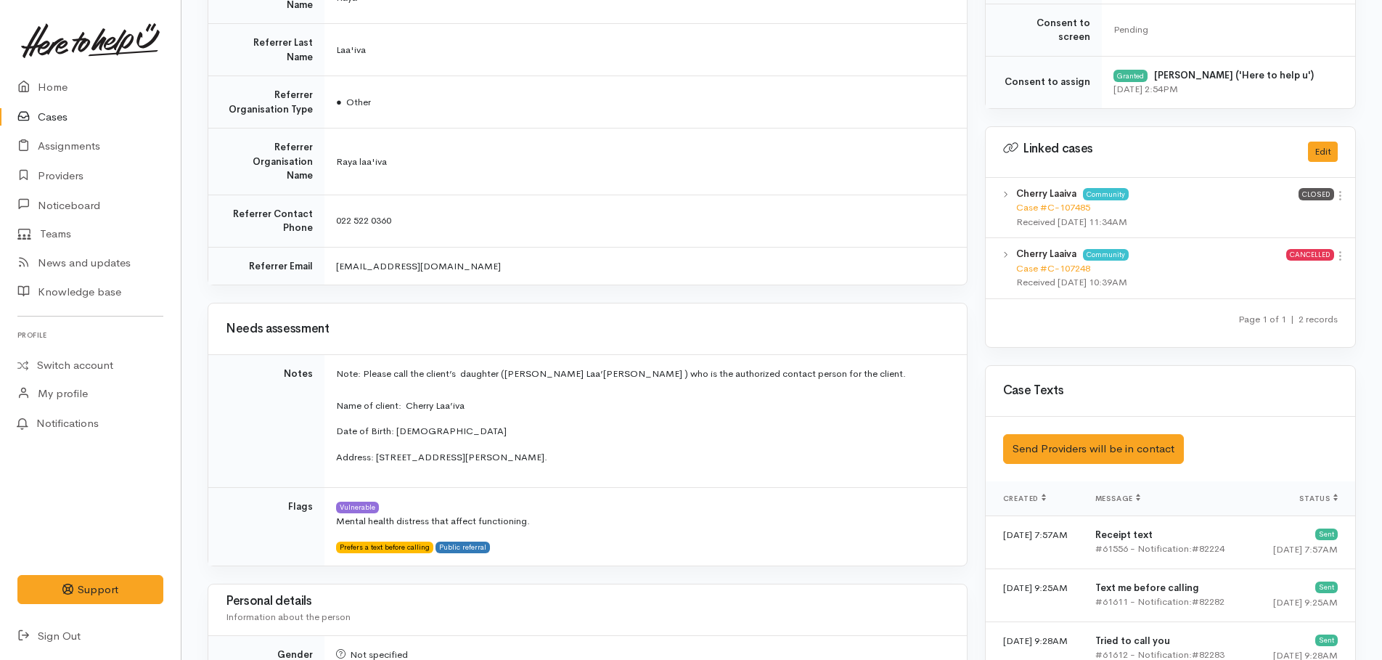
scroll to position [581, 0]
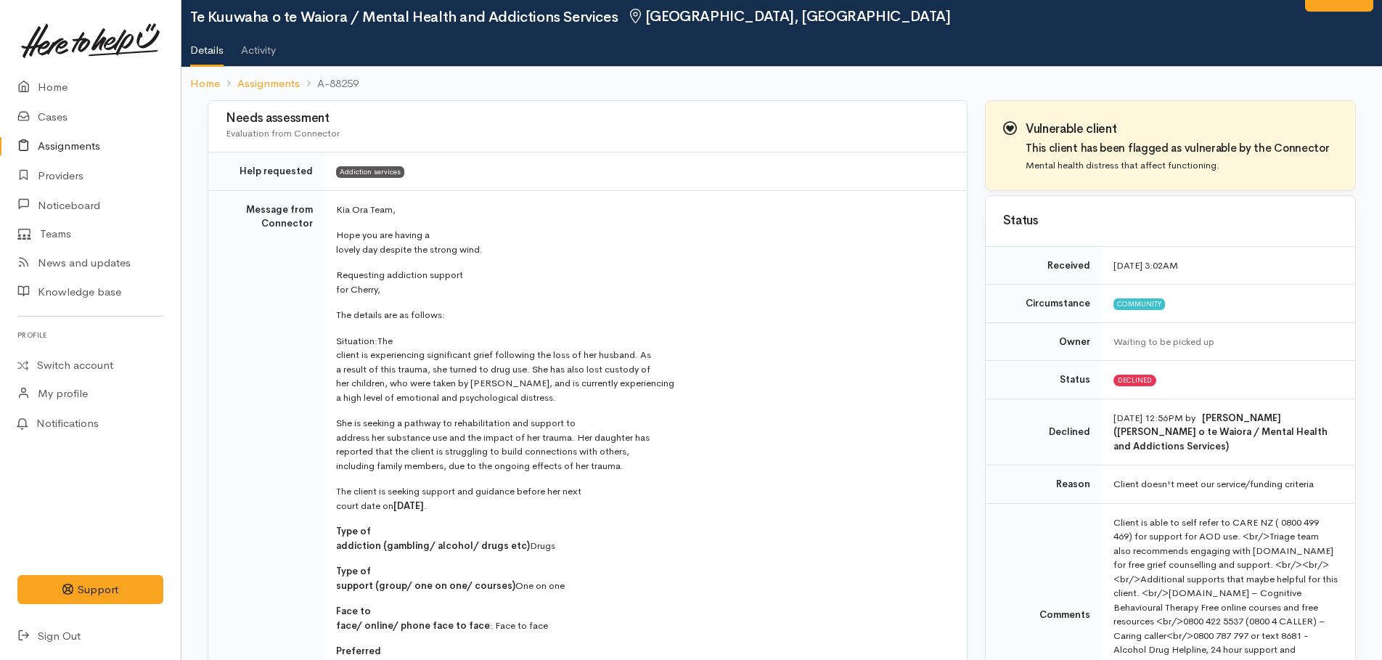
scroll to position [145, 0]
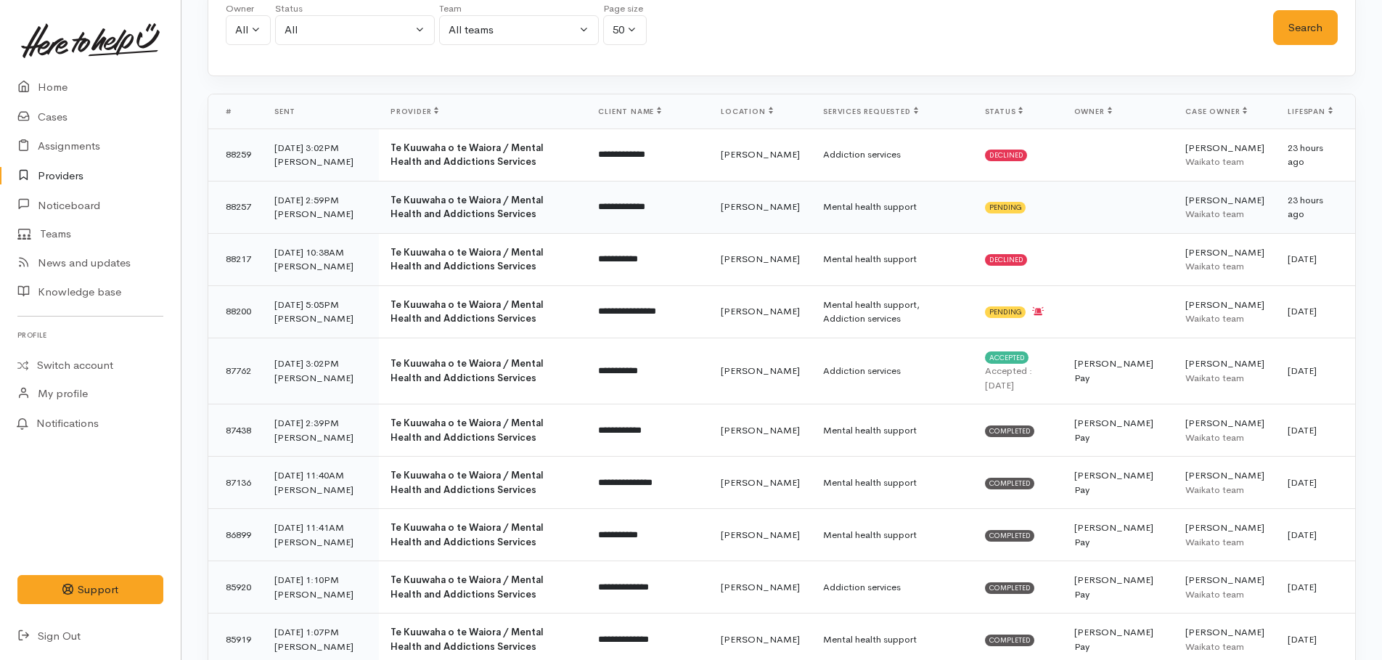
scroll to position [218, 0]
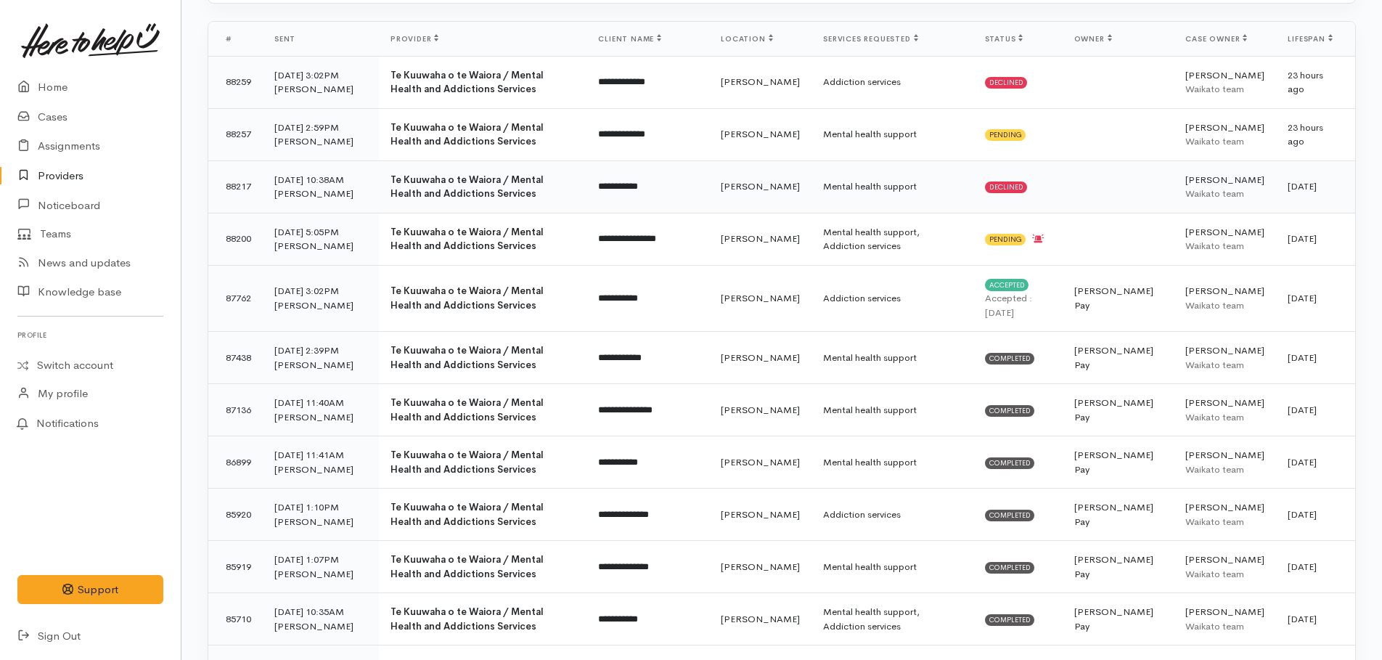
click at [878, 186] on td "Mental health support" at bounding box center [892, 186] width 161 height 52
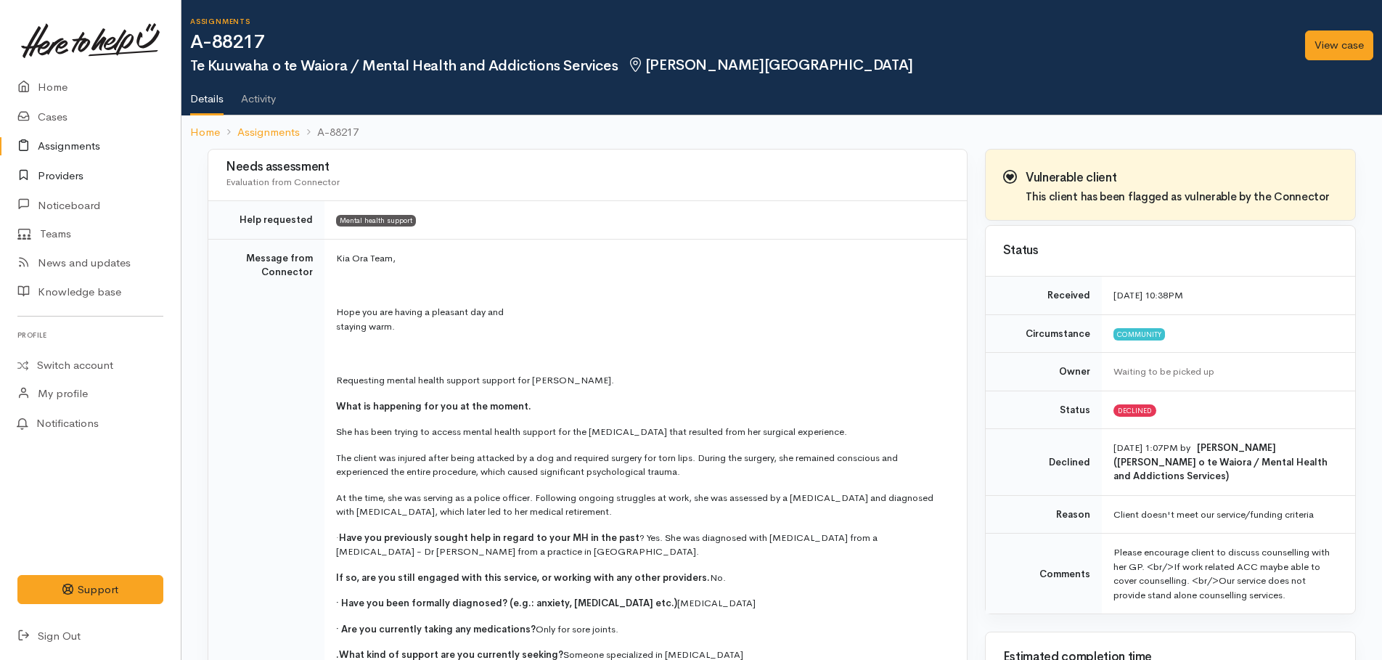
click at [60, 179] on link "Providers" at bounding box center [90, 176] width 181 height 30
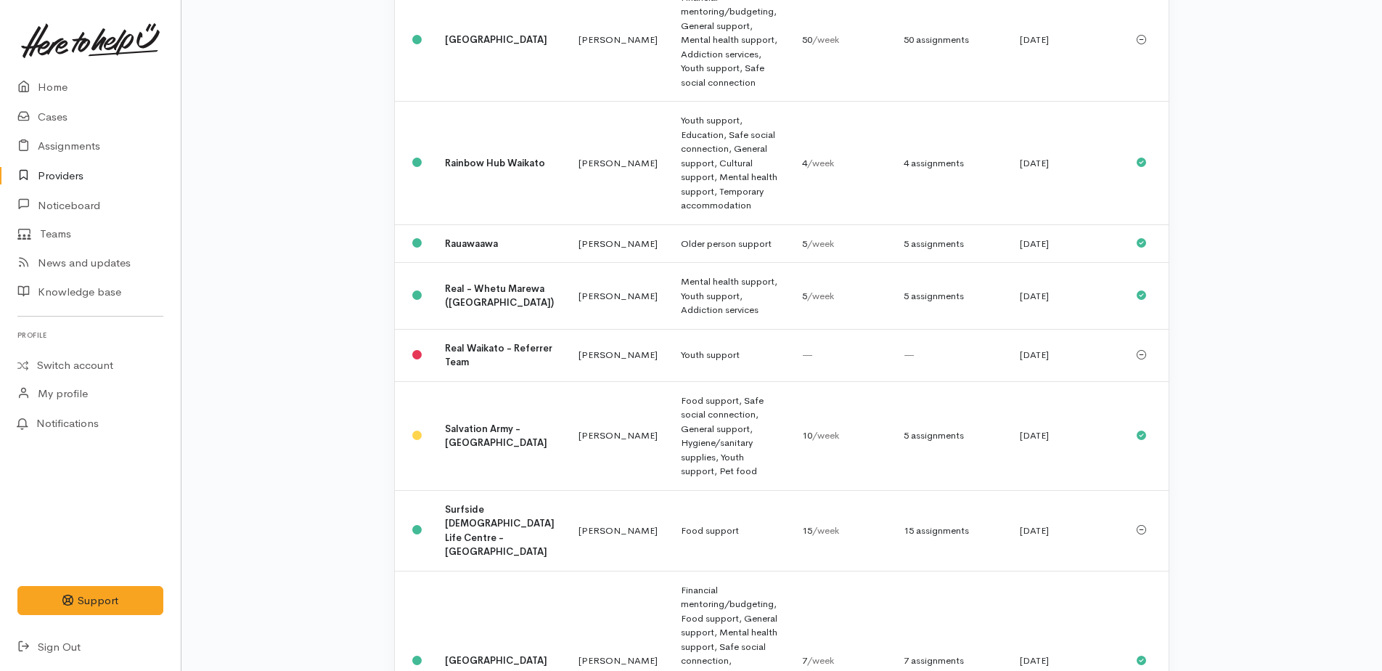
scroll to position [1452, 0]
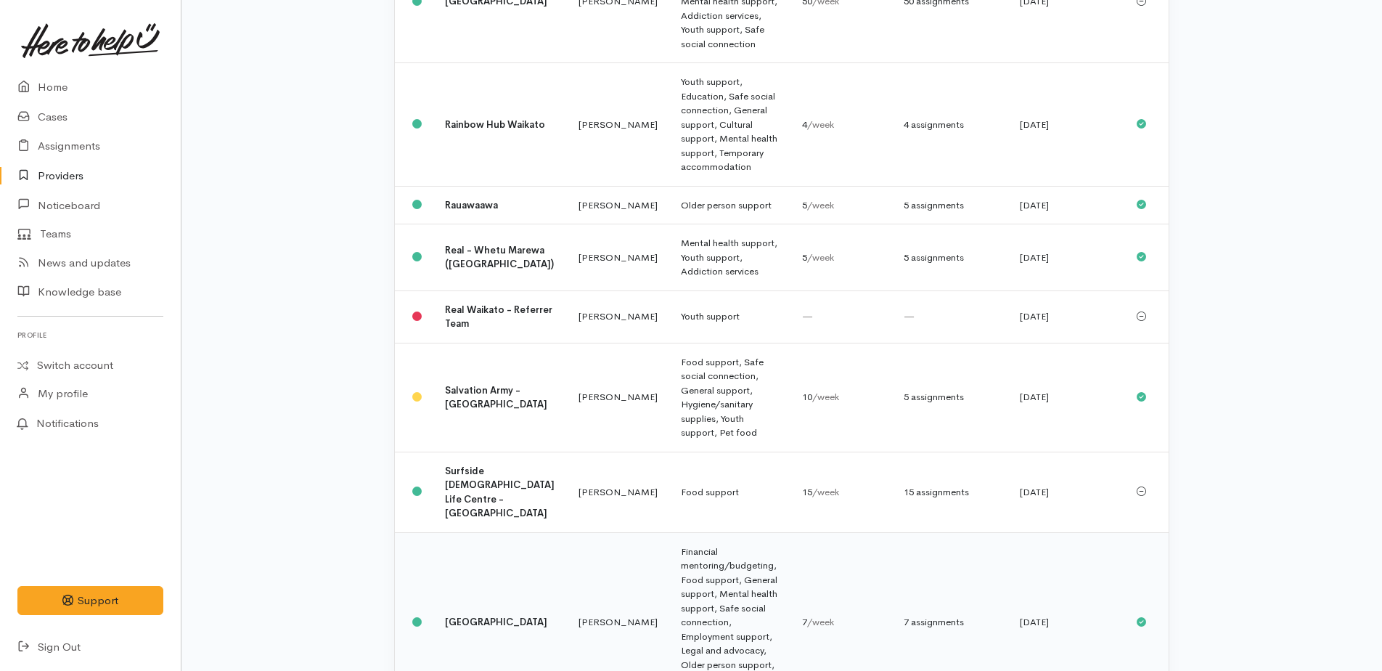
click at [712, 532] on td "Financial mentoring/budgeting, Food support, General support, Mental health sup…" at bounding box center [729, 622] width 121 height 180
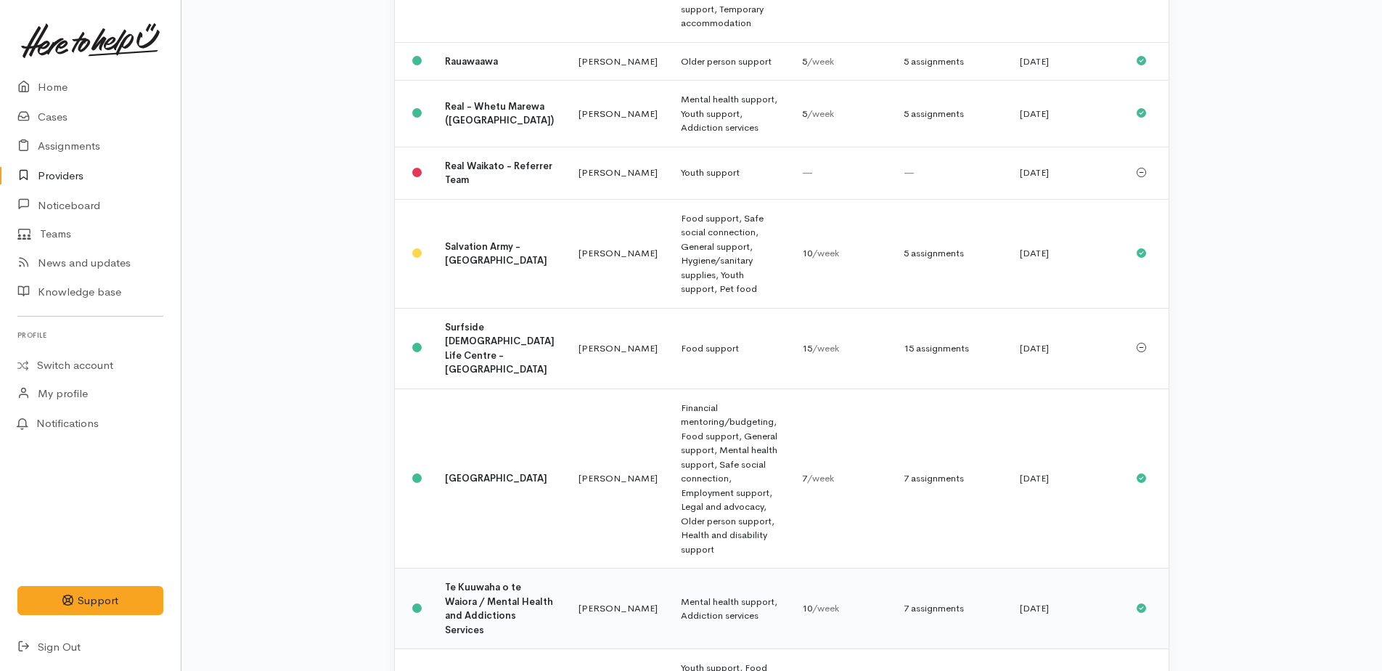
scroll to position [1597, 0]
click at [465, 579] on b "Te Kuuwaha o te Waiora / Mental Health and Addictions Services" at bounding box center [499, 606] width 108 height 55
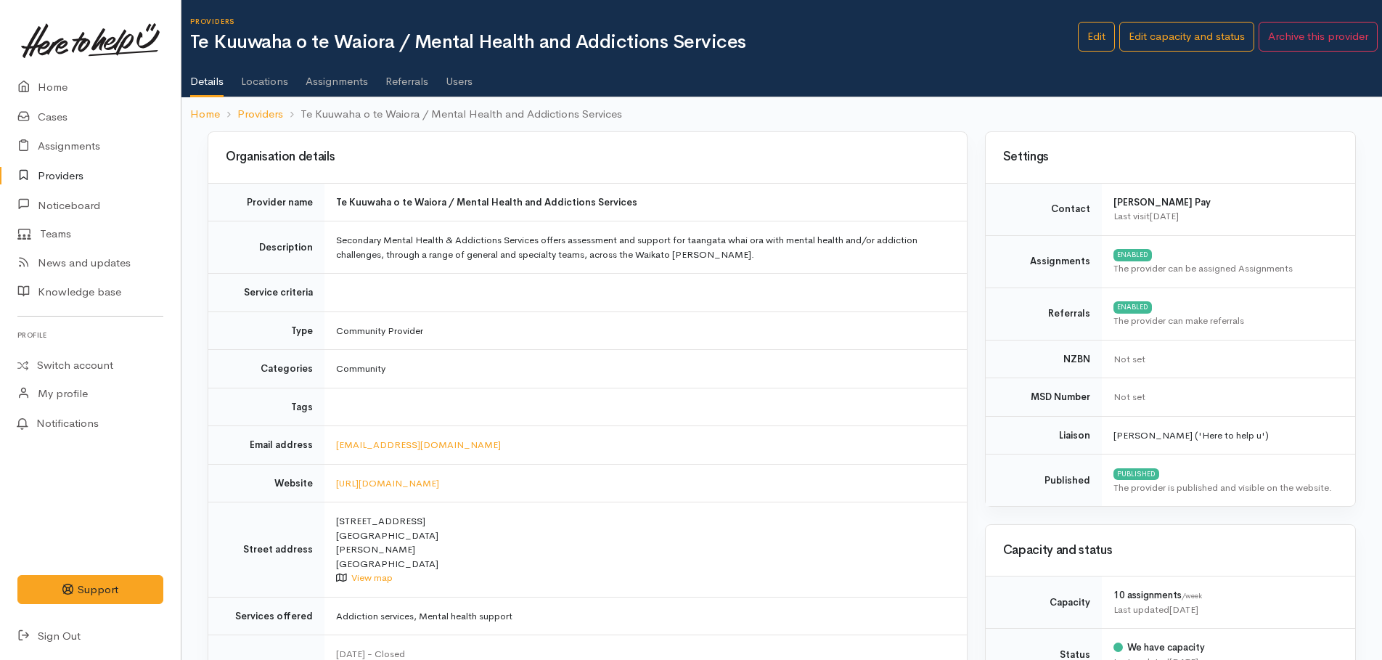
click at [324, 83] on link "Assignments" at bounding box center [337, 76] width 62 height 41
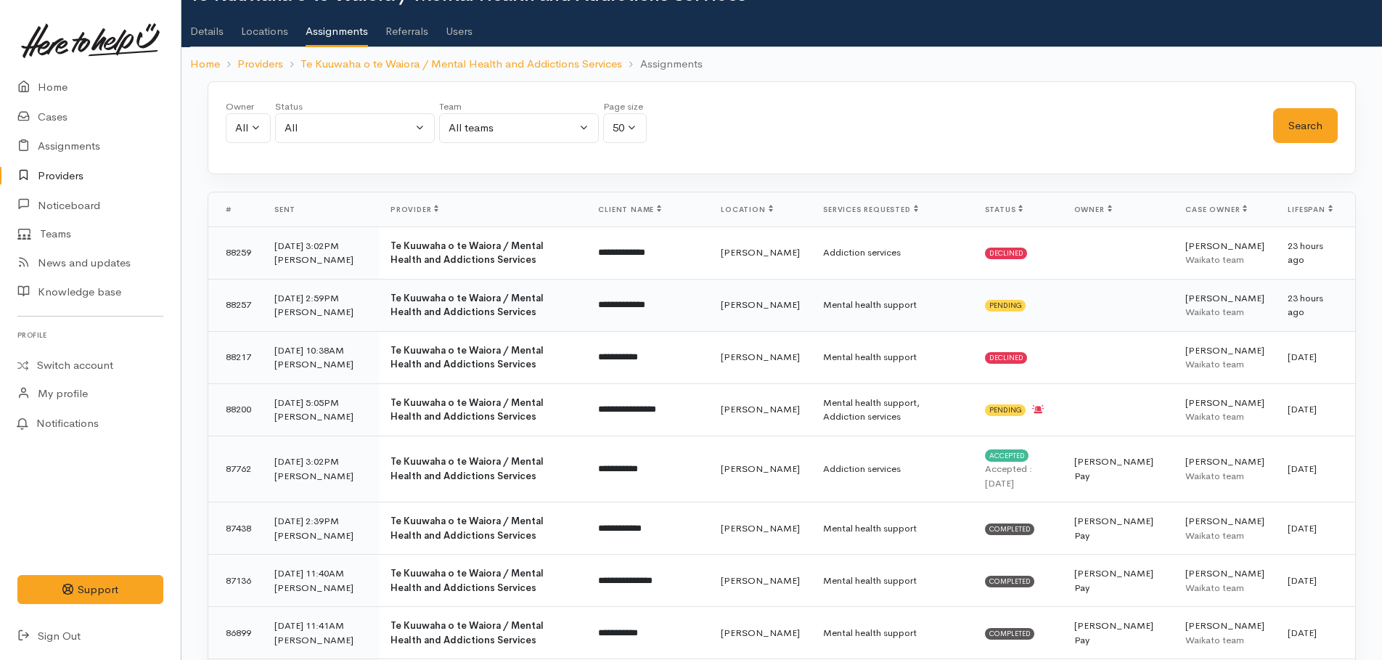
scroll to position [73, 0]
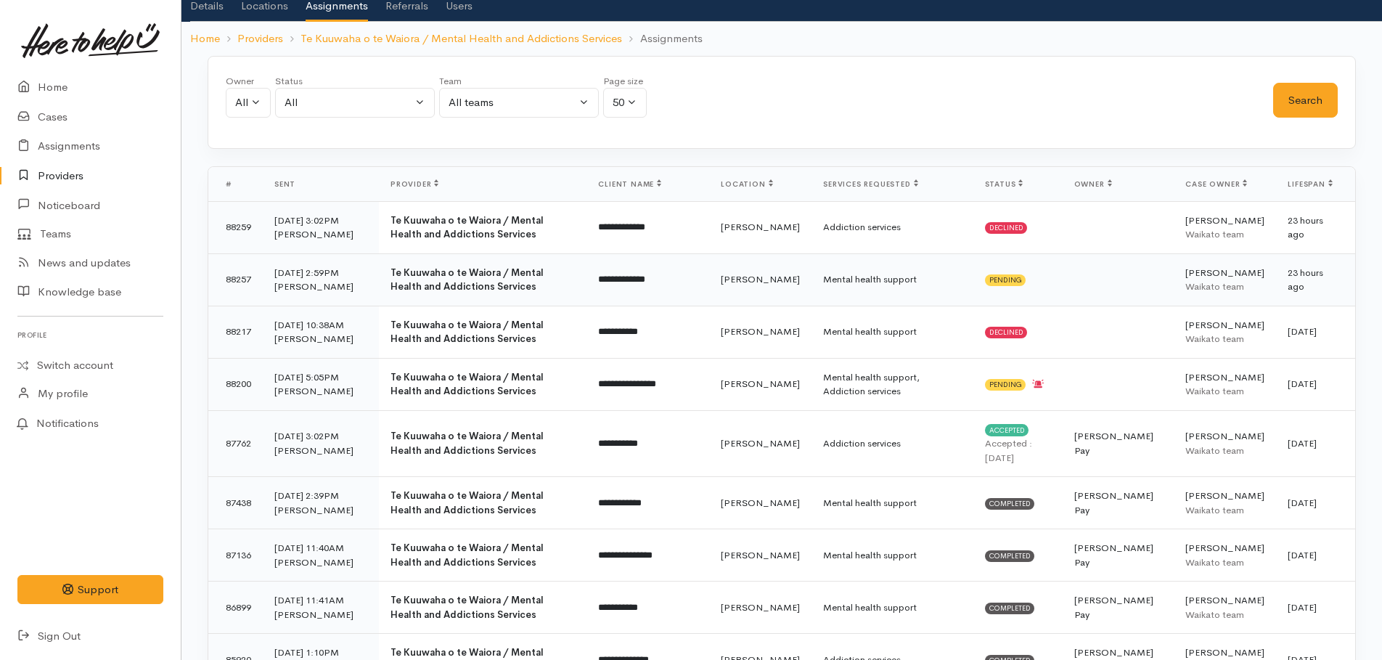
click at [859, 281] on td "Mental health support" at bounding box center [892, 279] width 161 height 52
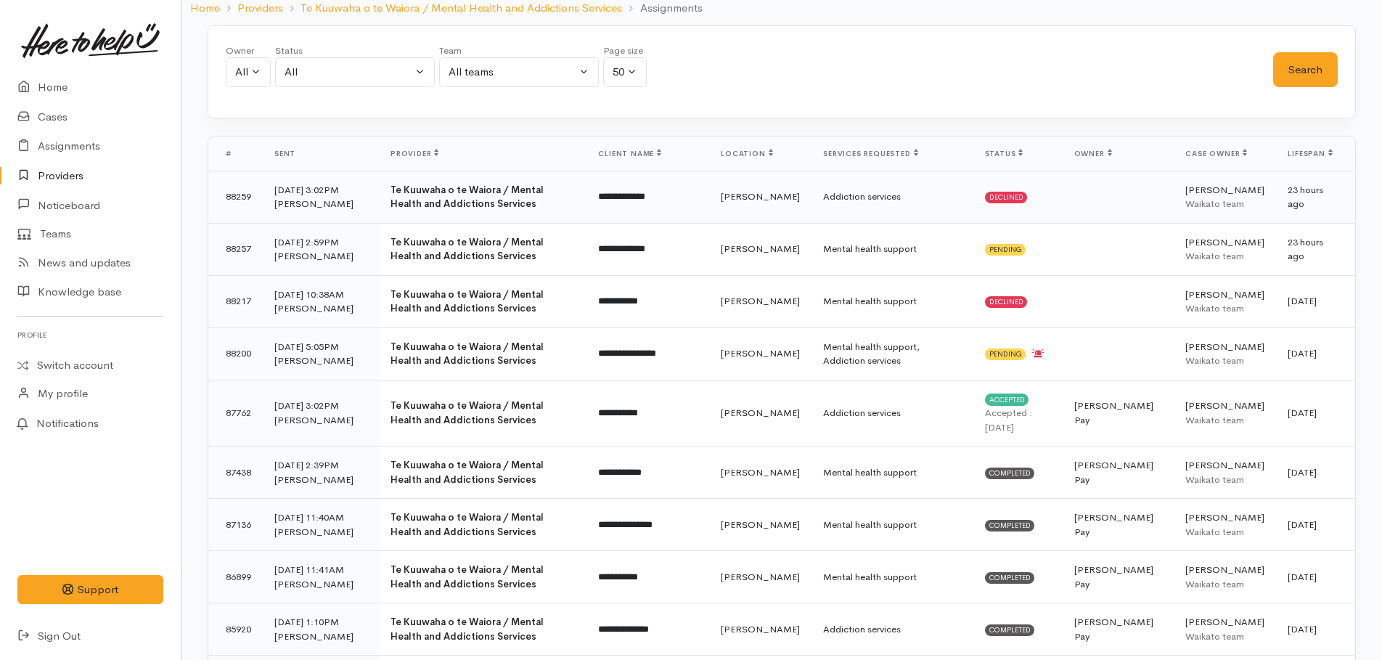
scroll to position [127, 0]
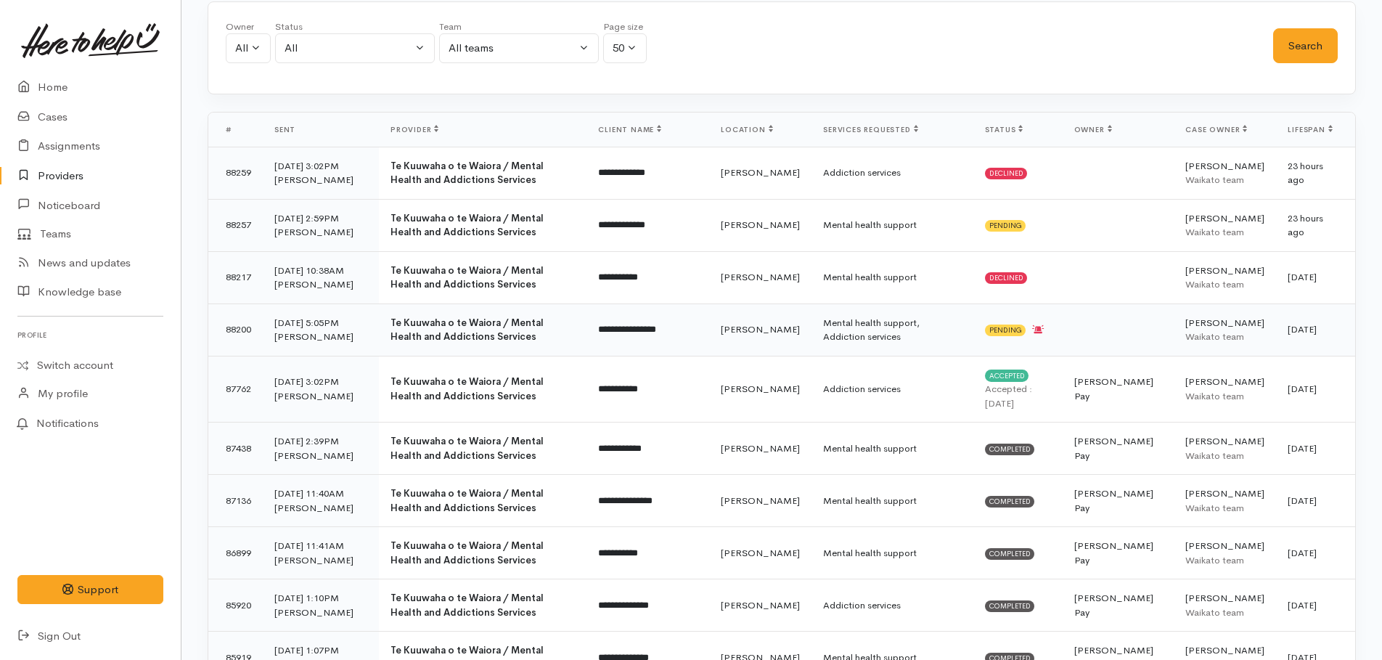
click at [515, 322] on b "Te Kuuwaha o te Waiora / Mental Health and Addictions Services" at bounding box center [467, 329] width 153 height 27
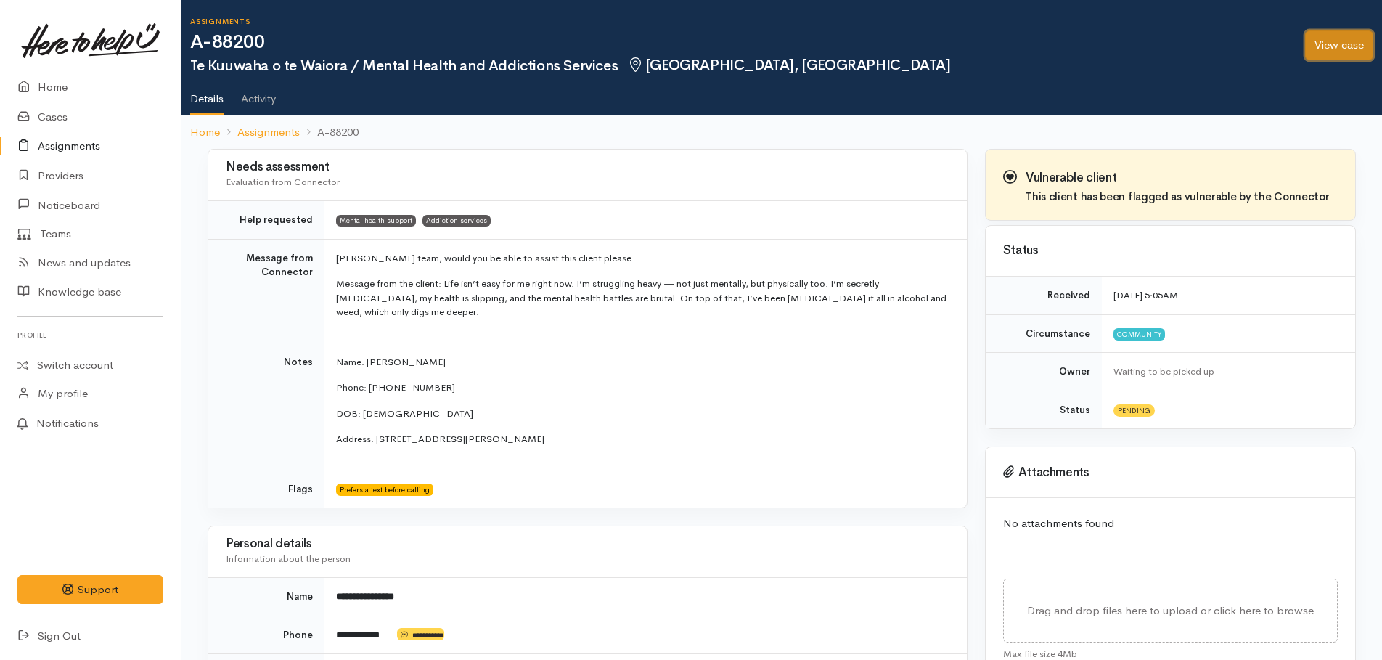
click at [1339, 49] on link "View case" at bounding box center [1339, 45] width 68 height 30
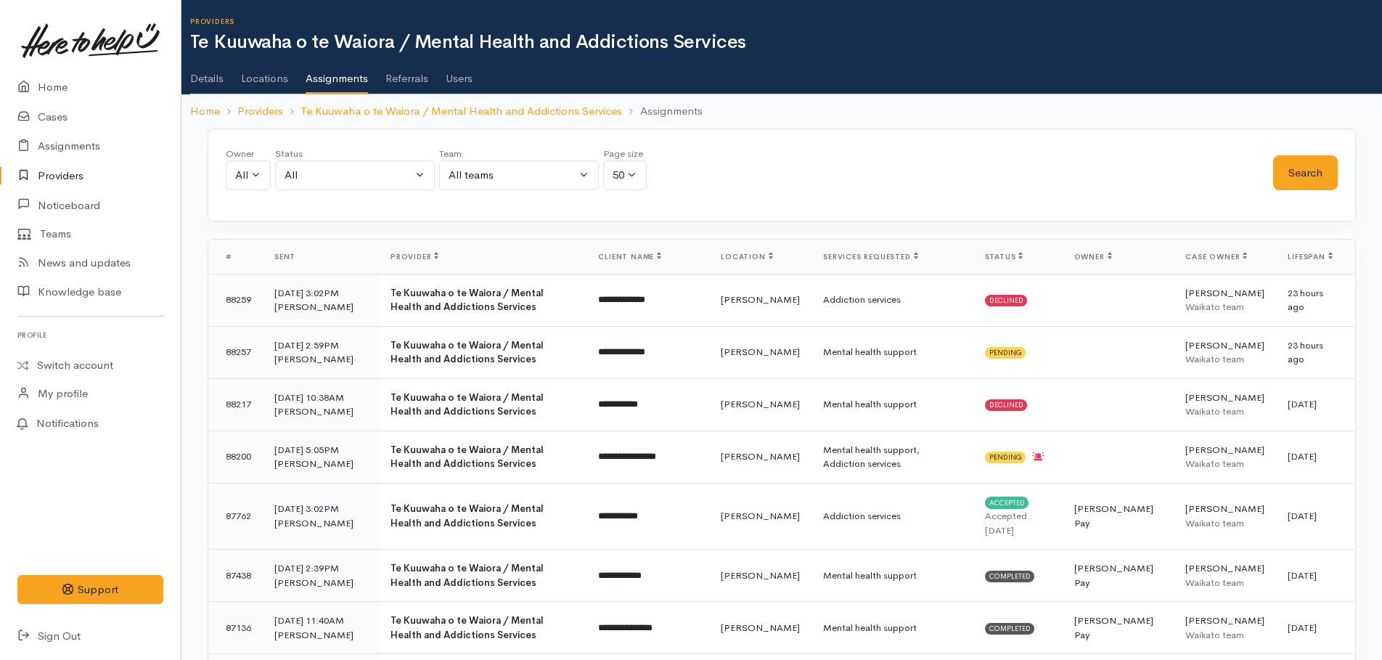
scroll to position [127, 0]
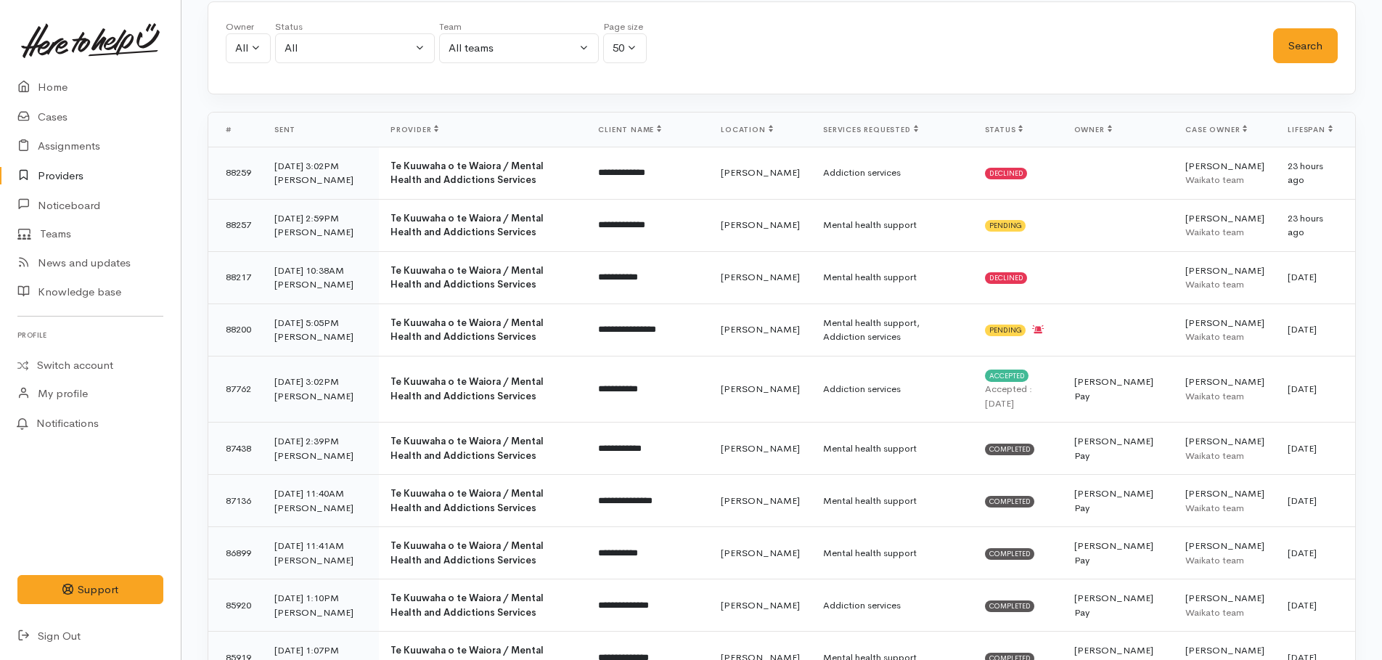
click at [62, 175] on link "Providers" at bounding box center [90, 176] width 181 height 30
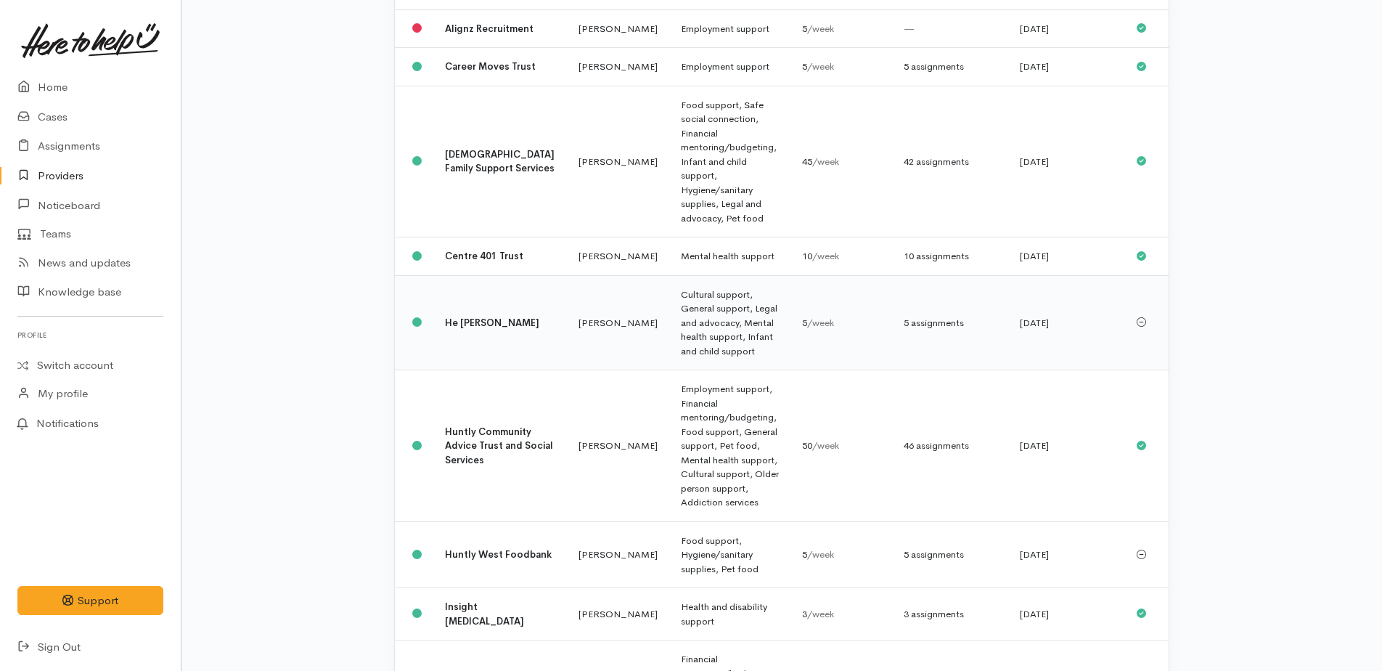
scroll to position [436, 0]
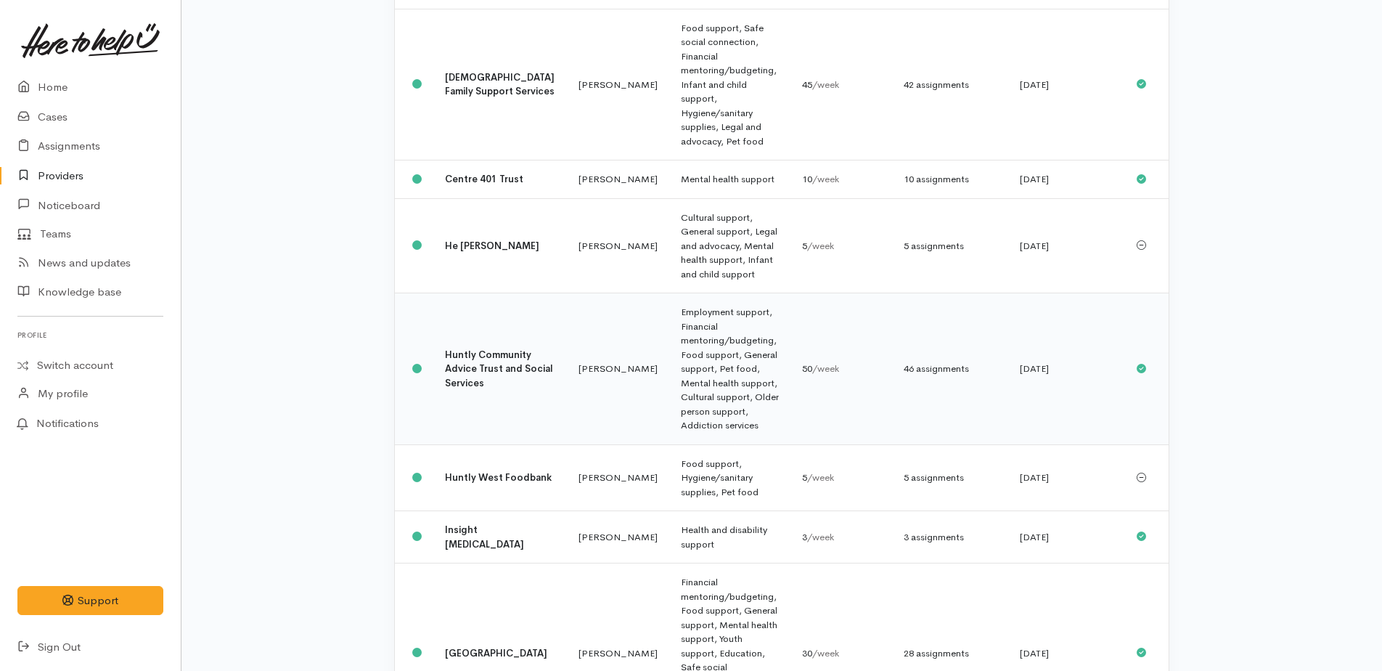
click at [929, 362] on div "46 assignments" at bounding box center [950, 369] width 93 height 15
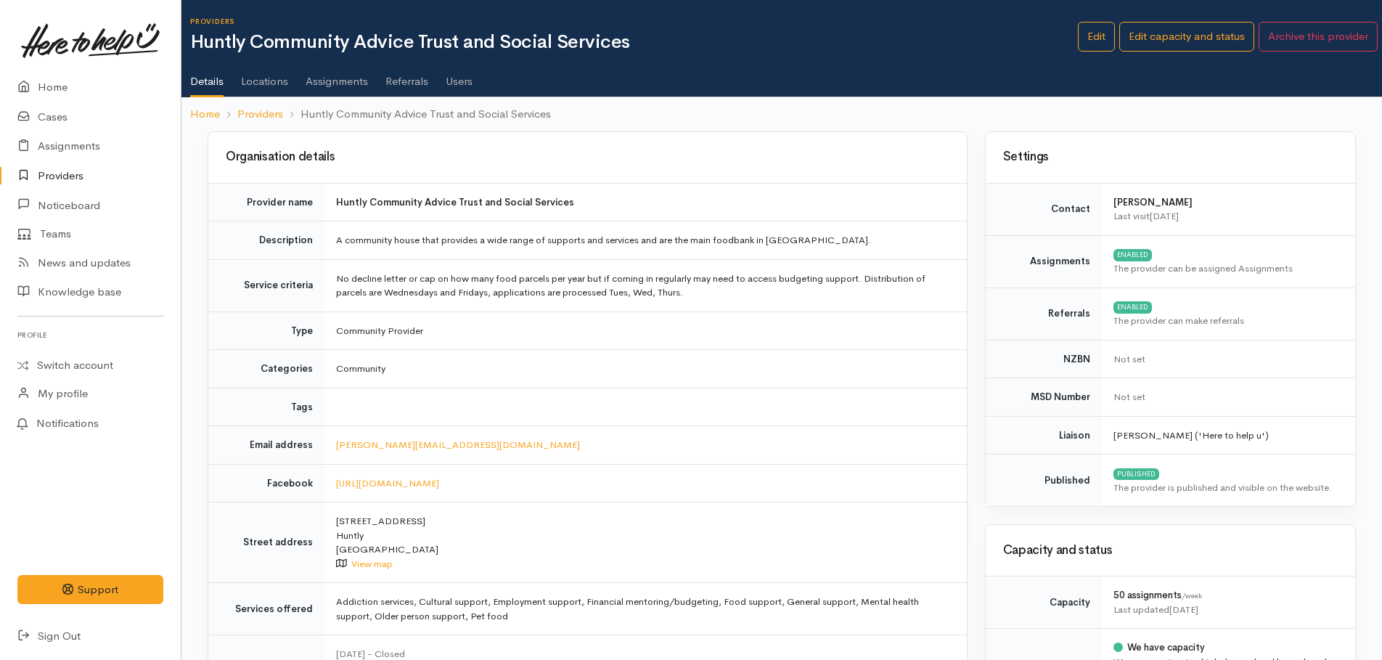
click at [335, 80] on link "Assignments" at bounding box center [337, 76] width 62 height 41
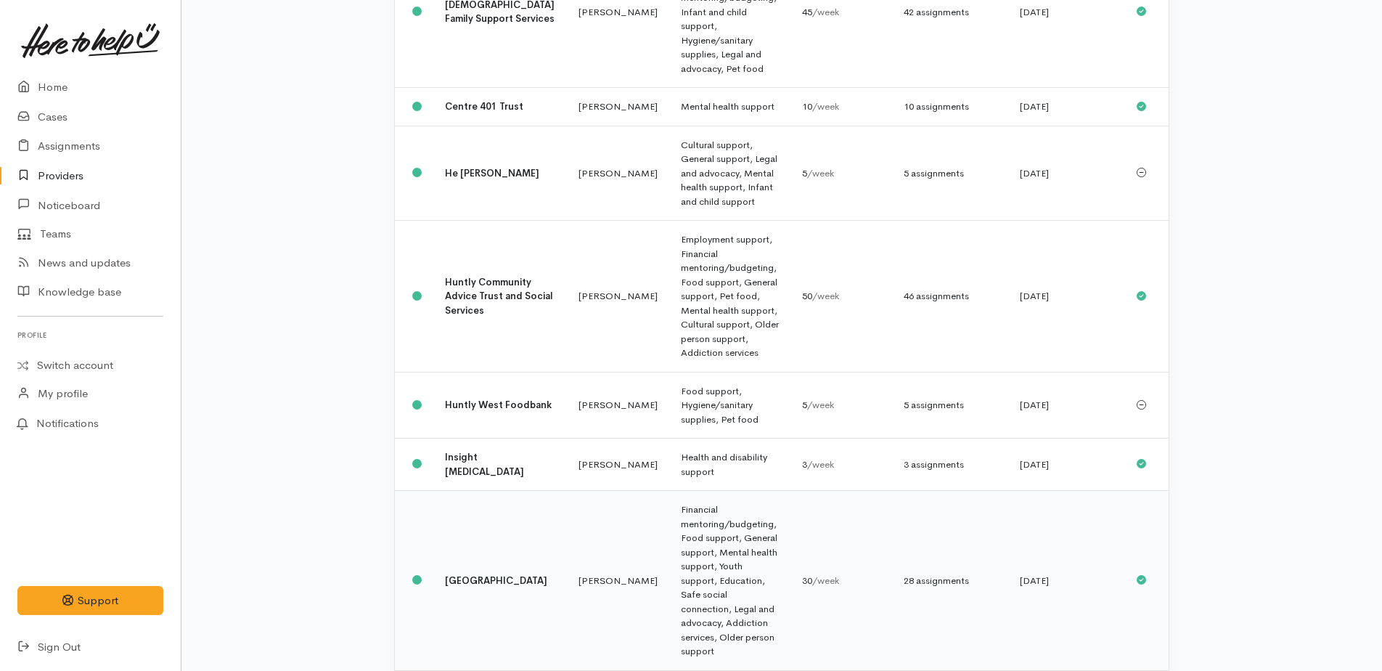
scroll to position [581, 0]
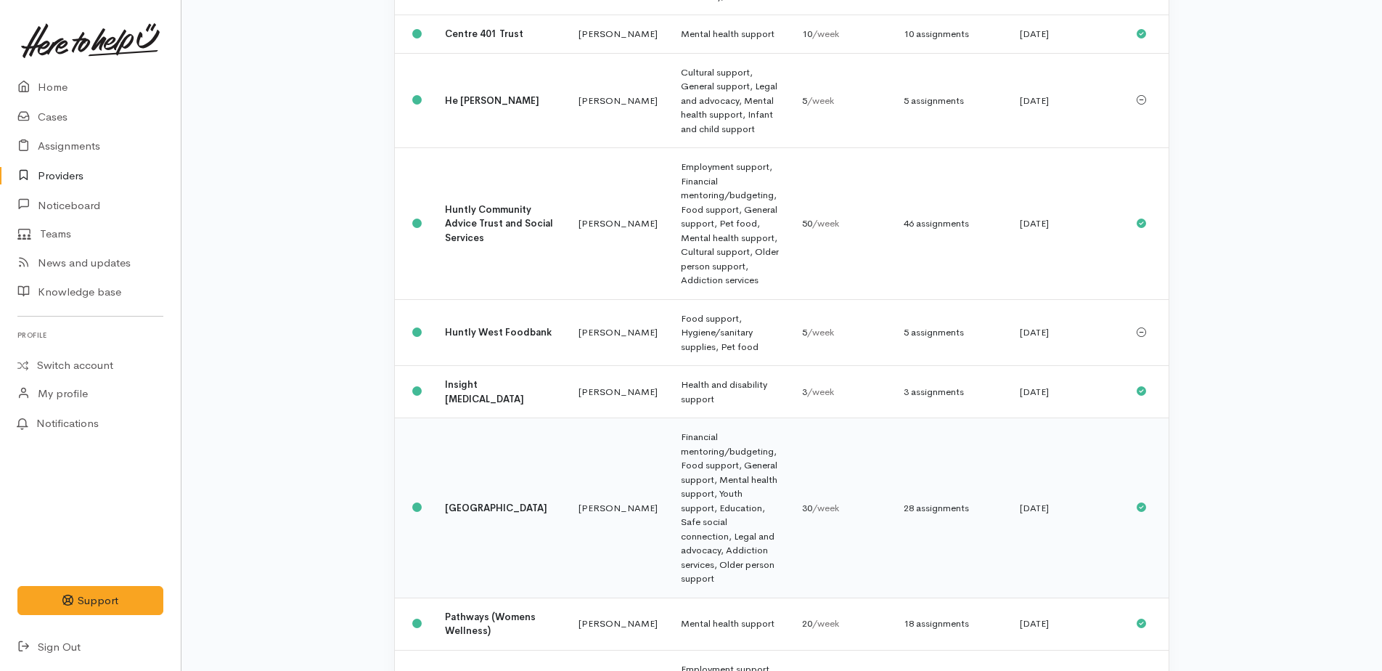
click at [700, 418] on td "Financial mentoring/budgeting, Food support, General support, Mental health sup…" at bounding box center [729, 508] width 121 height 180
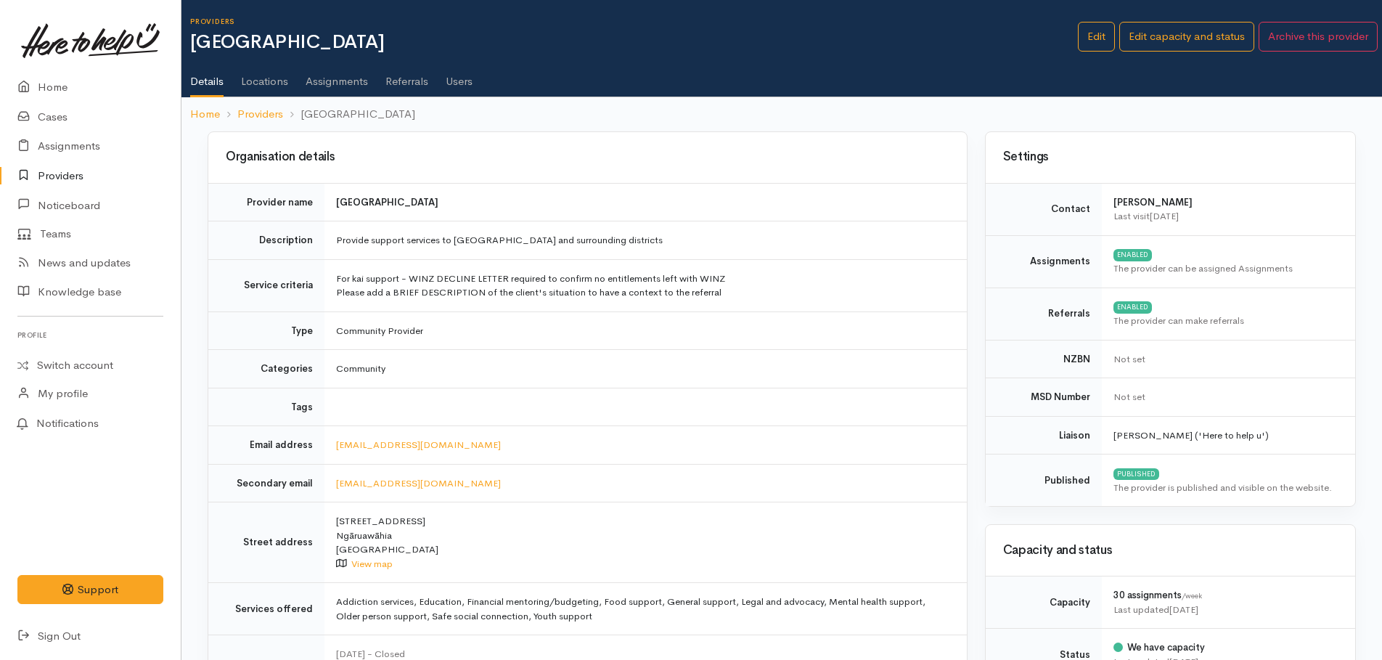
click at [327, 83] on link "Assignments" at bounding box center [337, 76] width 62 height 41
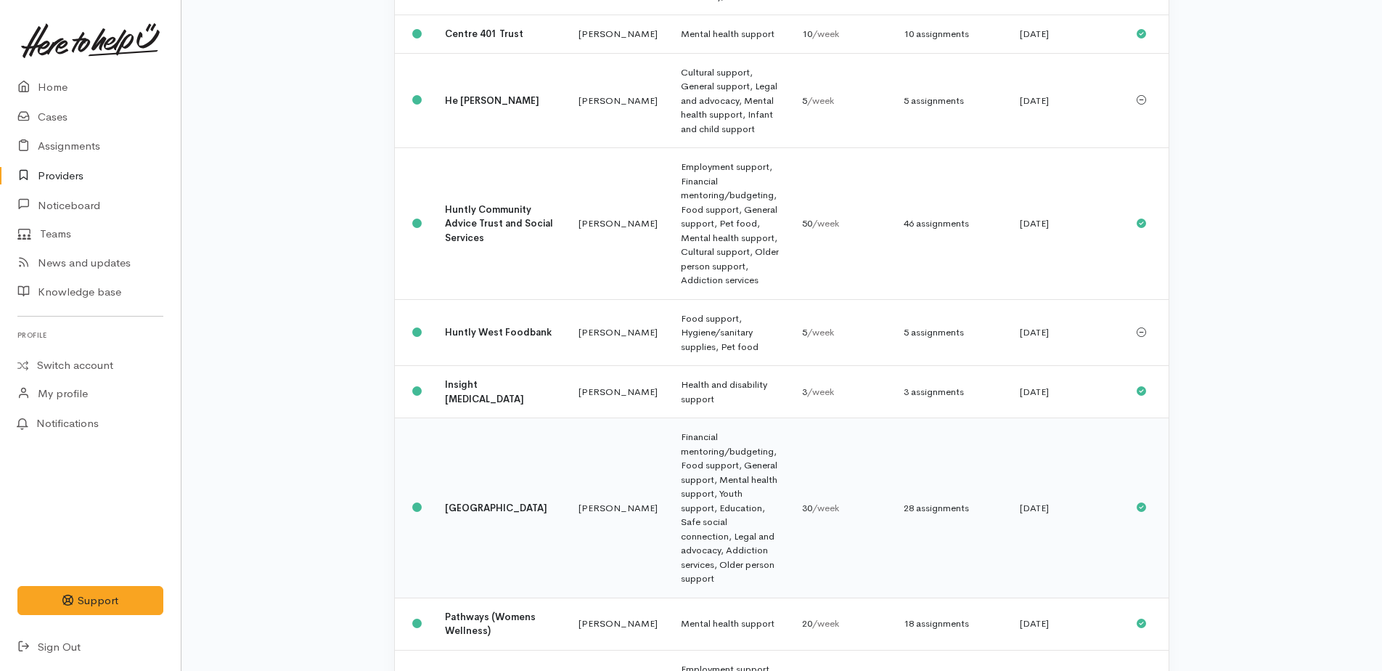
scroll to position [653, 0]
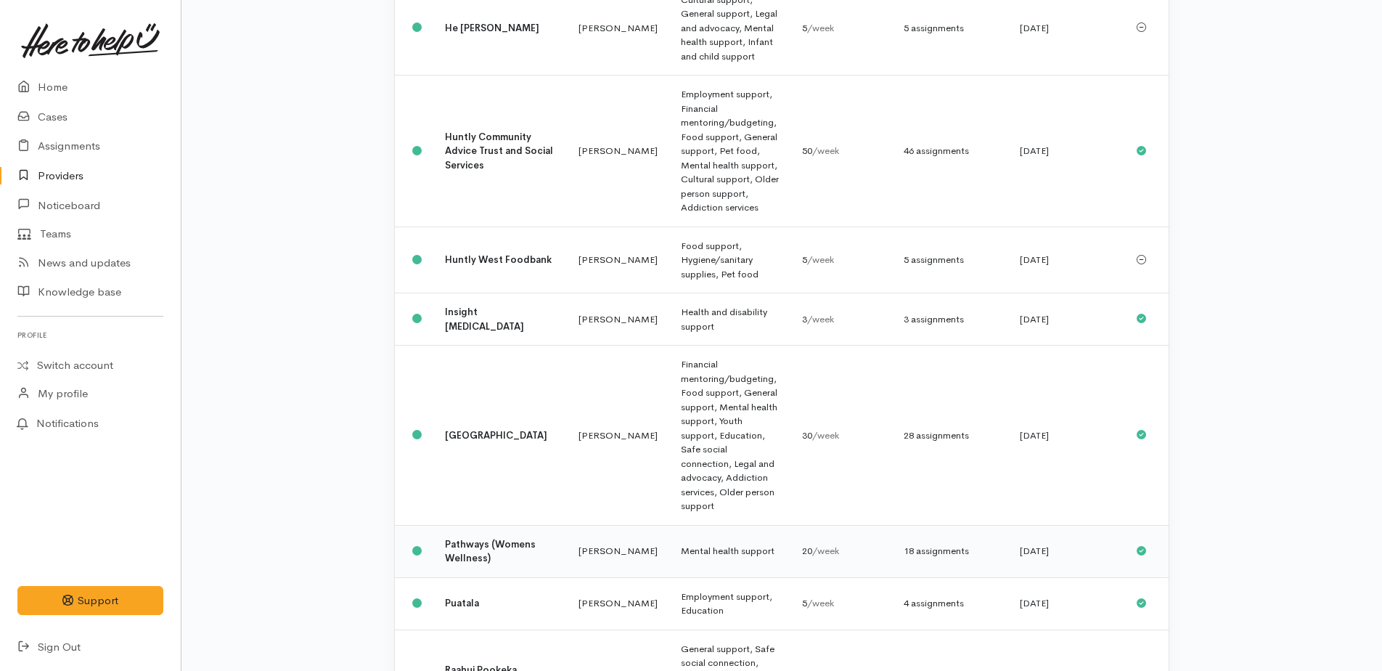
click at [695, 525] on td "Mental health support" at bounding box center [729, 551] width 121 height 52
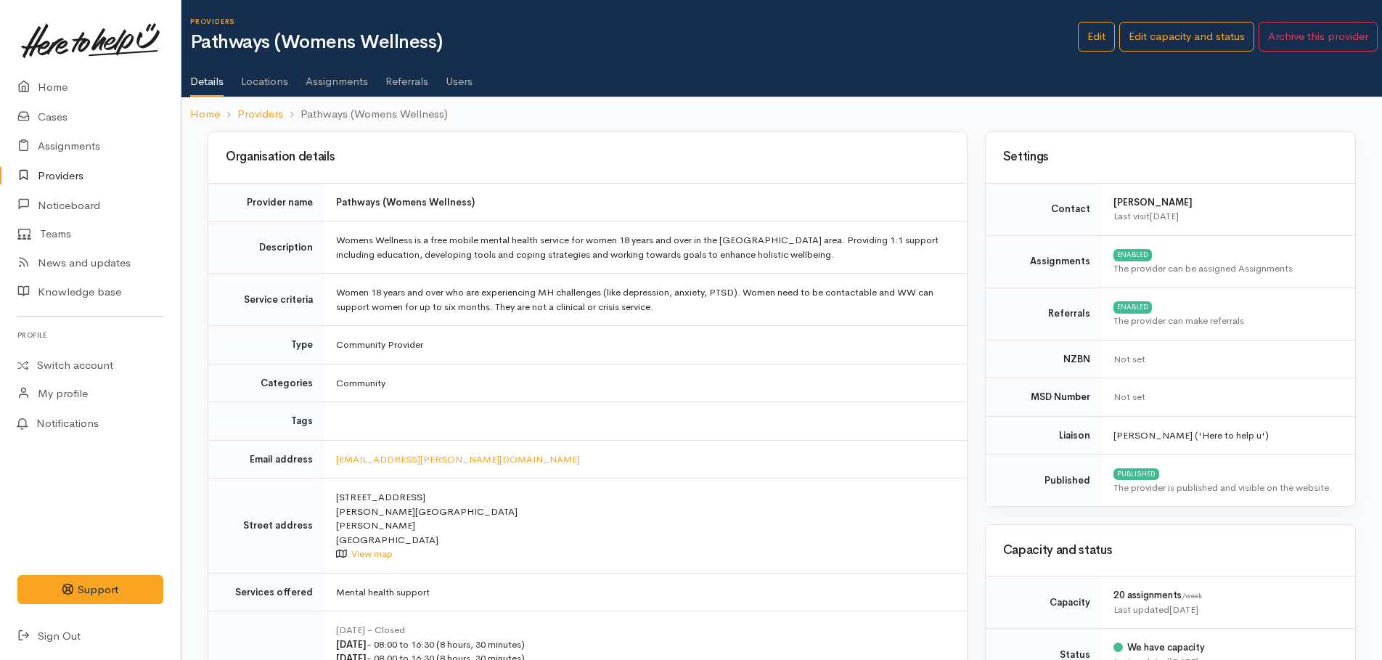
click at [337, 77] on link "Assignments" at bounding box center [337, 76] width 62 height 41
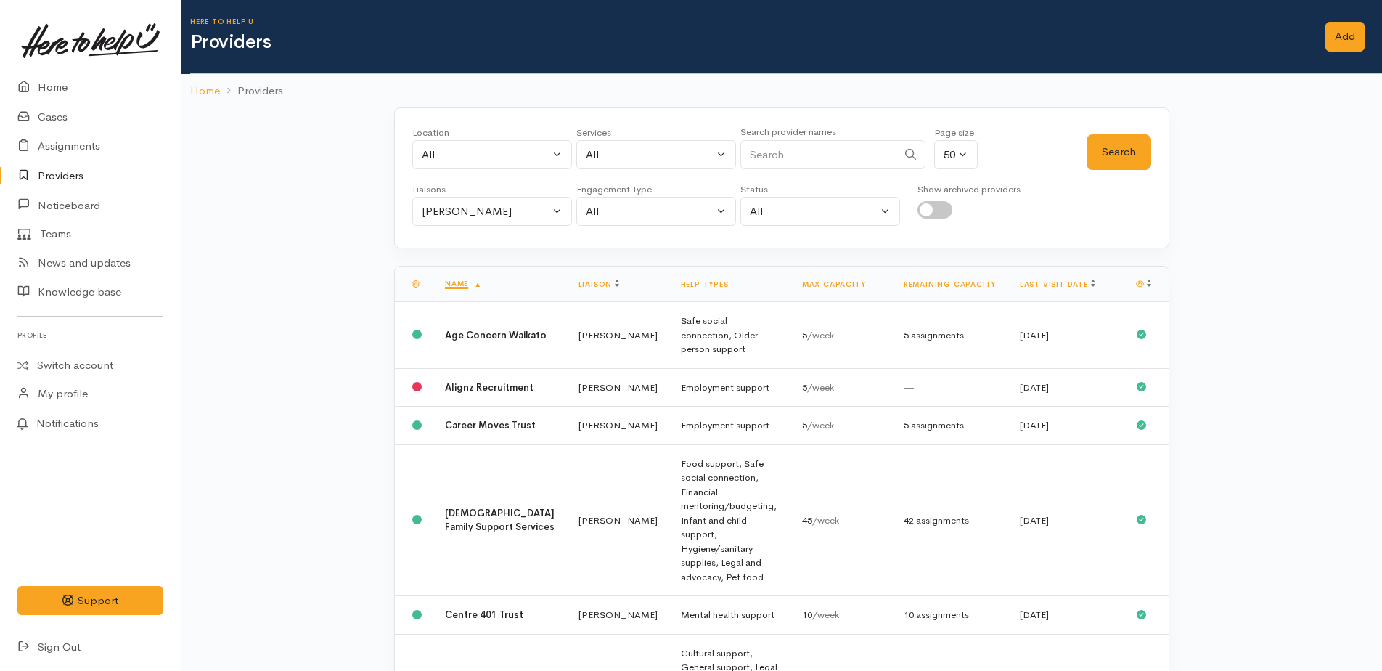
scroll to position [653, 0]
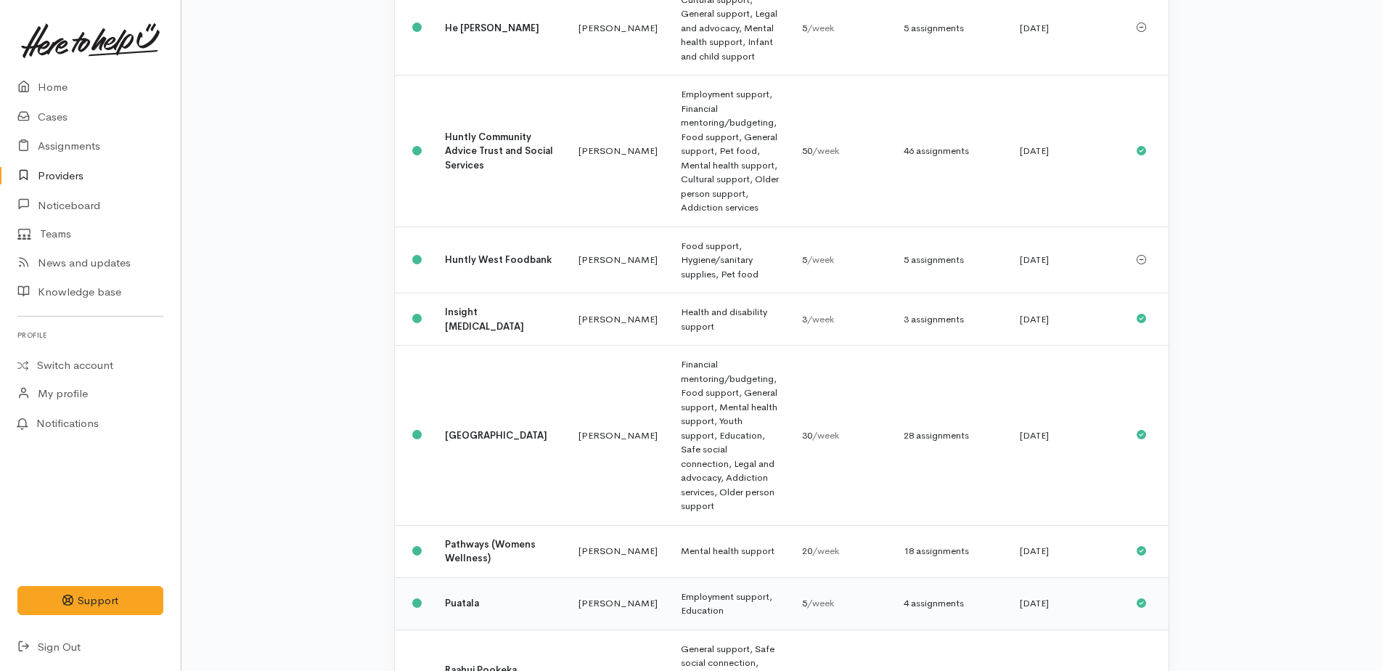
click at [721, 577] on td "Employment support, Education" at bounding box center [729, 603] width 121 height 52
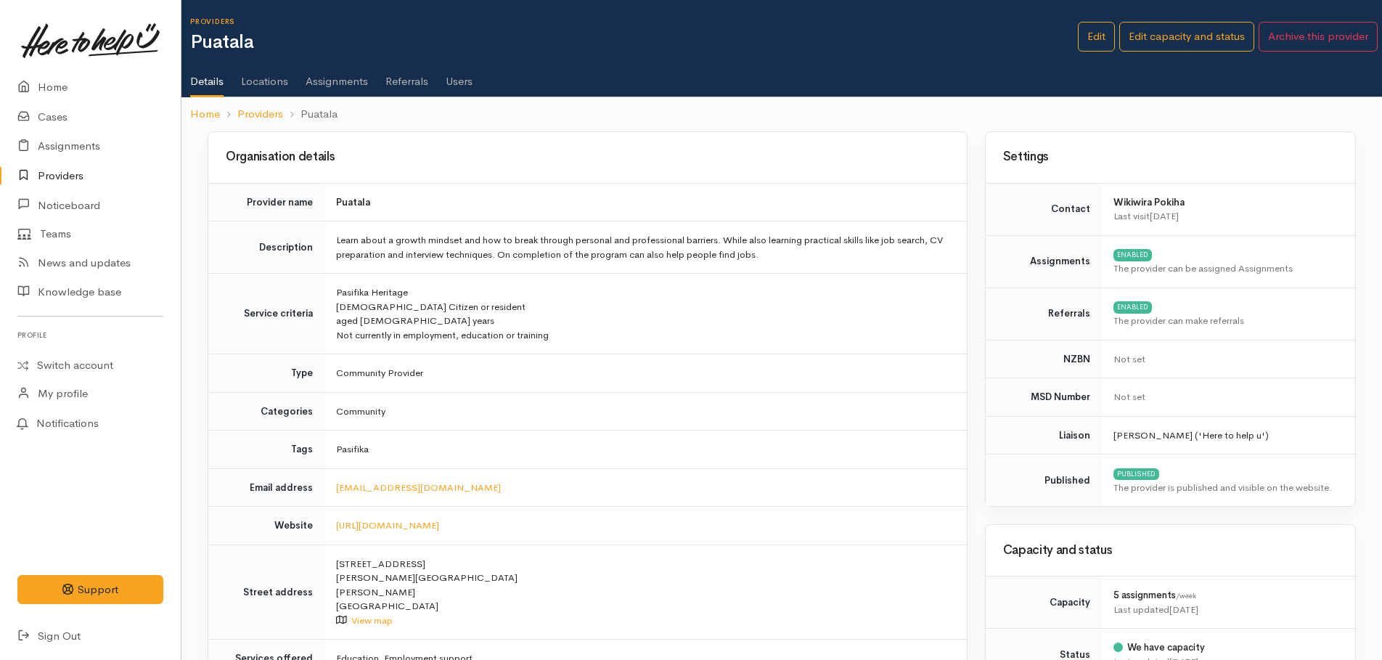
click at [327, 79] on link "Assignments" at bounding box center [337, 76] width 62 height 41
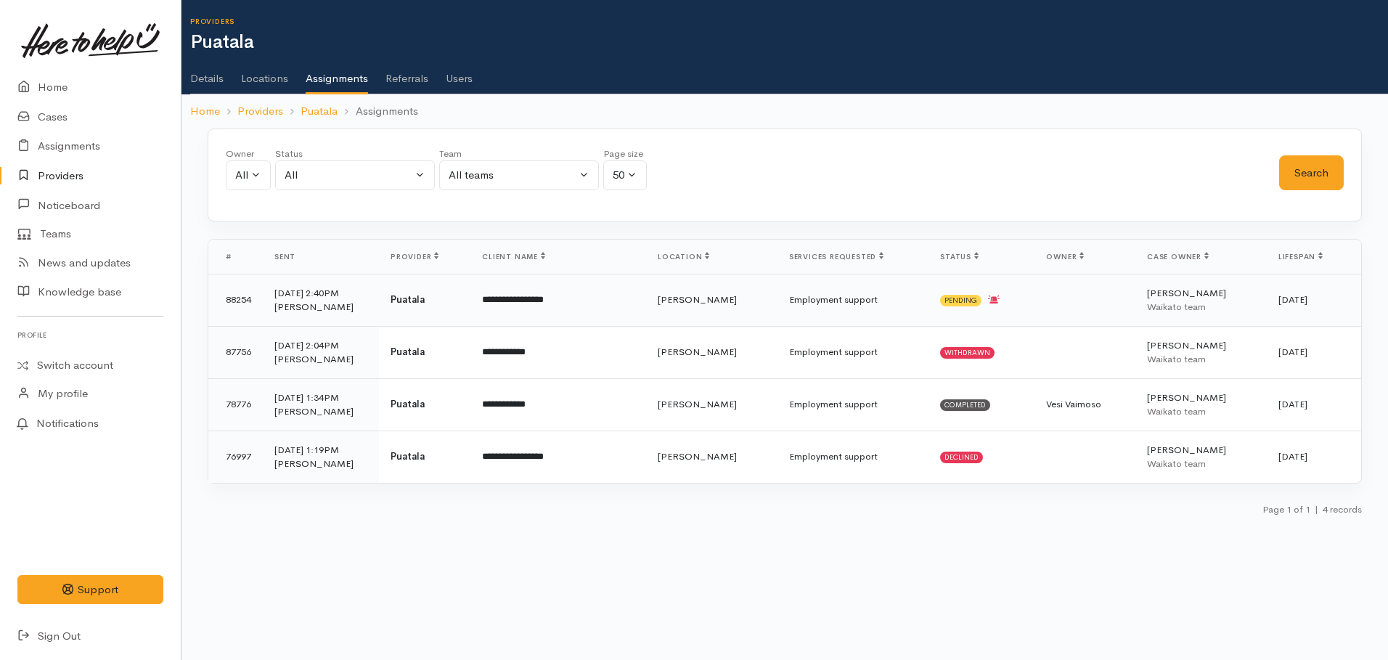
click at [322, 297] on td "1 Sep 25 2:40PM Priyanka Duggal" at bounding box center [321, 300] width 116 height 52
click at [777, 303] on td "Employment support" at bounding box center [852, 300] width 151 height 52
click at [197, 78] on link "Details" at bounding box center [206, 73] width 33 height 41
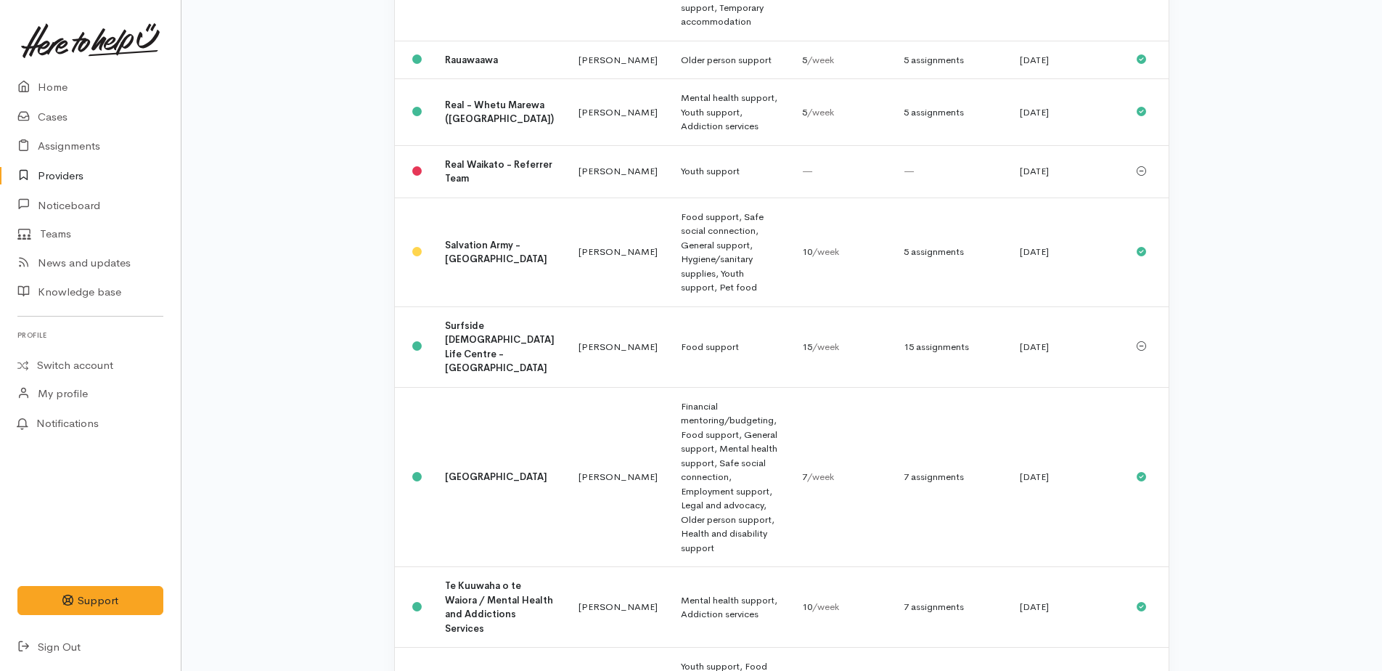
scroll to position [1670, 0]
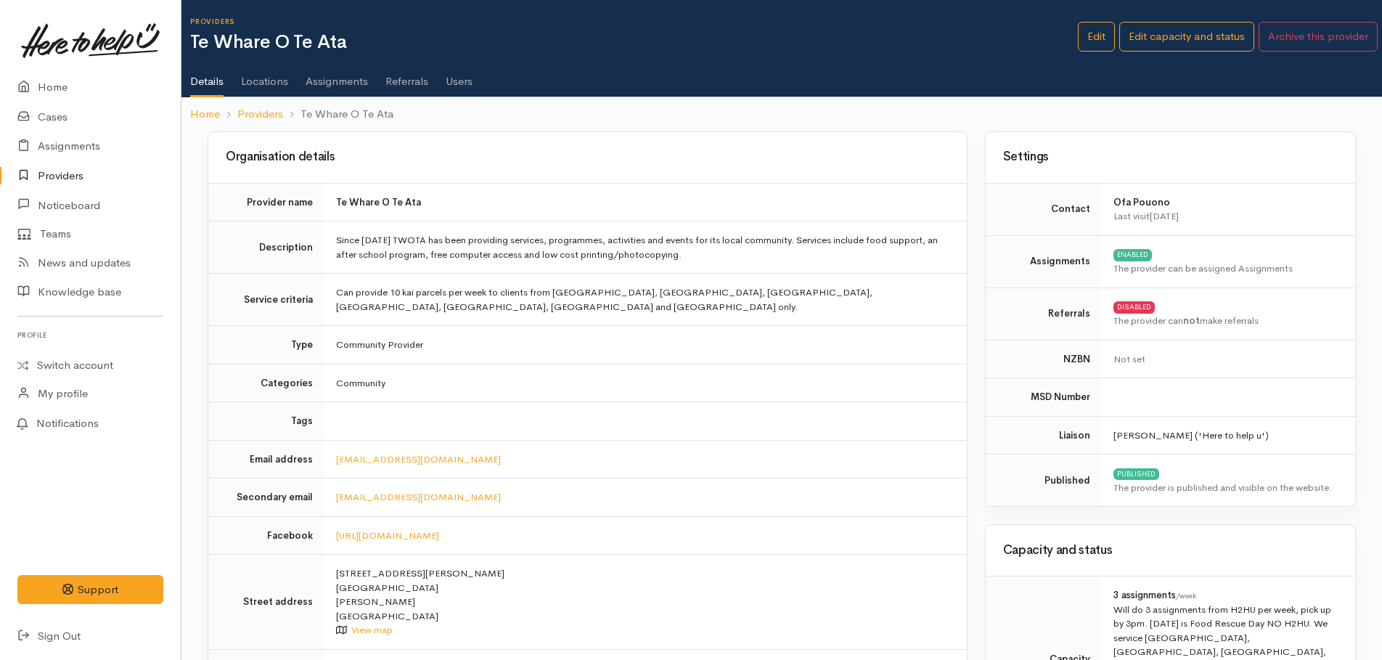
click at [351, 82] on link "Assignments" at bounding box center [337, 76] width 62 height 41
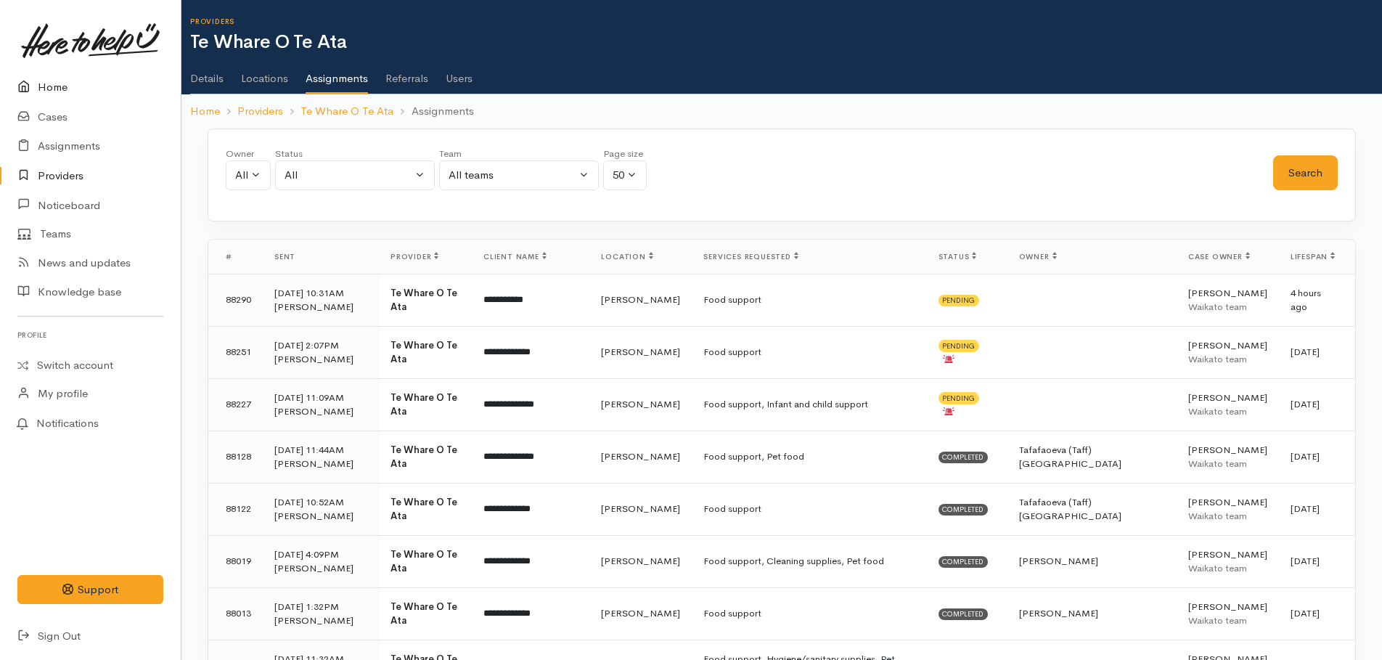
click at [47, 83] on link "Home" at bounding box center [90, 88] width 181 height 30
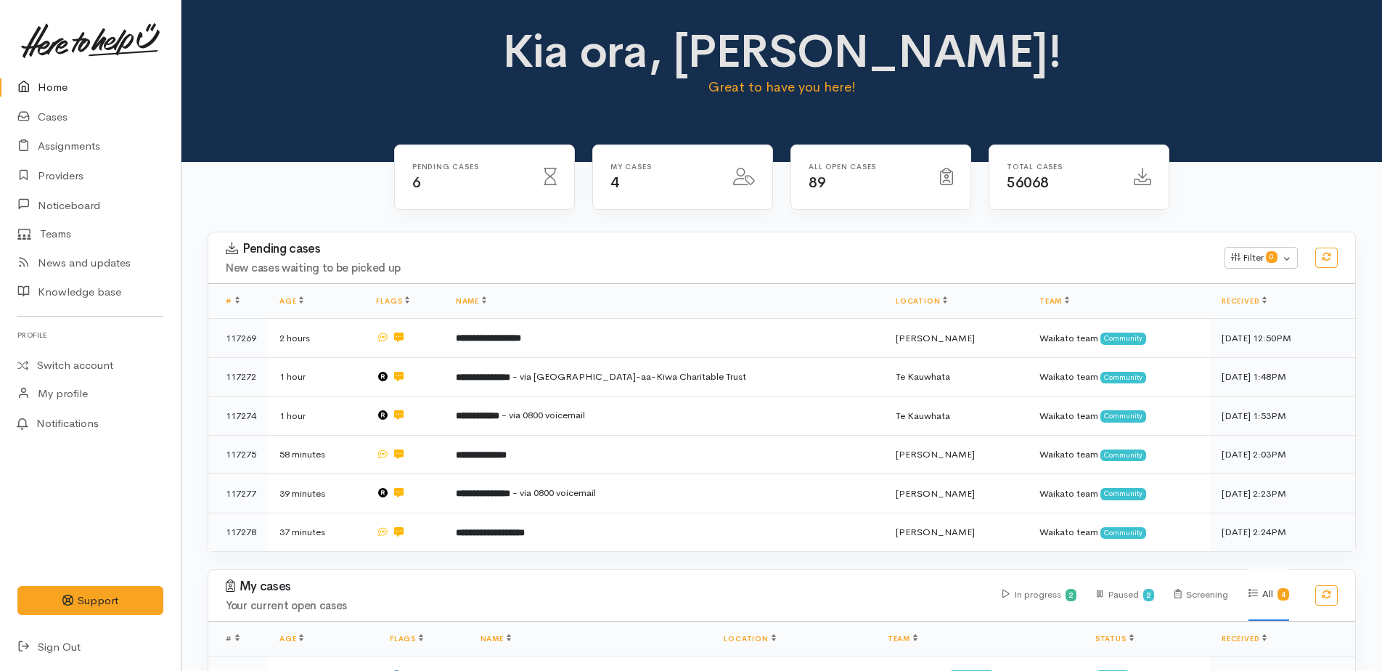
click at [48, 82] on link "Home" at bounding box center [90, 88] width 181 height 30
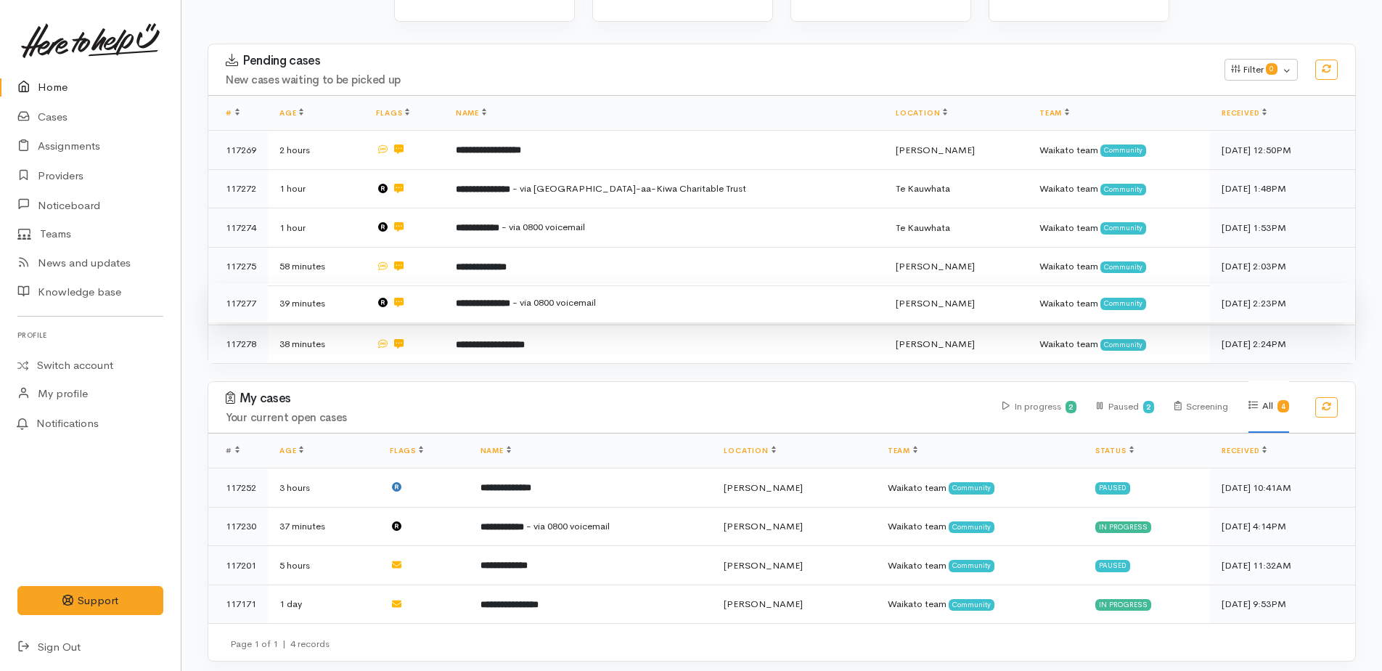
scroll to position [189, 0]
click at [49, 84] on link "Home" at bounding box center [90, 88] width 181 height 30
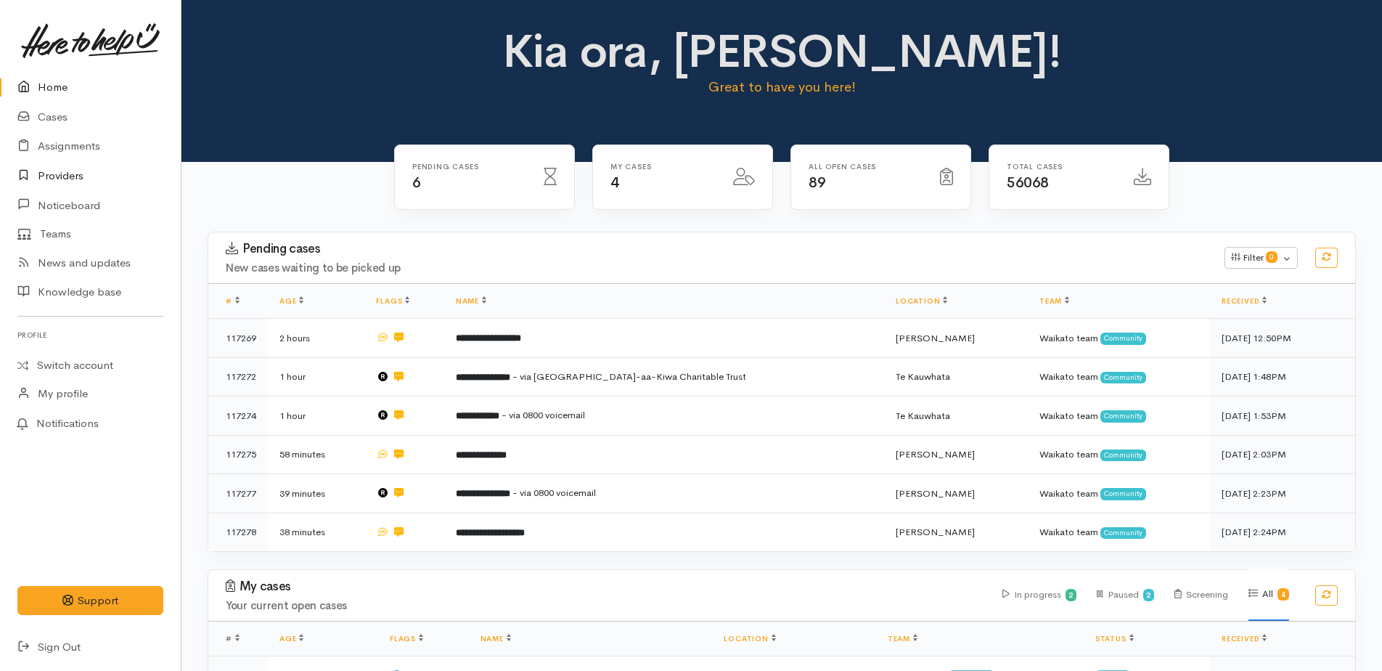
click at [62, 176] on link "Providers" at bounding box center [90, 176] width 181 height 30
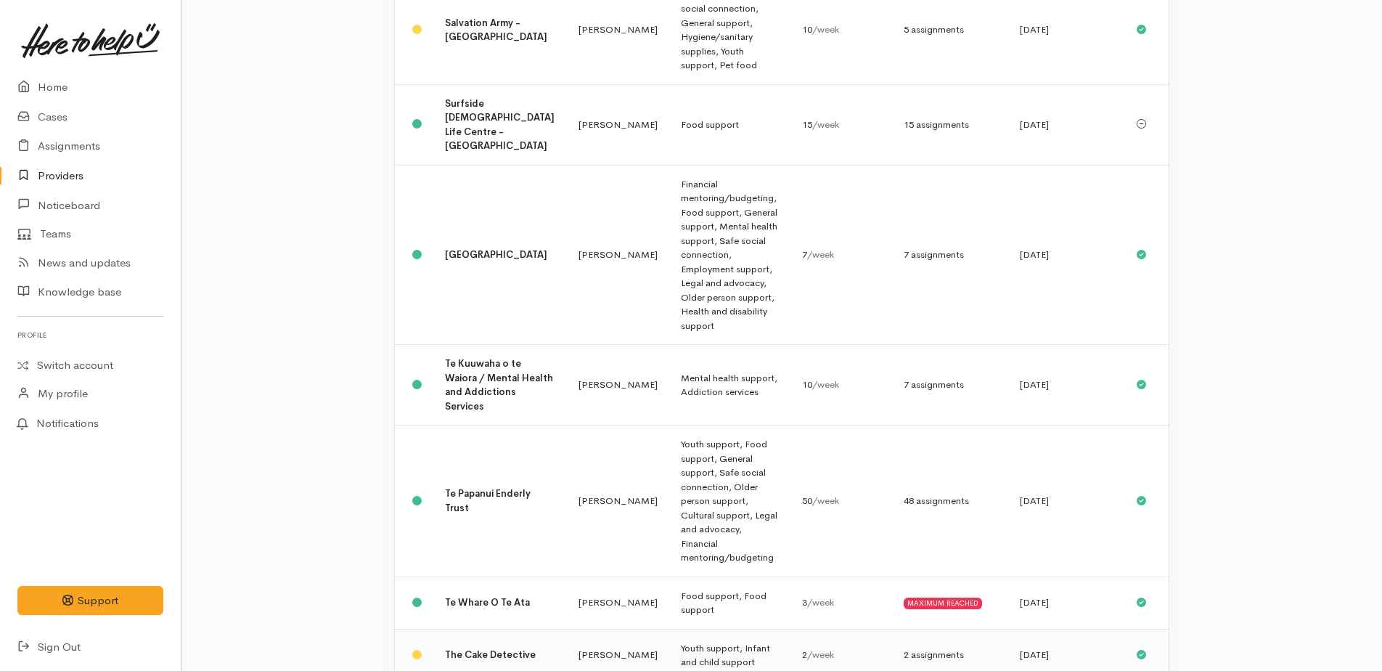
scroll to position [1816, 0]
click at [674, 579] on td "Food support, Food support" at bounding box center [729, 605] width 121 height 52
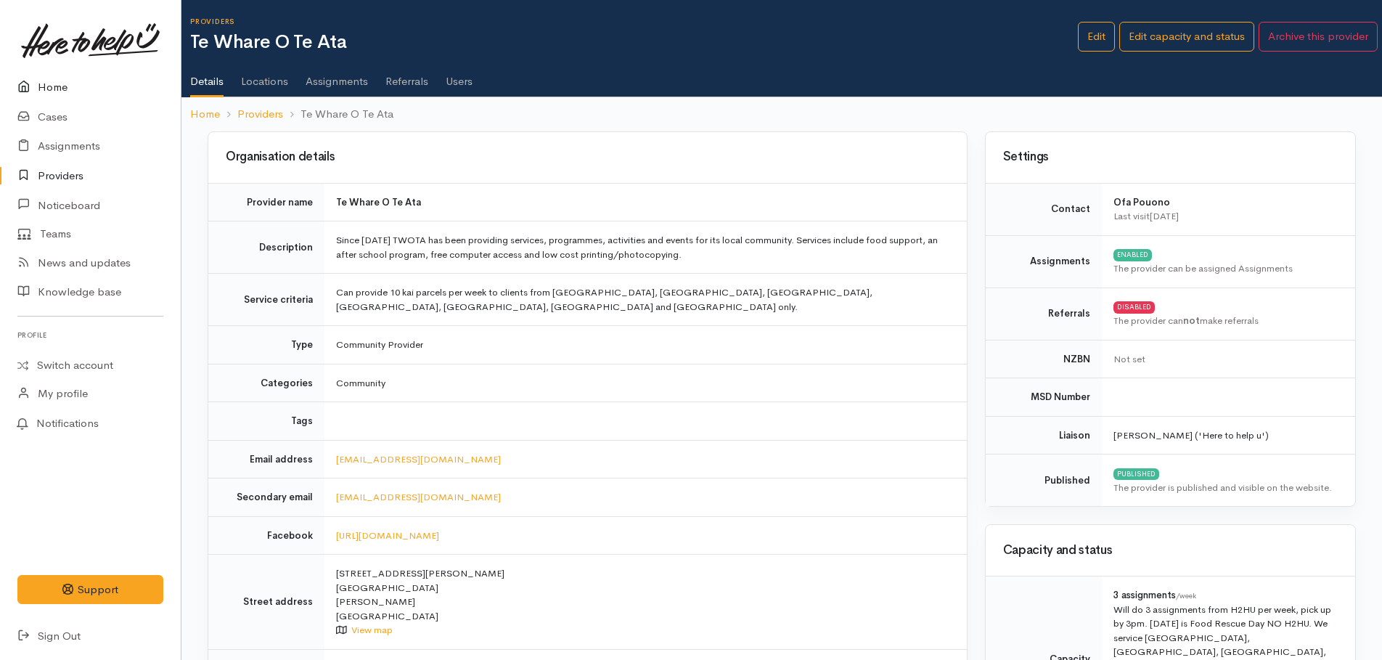
click at [61, 89] on link "Home" at bounding box center [90, 88] width 181 height 30
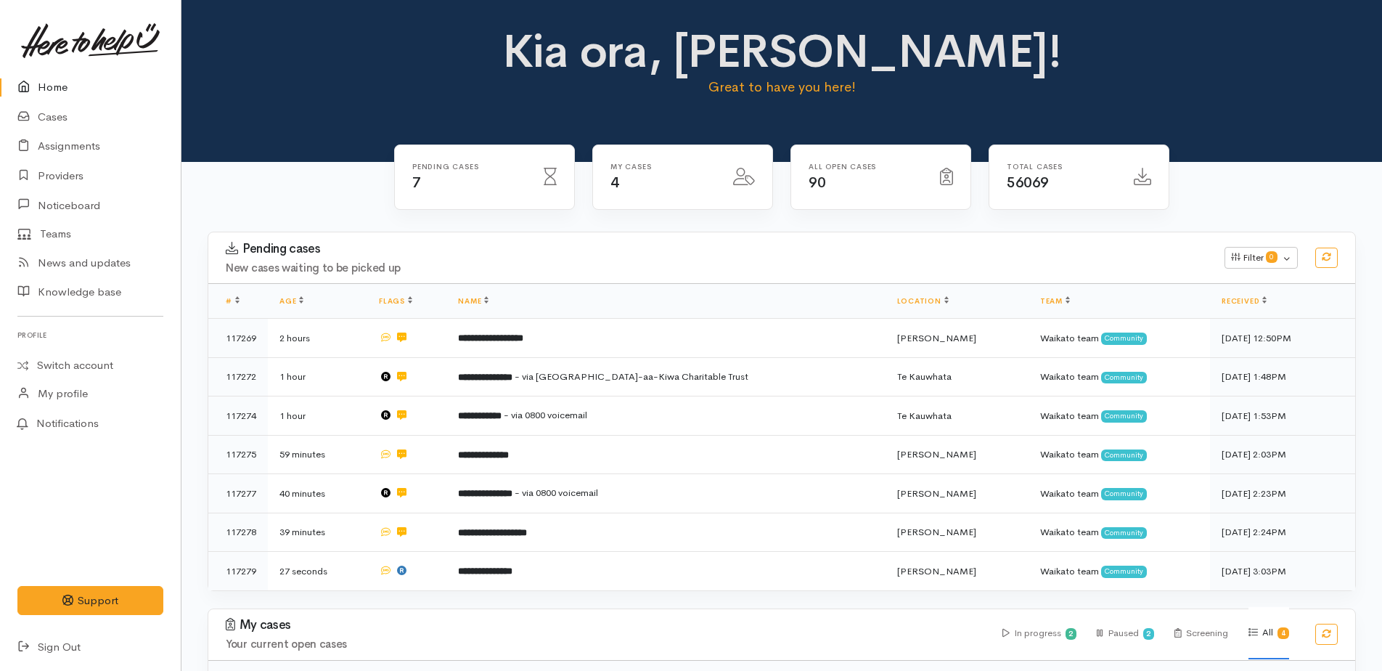
click at [56, 87] on link "Home" at bounding box center [90, 88] width 181 height 30
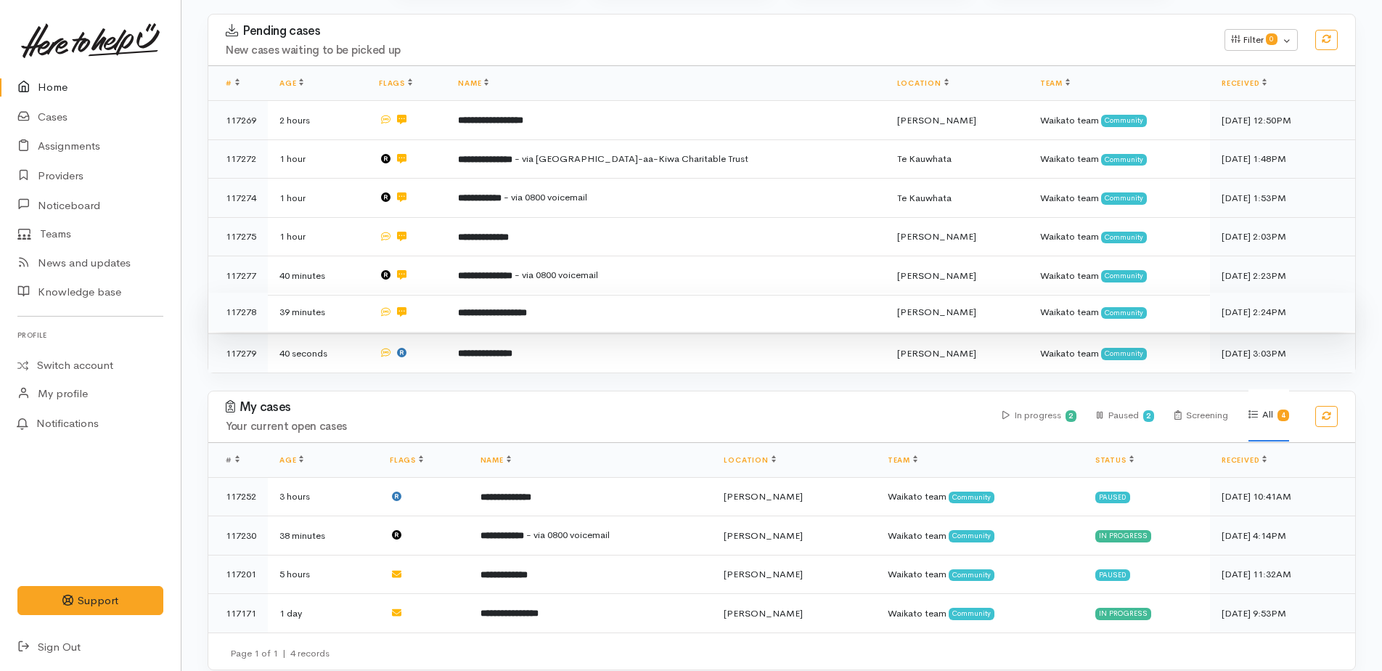
scroll to position [226, 0]
